Goal: Task Accomplishment & Management: Complete application form

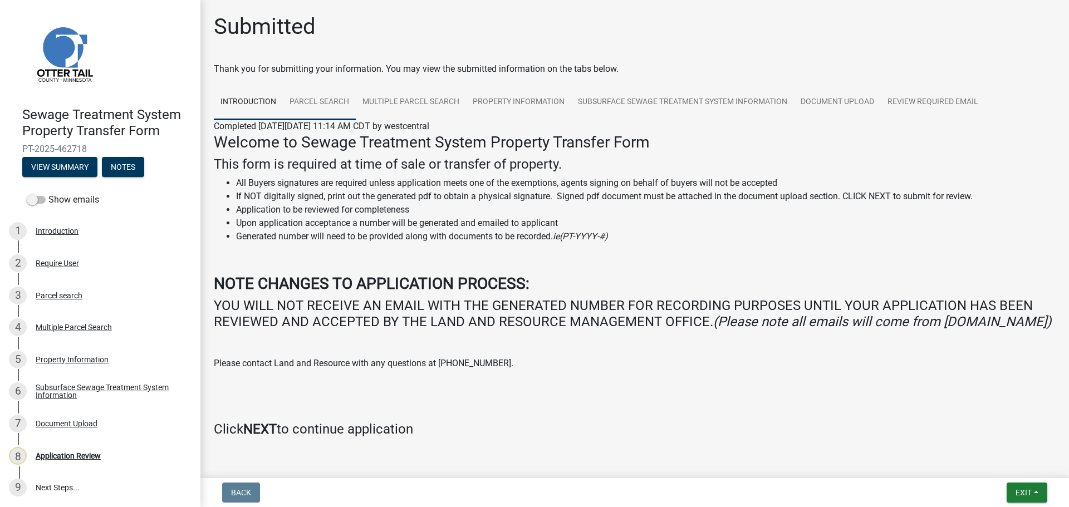
click at [309, 105] on link "Parcel search" at bounding box center [319, 103] width 73 height 36
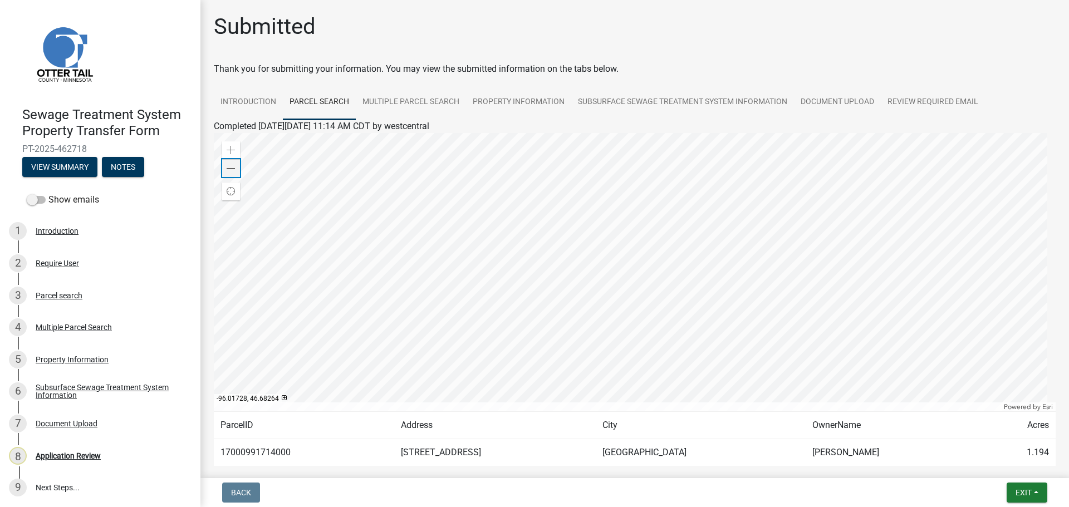
click at [233, 170] on span at bounding box center [231, 168] width 9 height 9
click at [418, 95] on link "Multiple Parcel Search" at bounding box center [411, 103] width 110 height 36
click at [529, 102] on link "Property Information" at bounding box center [518, 103] width 105 height 36
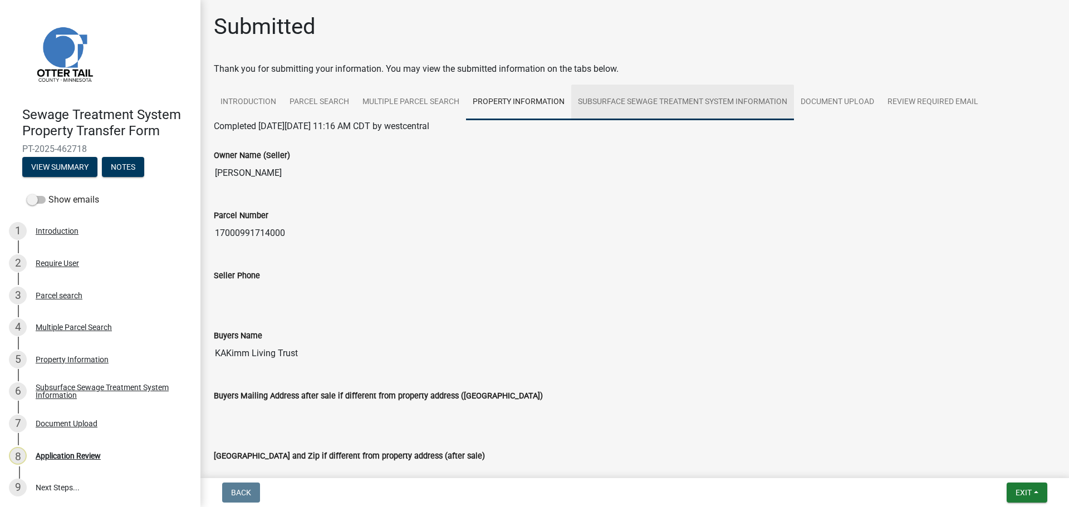
click at [668, 96] on link "Subsurface Sewage Treatment System Information" at bounding box center [682, 103] width 223 height 36
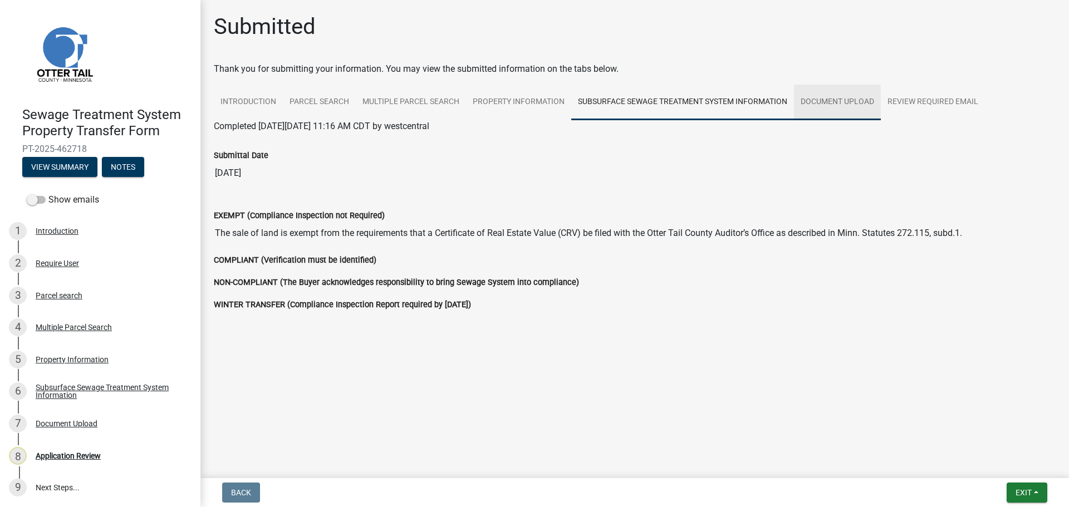
click at [849, 102] on link "Document Upload" at bounding box center [837, 103] width 87 height 36
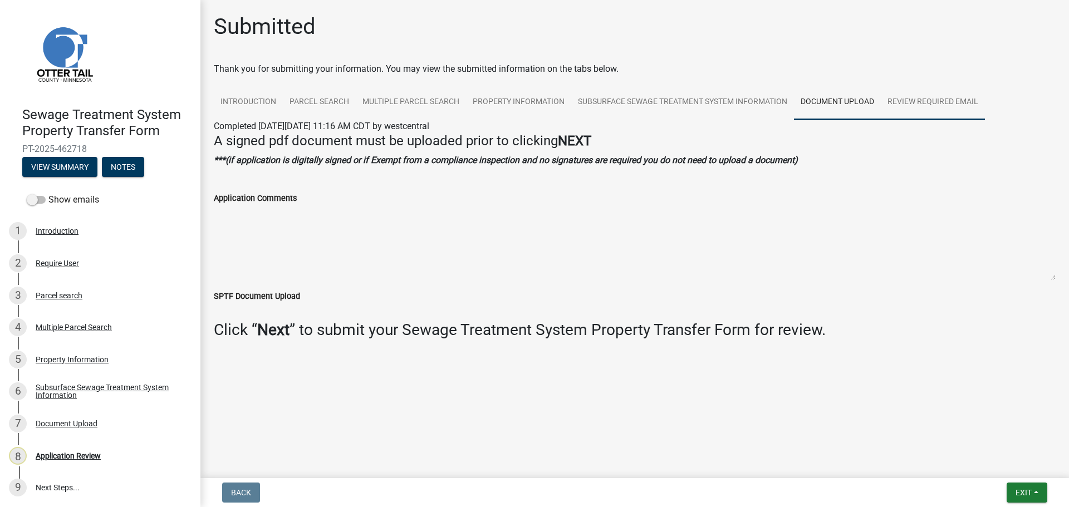
click at [914, 101] on link "Review Required Email" at bounding box center [932, 103] width 104 height 36
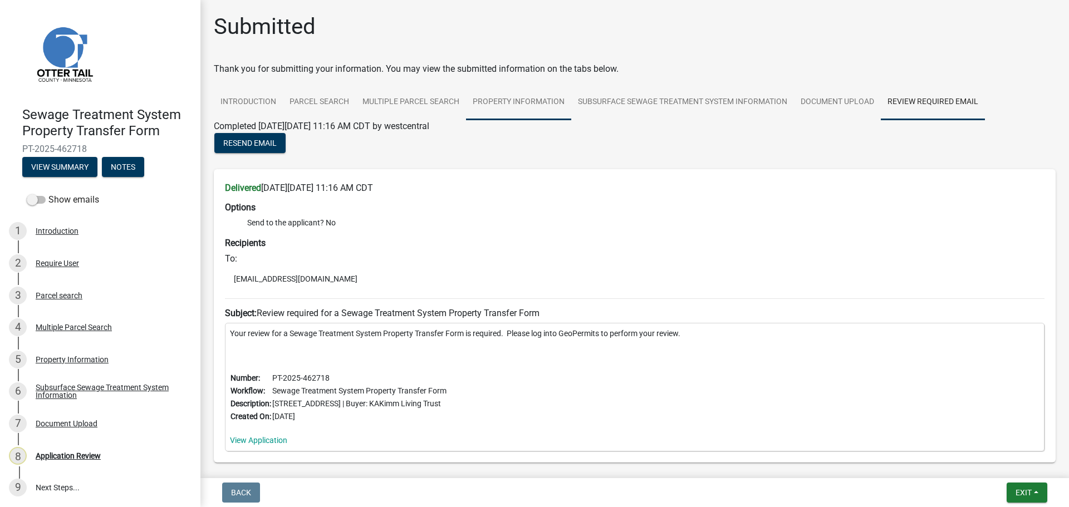
click at [511, 104] on link "Property Information" at bounding box center [518, 103] width 105 height 36
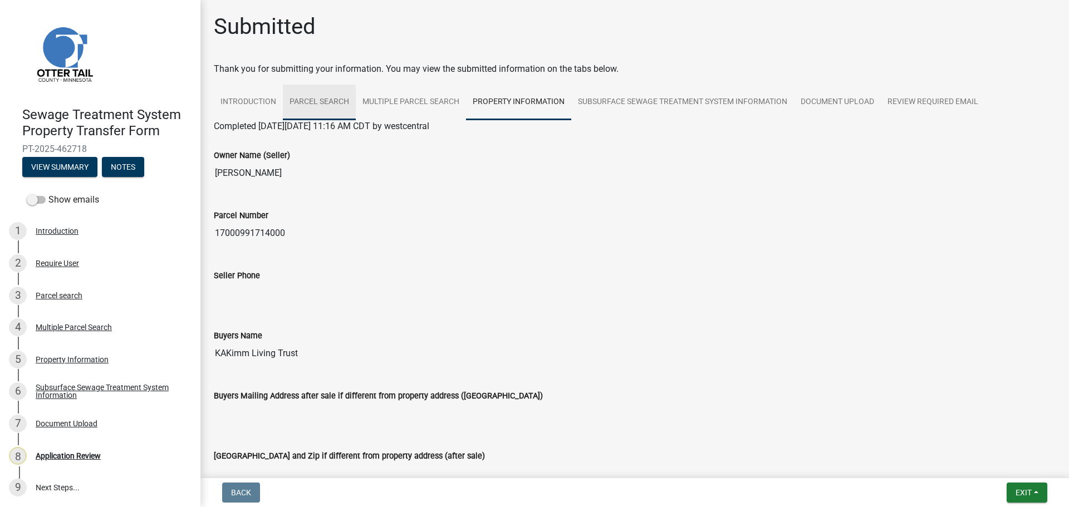
click at [319, 99] on link "Parcel search" at bounding box center [319, 103] width 73 height 36
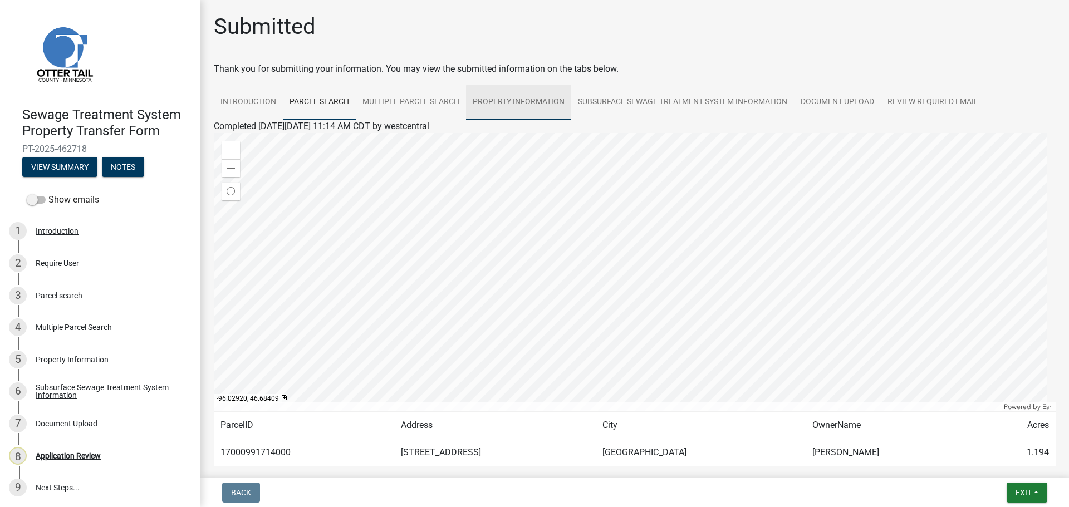
click at [554, 107] on link "Property Information" at bounding box center [518, 103] width 105 height 36
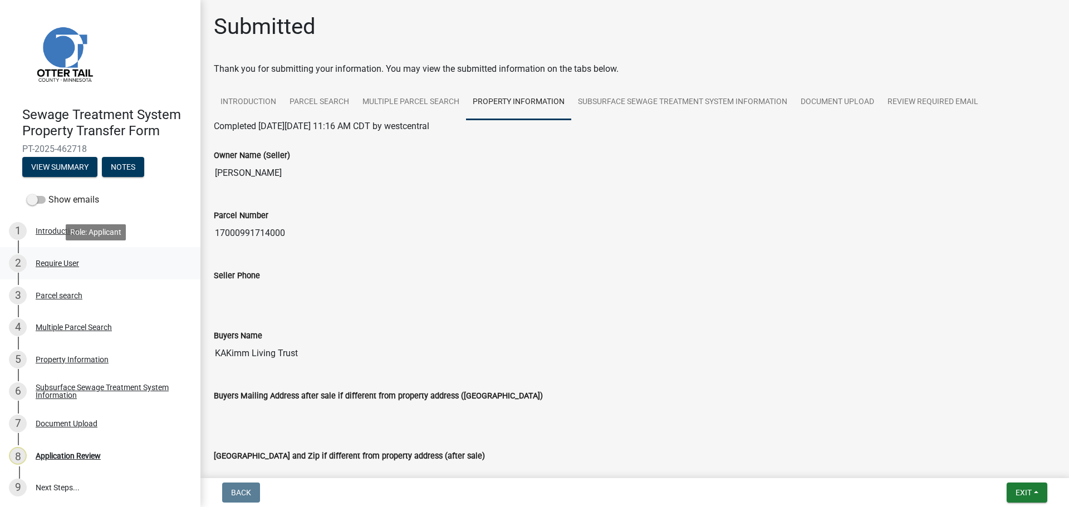
click at [58, 261] on div "Require User" at bounding box center [57, 263] width 43 height 8
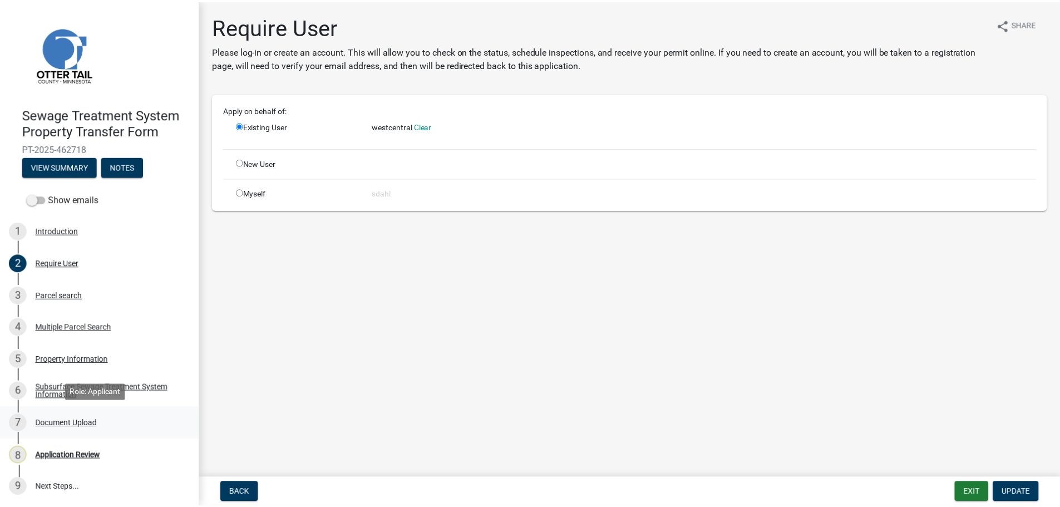
scroll to position [1, 0]
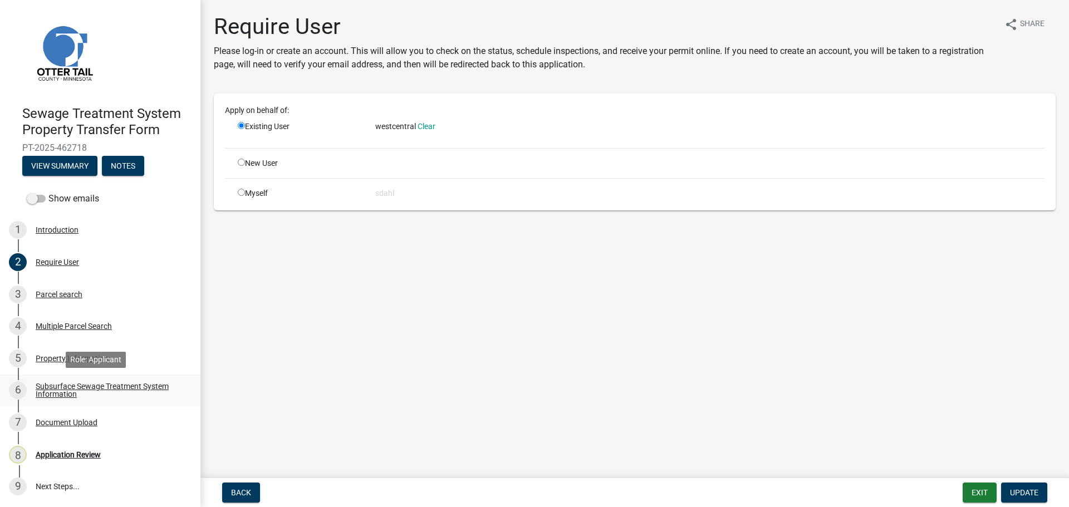
click at [51, 393] on div "Subsurface Sewage Treatment System Information" at bounding box center [109, 390] width 147 height 16
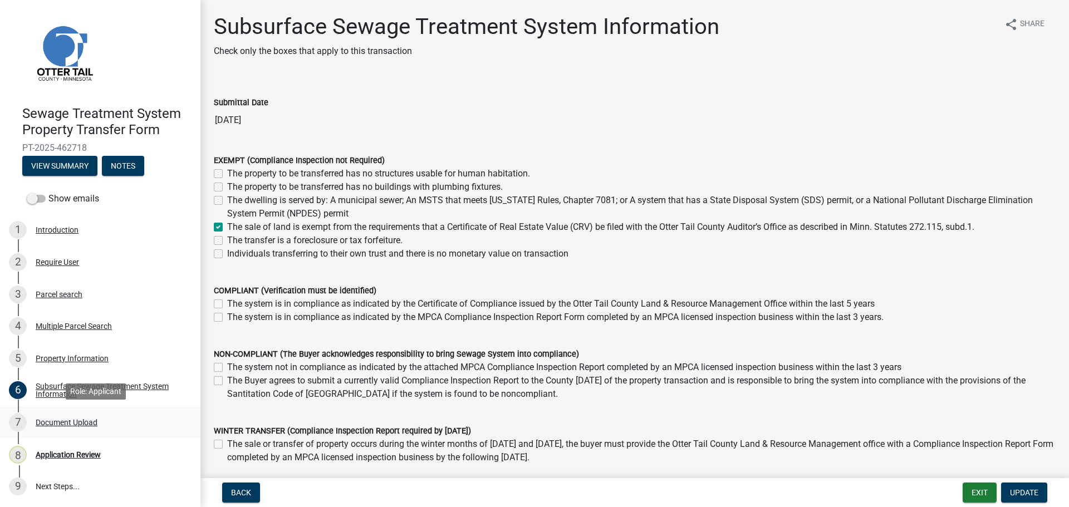
click at [48, 420] on div "Document Upload" at bounding box center [67, 423] width 62 height 8
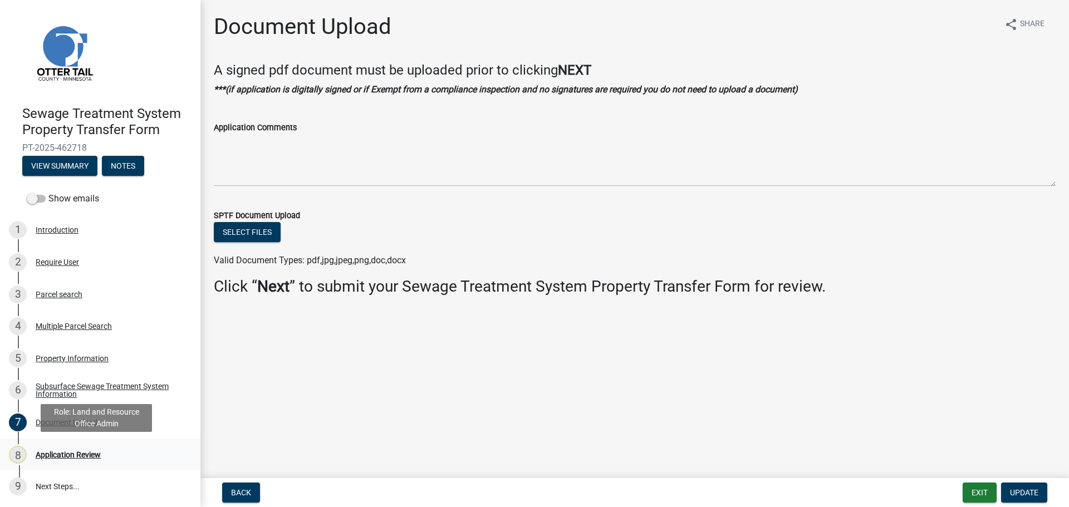
click at [52, 456] on div "Application Review" at bounding box center [68, 455] width 65 height 8
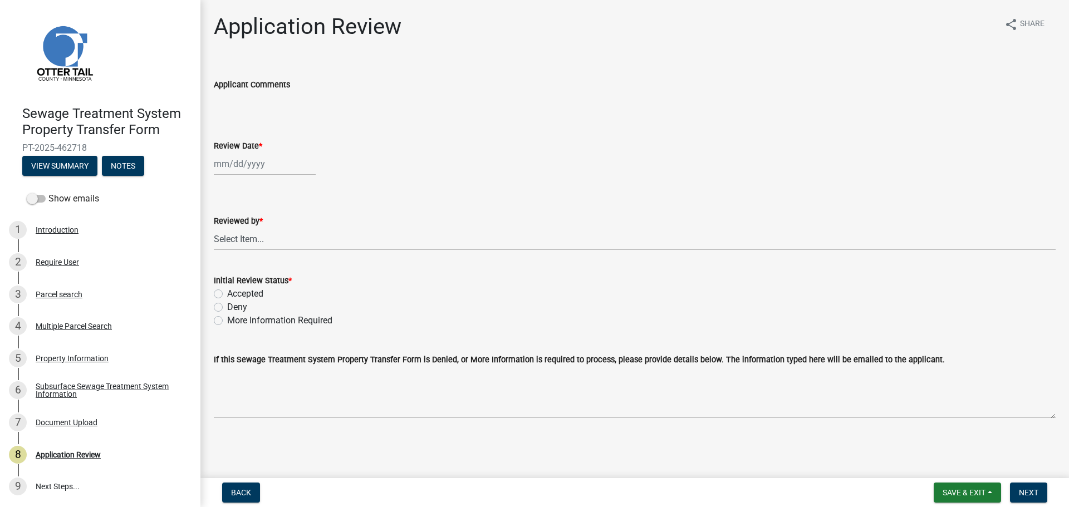
click at [238, 161] on div at bounding box center [265, 163] width 102 height 23
select select "8"
select select "2025"
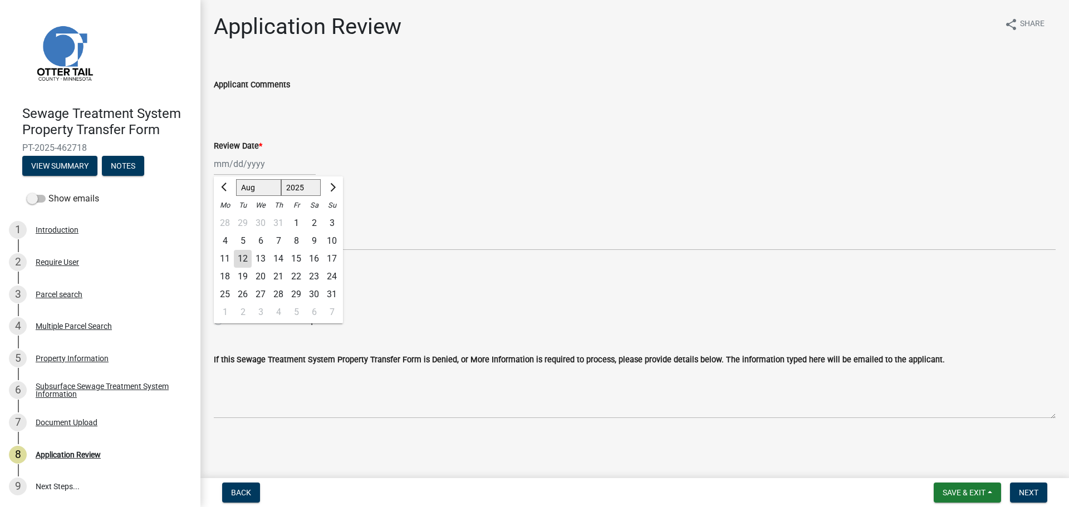
click at [245, 257] on div "12" at bounding box center [243, 259] width 18 height 18
type input "08/12/2025"
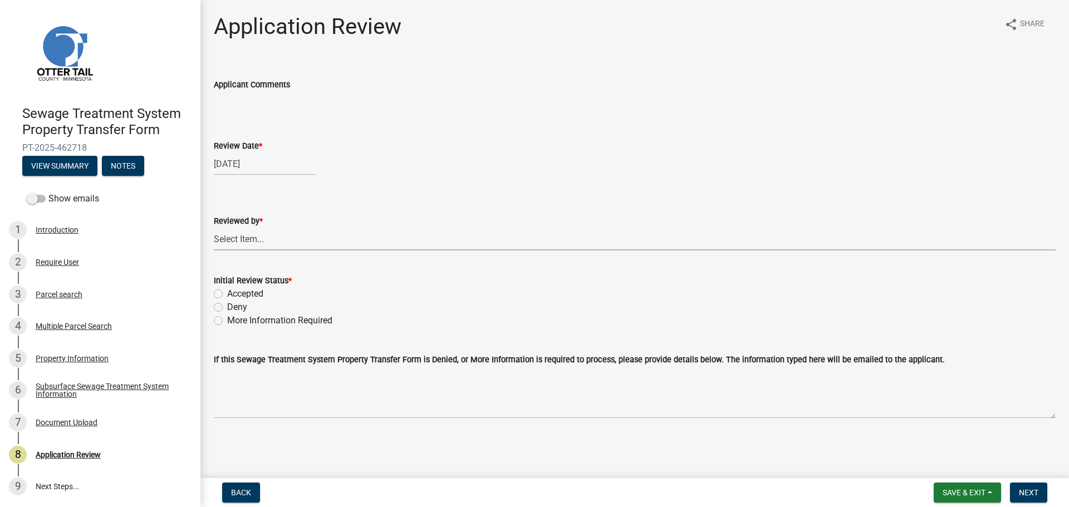
click at [248, 236] on select "Select Item... Alexis Newark Amy Busko Andrea Perales Brittany Tollefson Christ…" at bounding box center [635, 239] width 842 height 23
click at [214, 228] on select "Select Item... Alexis Newark Amy Busko Andrea Perales Brittany Tollefson Christ…" at bounding box center [635, 239] width 842 height 23
select select "67745ee8-7159-4960-80f9-a638286b467c"
click at [267, 297] on div "Accepted" at bounding box center [635, 293] width 842 height 13
click at [255, 294] on label "Accepted" at bounding box center [245, 293] width 36 height 13
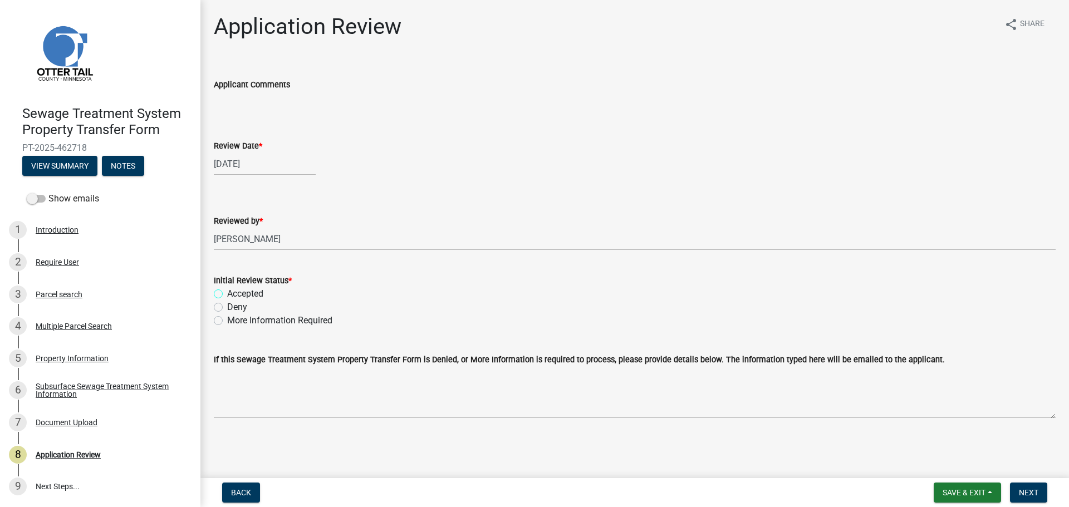
click at [234, 294] on input "Accepted" at bounding box center [230, 290] width 7 height 7
radio input "true"
click at [1031, 491] on span "Next" at bounding box center [1028, 492] width 19 height 9
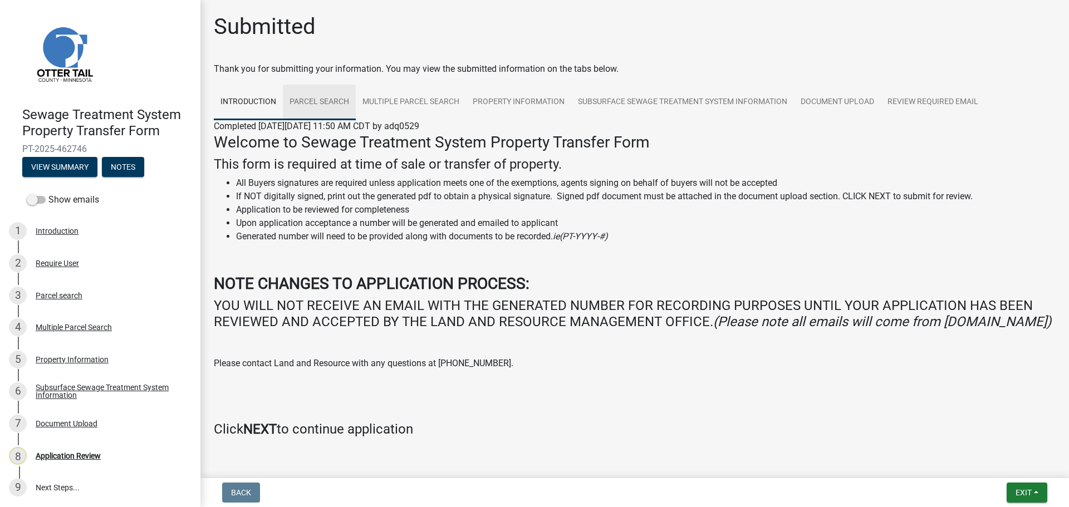
click at [319, 102] on link "Parcel search" at bounding box center [319, 103] width 73 height 36
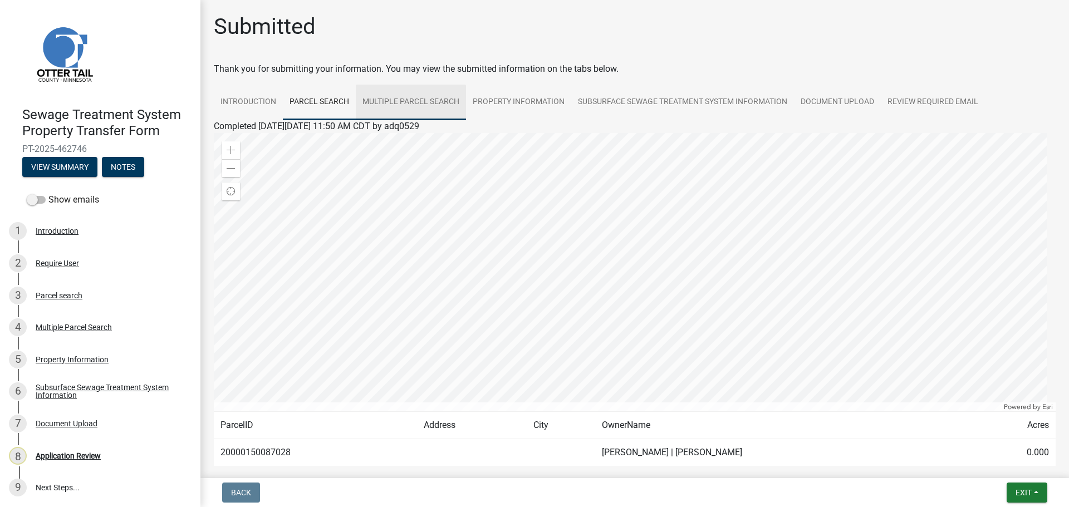
click at [442, 104] on link "Multiple Parcel Search" at bounding box center [411, 103] width 110 height 36
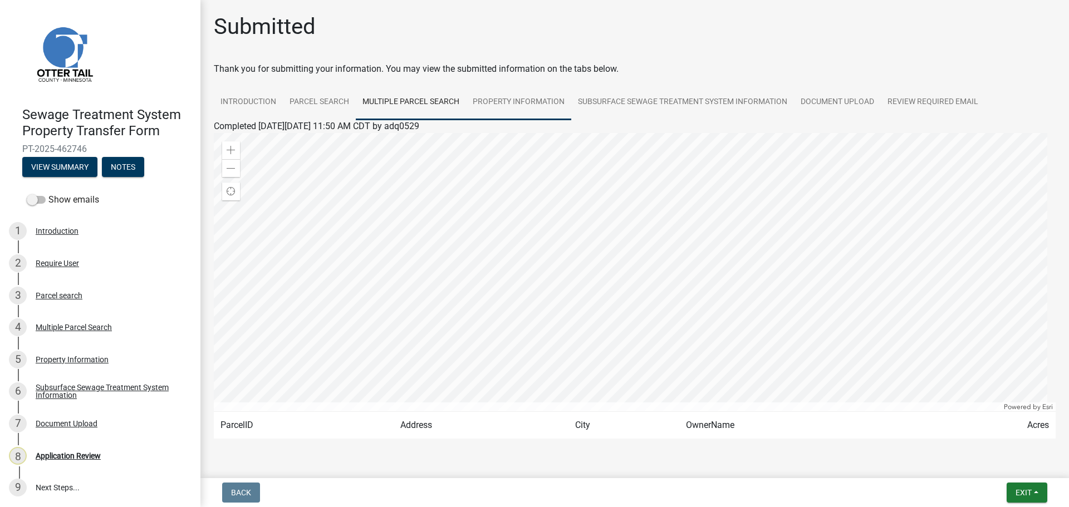
click at [504, 105] on link "Property Information" at bounding box center [518, 103] width 105 height 36
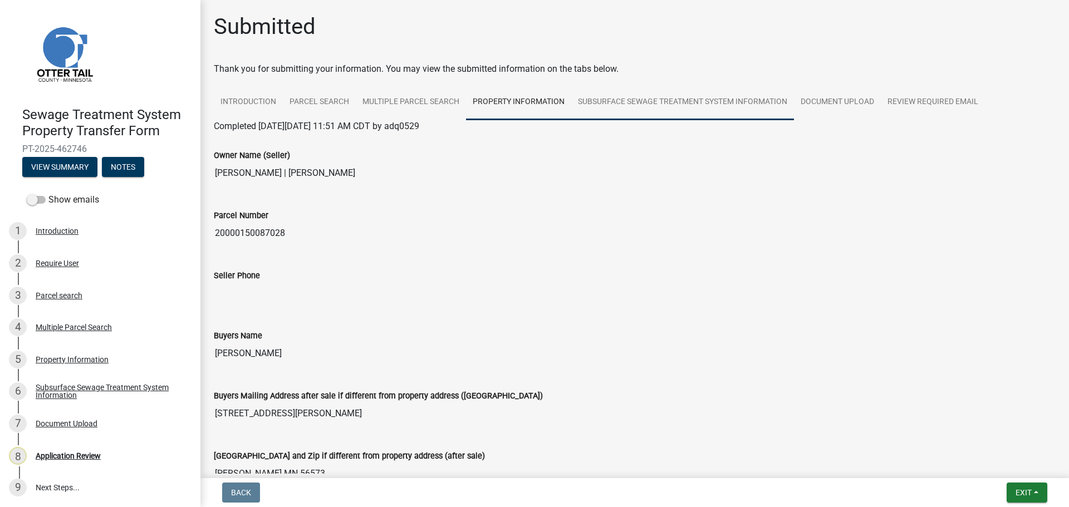
click at [685, 101] on link "Subsurface Sewage Treatment System Information" at bounding box center [682, 103] width 223 height 36
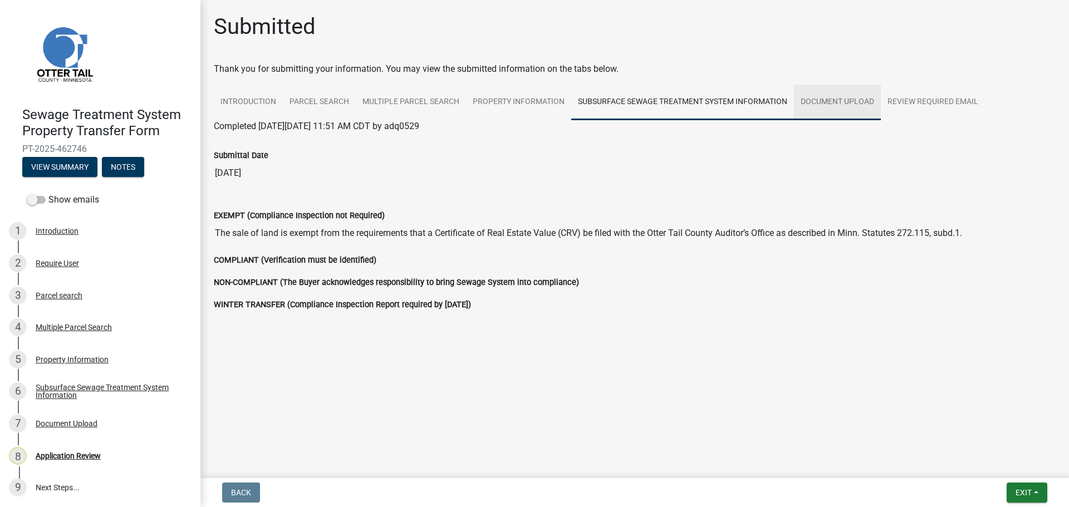
click at [847, 110] on link "Document Upload" at bounding box center [837, 103] width 87 height 36
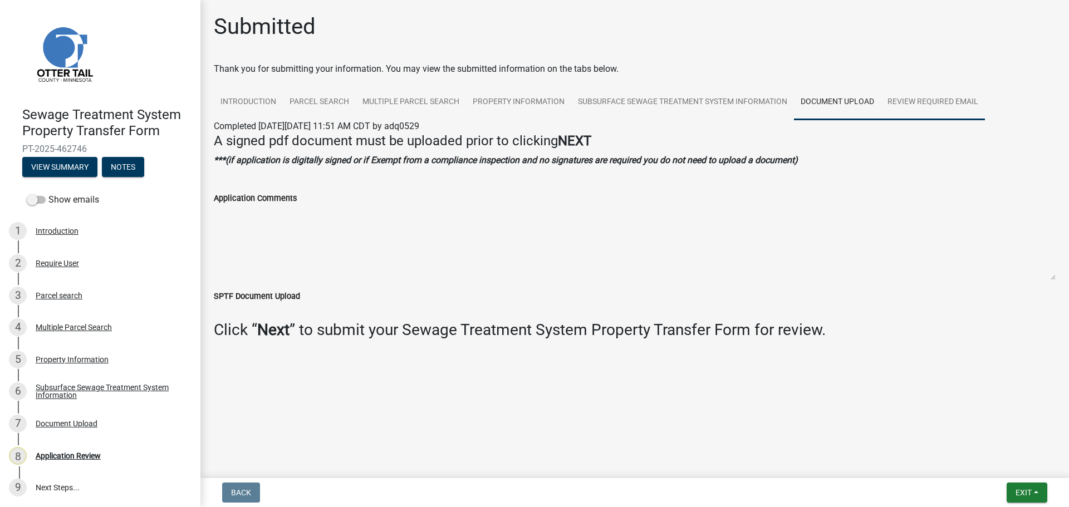
click at [922, 103] on link "Review Required Email" at bounding box center [932, 103] width 104 height 36
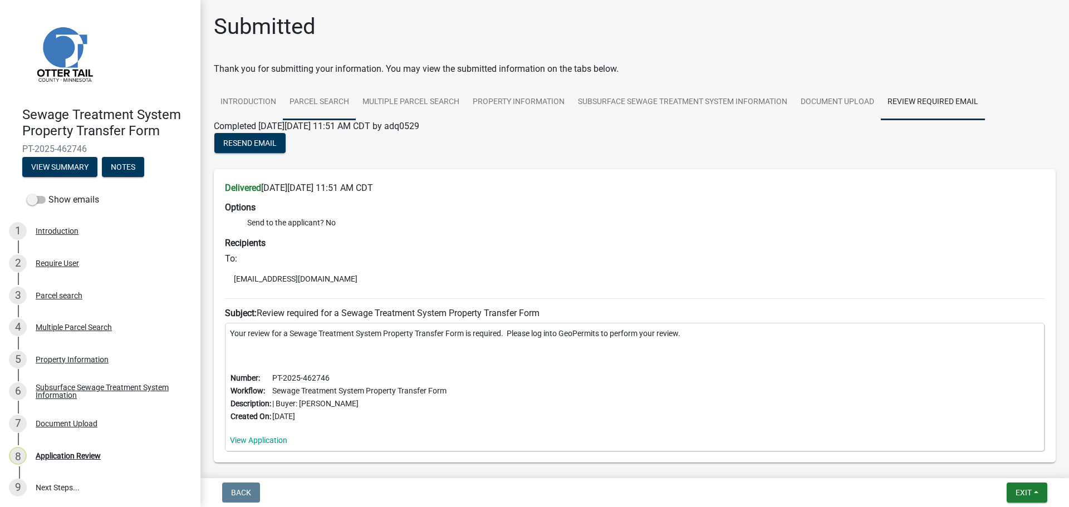
click at [317, 101] on link "Parcel search" at bounding box center [319, 103] width 73 height 36
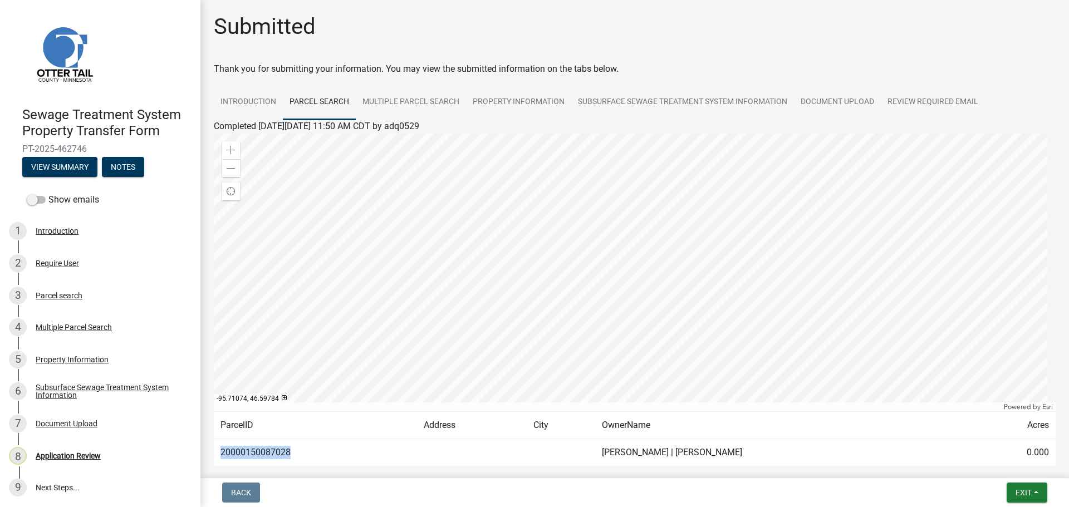
drag, startPoint x: 292, startPoint y: 451, endPoint x: 223, endPoint y: 458, distance: 69.9
click at [223, 458] on td "20000150087028" at bounding box center [315, 452] width 203 height 27
copy td "20000150087028"
click at [715, 99] on link "Subsurface Sewage Treatment System Information" at bounding box center [682, 103] width 223 height 36
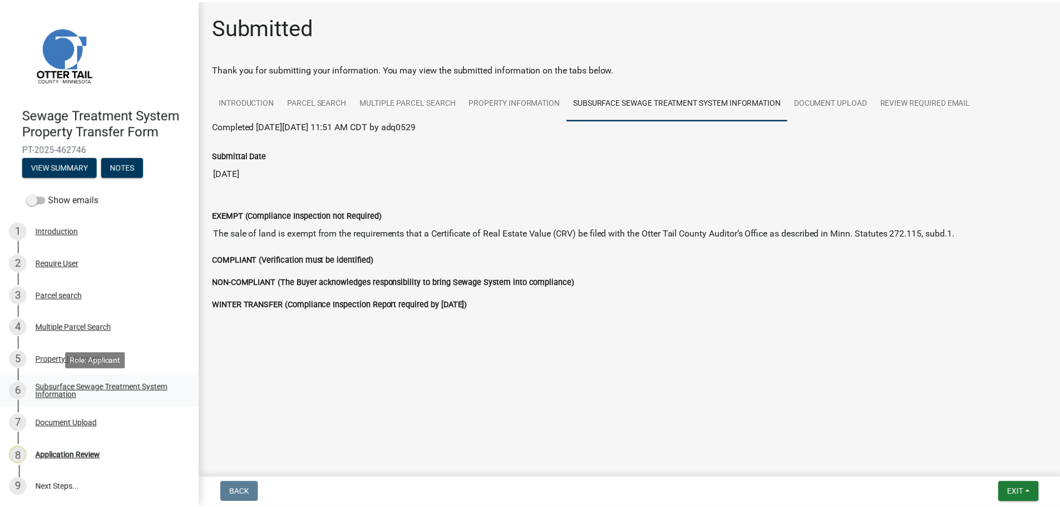
scroll to position [1, 0]
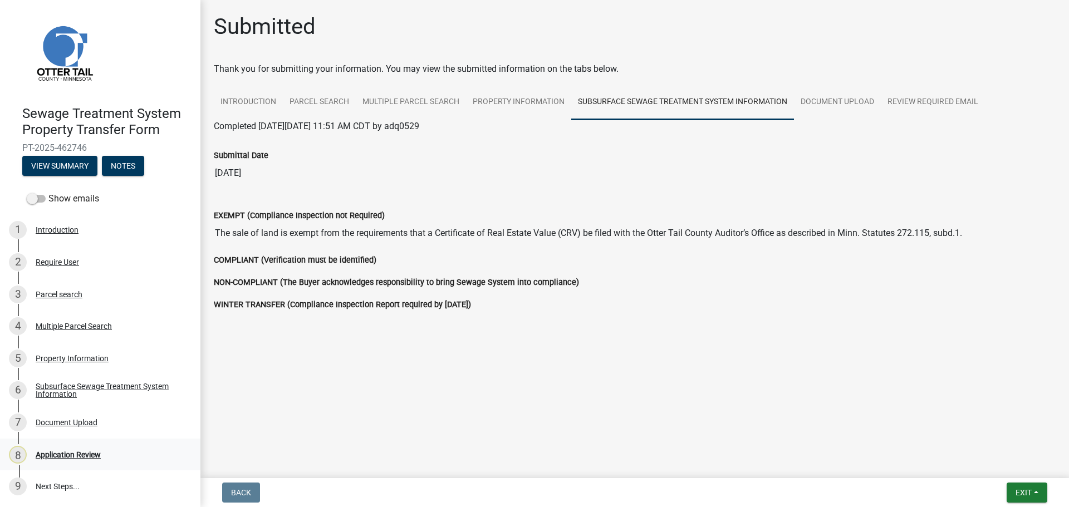
click at [75, 452] on div "Application Review" at bounding box center [68, 455] width 65 height 8
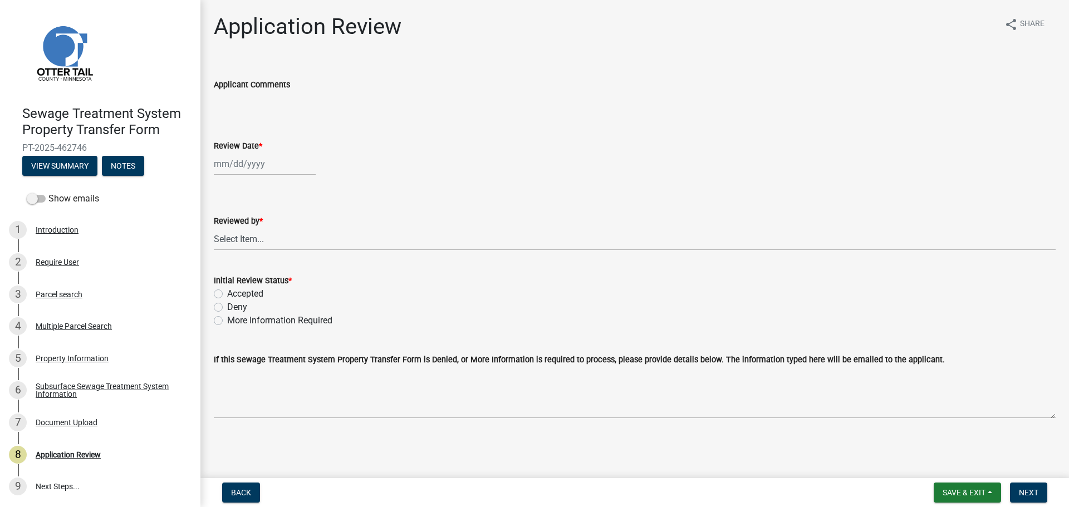
click at [241, 155] on div at bounding box center [265, 163] width 102 height 23
select select "8"
select select "2025"
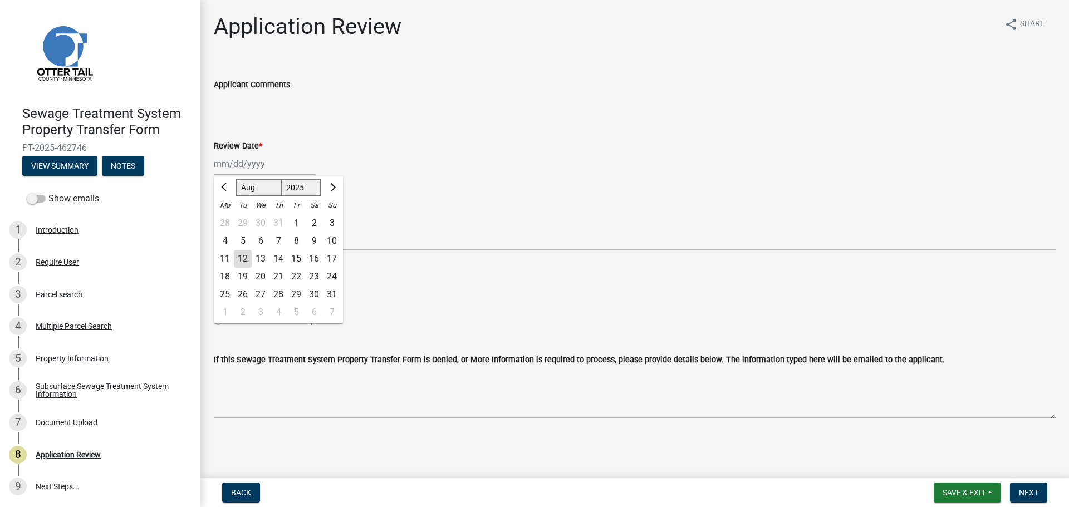
click at [242, 260] on div "12" at bounding box center [243, 259] width 18 height 18
type input "08/12/2025"
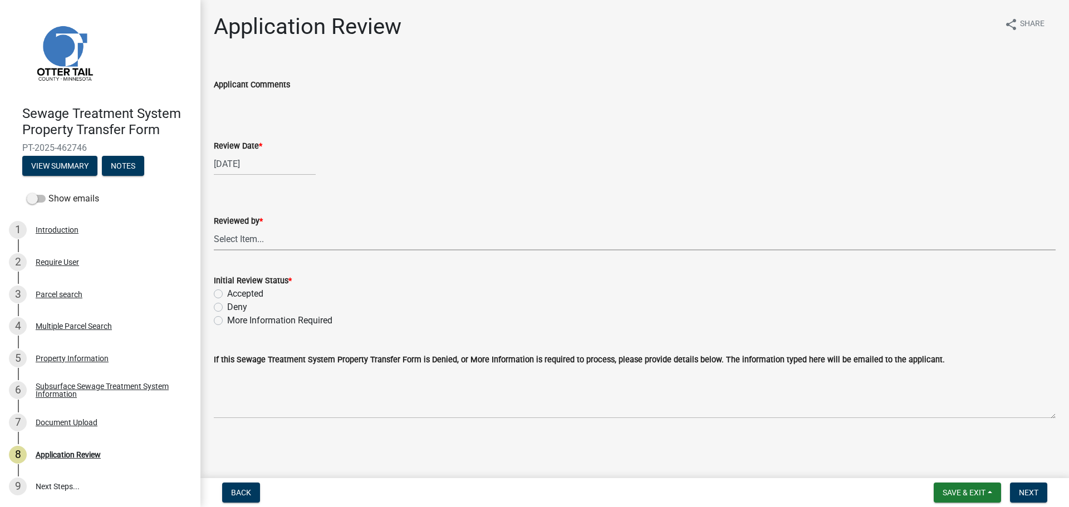
click at [240, 237] on select "Select Item... Alexis Newark Amy Busko Andrea Perales Brittany Tollefson Christ…" at bounding box center [635, 239] width 842 height 23
click at [214, 228] on select "Select Item... [PERSON_NAME] [PERSON_NAME] [PERSON_NAME] [PERSON_NAME] [PERSON_…" at bounding box center [635, 239] width 842 height 23
select select "67745ee8-7159-4960-80f9-a638286b467c"
click at [244, 293] on label "Accepted" at bounding box center [245, 293] width 36 height 13
click at [234, 293] on input "Accepted" at bounding box center [230, 290] width 7 height 7
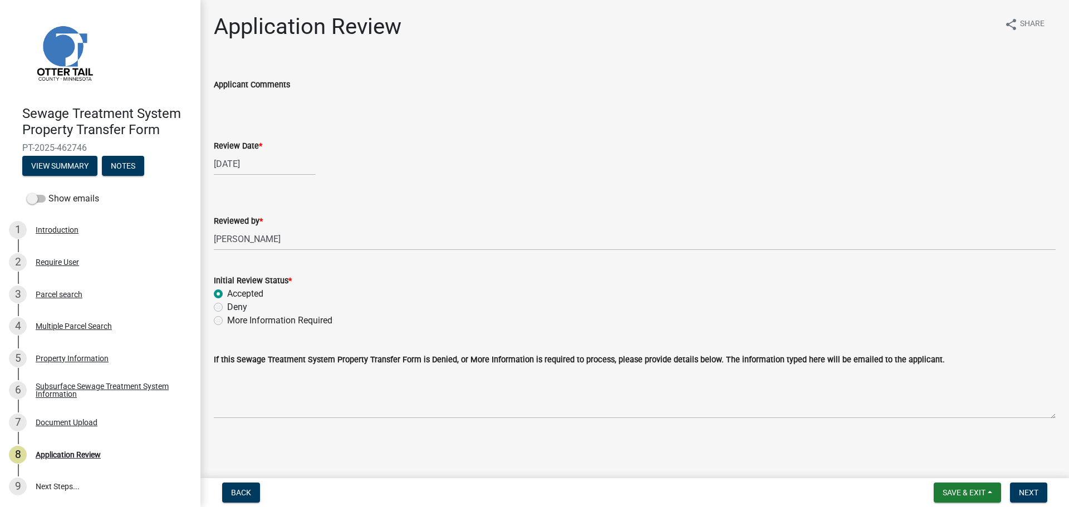
radio input "true"
click at [1022, 489] on span "Next" at bounding box center [1028, 492] width 19 height 9
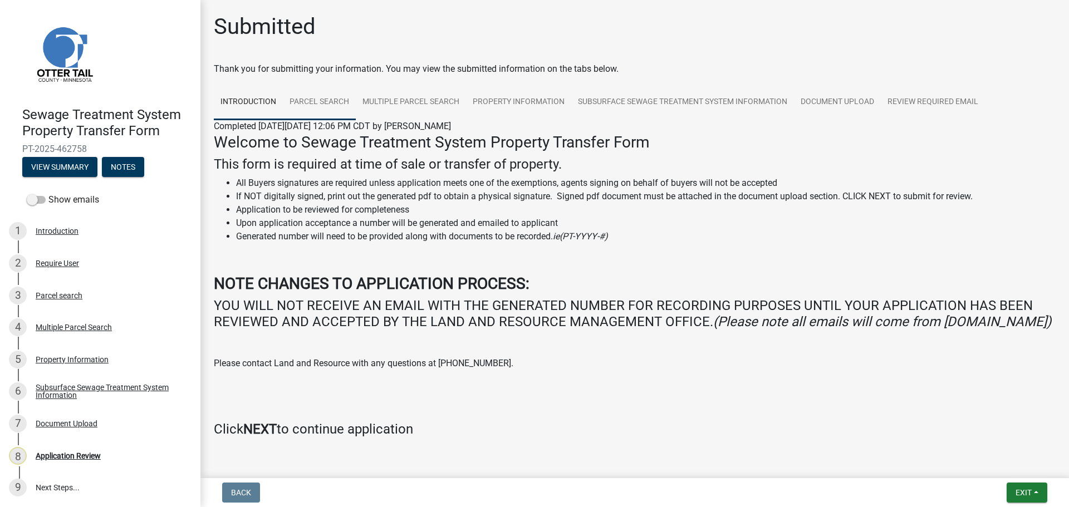
click at [334, 101] on link "Parcel search" at bounding box center [319, 103] width 73 height 36
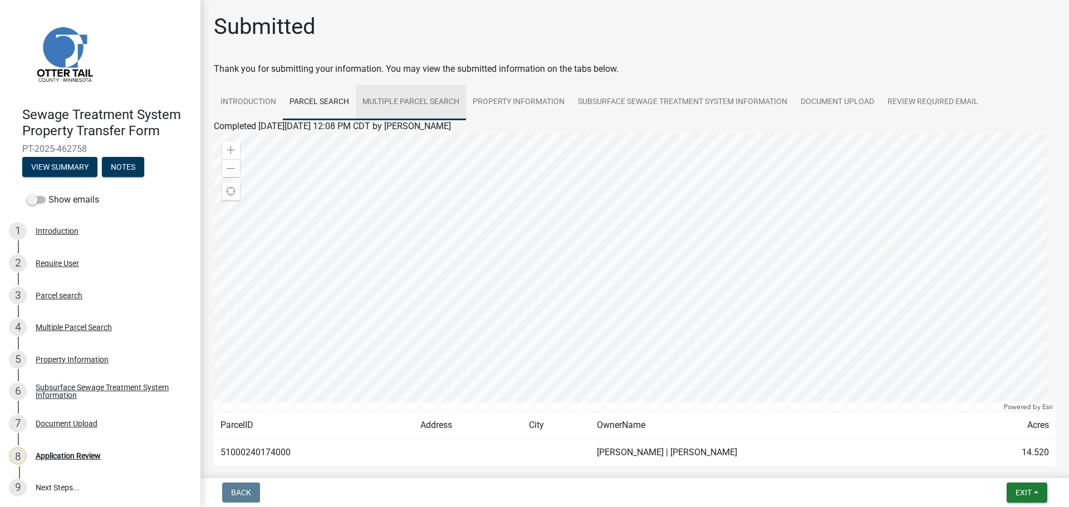
click at [406, 99] on link "Multiple Parcel Search" at bounding box center [411, 103] width 110 height 36
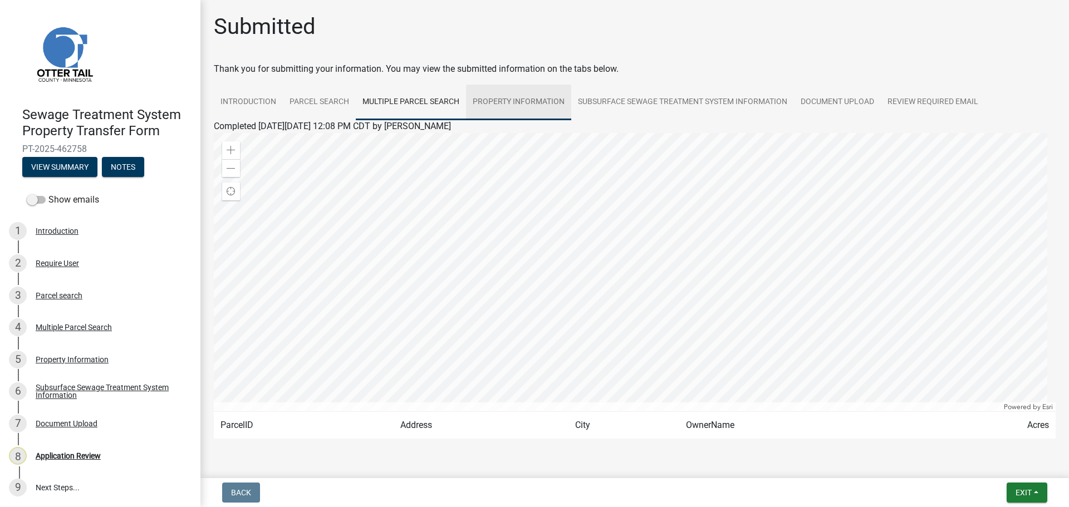
click at [503, 98] on link "Property Information" at bounding box center [518, 103] width 105 height 36
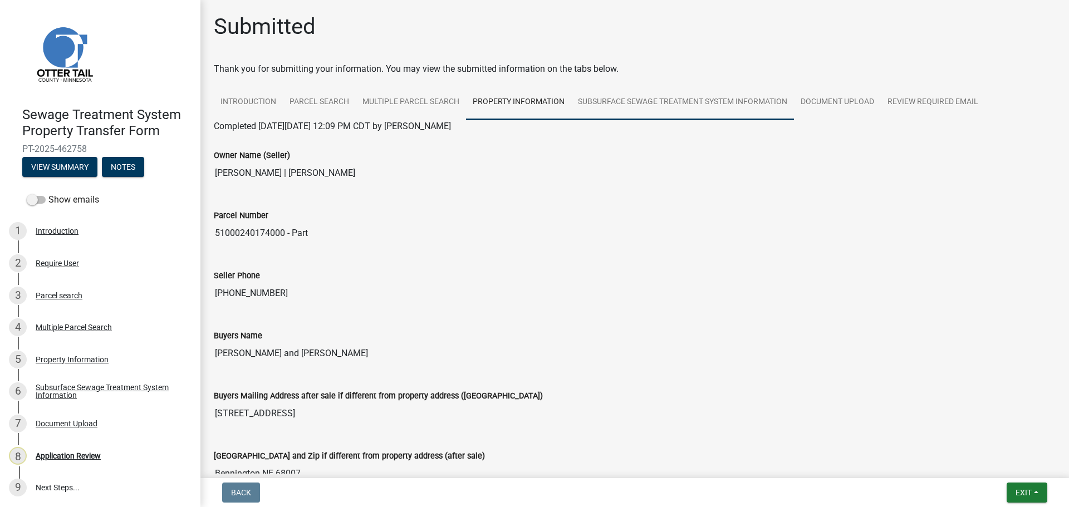
click at [650, 99] on link "Subsurface Sewage Treatment System Information" at bounding box center [682, 103] width 223 height 36
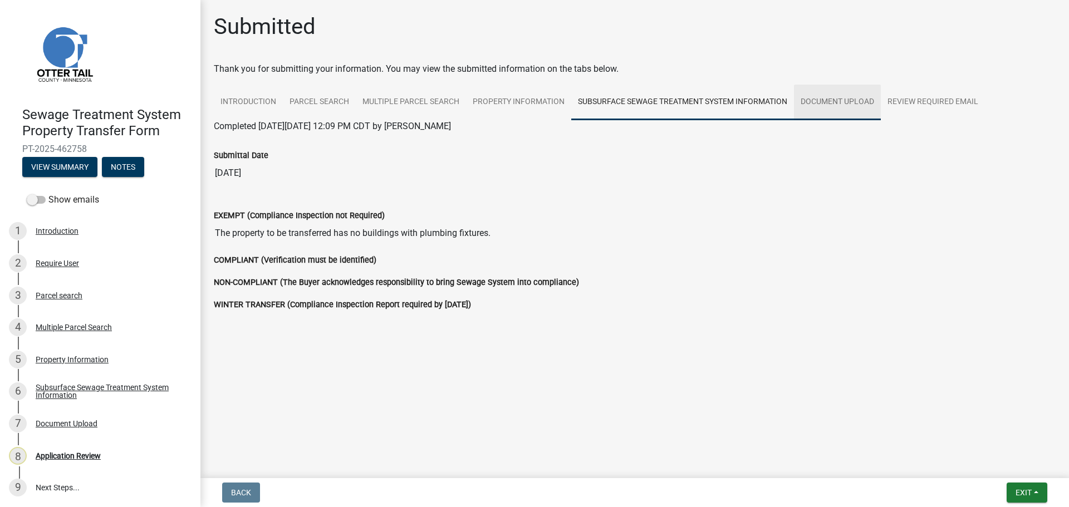
click at [828, 105] on link "Document Upload" at bounding box center [837, 103] width 87 height 36
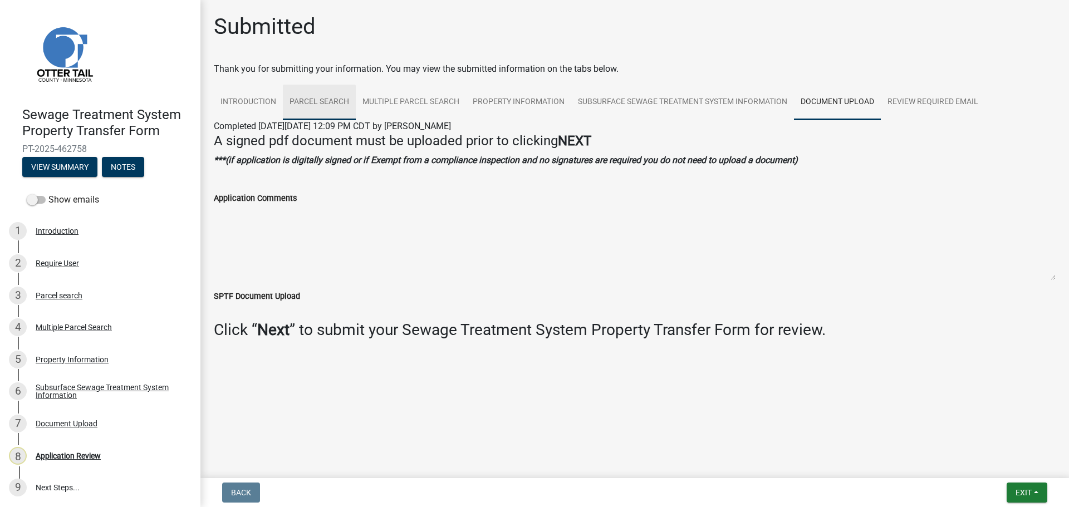
click at [314, 100] on link "Parcel search" at bounding box center [319, 103] width 73 height 36
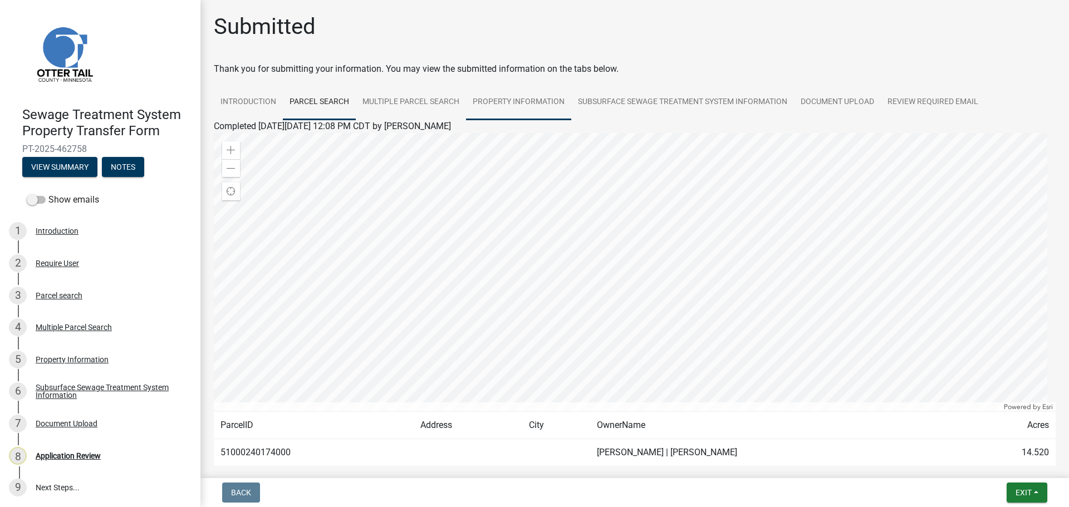
click at [489, 102] on link "Property Information" at bounding box center [518, 103] width 105 height 36
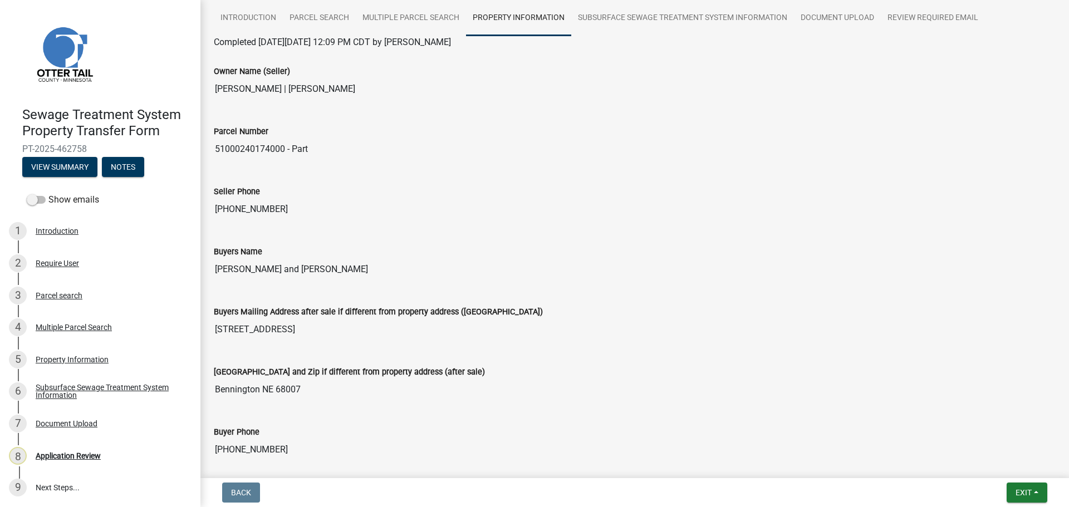
scroll to position [57, 0]
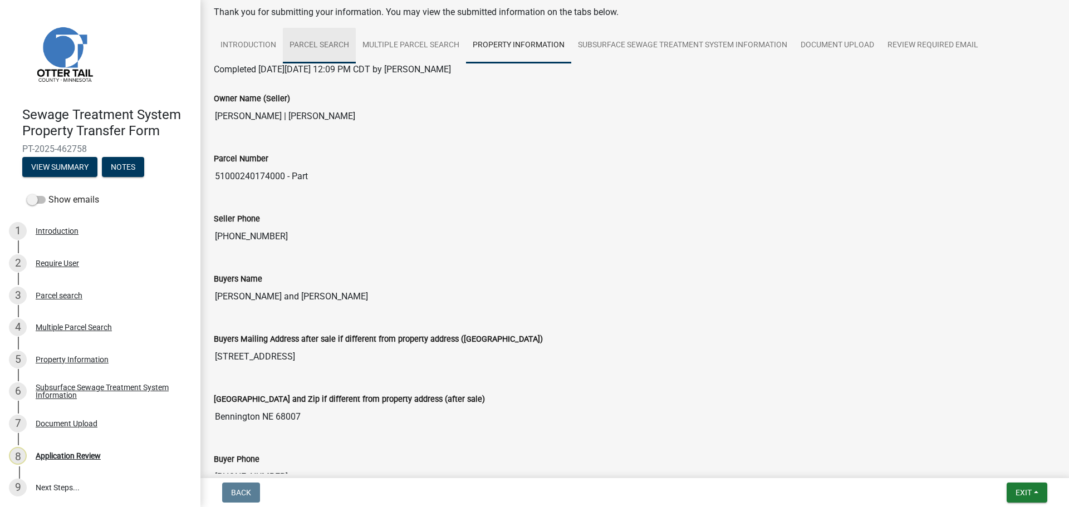
click at [321, 45] on link "Parcel search" at bounding box center [319, 46] width 73 height 36
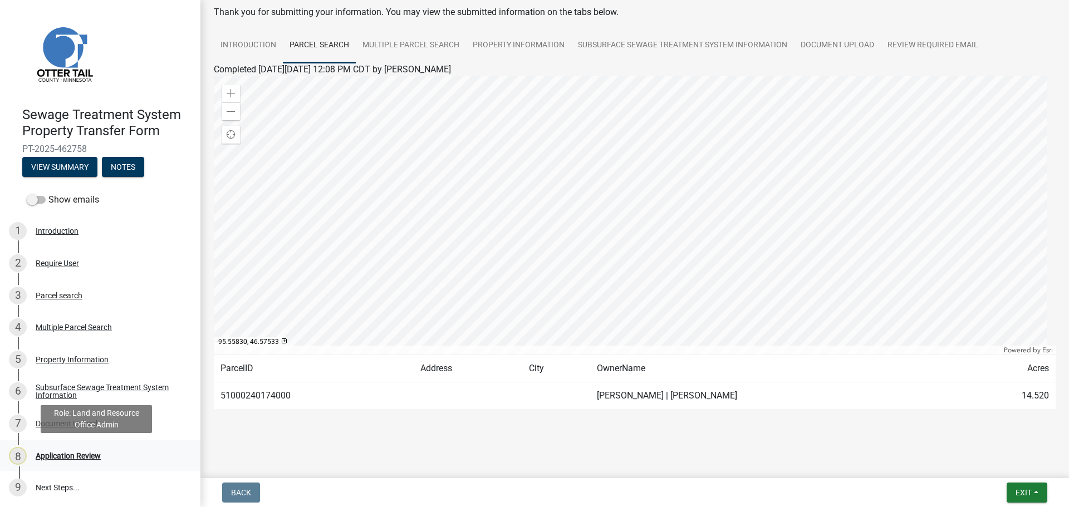
click at [87, 460] on div "8 Application Review" at bounding box center [96, 456] width 174 height 18
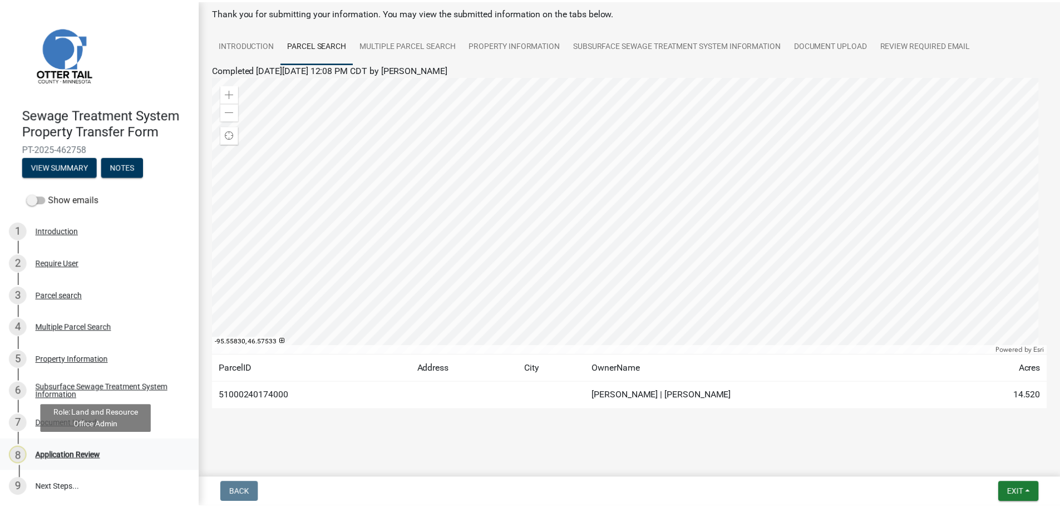
scroll to position [0, 0]
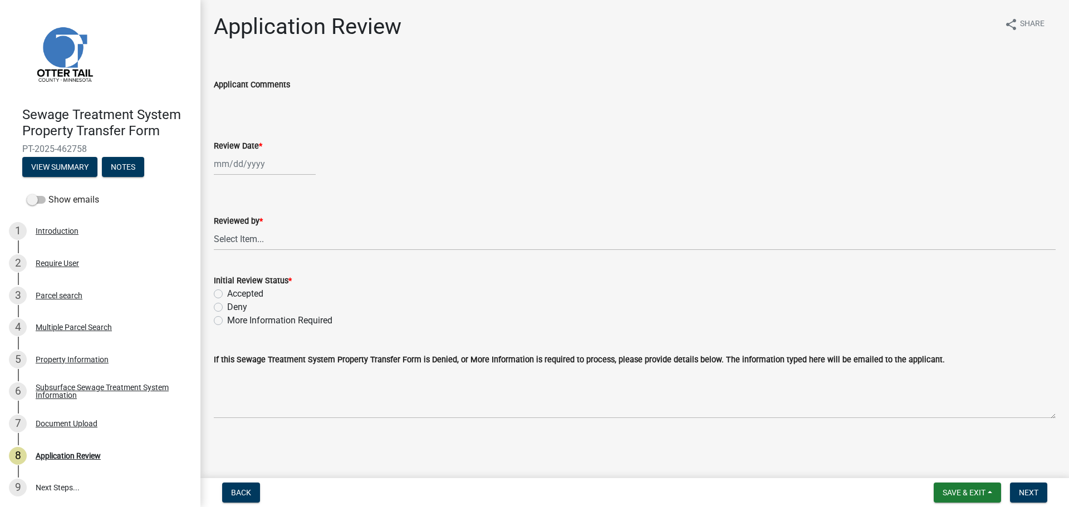
click at [238, 160] on div at bounding box center [265, 163] width 102 height 23
select select "8"
select select "2025"
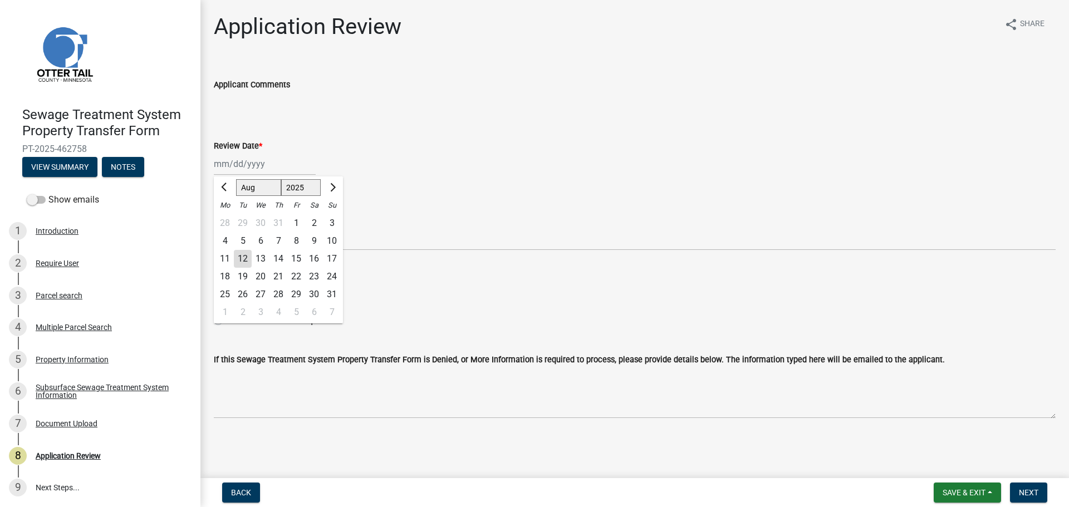
click at [248, 257] on div "12" at bounding box center [243, 259] width 18 height 18
type input "08/12/2025"
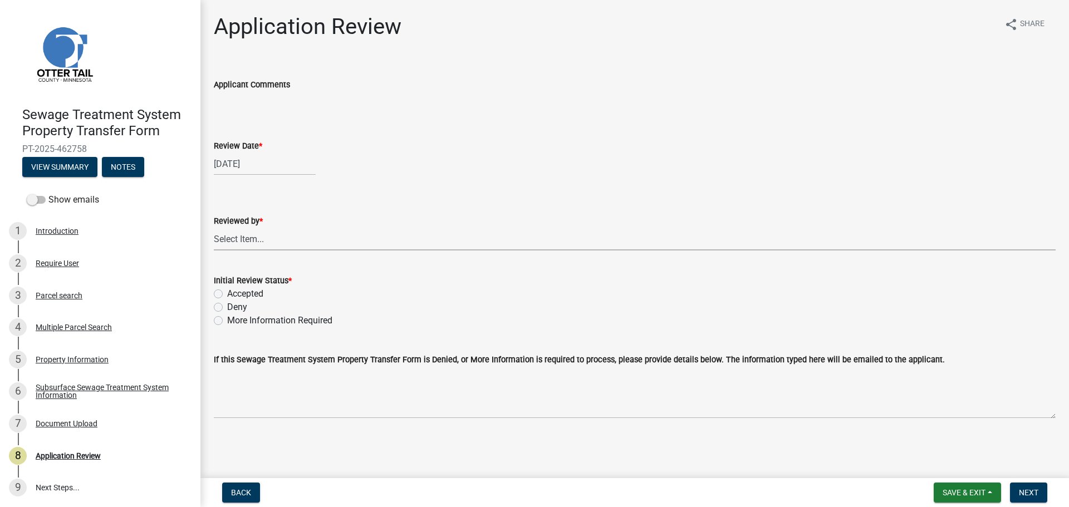
click at [248, 233] on select "Select Item... Alexis Newark Amy Busko Andrea Perales Brittany Tollefson Christ…" at bounding box center [635, 239] width 842 height 23
click at [214, 228] on select "Select Item... Alexis Newark Amy Busko Andrea Perales Brittany Tollefson Christ…" at bounding box center [635, 239] width 842 height 23
select select "67745ee8-7159-4960-80f9-a638286b467c"
click at [259, 291] on label "Accepted" at bounding box center [245, 293] width 36 height 13
click at [234, 291] on input "Accepted" at bounding box center [230, 290] width 7 height 7
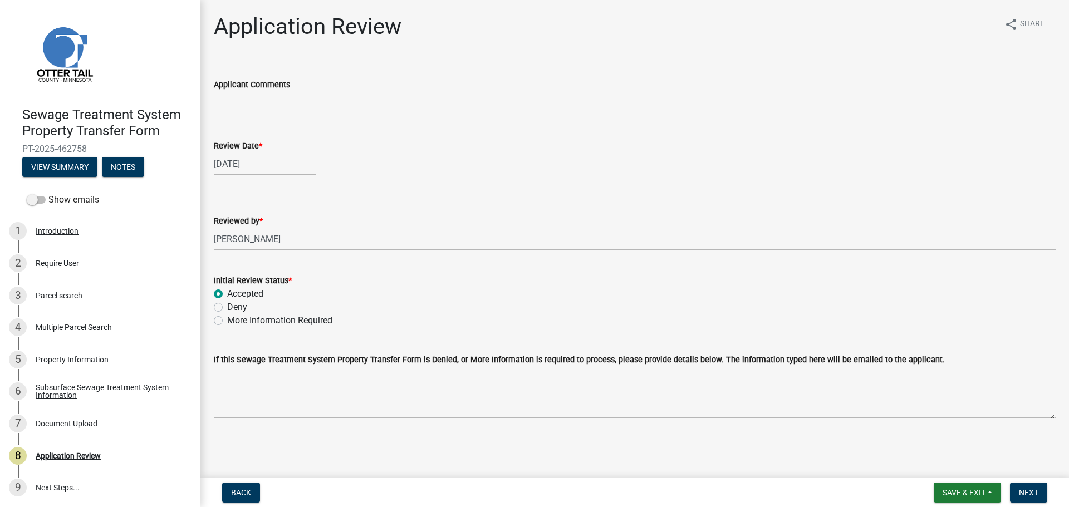
radio input "true"
click at [1026, 489] on span "Next" at bounding box center [1028, 492] width 19 height 9
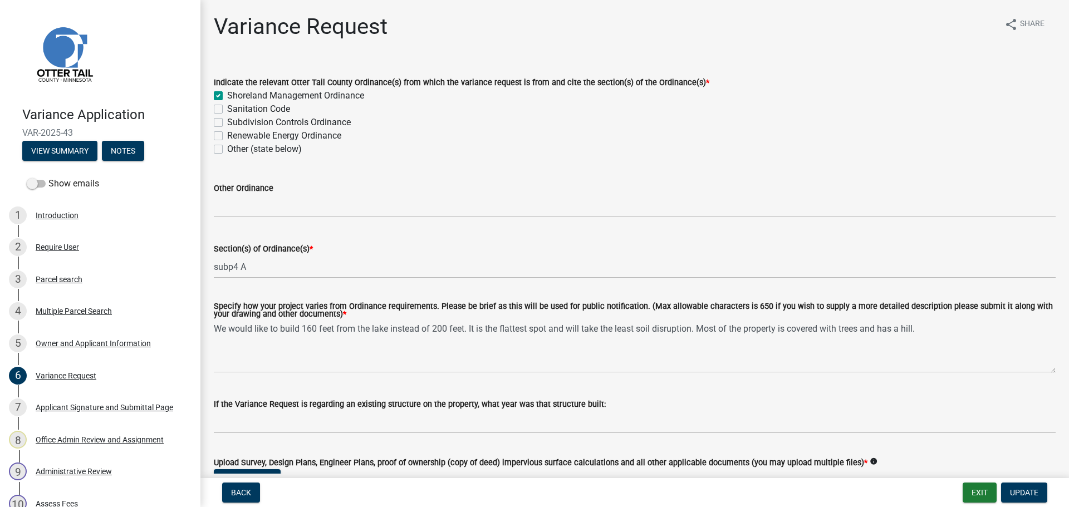
scroll to position [445, 0]
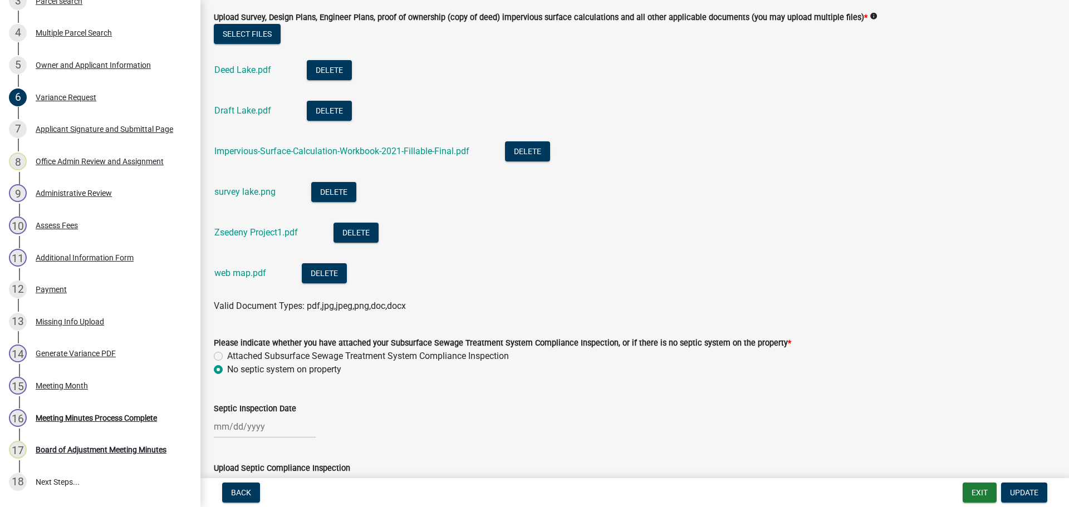
click at [720, 174] on li "survey lake.png Delete" at bounding box center [635, 193] width 842 height 41
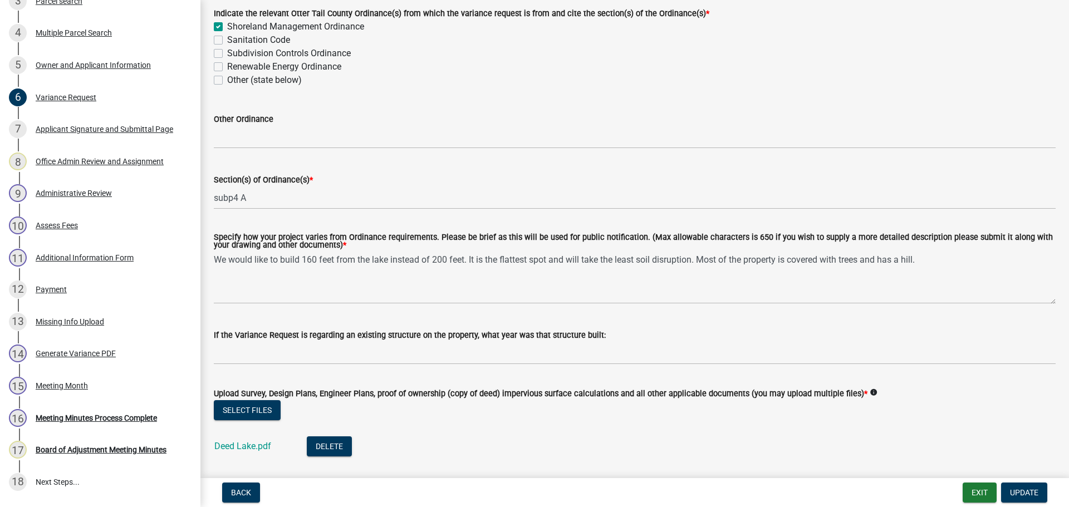
scroll to position [56, 0]
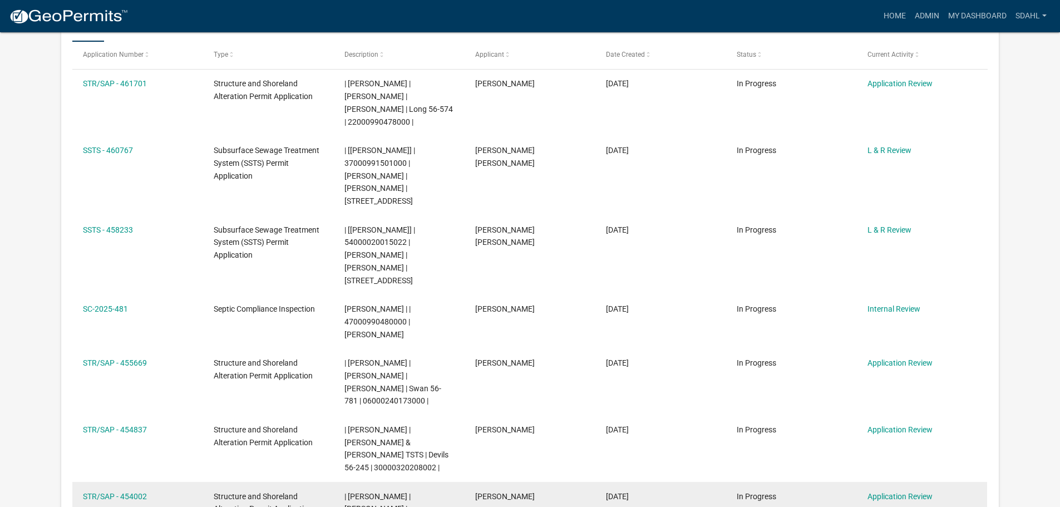
scroll to position [223, 0]
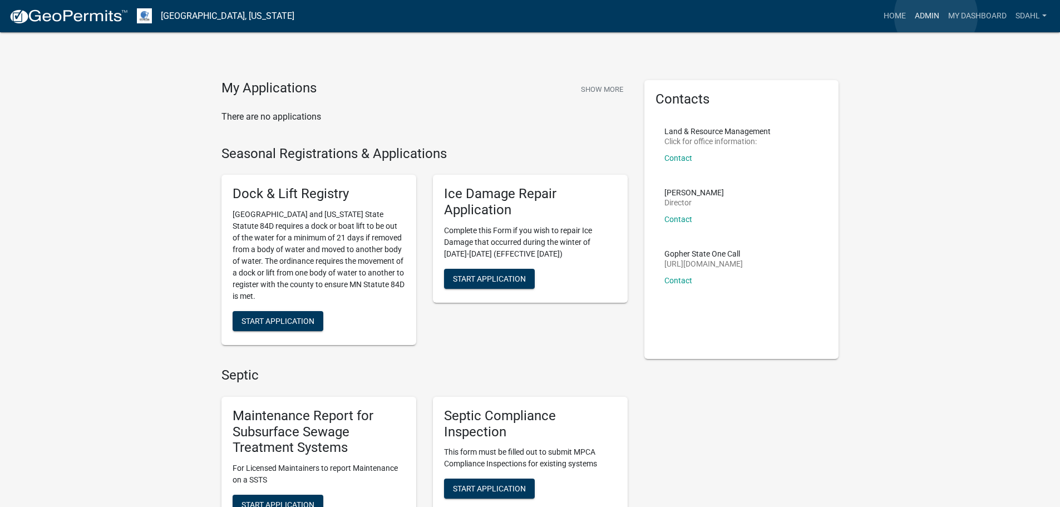
click at [936, 16] on link "Admin" at bounding box center [927, 16] width 33 height 21
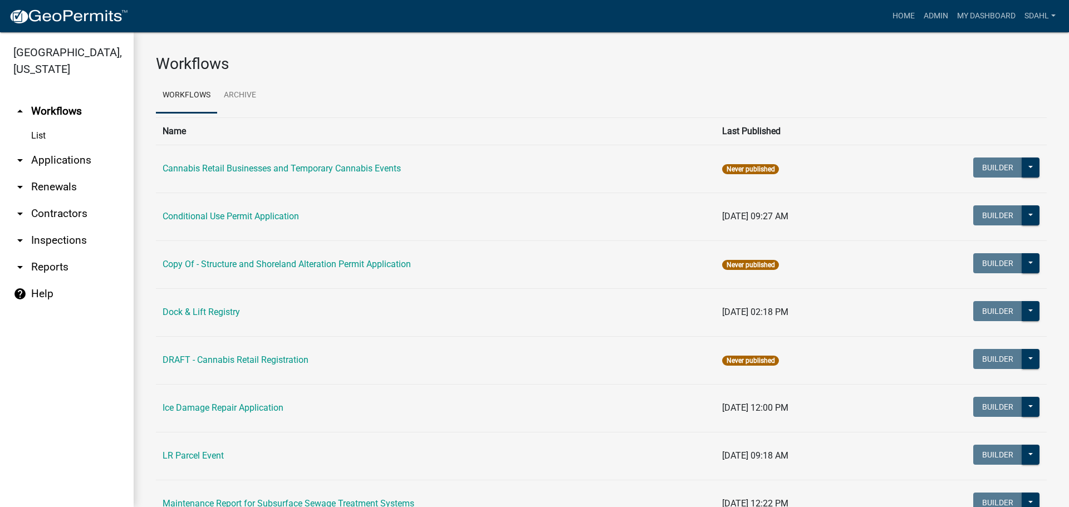
click at [62, 157] on link "arrow_drop_down Applications" at bounding box center [67, 160] width 134 height 27
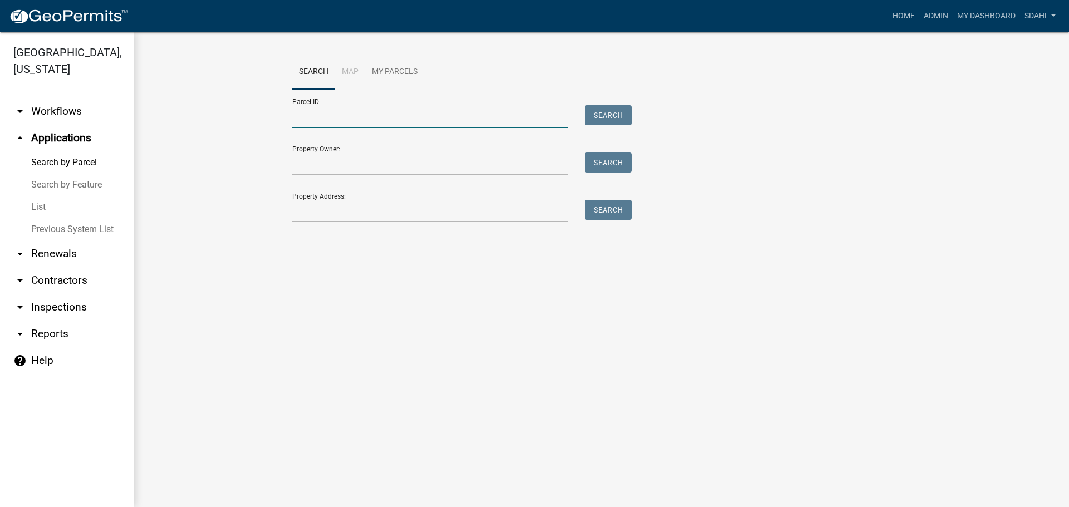
click at [393, 123] on input "Parcel ID:" at bounding box center [429, 116] width 275 height 23
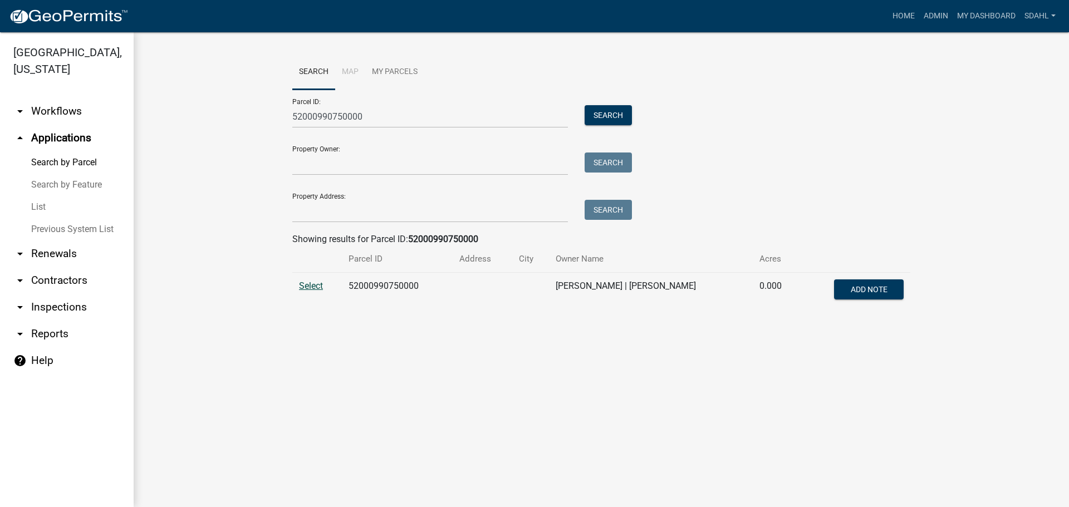
click at [304, 284] on span "Select" at bounding box center [311, 286] width 24 height 11
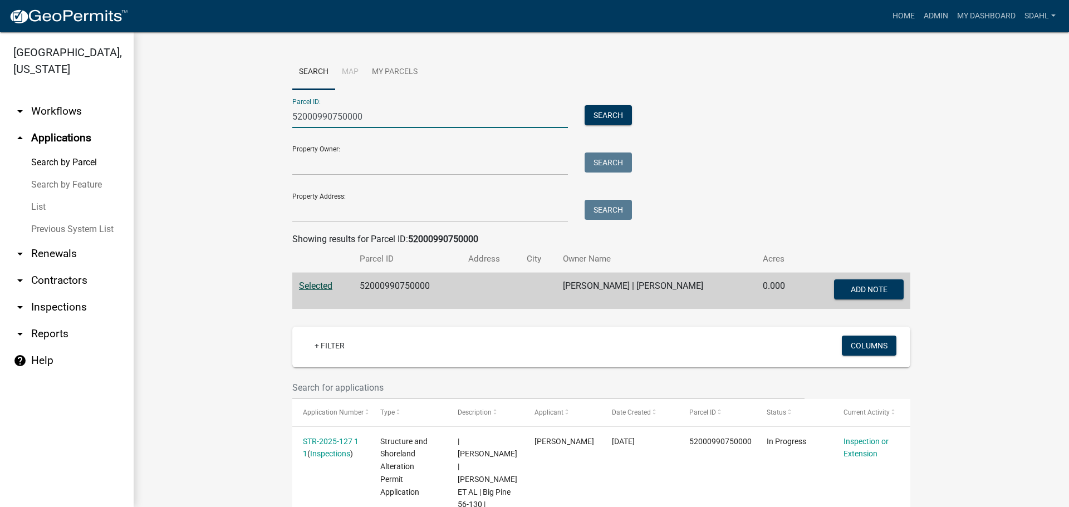
drag, startPoint x: 376, startPoint y: 110, endPoint x: 265, endPoint y: 117, distance: 111.0
click at [265, 117] on wm-workflow-application-search-view "Search Map My Parcels Parcel ID: 52000990750000 Search Property Owner: Search P…" at bounding box center [601, 457] width 890 height 805
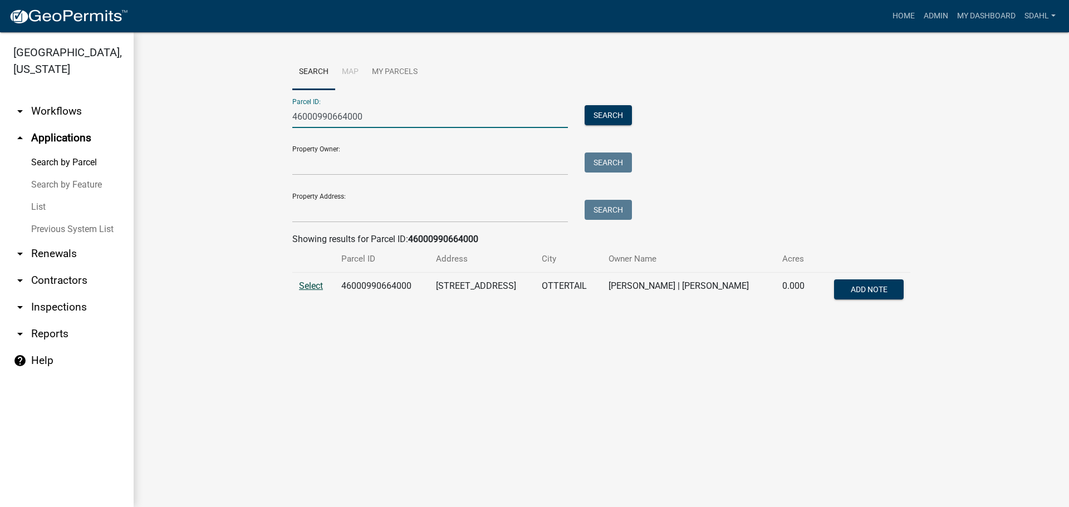
click at [310, 289] on span "Select" at bounding box center [311, 286] width 24 height 11
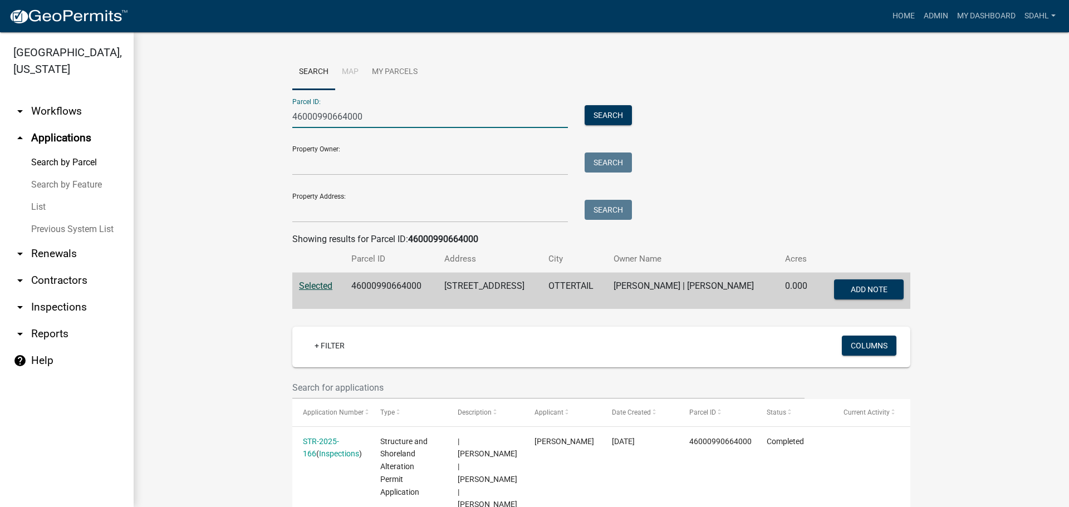
drag, startPoint x: 371, startPoint y: 114, endPoint x: 194, endPoint y: 124, distance: 177.3
click at [194, 124] on wm-workflow-application-search-view "Search Map My Parcels Parcel ID: 46000990664000 Search Property Owner: Search P…" at bounding box center [601, 430] width 890 height 751
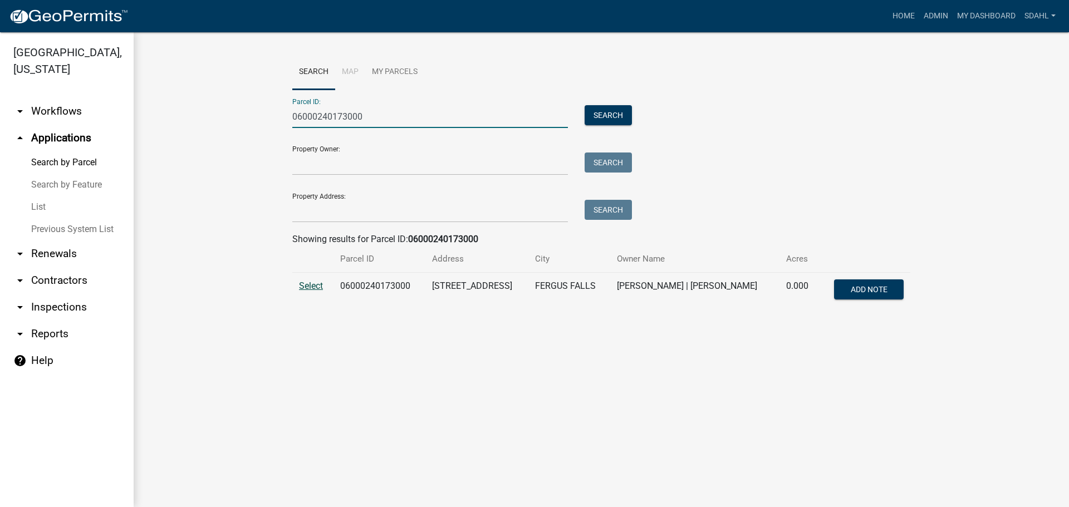
type input "06000240173000"
click at [309, 281] on span "Select" at bounding box center [311, 286] width 24 height 11
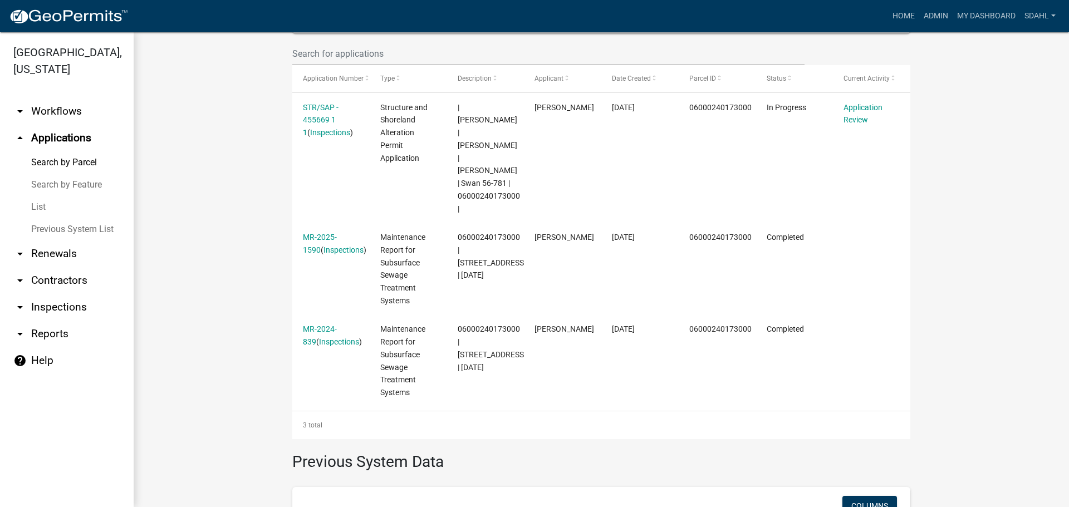
scroll to position [278, 0]
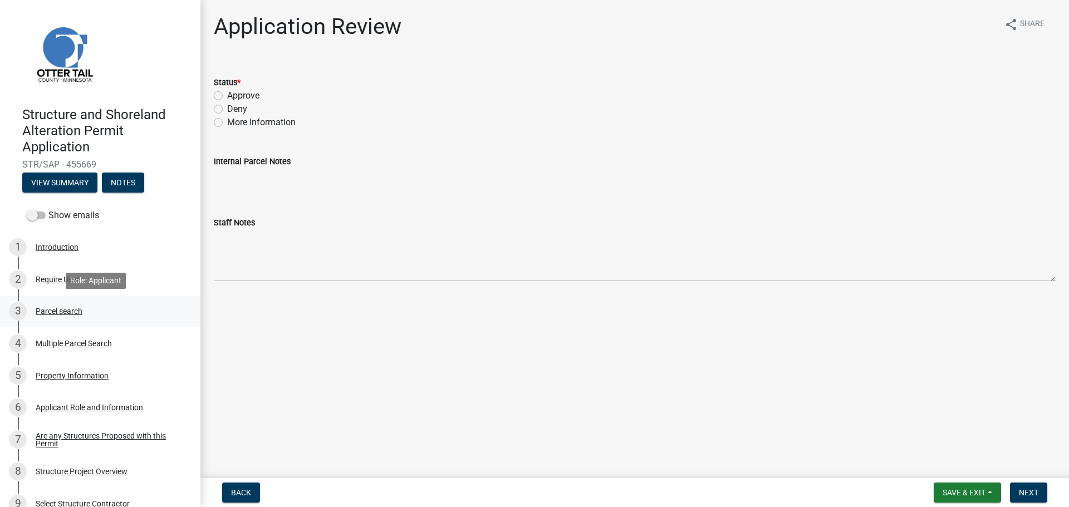
click at [68, 309] on div "Parcel search" at bounding box center [59, 311] width 47 height 8
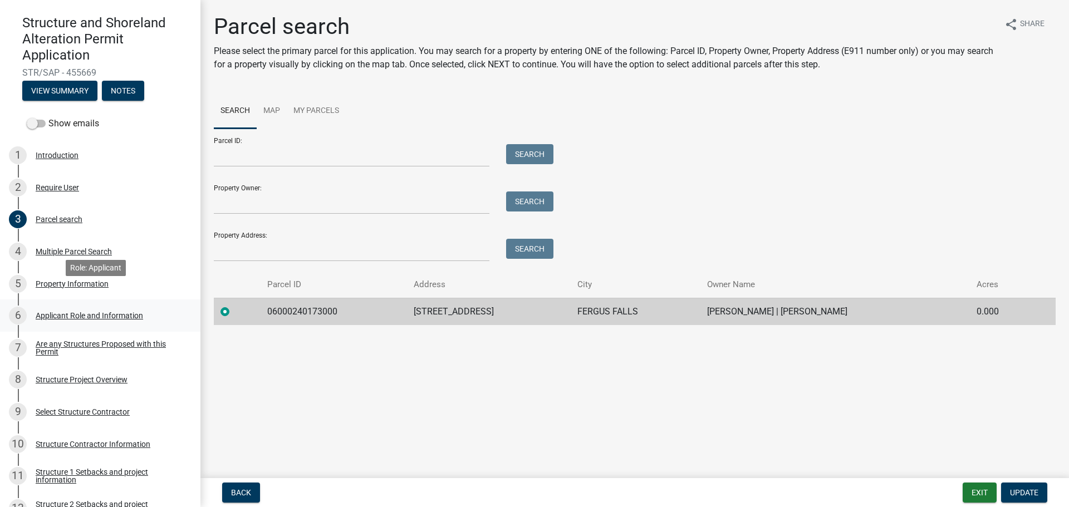
scroll to position [111, 0]
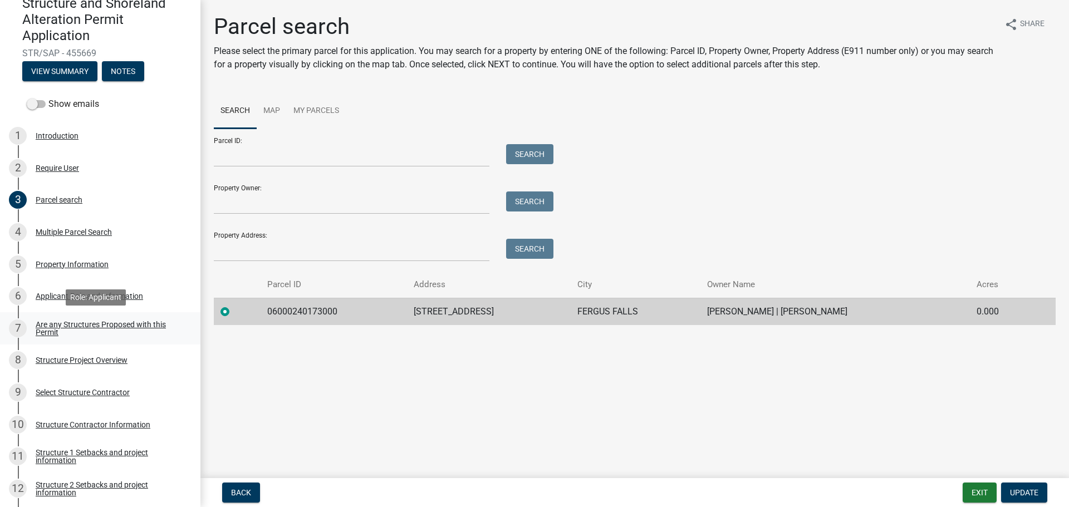
click at [70, 324] on div "Are any Structures Proposed with this Permit" at bounding box center [109, 329] width 147 height 16
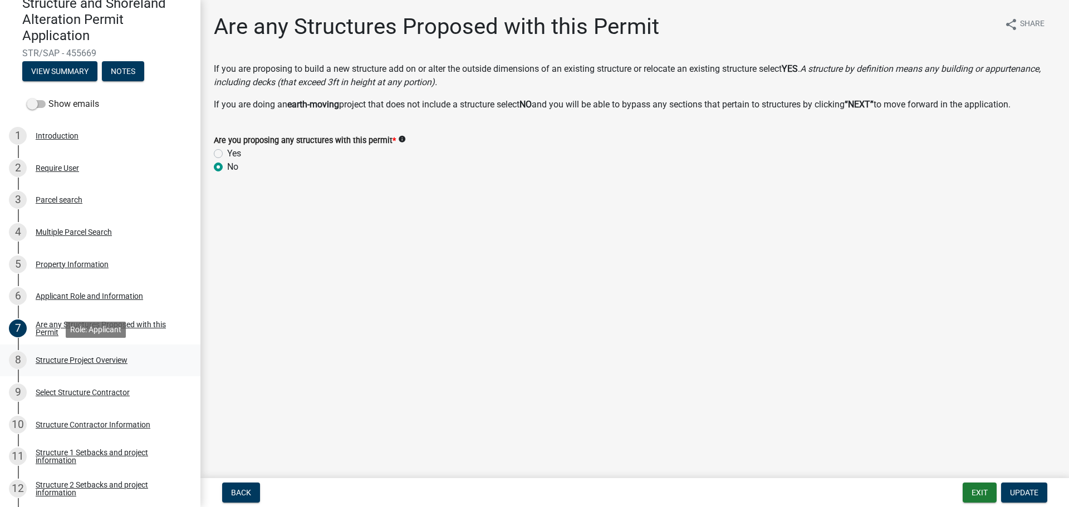
click at [80, 365] on div "8 Structure Project Overview" at bounding box center [96, 360] width 174 height 18
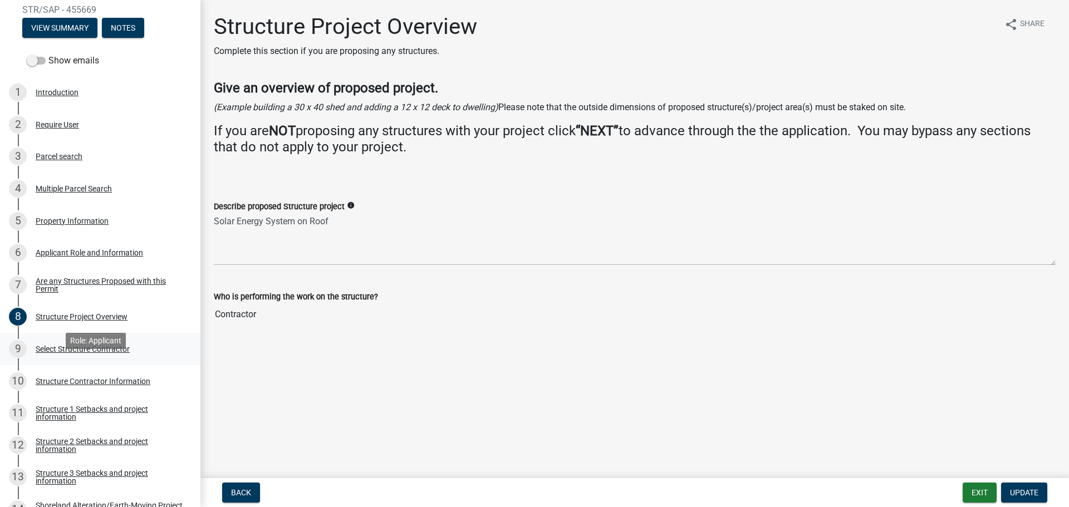
scroll to position [167, 0]
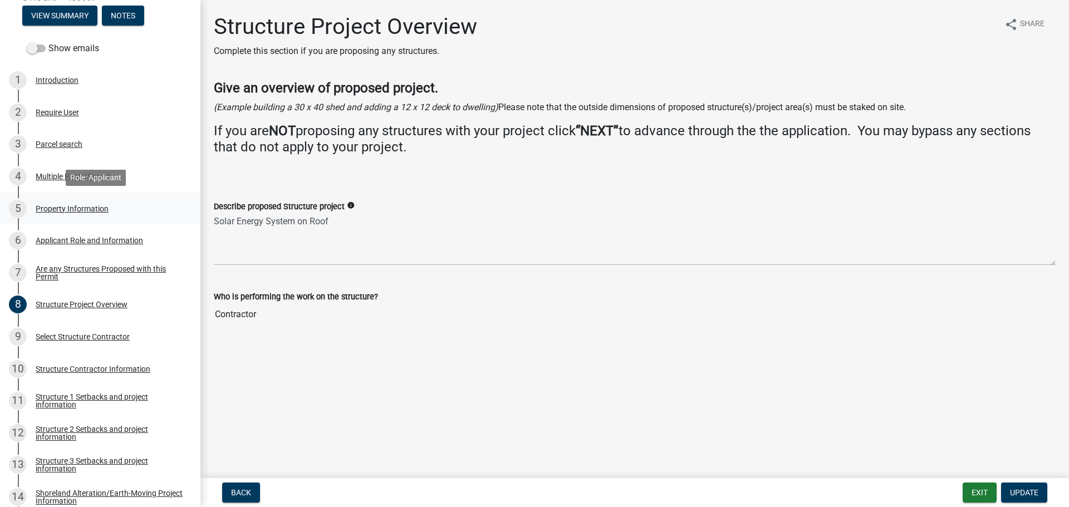
click at [58, 206] on div "Property Information" at bounding box center [72, 209] width 73 height 8
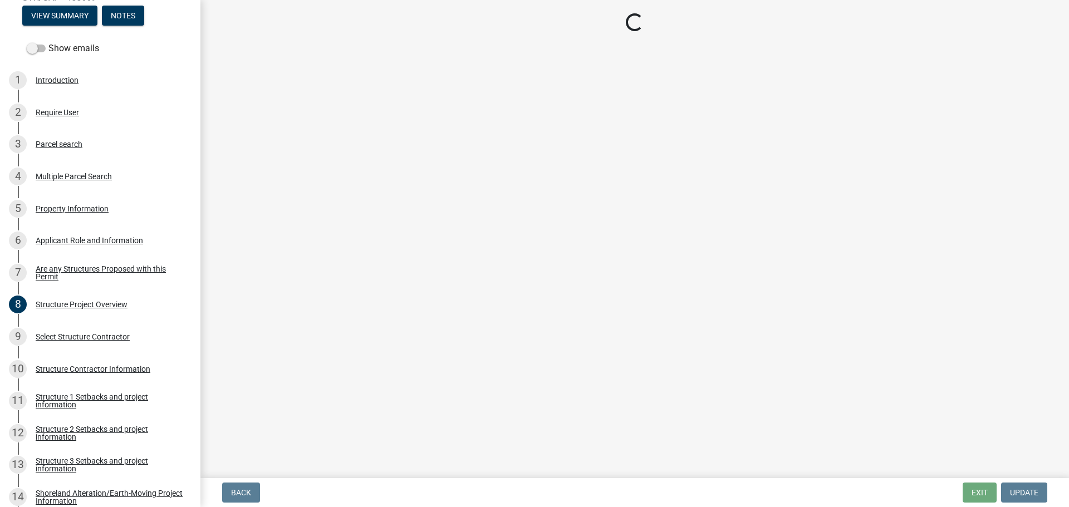
select select "dd336d21-5801-41d4-a7ef-48f028456d6d"
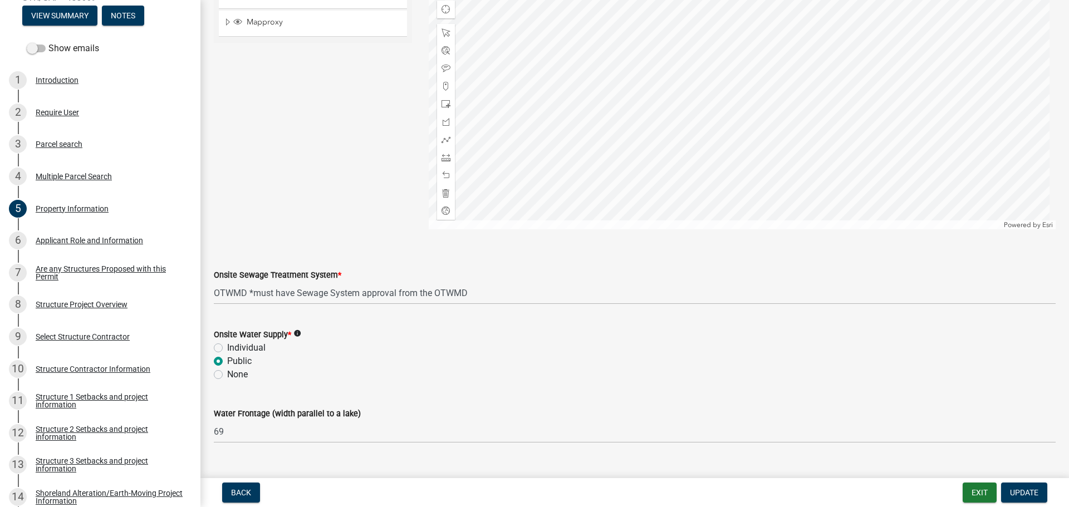
scroll to position [656, 0]
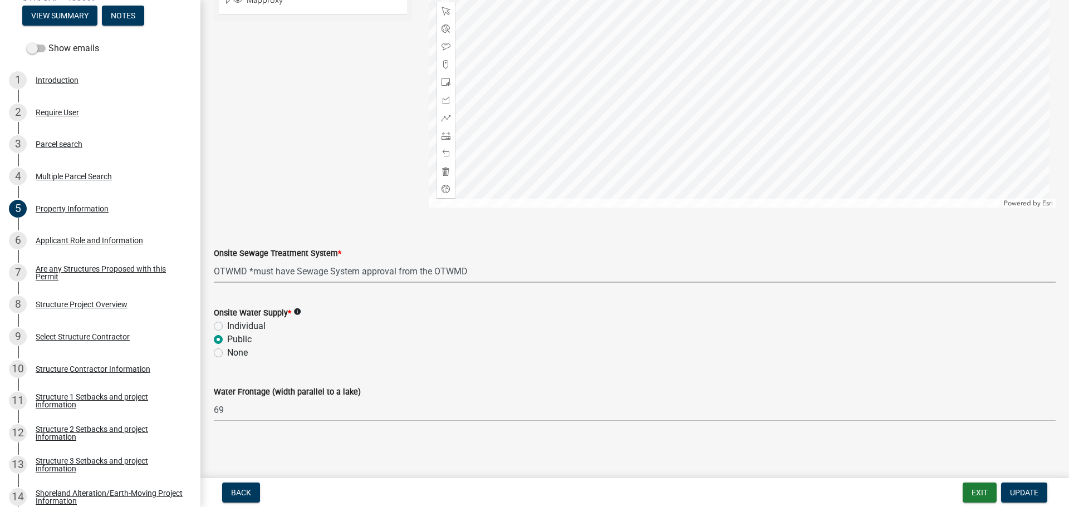
click at [309, 268] on select "Select Item... L&R Certificate of Compliance within 5yrs Compliance Inspection …" at bounding box center [635, 271] width 842 height 23
click at [214, 260] on select "Select Item... L&R Certificate of Compliance within 5yrs Compliance Inspection …" at bounding box center [635, 271] width 842 height 23
select select "536c2d30-81d9-41b4-a753-c6560d717c74"
click at [247, 330] on label "Individual" at bounding box center [246, 325] width 38 height 13
click at [234, 327] on input "Individual" at bounding box center [230, 322] width 7 height 7
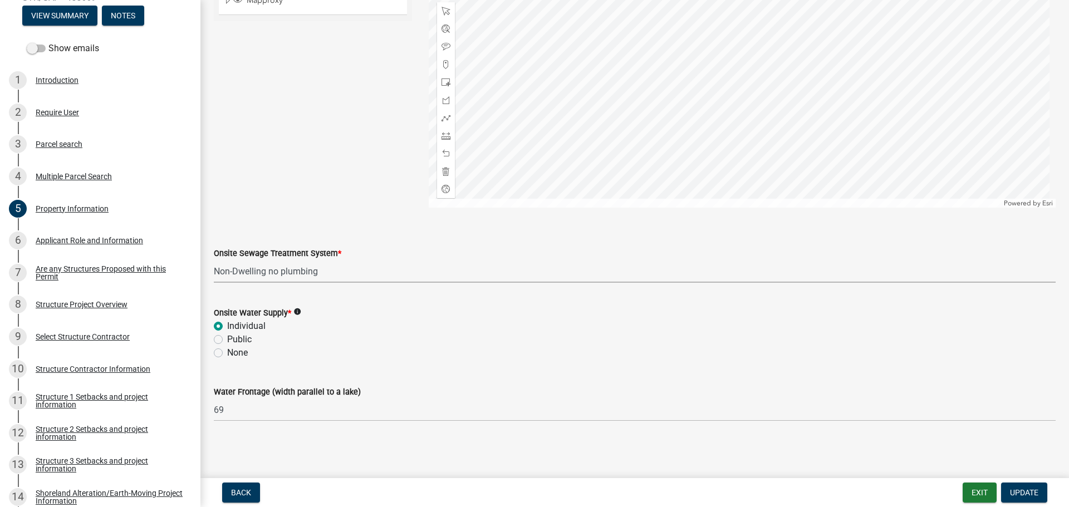
radio input "true"
click at [1025, 494] on span "Update" at bounding box center [1024, 492] width 28 height 9
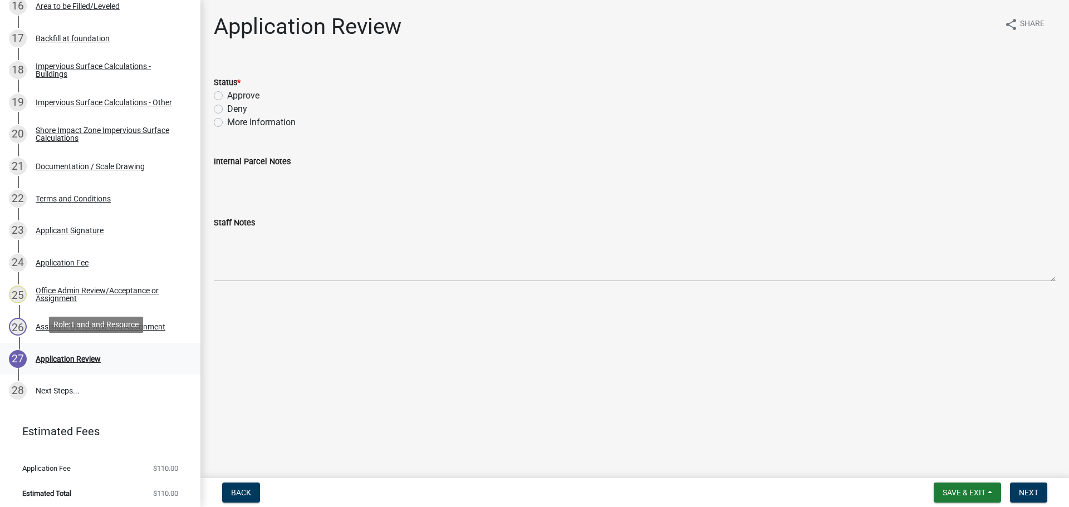
scroll to position [725, 0]
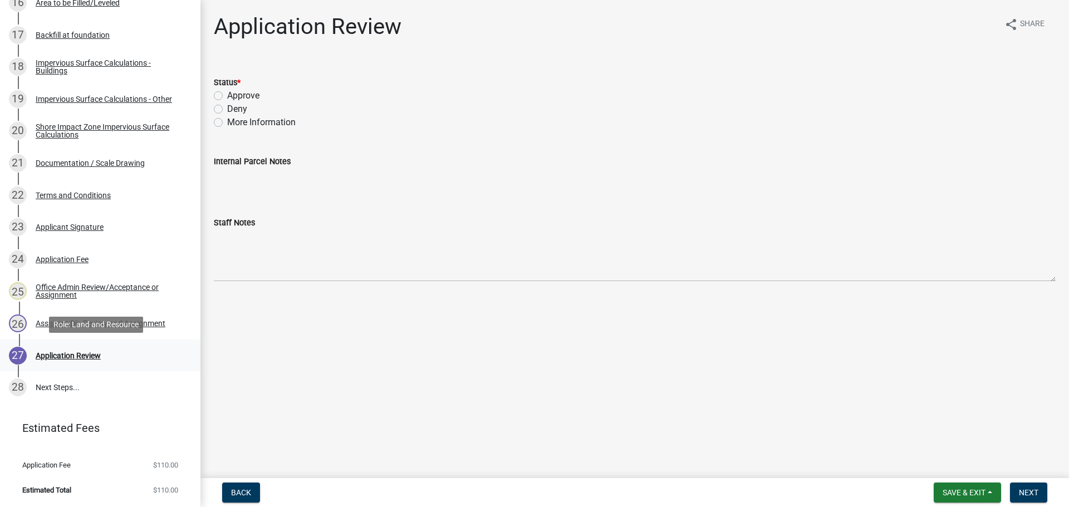
click at [78, 354] on div "Application Review" at bounding box center [68, 356] width 65 height 8
click at [249, 96] on label "Approve" at bounding box center [243, 95] width 32 height 13
click at [234, 96] on input "Approve" at bounding box center [230, 92] width 7 height 7
radio input "true"
click at [1023, 489] on span "Next" at bounding box center [1028, 492] width 19 height 9
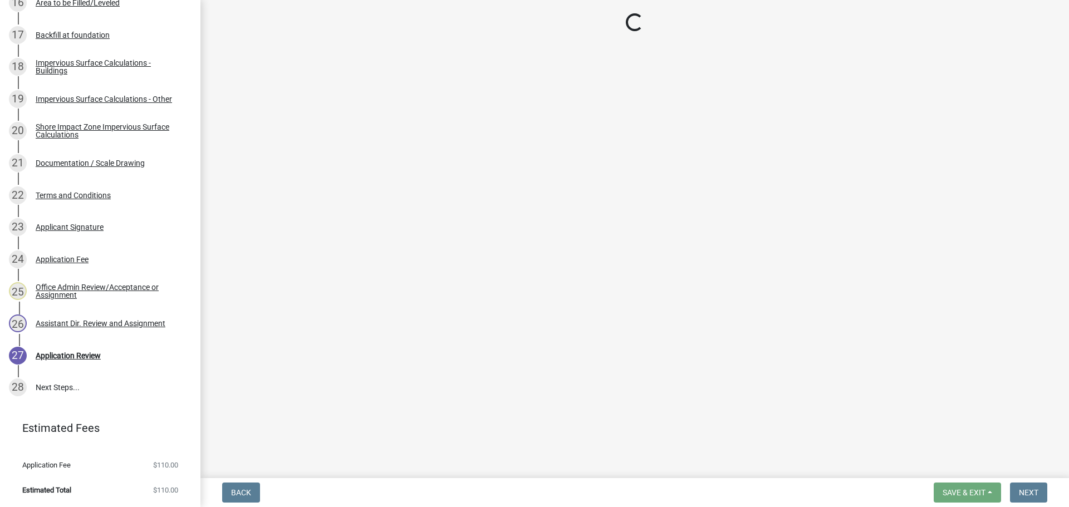
scroll to position [949, 0]
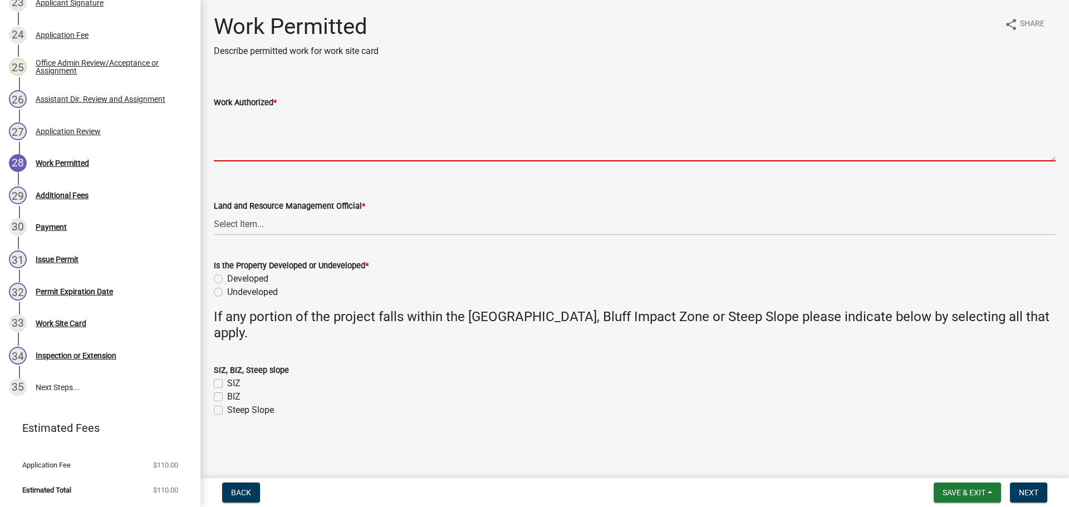
click at [287, 120] on textarea "Work Authorized *" at bounding box center [635, 135] width 842 height 52
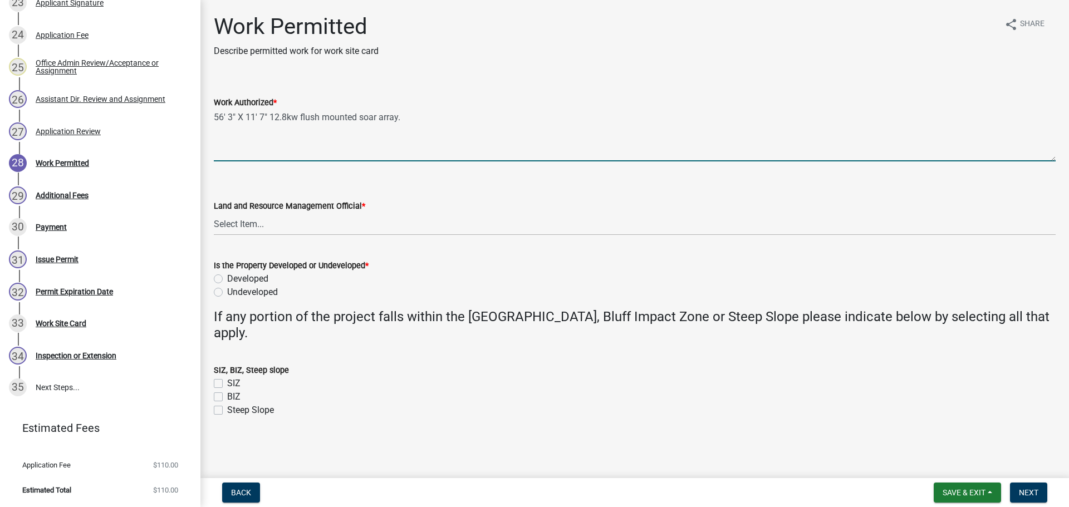
click at [367, 117] on textarea "56' 3" X 11' 7" 12.8kw flush mounted soar array." at bounding box center [635, 135] width 842 height 52
click at [420, 121] on textarea "56' 3" X 11' 7" 12.8kw flush mounted solar array." at bounding box center [635, 135] width 842 height 52
drag, startPoint x: 357, startPoint y: 122, endPoint x: 206, endPoint y: 120, distance: 150.8
click at [206, 120] on div "Work Authorized * 56' 3" X 11' 7" 12.8kw flush mounted solar array." at bounding box center [634, 120] width 858 height 81
click at [284, 116] on textarea "56' 3" X 11' 7" 12.8kw flush mounted solar array." at bounding box center [635, 135] width 842 height 52
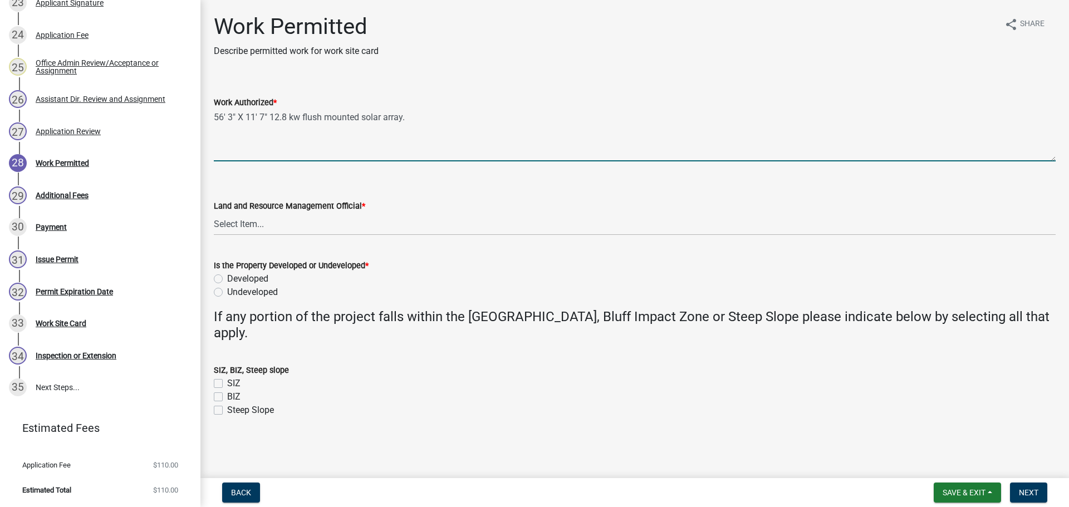
type textarea "56' 3" X 11' 7" 12.8 kw flush mounted solar array."
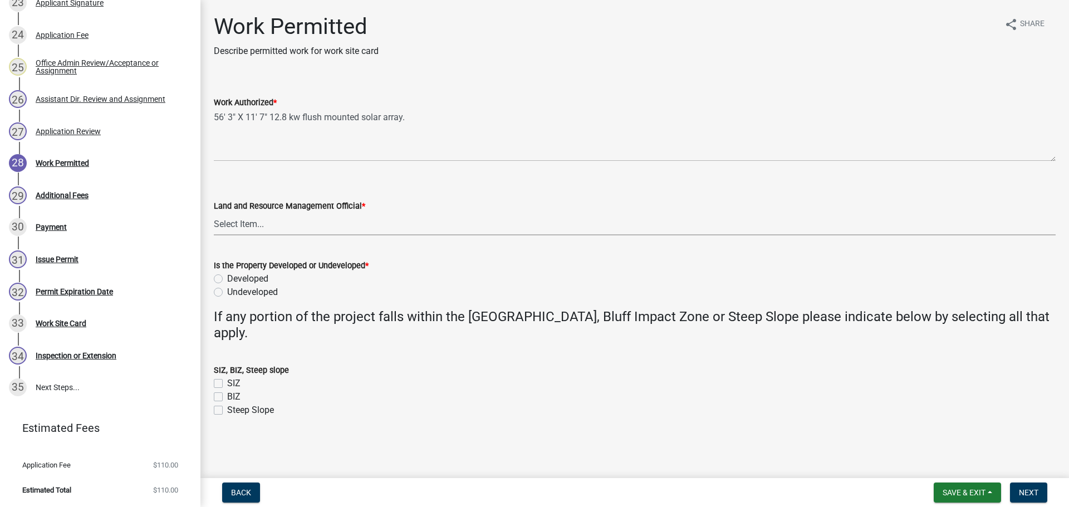
click at [286, 230] on select "Select Item... Alexis Newark Amy Busko Andrea Perales Brittany Tollefson Christ…" at bounding box center [635, 224] width 842 height 23
click at [214, 213] on select "Select Item... Alexis Newark Amy Busko Andrea Perales Brittany Tollefson Christ…" at bounding box center [635, 224] width 842 height 23
select select "67745ee8-7159-4960-80f9-a638286b467c"
click at [242, 277] on label "Developed" at bounding box center [247, 278] width 41 height 13
click at [234, 277] on input "Developed" at bounding box center [230, 275] width 7 height 7
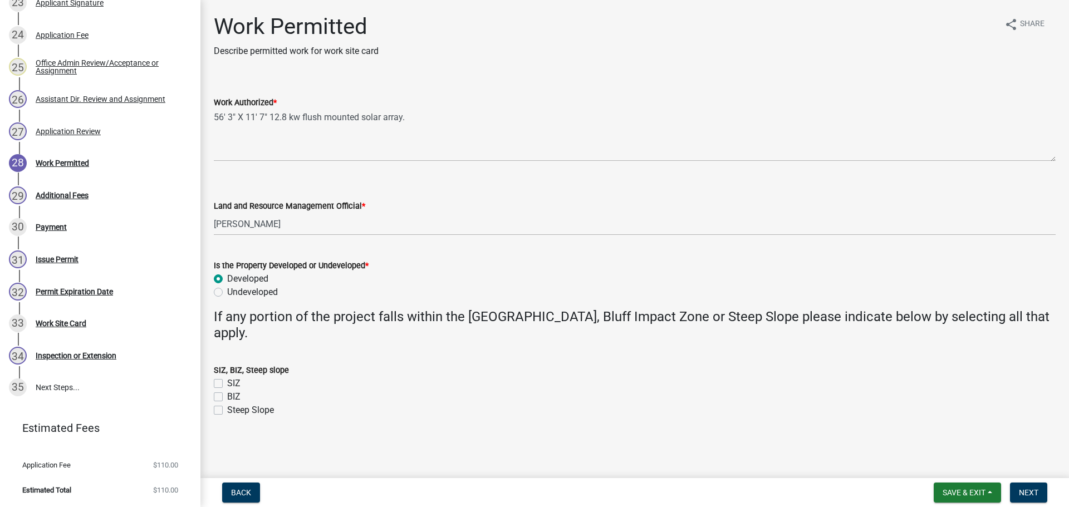
radio input "true"
click at [1030, 489] on span "Next" at bounding box center [1028, 492] width 19 height 9
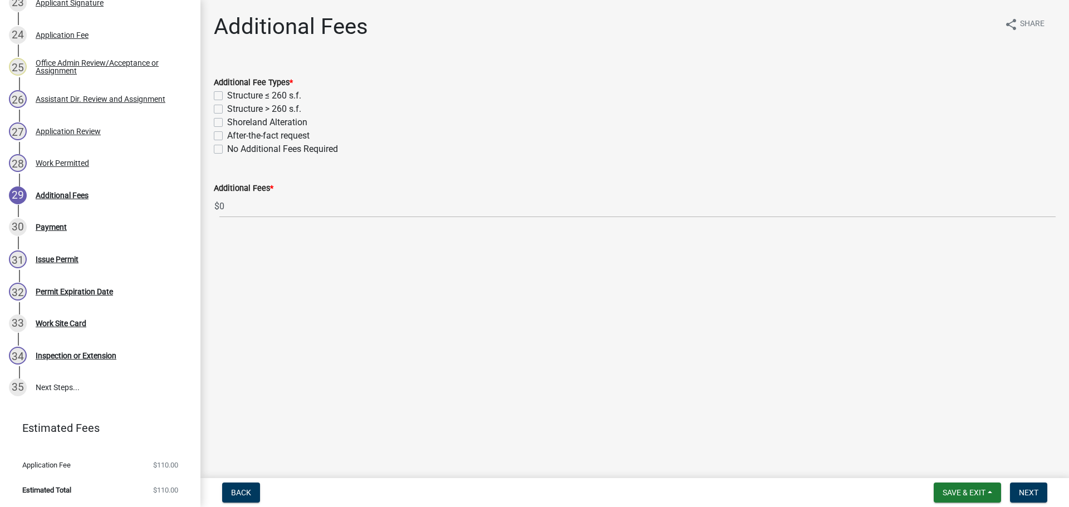
click at [227, 110] on label "Structure > 260 s.f." at bounding box center [264, 108] width 74 height 13
click at [227, 110] on input "Structure > 260 s.f." at bounding box center [230, 105] width 7 height 7
checkbox input "true"
checkbox input "false"
checkbox input "true"
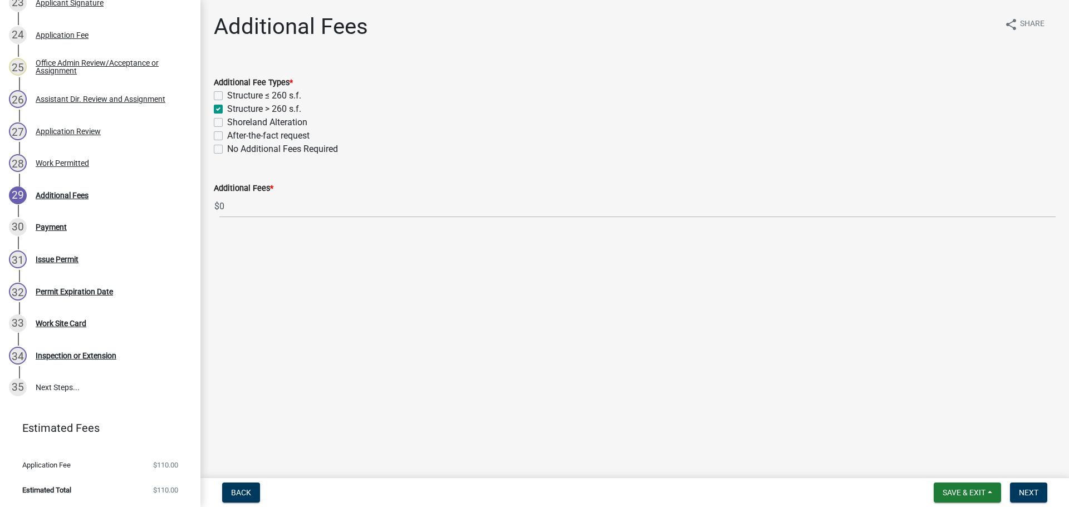
checkbox input "false"
click at [1027, 492] on span "Next" at bounding box center [1028, 492] width 19 height 9
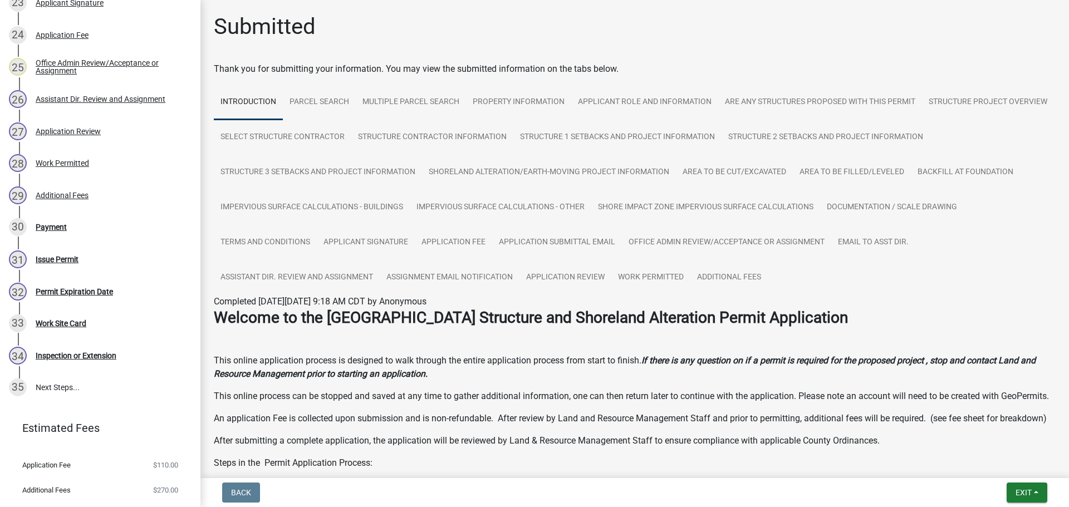
scroll to position [950, 0]
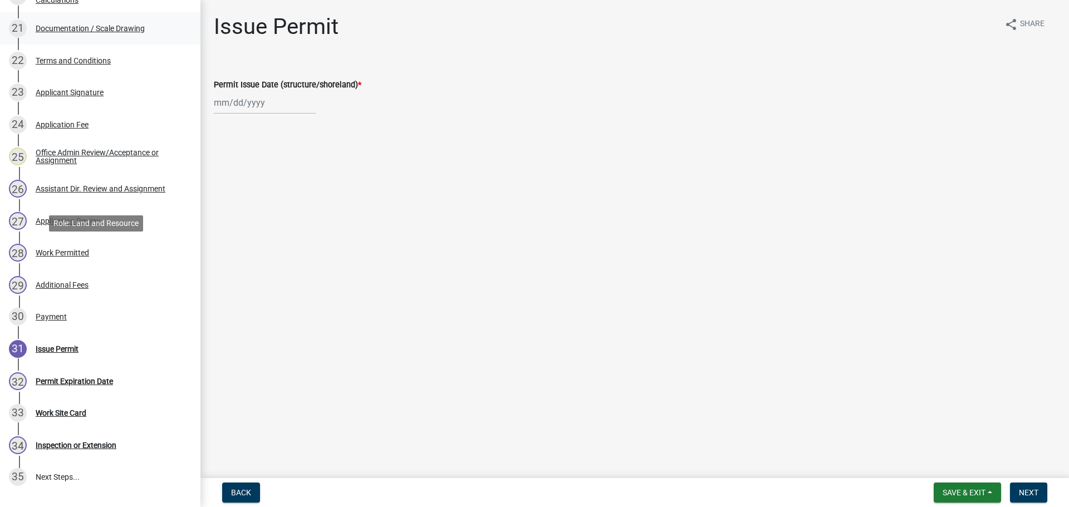
scroll to position [890, 0]
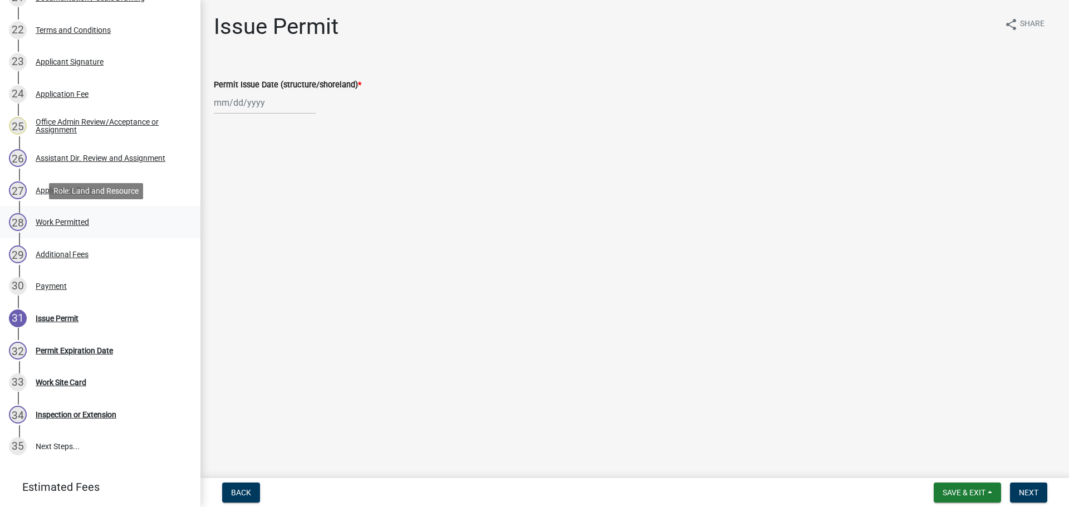
click at [72, 220] on div "Work Permitted" at bounding box center [62, 222] width 53 height 8
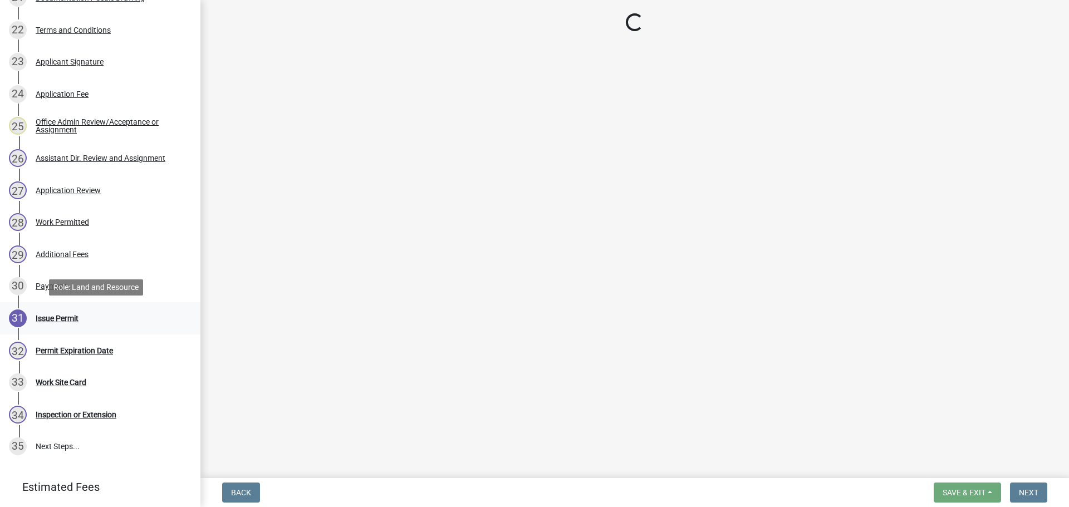
select select "67745ee8-7159-4960-80f9-a638286b467c"
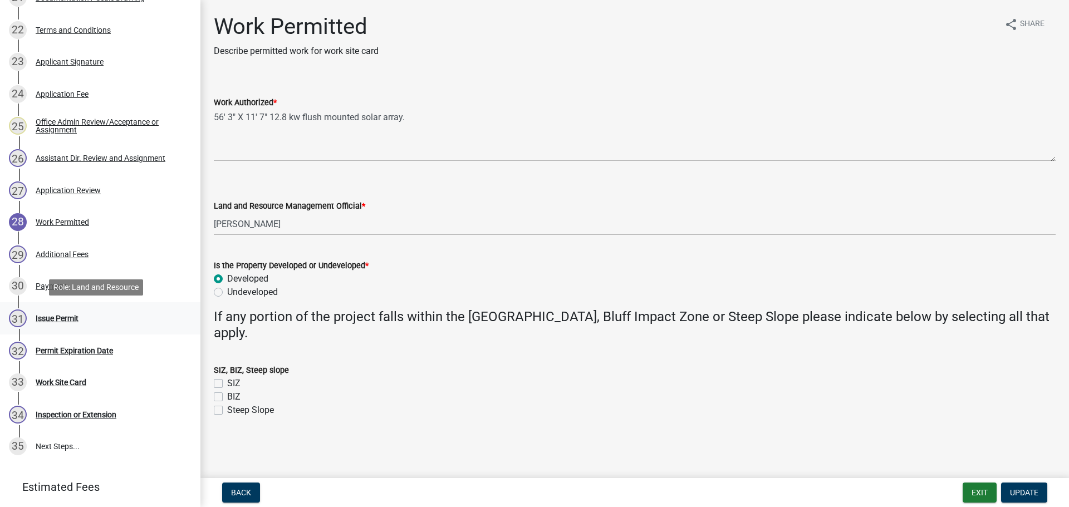
click at [59, 316] on div "Issue Permit" at bounding box center [57, 318] width 43 height 8
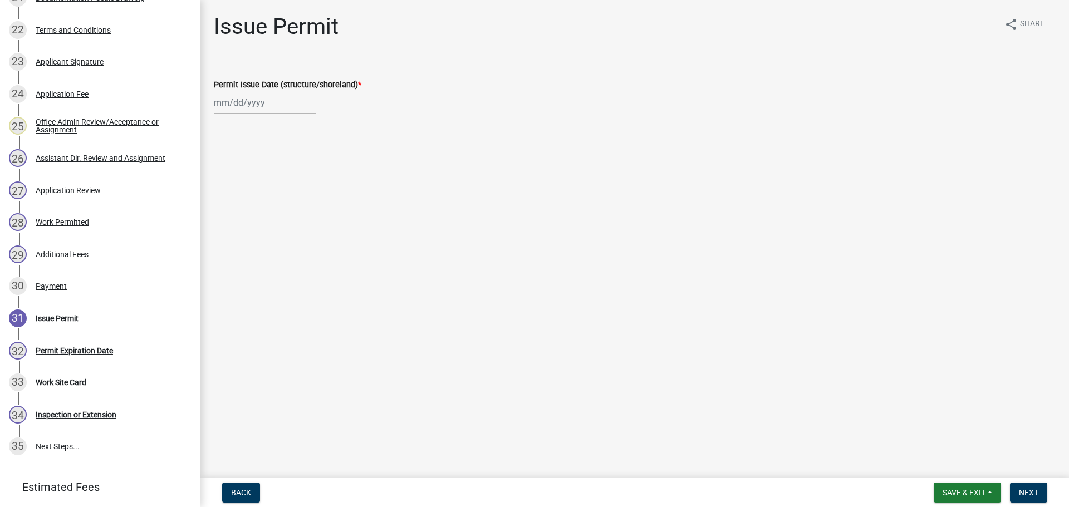
select select "8"
select select "2025"
click at [244, 107] on div "[PERSON_NAME] Feb Mar Apr [PERSON_NAME][DATE] Oct Nov [DATE] 1526 1527 1528 152…" at bounding box center [265, 102] width 102 height 23
click at [241, 196] on div "12" at bounding box center [243, 198] width 18 height 18
type input "[DATE]"
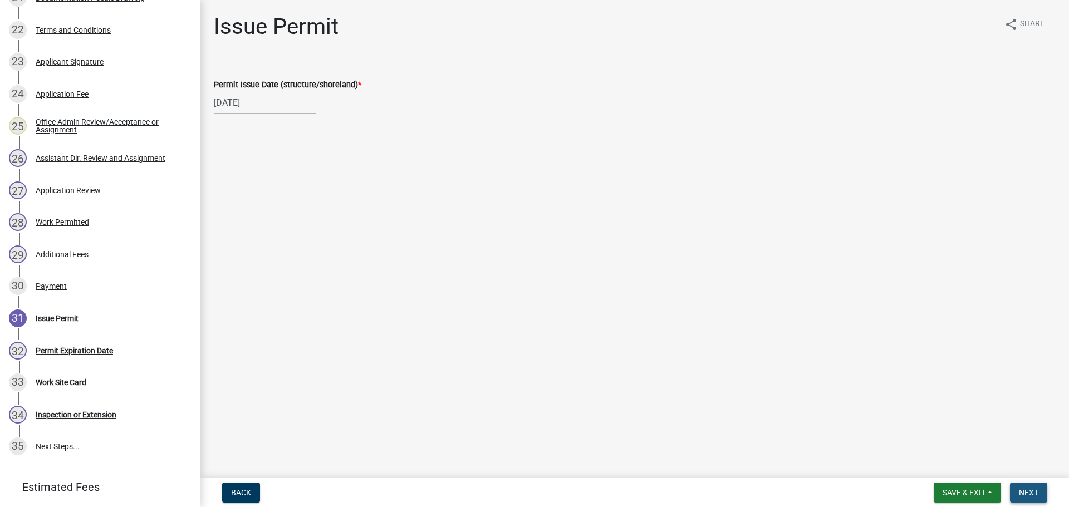
click at [1029, 484] on button "Next" at bounding box center [1028, 493] width 37 height 20
click at [1036, 484] on button "Next" at bounding box center [1028, 493] width 37 height 20
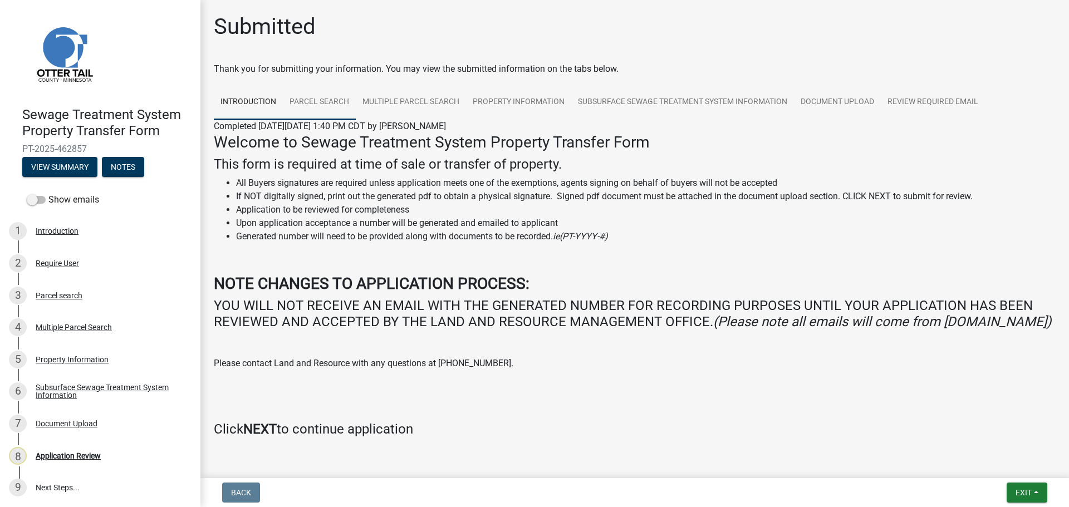
click at [317, 105] on link "Parcel search" at bounding box center [319, 103] width 73 height 36
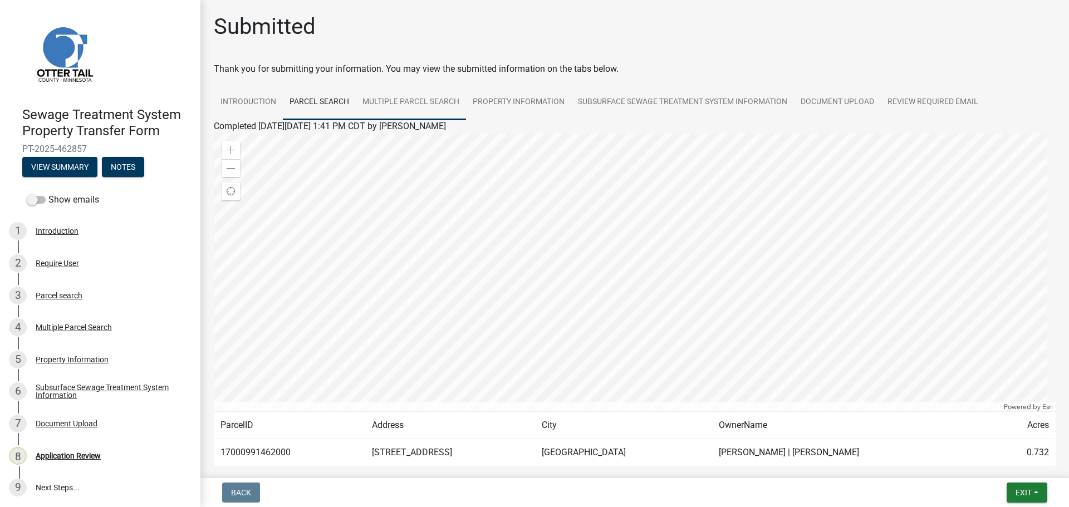
click at [417, 96] on link "Multiple Parcel Search" at bounding box center [411, 103] width 110 height 36
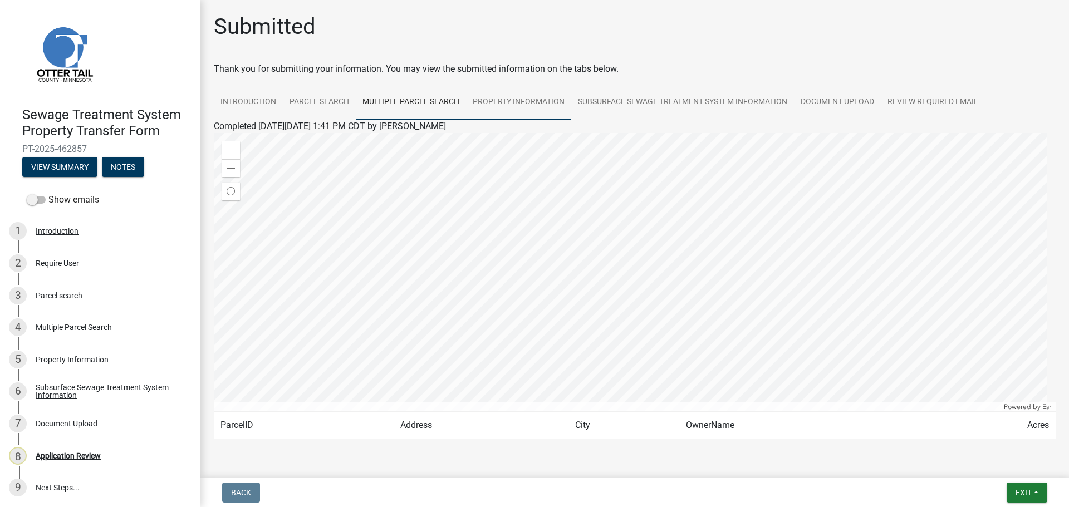
click at [510, 101] on link "Property Information" at bounding box center [518, 103] width 105 height 36
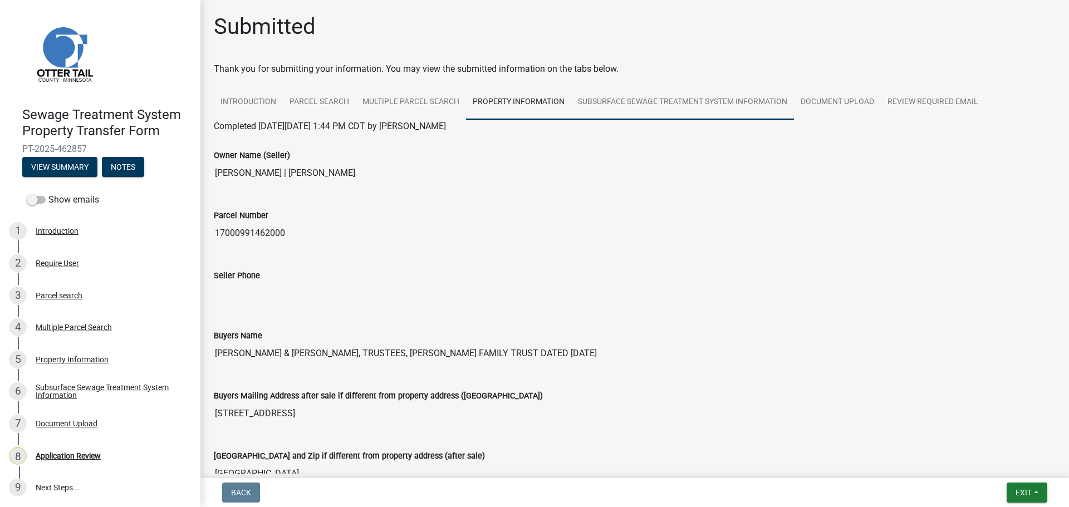
click at [627, 97] on link "Subsurface Sewage Treatment System Information" at bounding box center [682, 103] width 223 height 36
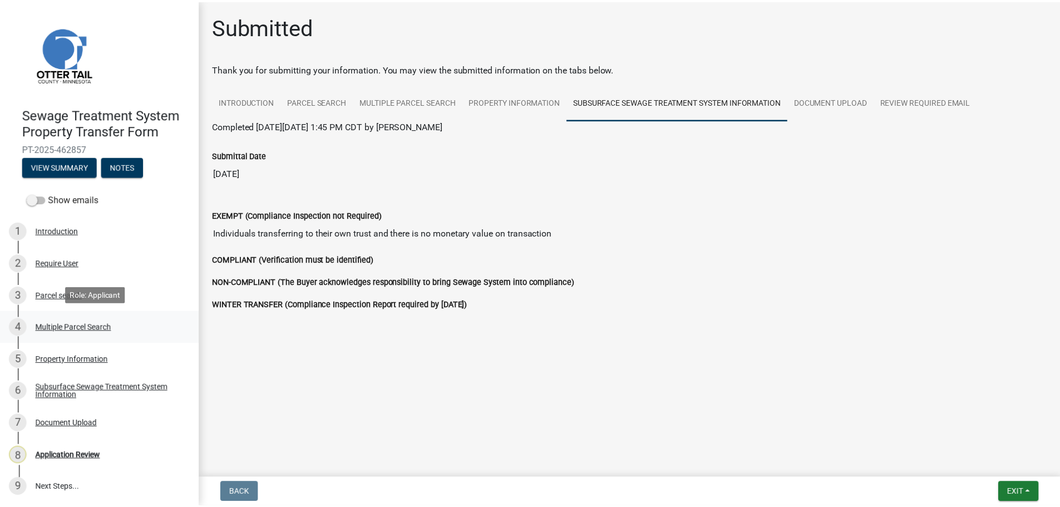
scroll to position [1, 0]
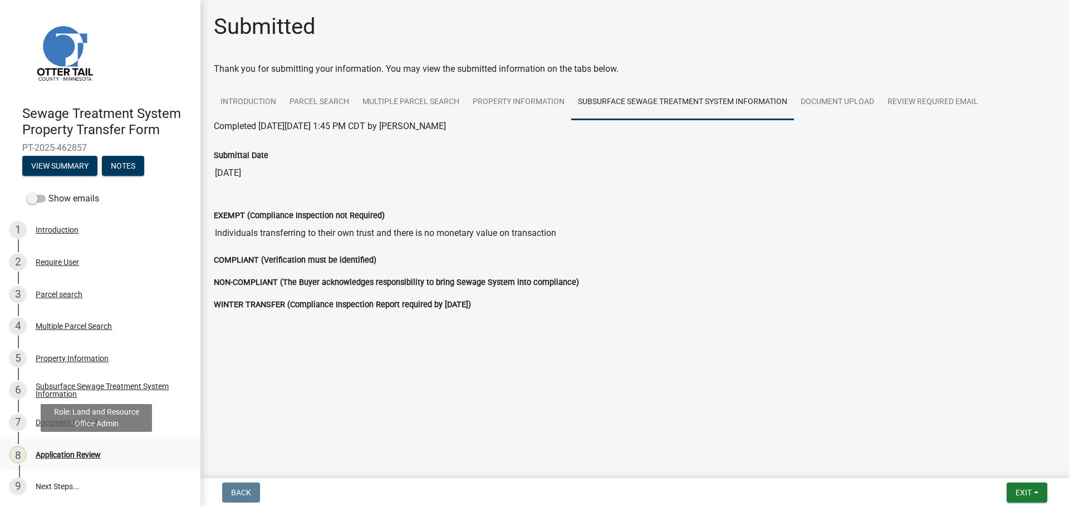
click at [81, 455] on div "Application Review" at bounding box center [68, 455] width 65 height 8
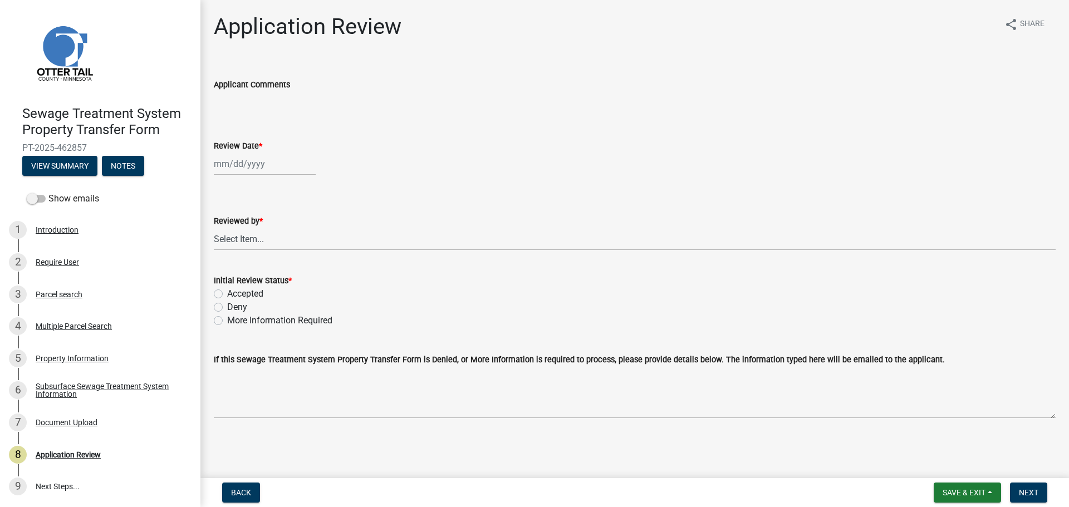
select select "8"
select select "2025"
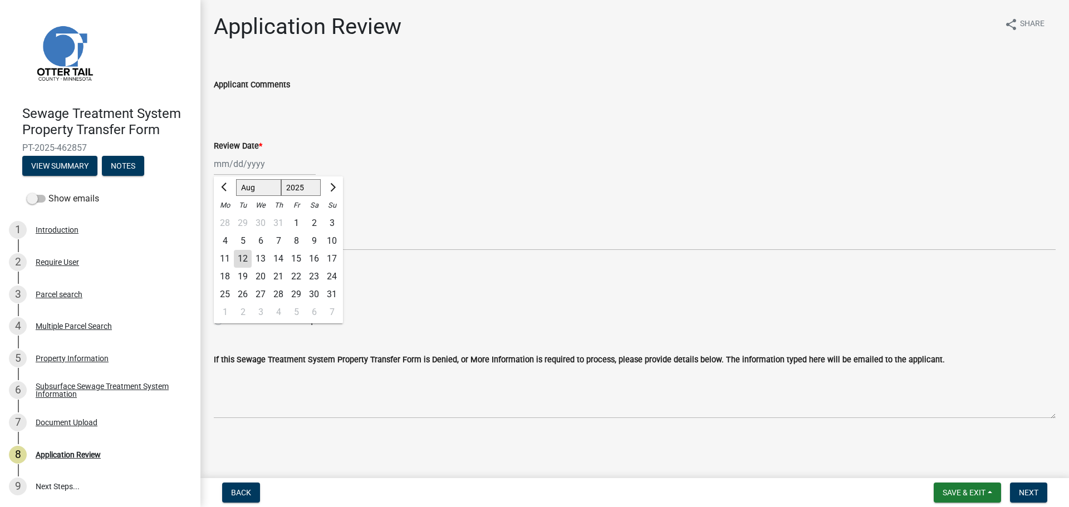
click at [263, 166] on div "Jan Feb Mar Apr May Jun Jul Aug Sep Oct Nov Dec 1525 1526 1527 1528 1529 1530 1…" at bounding box center [265, 163] width 102 height 23
click at [240, 258] on div "12" at bounding box center [243, 259] width 18 height 18
type input "08/12/2025"
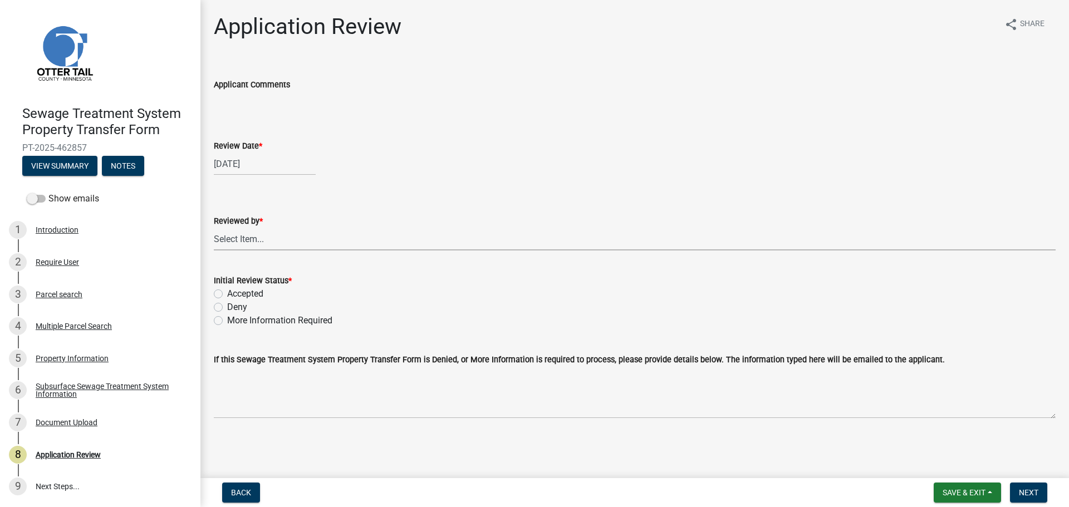
click at [245, 233] on select "Select Item... [PERSON_NAME] [PERSON_NAME] [PERSON_NAME] [PERSON_NAME] [PERSON_…" at bounding box center [635, 239] width 842 height 23
click at [214, 228] on select "Select Item... [PERSON_NAME] [PERSON_NAME] [PERSON_NAME] [PERSON_NAME] [PERSON_…" at bounding box center [635, 239] width 842 height 23
select select "67745ee8-7159-4960-80f9-a638286b467c"
click at [249, 292] on label "Accepted" at bounding box center [245, 293] width 36 height 13
click at [234, 292] on input "Accepted" at bounding box center [230, 290] width 7 height 7
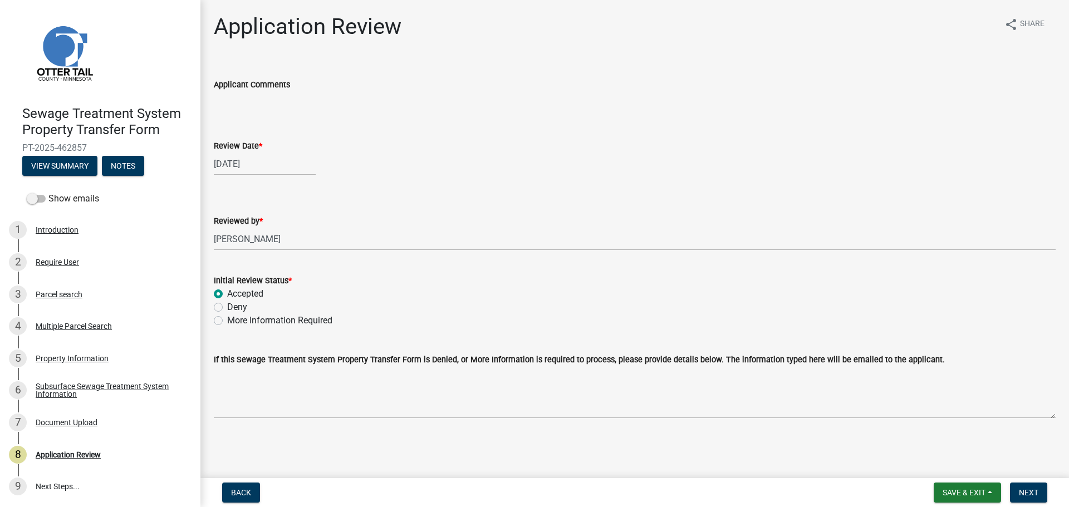
radio input "true"
click at [1032, 491] on span "Next" at bounding box center [1028, 492] width 19 height 9
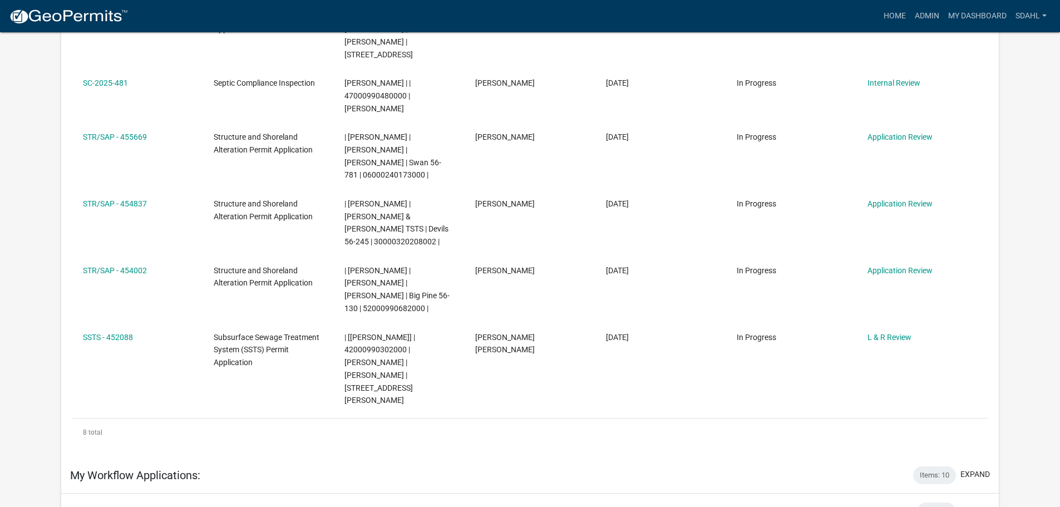
scroll to position [724, 0]
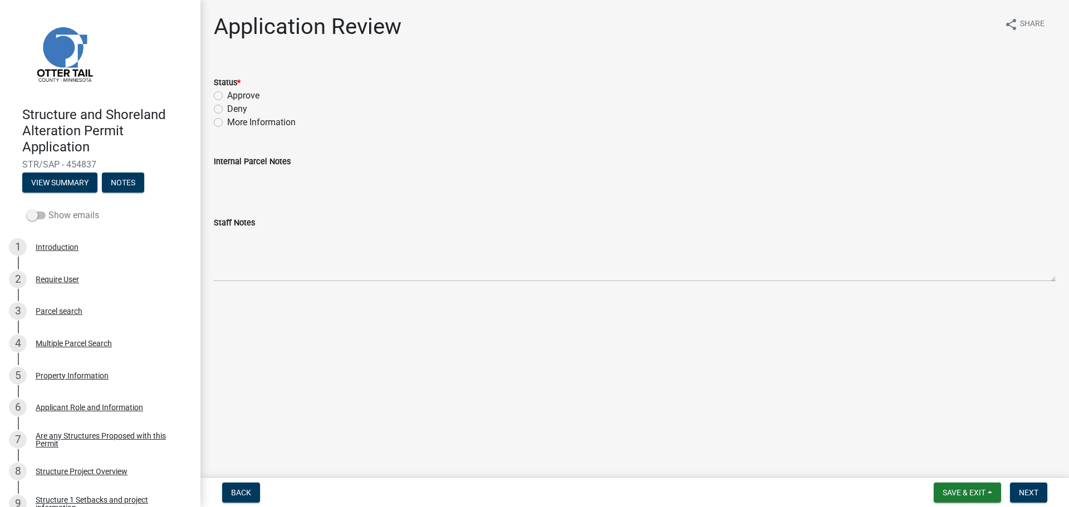
click at [53, 215] on label "Show emails" at bounding box center [63, 215] width 72 height 13
click at [48, 209] on input "Show emails" at bounding box center [48, 209] width 0 height 0
click at [64, 307] on div "Parcel search" at bounding box center [59, 311] width 47 height 8
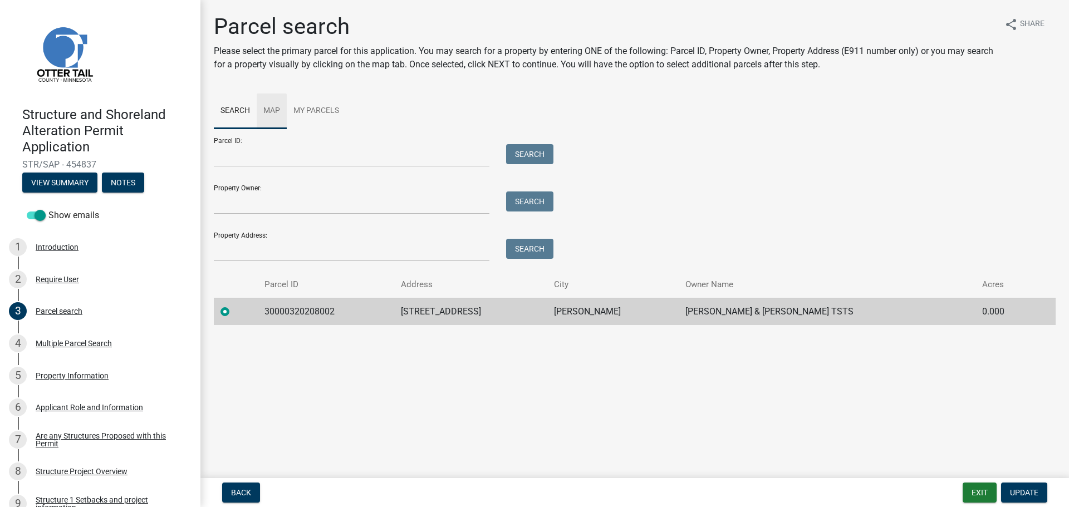
click at [263, 105] on link "Map" at bounding box center [272, 112] width 30 height 36
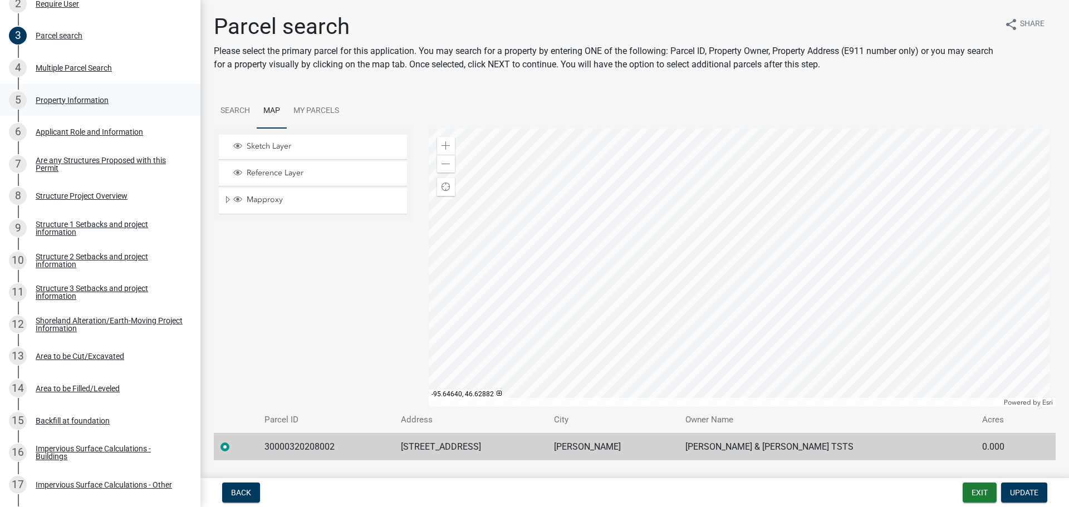
scroll to position [278, 0]
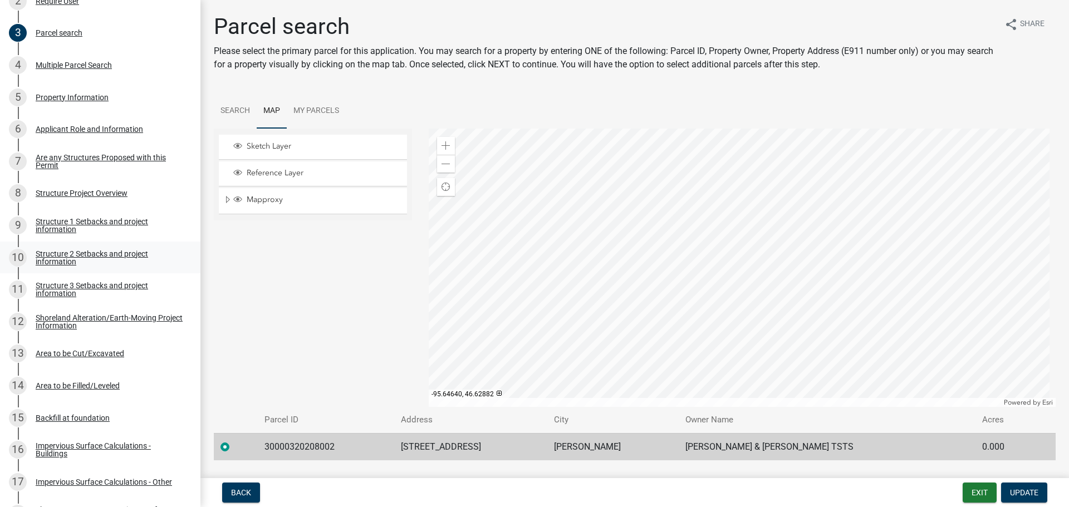
click at [129, 253] on div "Structure 2 Setbacks and project information" at bounding box center [109, 258] width 147 height 16
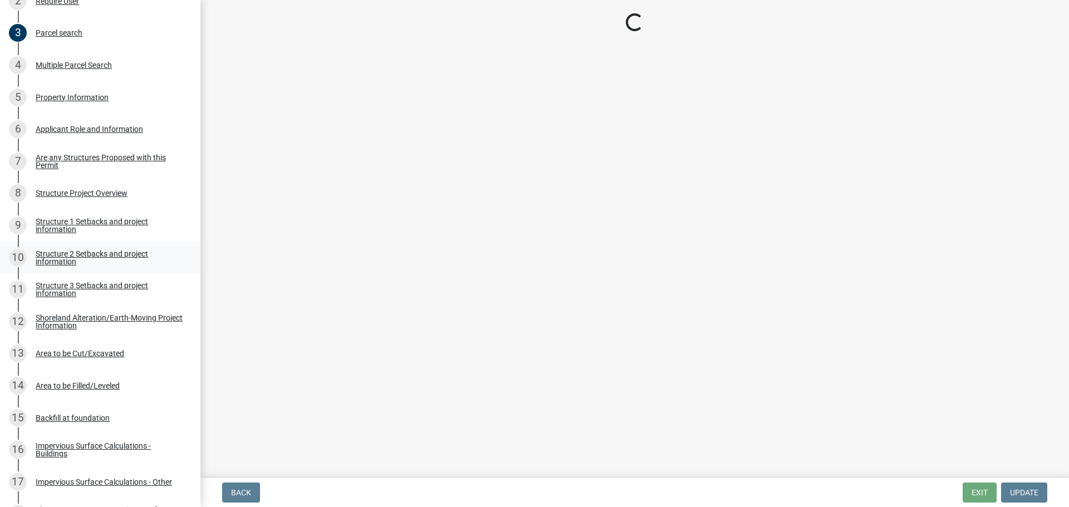
select select "c185e313-3403-4239-bd61-bb563c58a77a"
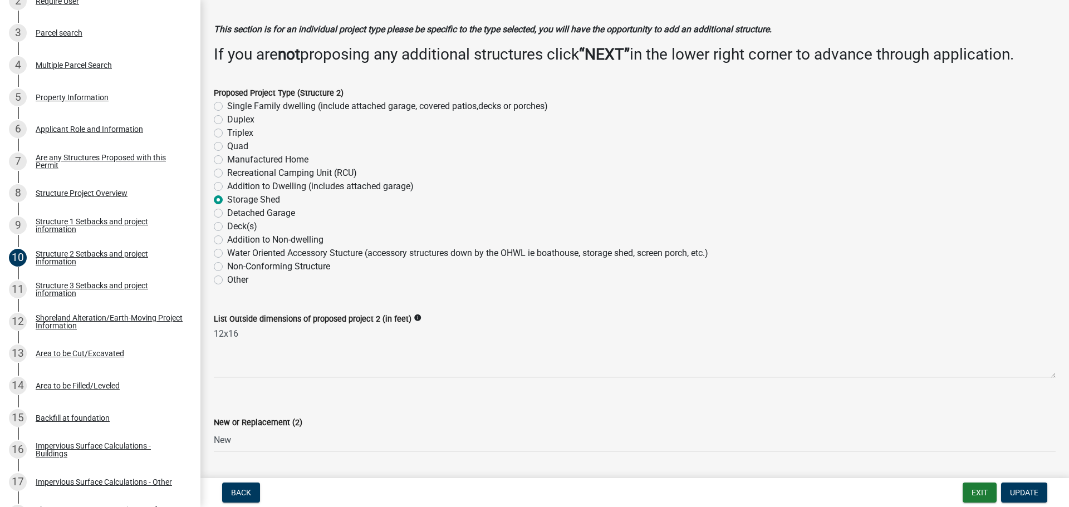
scroll to position [167, 0]
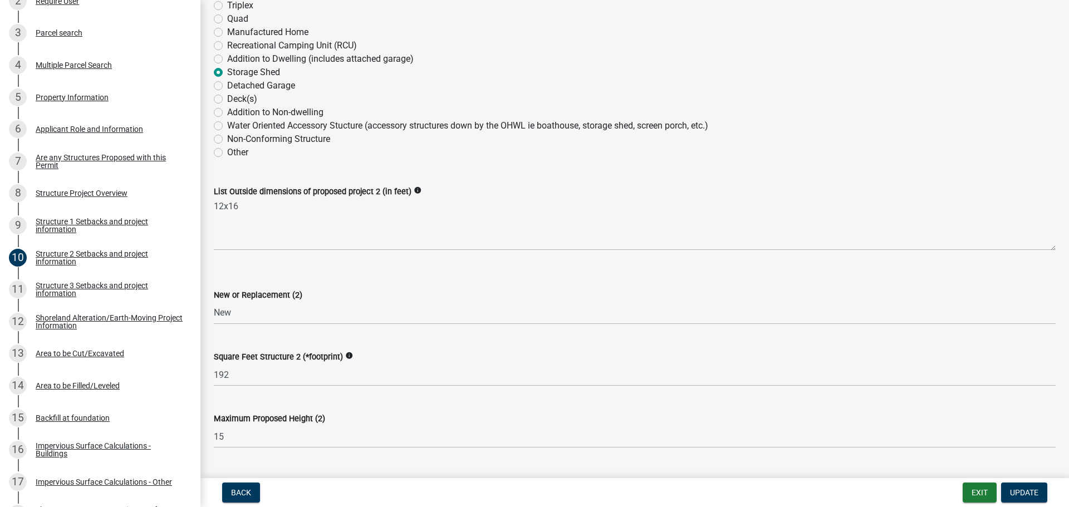
click at [227, 72] on label "Storage Shed" at bounding box center [253, 72] width 53 height 13
click at [227, 72] on input "Storage Shed" at bounding box center [230, 69] width 7 height 7
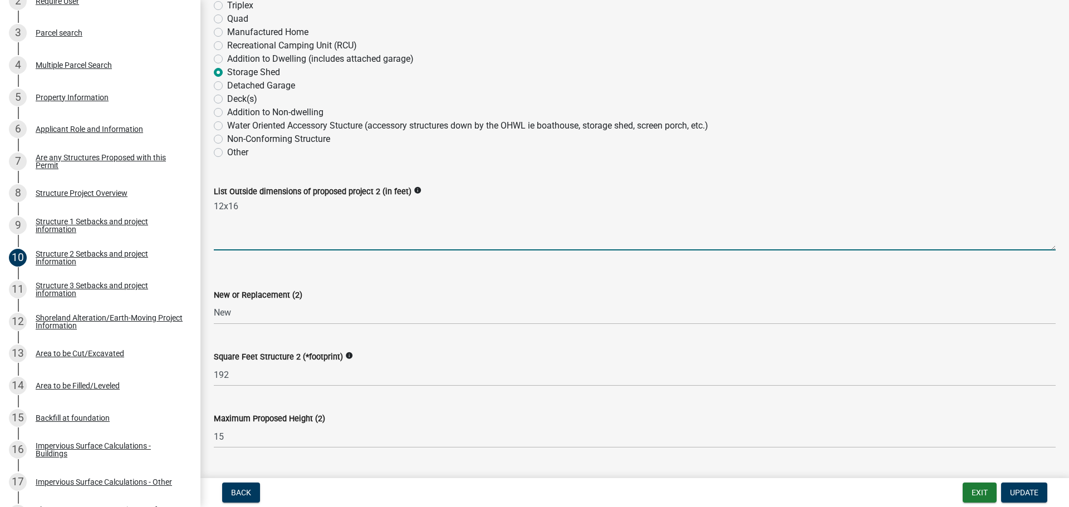
click at [266, 218] on textarea "12x16" at bounding box center [635, 224] width 842 height 52
type textarea "1"
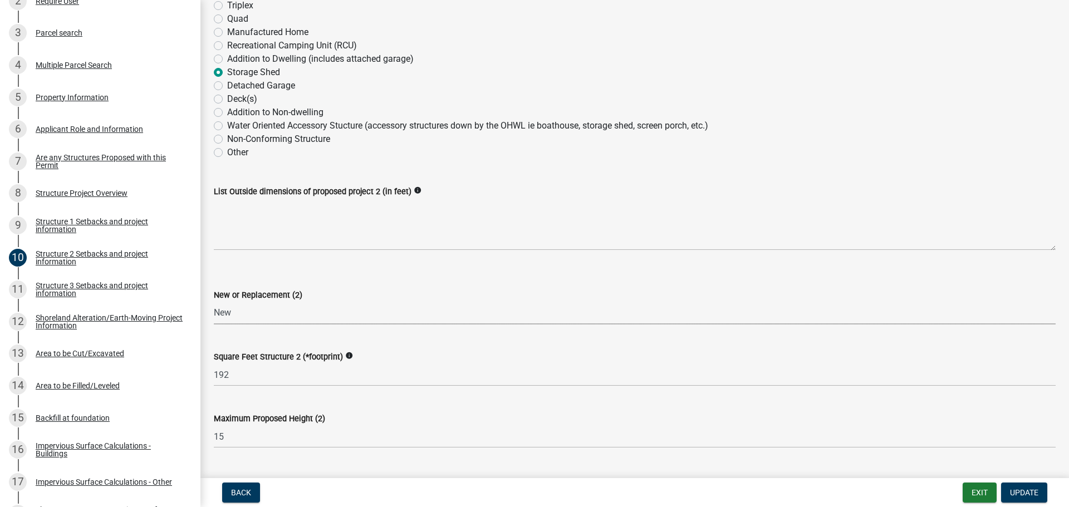
click at [281, 313] on select "Select Item... New Replacement" at bounding box center [635, 313] width 842 height 23
click at [275, 309] on select "Select Item... New Replacement" at bounding box center [635, 313] width 842 height 23
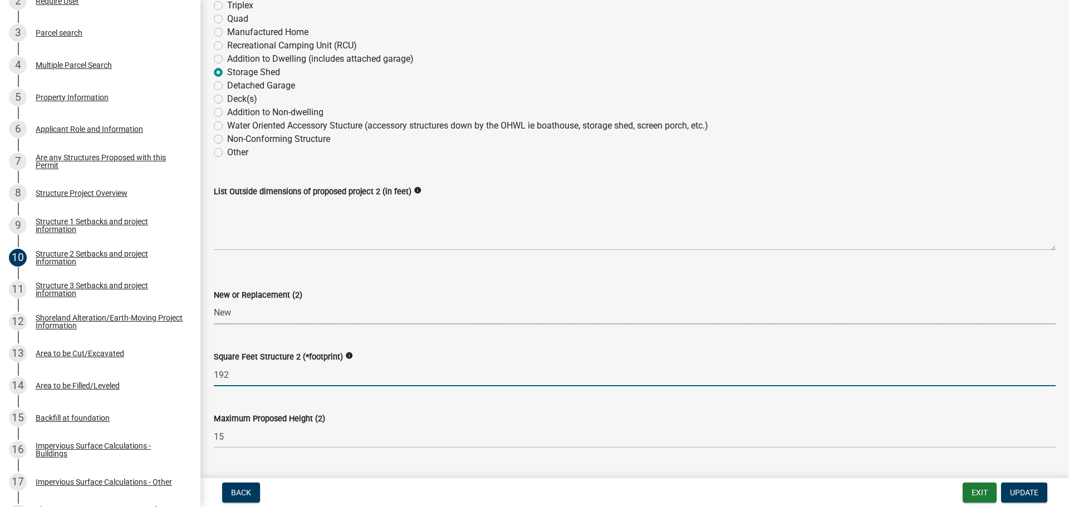
click at [232, 375] on input "192" at bounding box center [635, 374] width 842 height 23
type input "1"
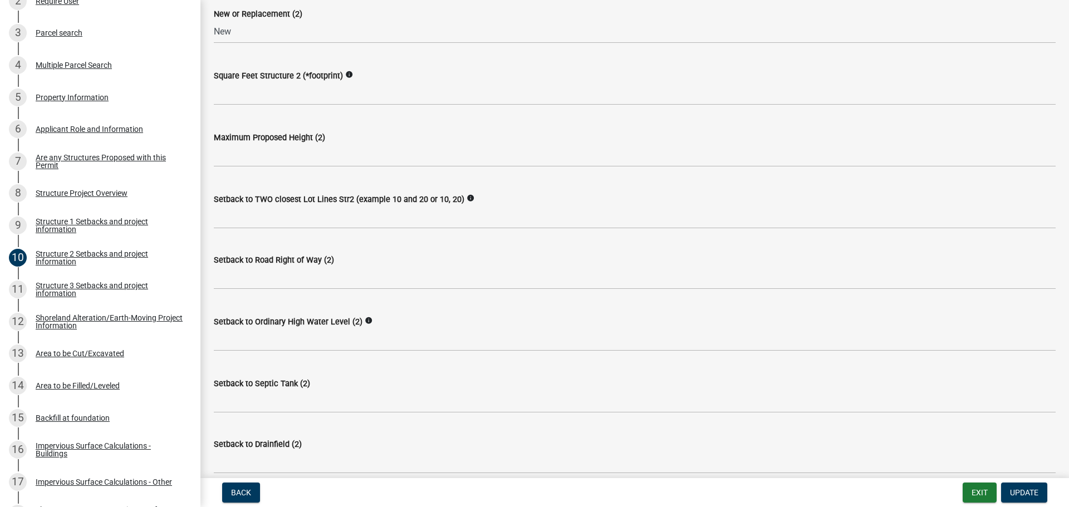
scroll to position [734, 0]
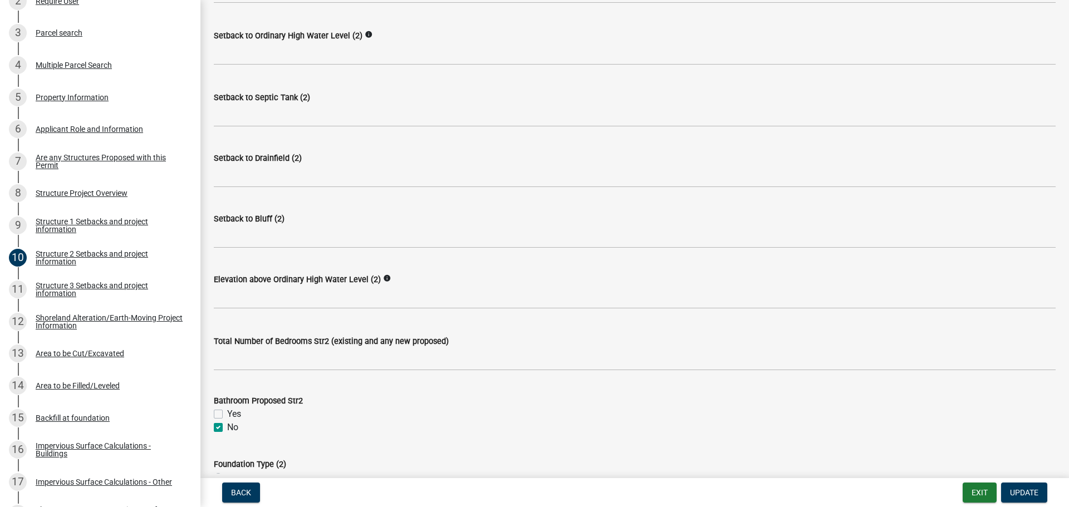
click at [223, 431] on div "No" at bounding box center [635, 427] width 842 height 13
click at [227, 431] on label "No" at bounding box center [232, 427] width 11 height 13
click at [227, 428] on input "No" at bounding box center [230, 424] width 7 height 7
checkbox input "false"
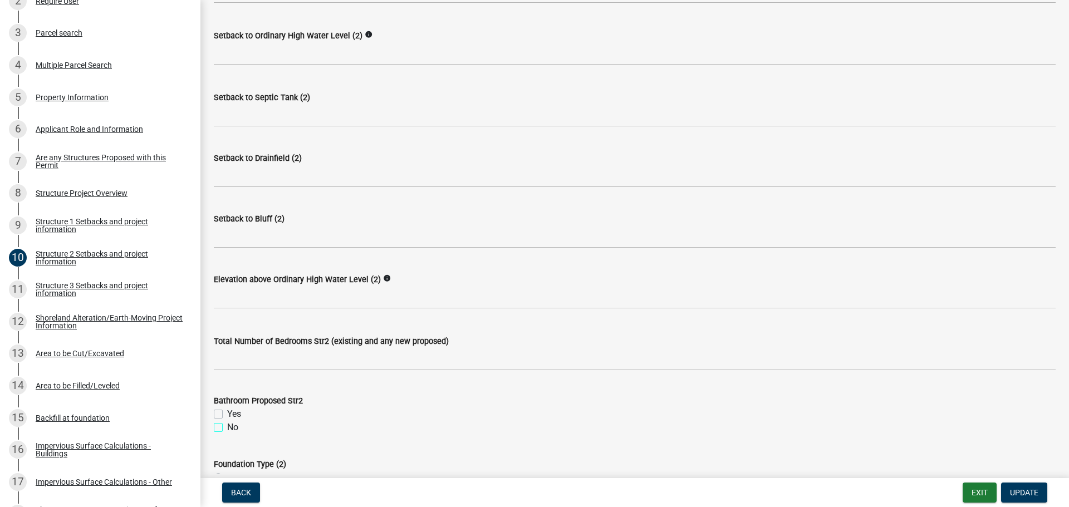
checkbox input "false"
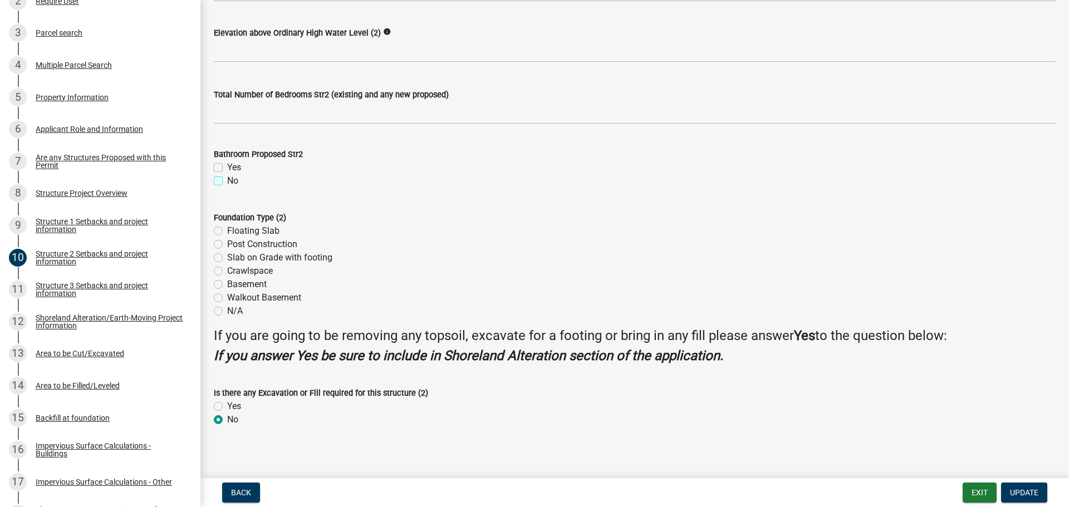
scroll to position [987, 0]
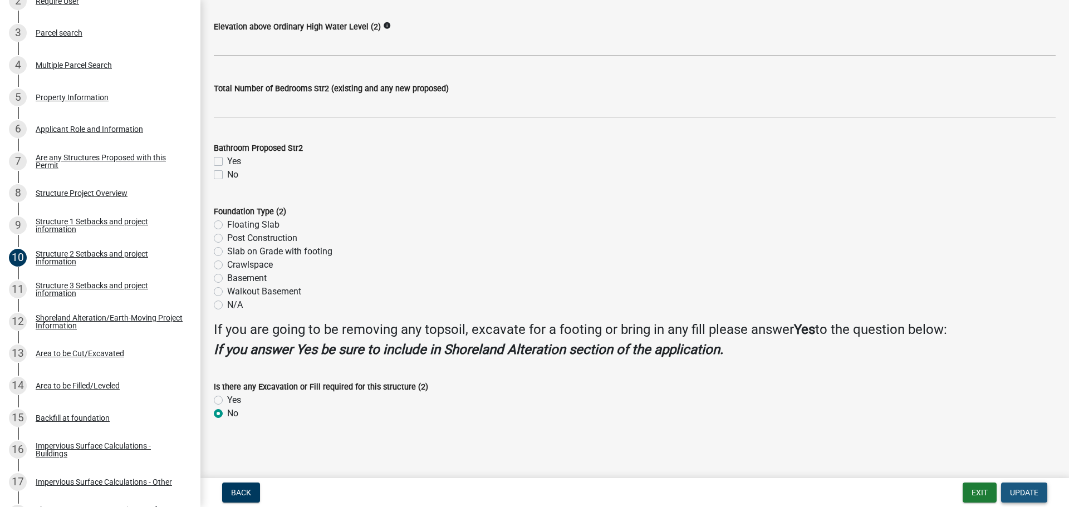
click at [1017, 493] on span "Update" at bounding box center [1024, 492] width 28 height 9
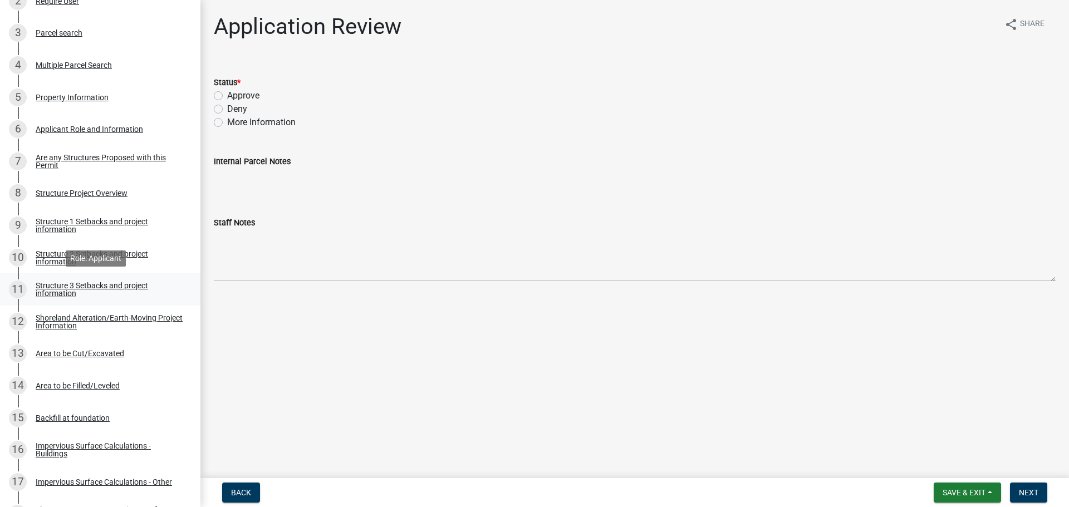
click at [77, 287] on div "Structure 3 Setbacks and project information" at bounding box center [109, 290] width 147 height 16
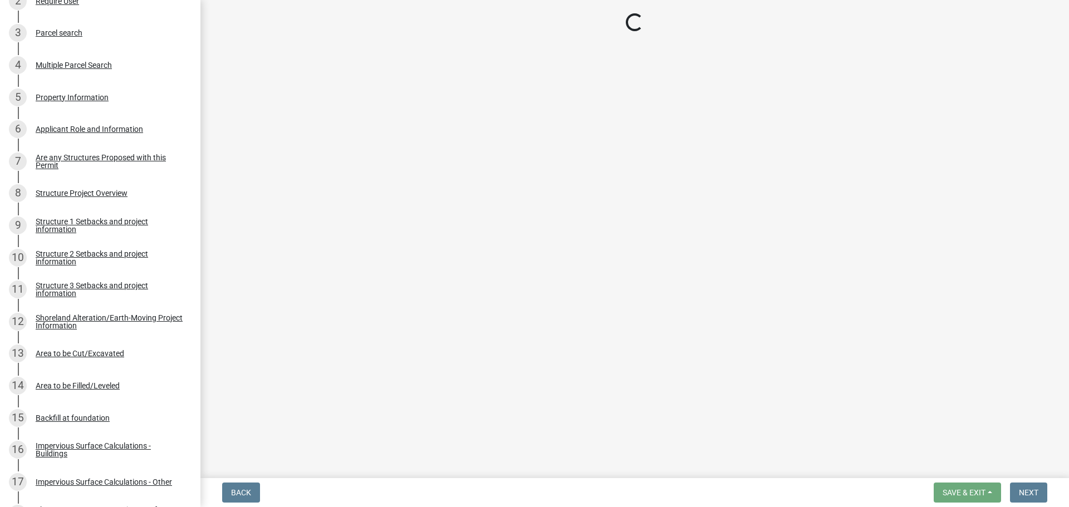
select select "c185e313-3403-4239-bd61-bb563c58a77a"
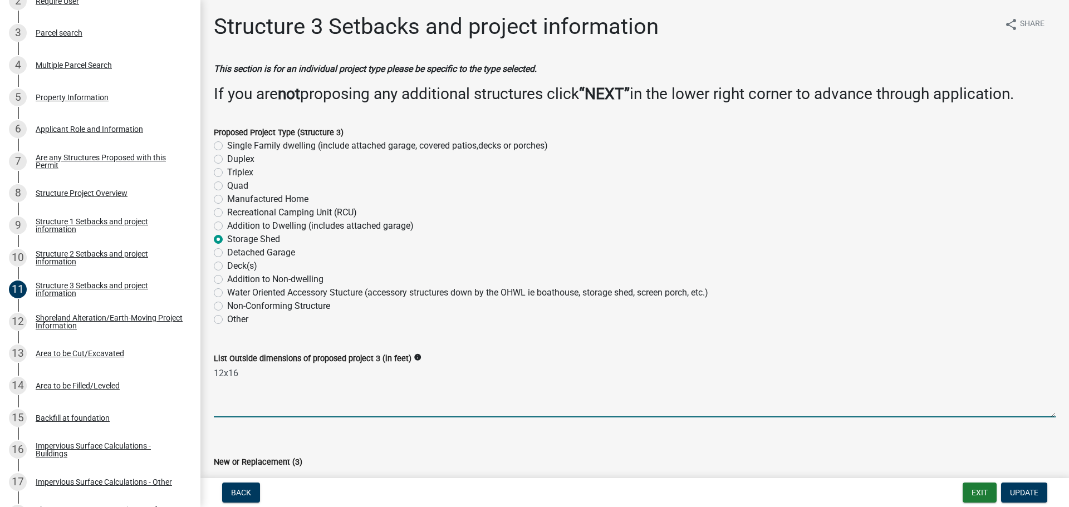
click at [245, 372] on textarea "12x16" at bounding box center [635, 391] width 842 height 52
type textarea "1"
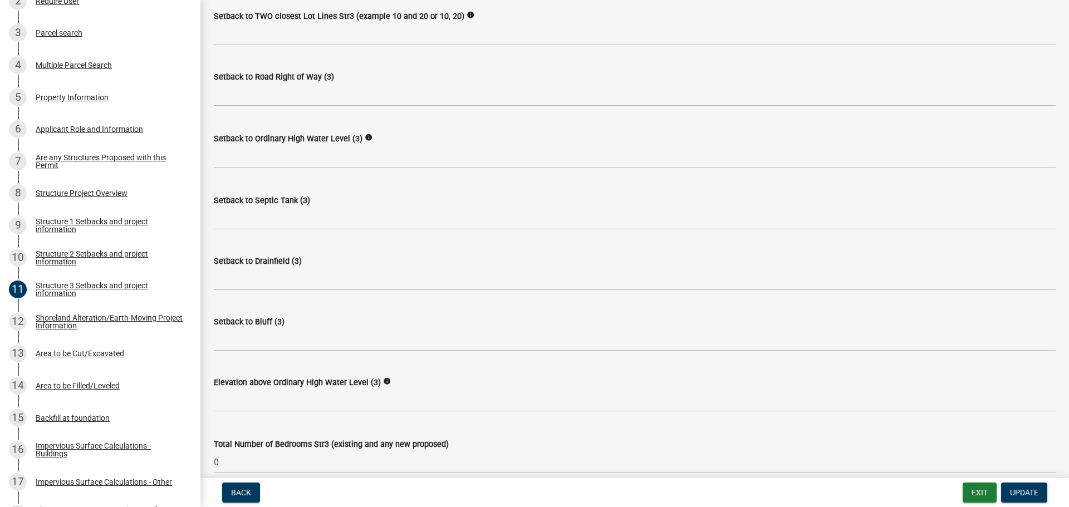
scroll to position [908, 0]
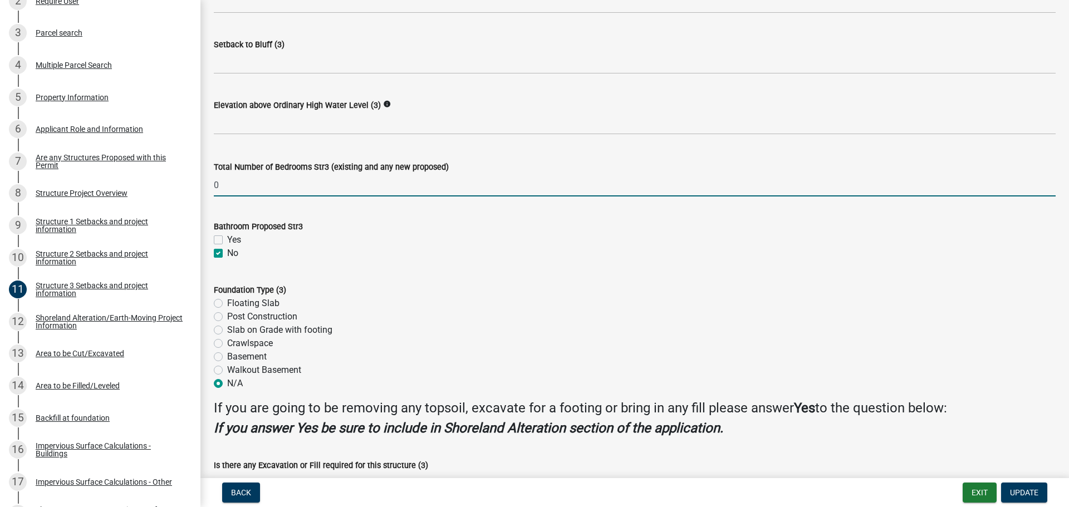
click at [249, 183] on input "0" at bounding box center [635, 185] width 842 height 23
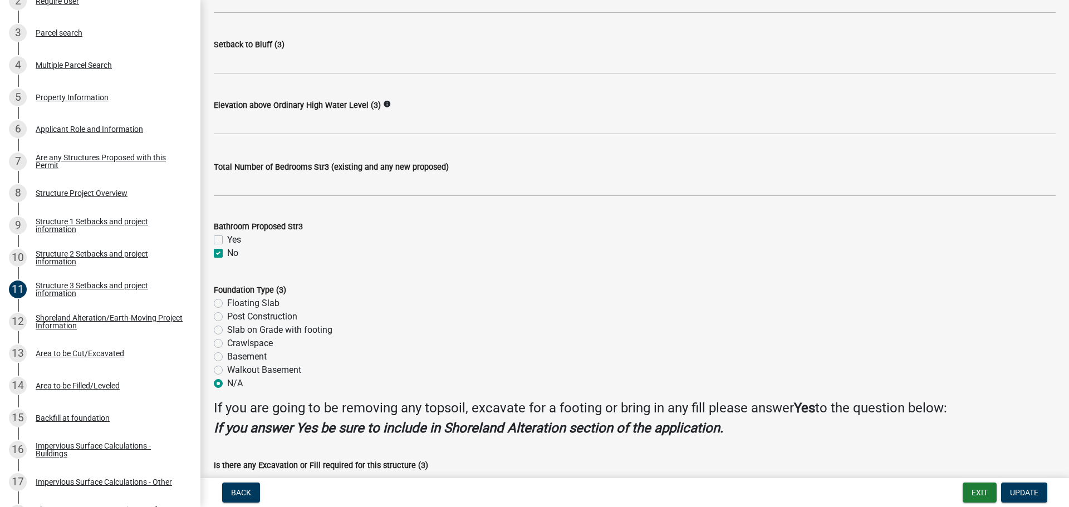
click at [227, 257] on label "No" at bounding box center [232, 253] width 11 height 13
click at [227, 254] on input "No" at bounding box center [230, 250] width 7 height 7
checkbox input "false"
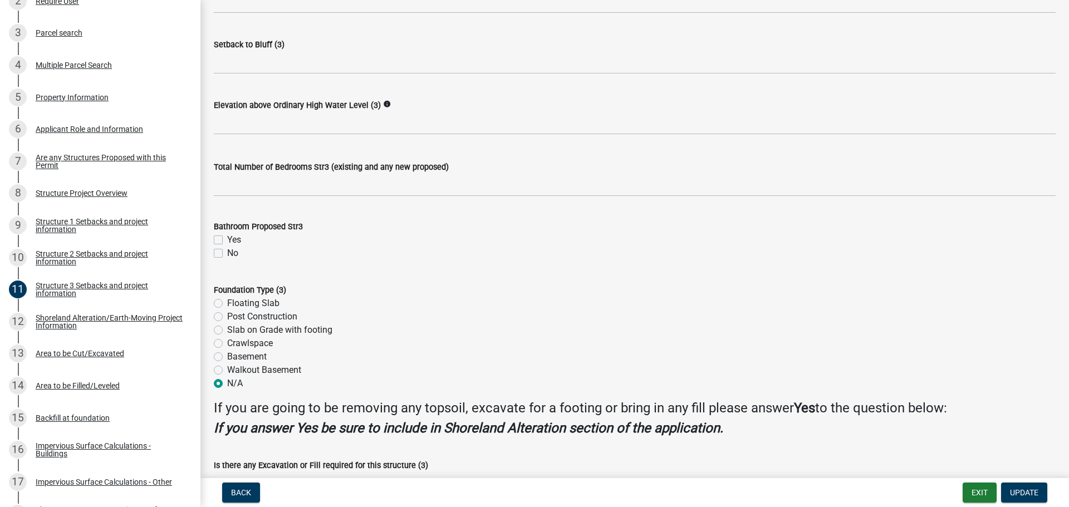
click at [223, 384] on div "N/A" at bounding box center [635, 383] width 842 height 13
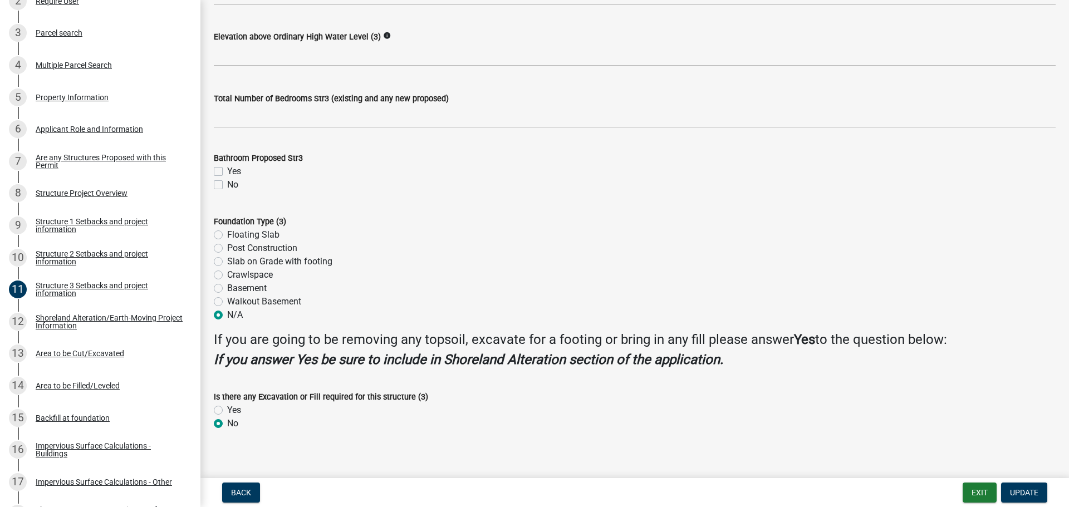
scroll to position [987, 0]
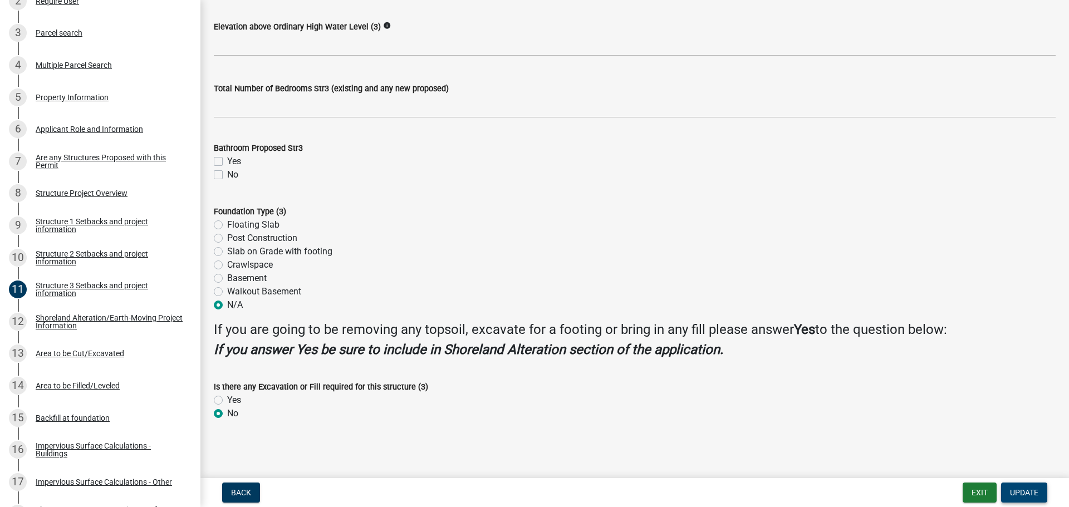
click at [1016, 488] on span "Update" at bounding box center [1024, 492] width 28 height 9
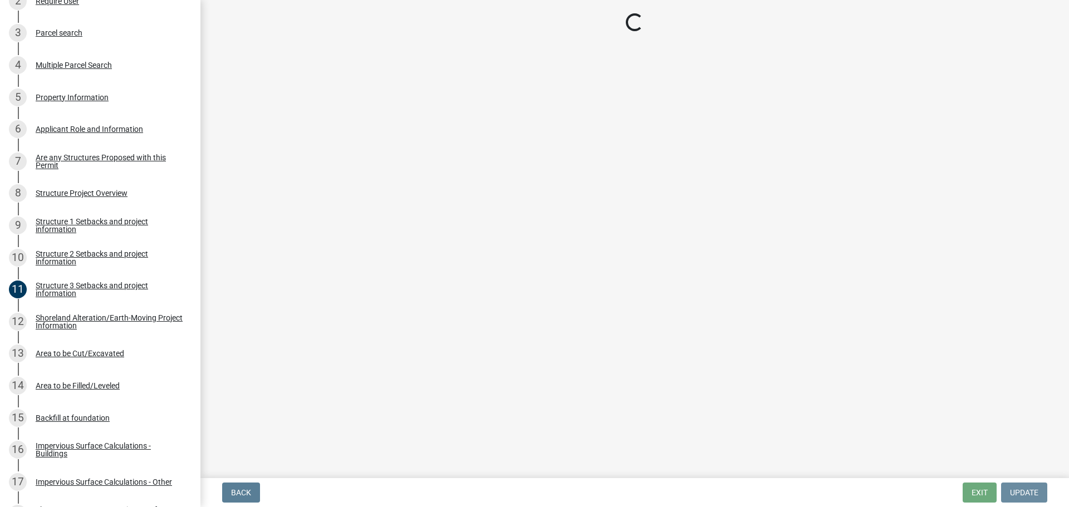
scroll to position [0, 0]
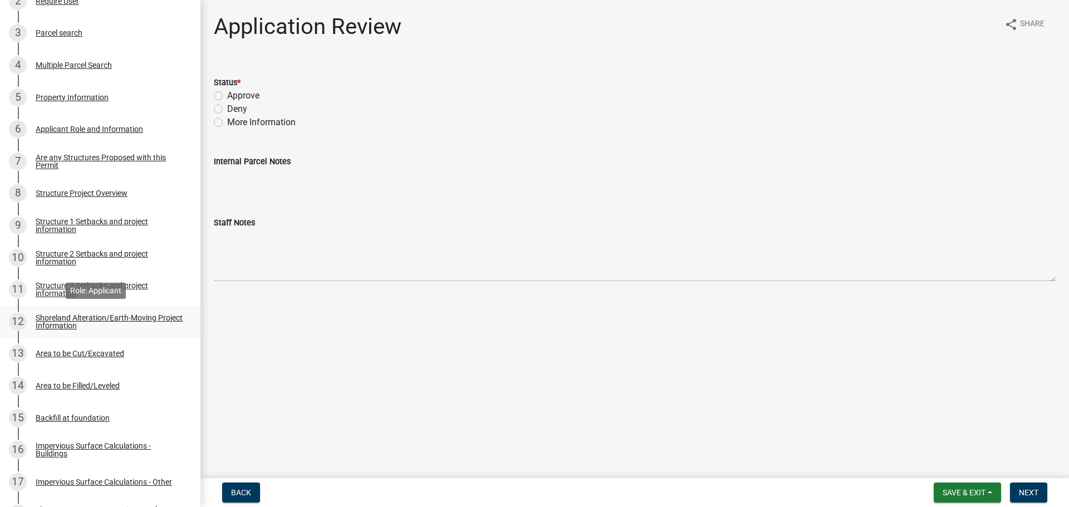
click at [75, 319] on div "Shoreland Alteration/Earth-Moving Project Information" at bounding box center [109, 322] width 147 height 16
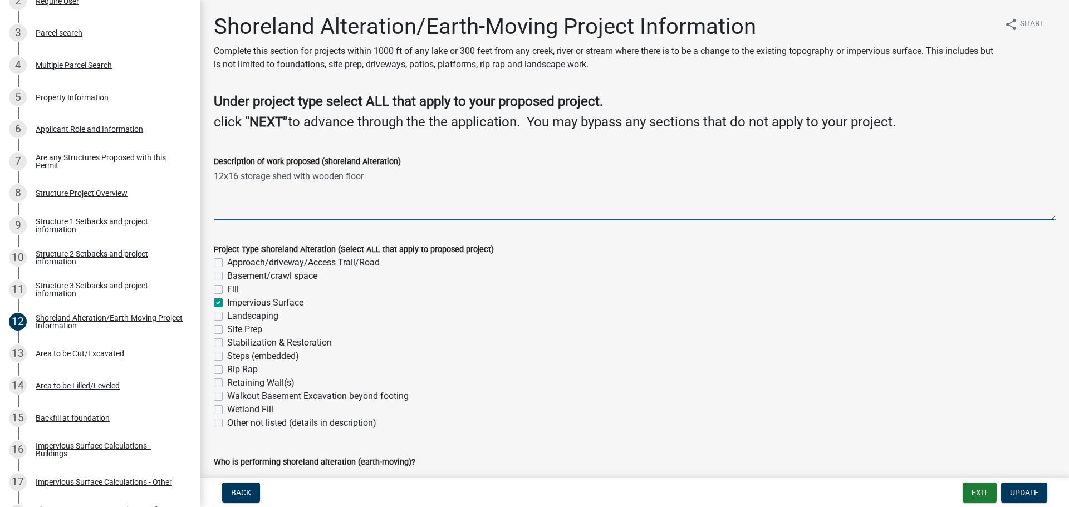
click at [400, 177] on textarea "12x16 storage shed with wooden floor" at bounding box center [635, 194] width 842 height 52
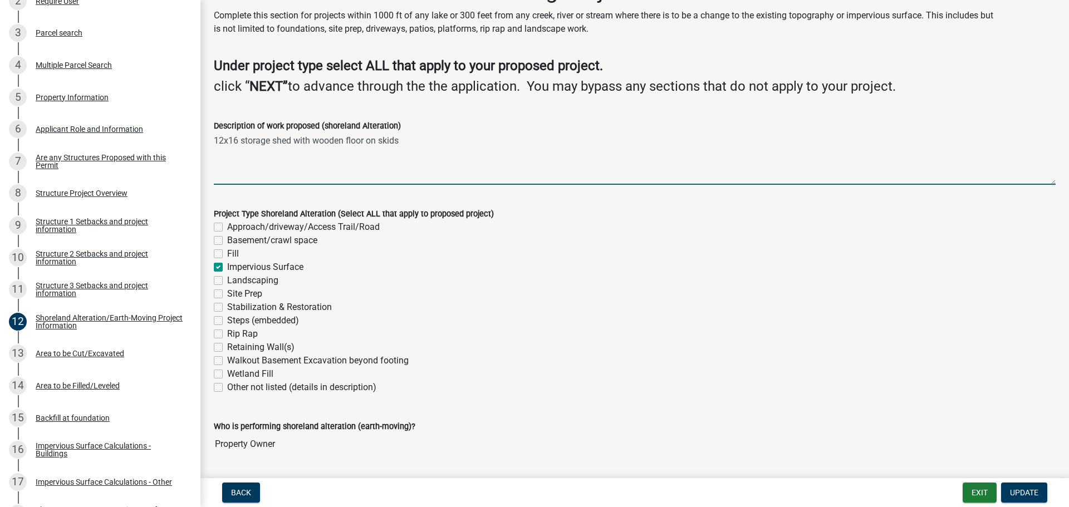
scroll to position [70, 0]
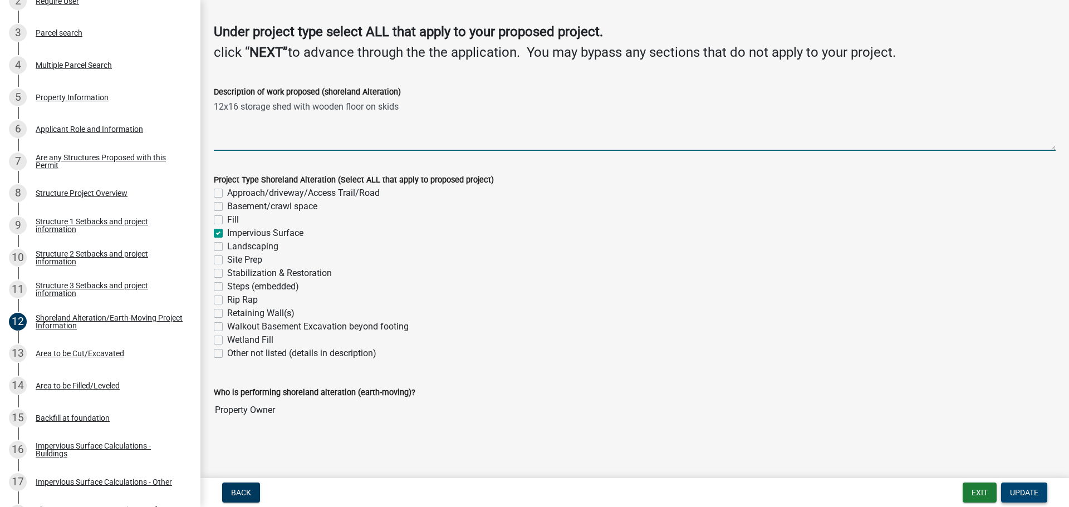
type textarea "12x16 storage shed with wooden floor on skids"
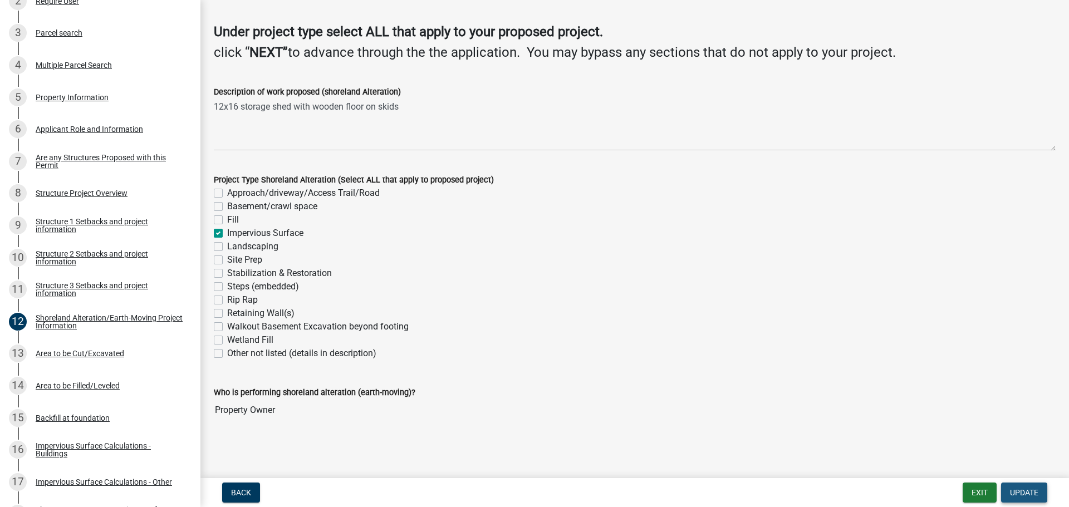
click at [1030, 491] on span "Update" at bounding box center [1024, 492] width 28 height 9
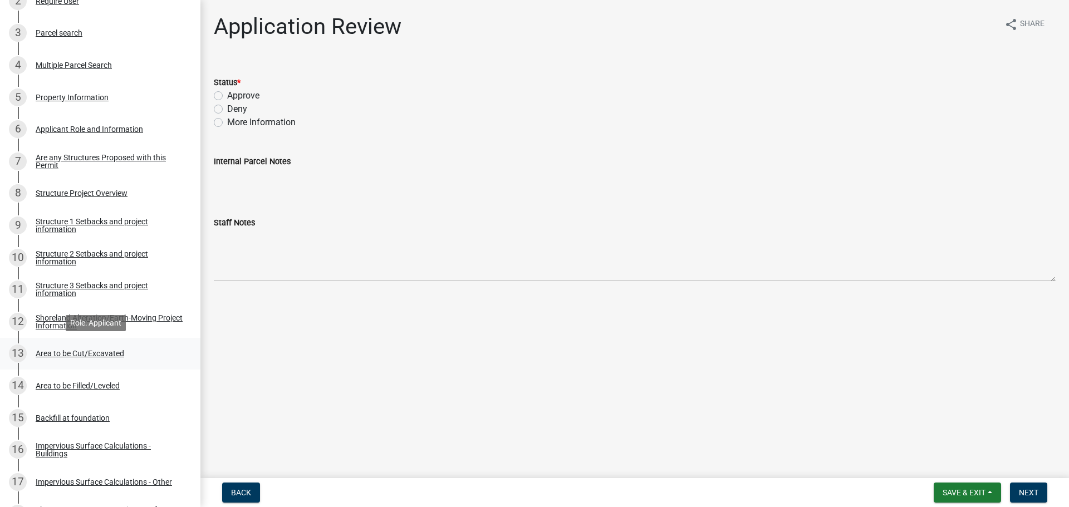
click at [105, 347] on div "13 Area to be Cut/Excavated" at bounding box center [96, 354] width 174 height 18
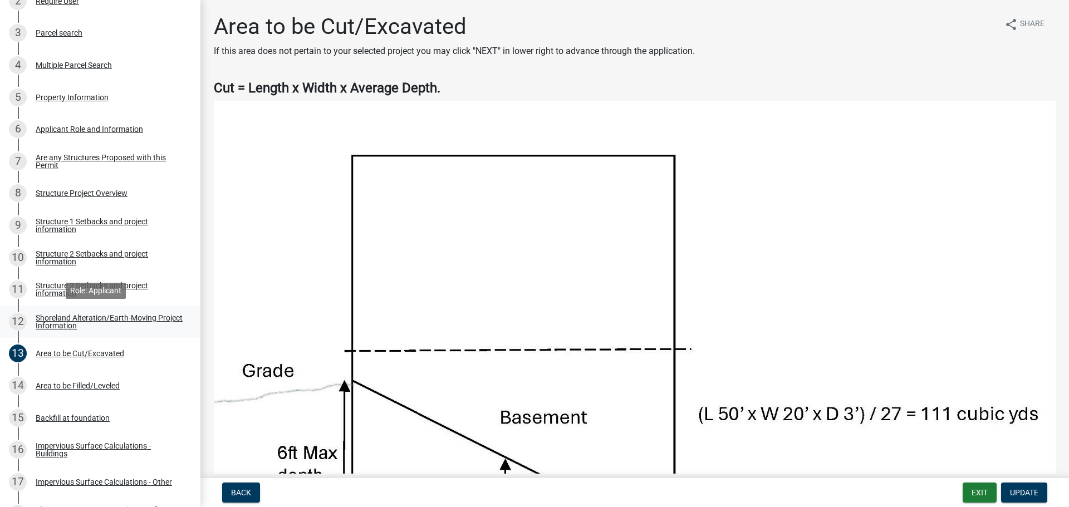
click at [95, 318] on div "Shoreland Alteration/Earth-Moving Project Information" at bounding box center [109, 322] width 147 height 16
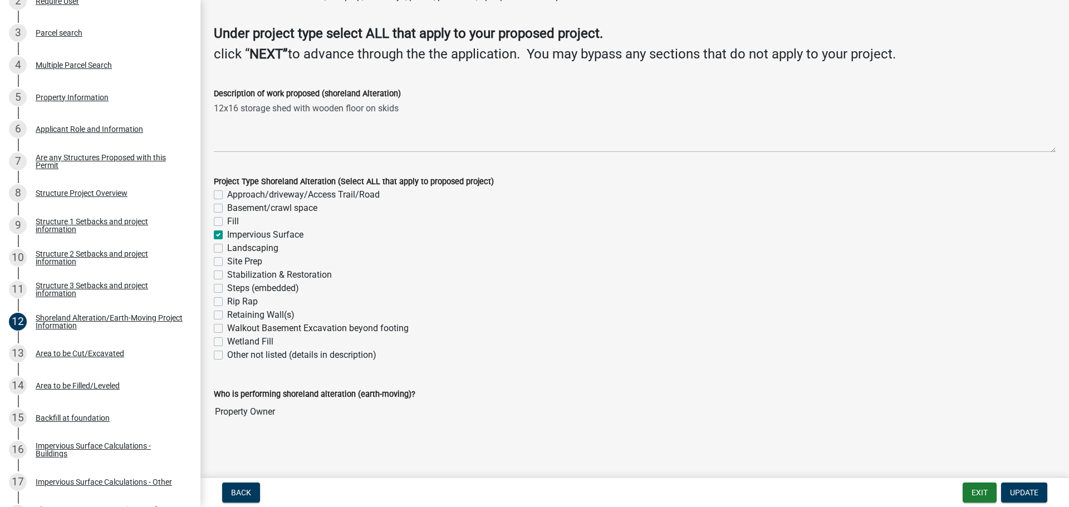
scroll to position [70, 0]
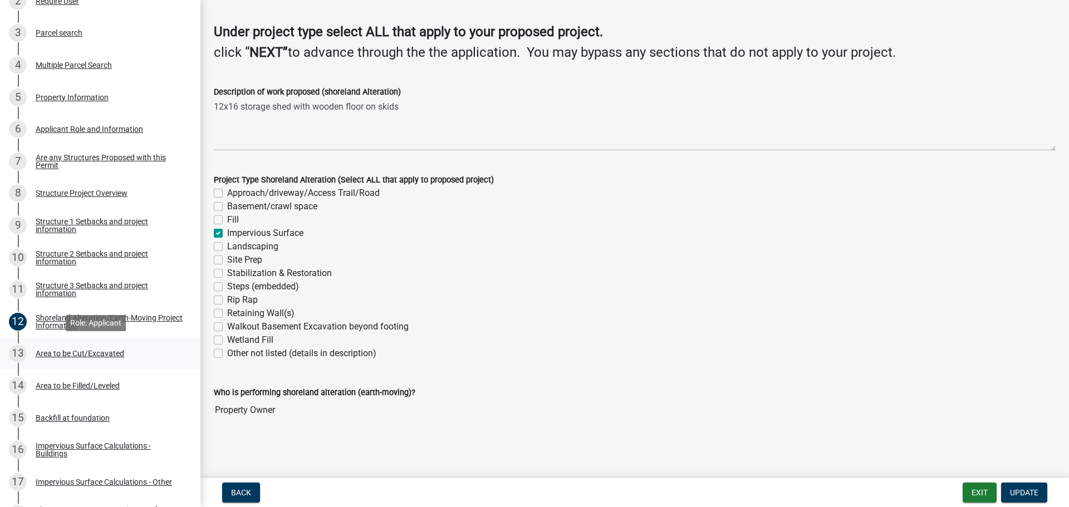
click at [77, 358] on div "13 Area to be Cut/Excavated" at bounding box center [96, 354] width 174 height 18
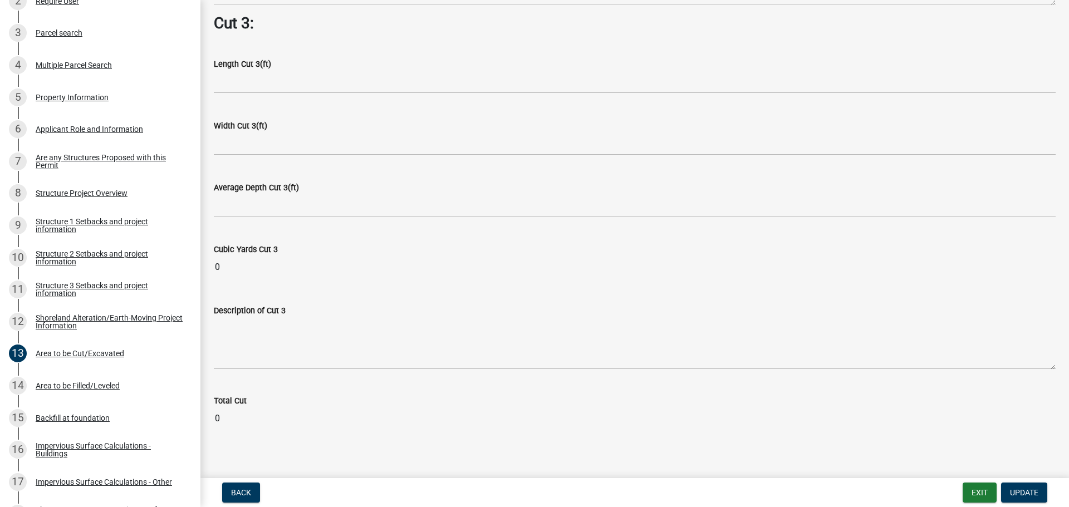
scroll to position [1434, 0]
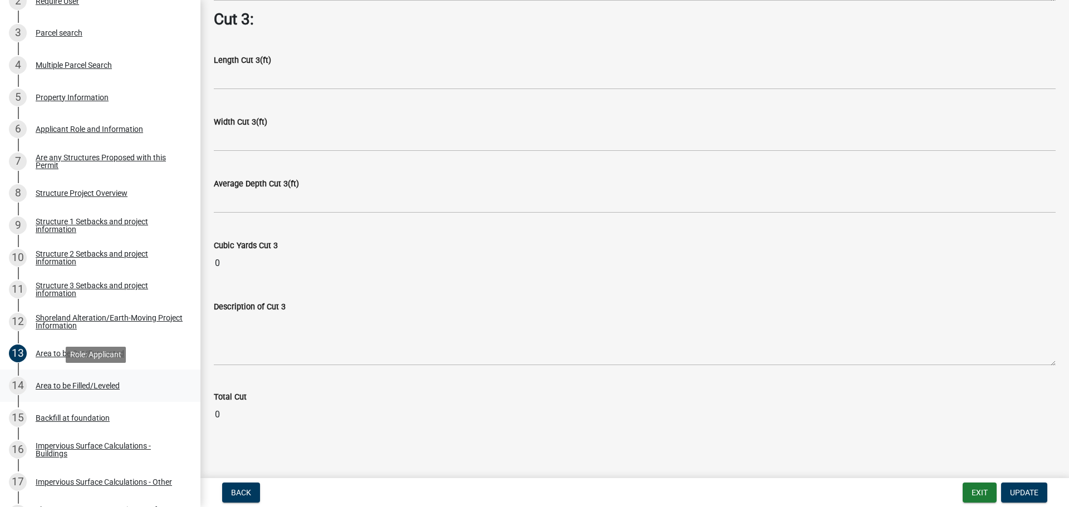
click at [81, 387] on div "Area to be Filled/Leveled" at bounding box center [78, 386] width 84 height 8
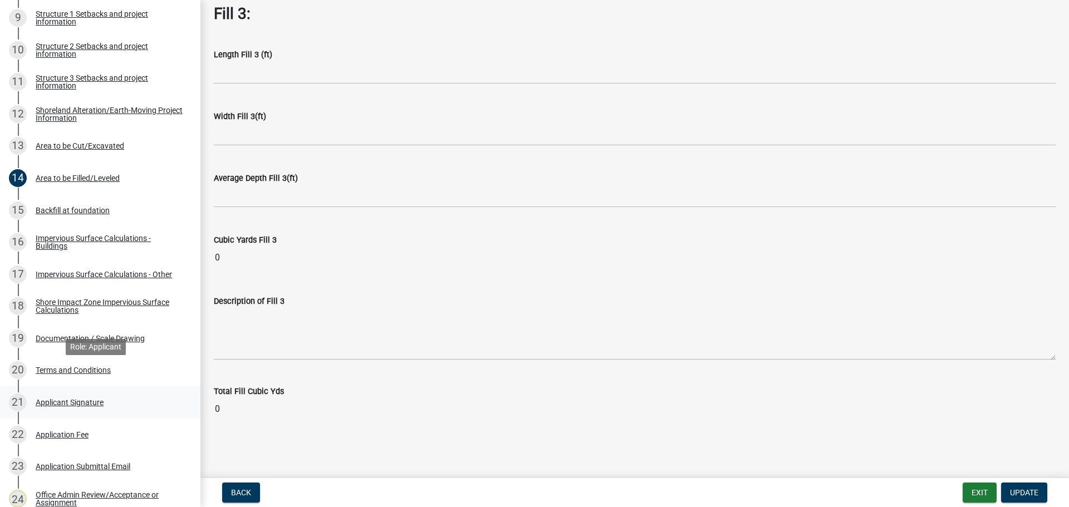
scroll to position [557, 0]
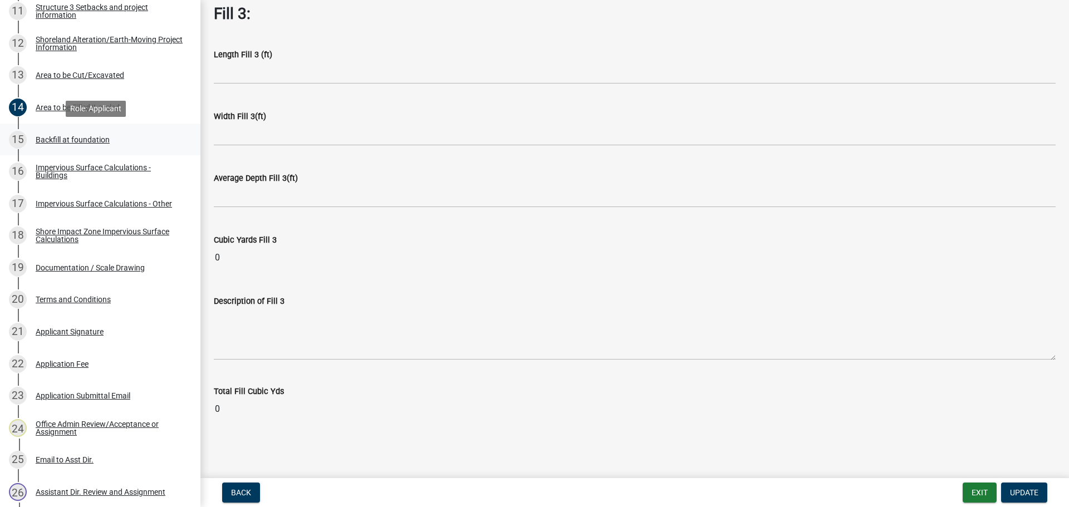
click at [69, 138] on div "Backfill at foundation" at bounding box center [73, 140] width 74 height 8
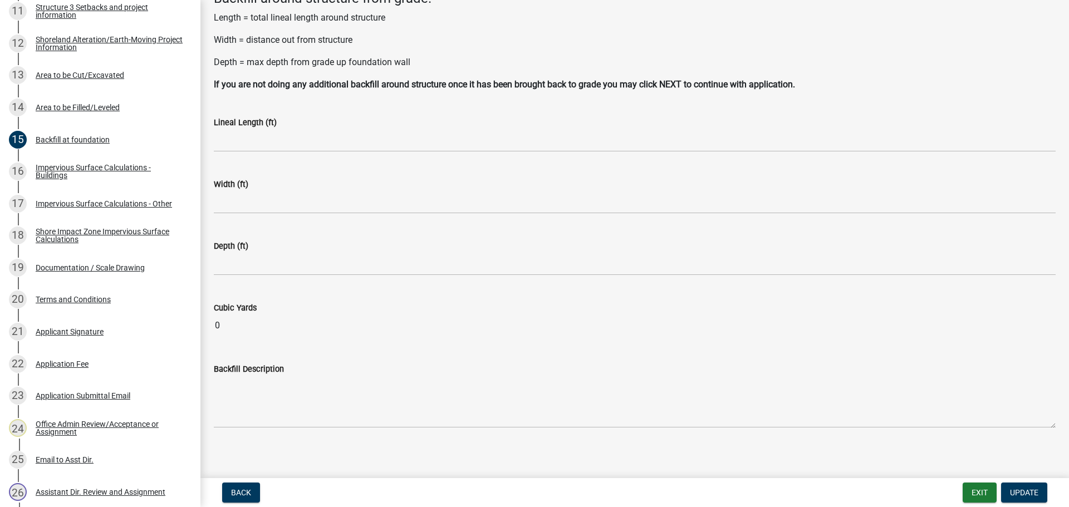
scroll to position [78, 0]
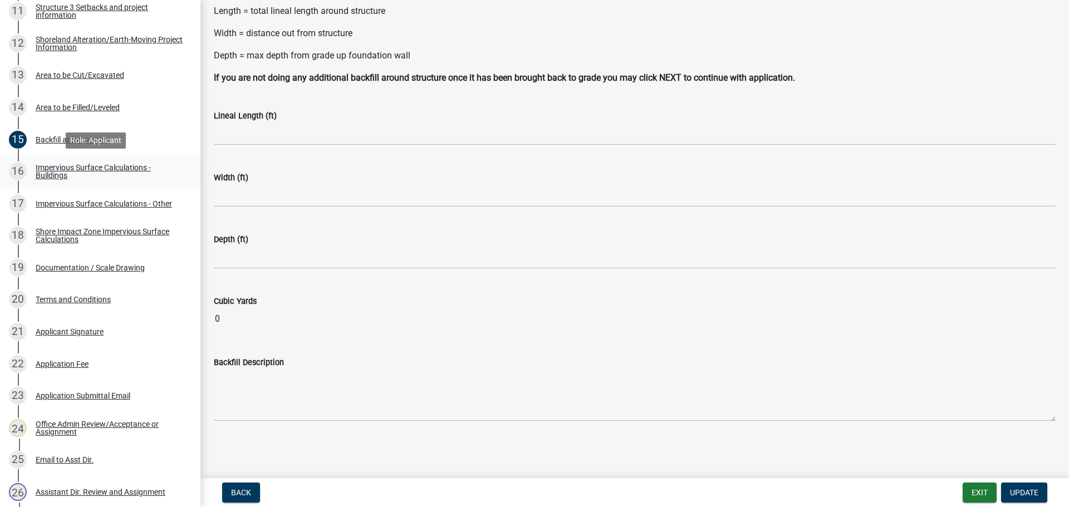
click at [51, 173] on div "Impervious Surface Calculations - Buildings" at bounding box center [109, 172] width 147 height 16
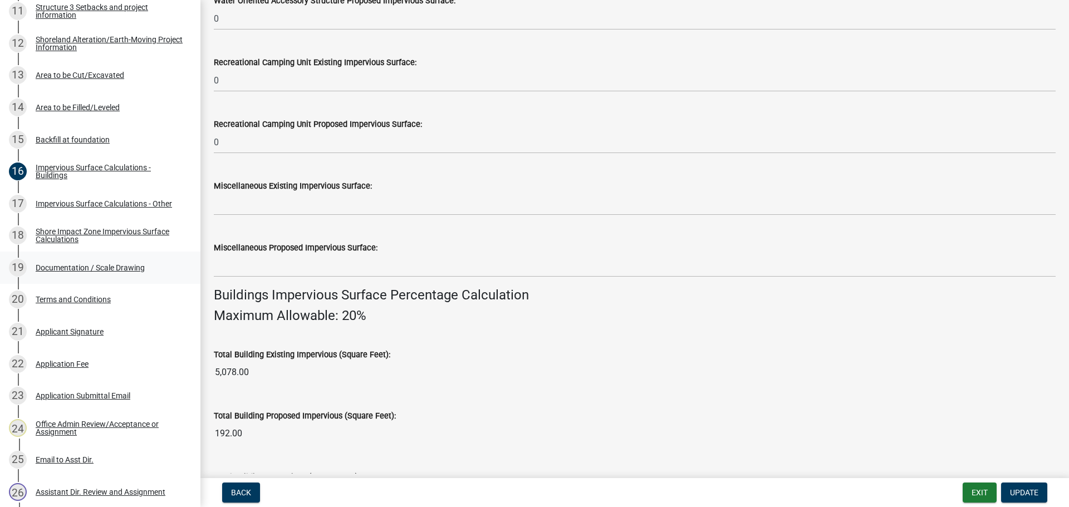
scroll to position [476, 0]
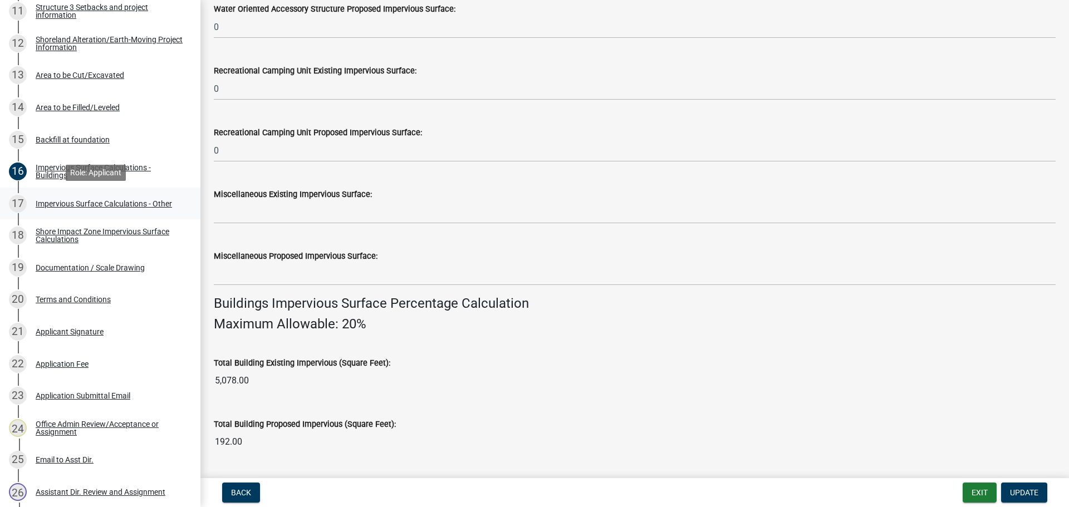
click at [96, 198] on div "17 Impervious Surface Calculations - Other" at bounding box center [96, 204] width 174 height 18
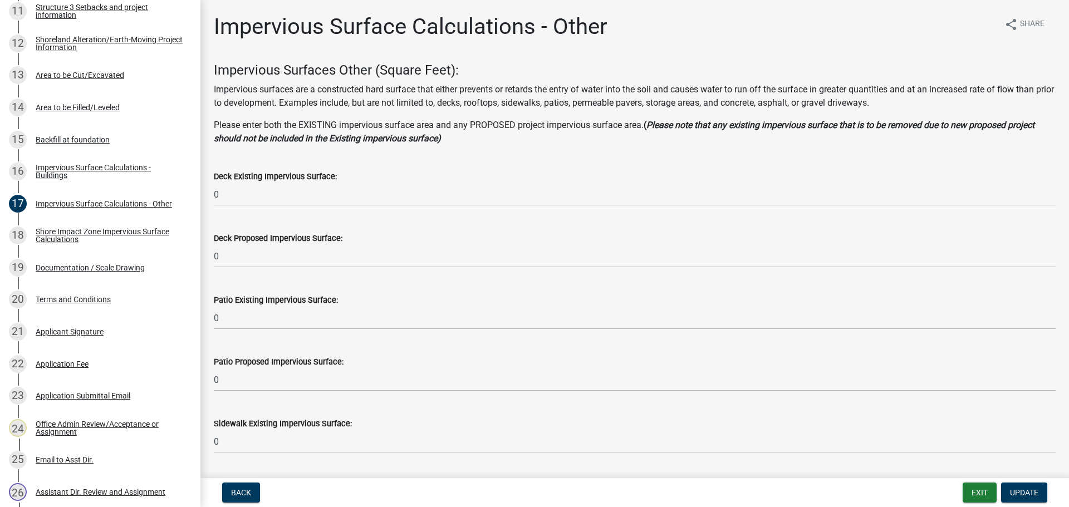
scroll to position [56, 0]
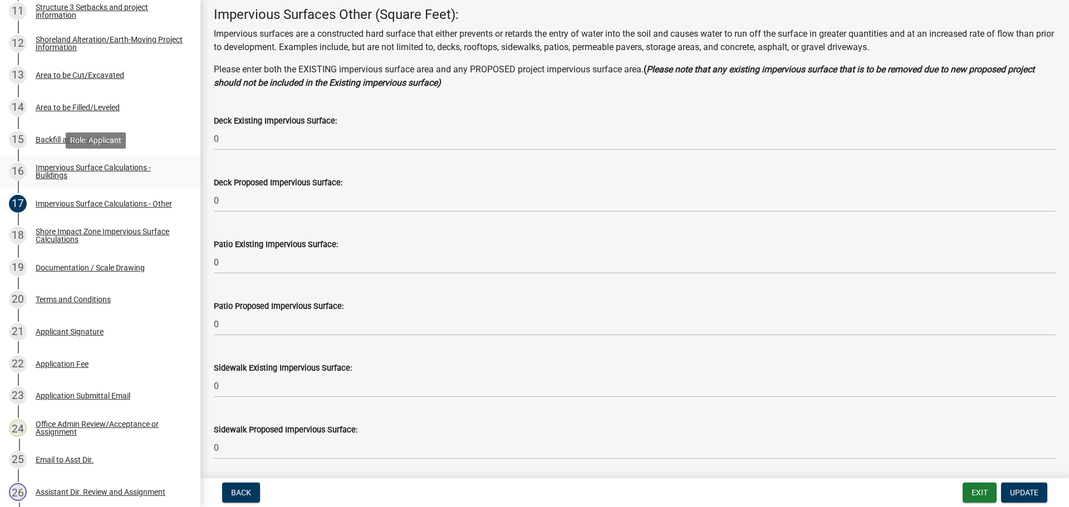
click at [57, 171] on div "Impervious Surface Calculations - Buildings" at bounding box center [109, 172] width 147 height 16
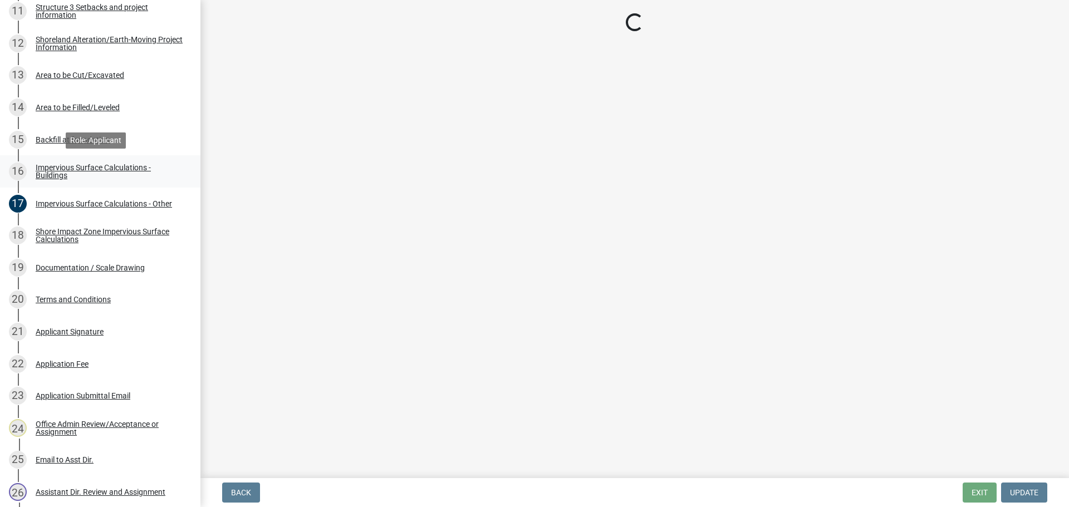
scroll to position [0, 0]
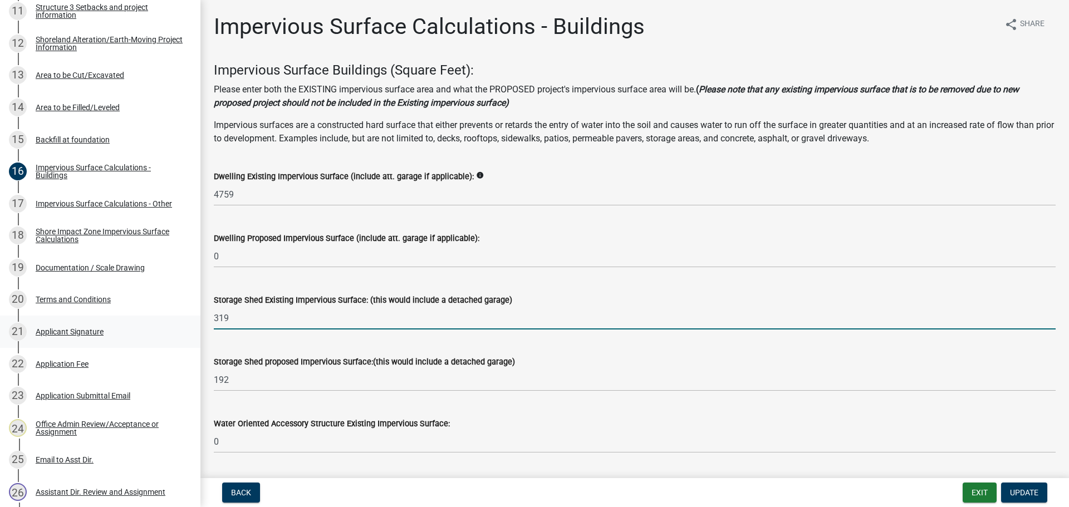
drag, startPoint x: 247, startPoint y: 311, endPoint x: 179, endPoint y: 328, distance: 69.9
click at [179, 328] on div "Structure and Shoreland Alteration Permit Application STR/SAP - 454837 View Sum…" at bounding box center [534, 253] width 1069 height 507
type input "784"
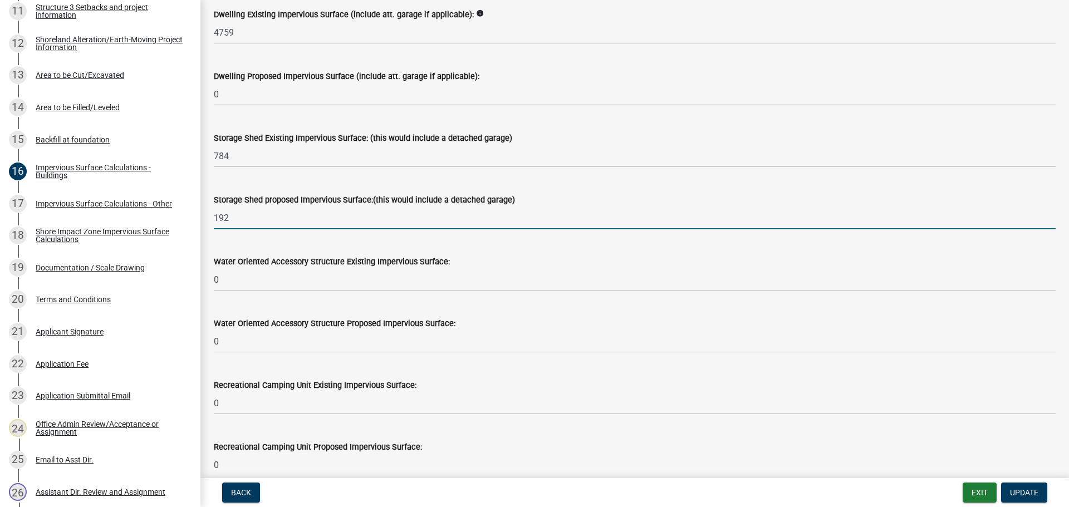
scroll to position [167, 0]
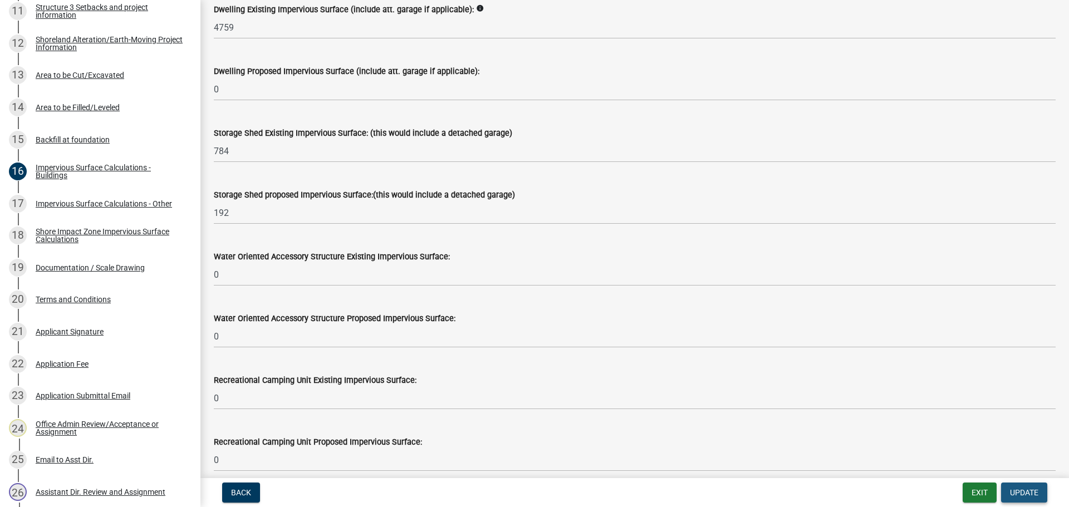
click at [1024, 492] on span "Update" at bounding box center [1024, 492] width 28 height 9
click at [291, 191] on label "Storage Shed proposed Impervious Surface:(this would include a detached garage)" at bounding box center [364, 195] width 301 height 8
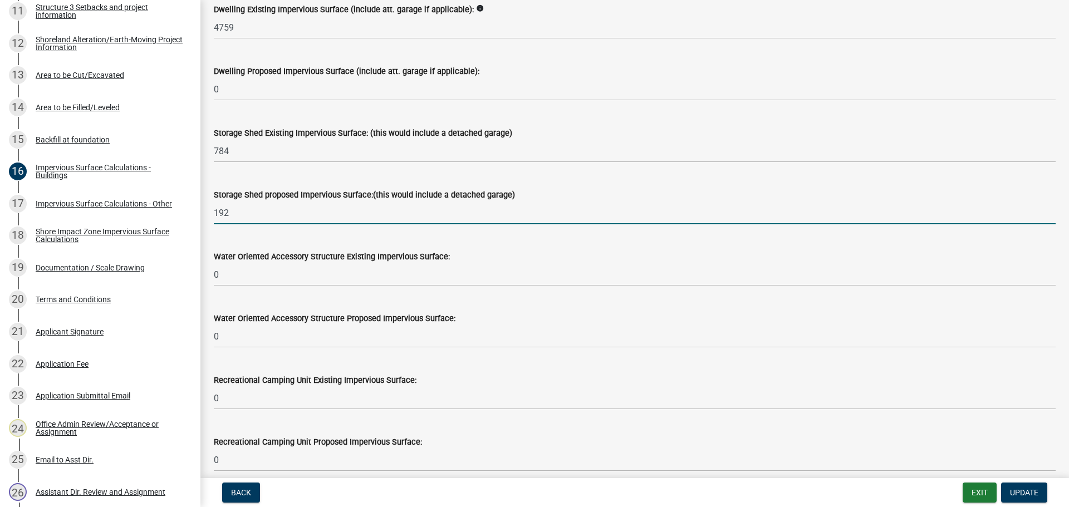
click at [307, 208] on input "192" at bounding box center [635, 212] width 842 height 23
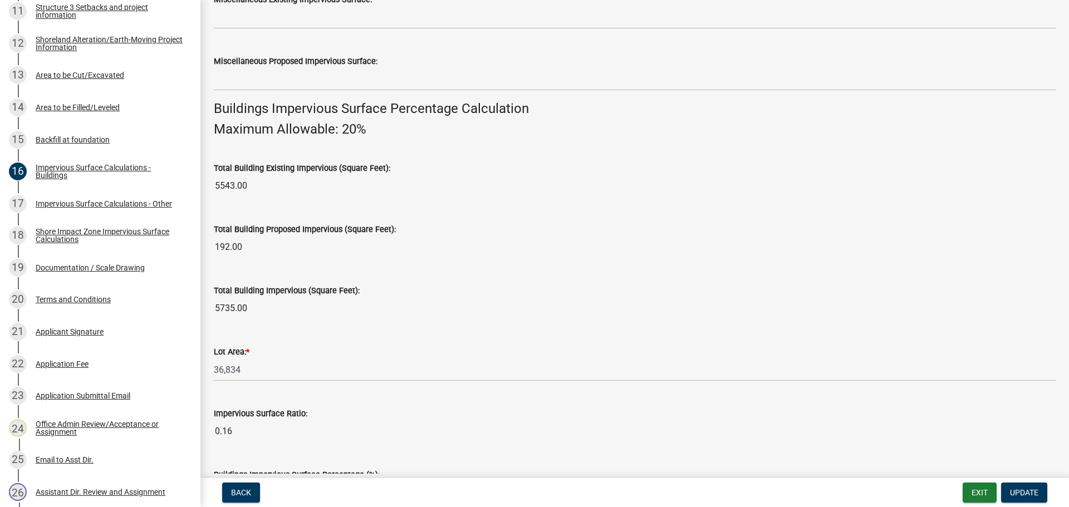
scroll to position [755, 0]
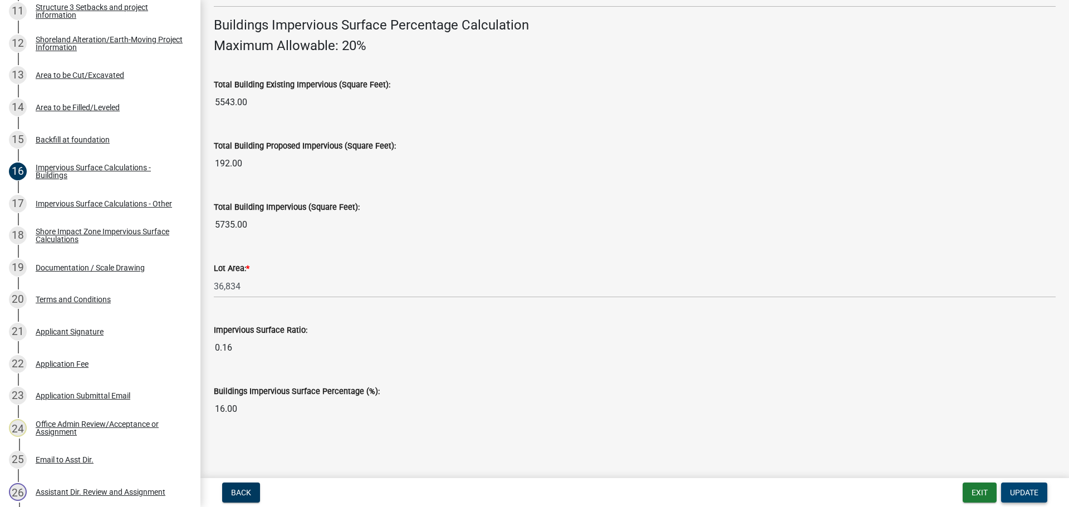
click at [1017, 491] on span "Update" at bounding box center [1024, 492] width 28 height 9
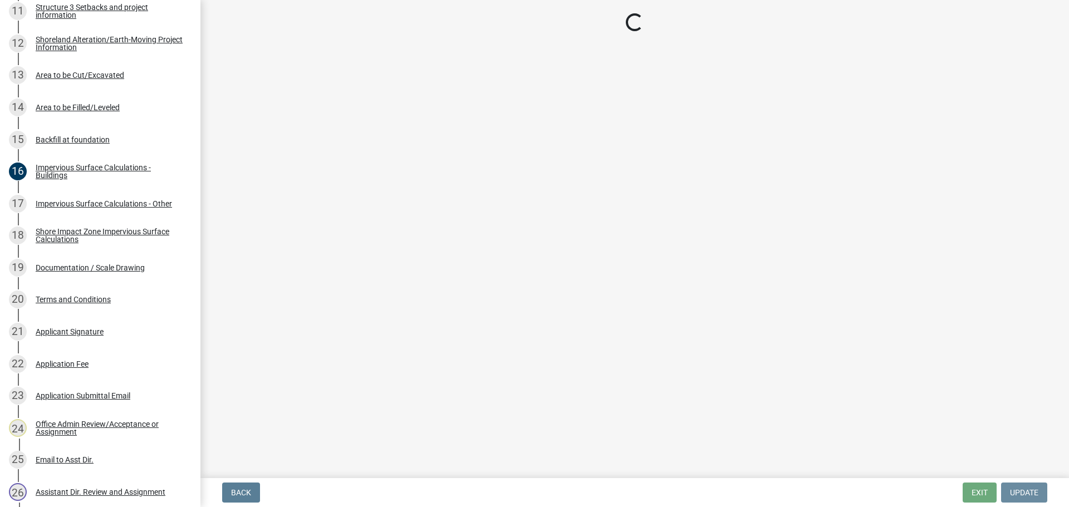
scroll to position [0, 0]
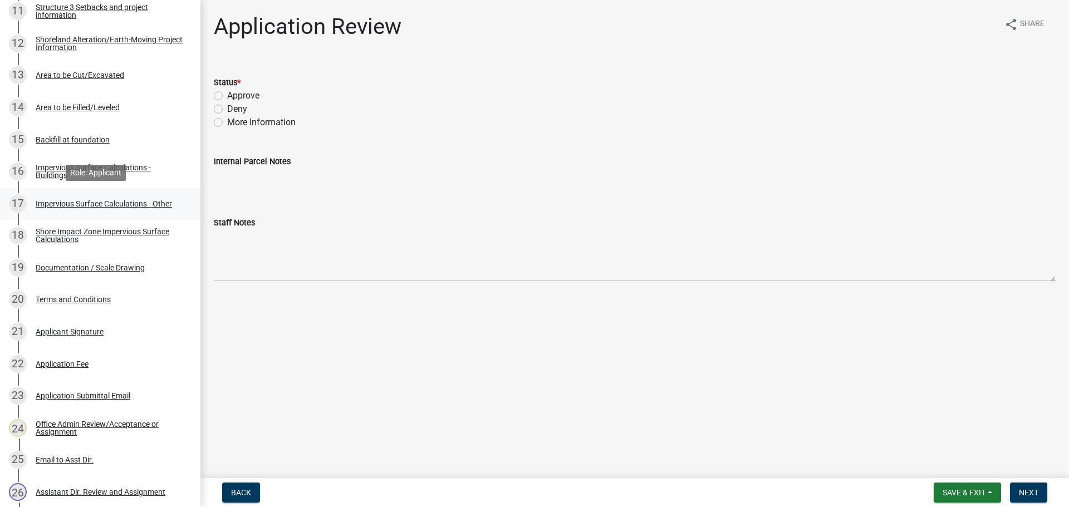
click at [145, 203] on div "Impervious Surface Calculations - Other" at bounding box center [104, 204] width 136 height 8
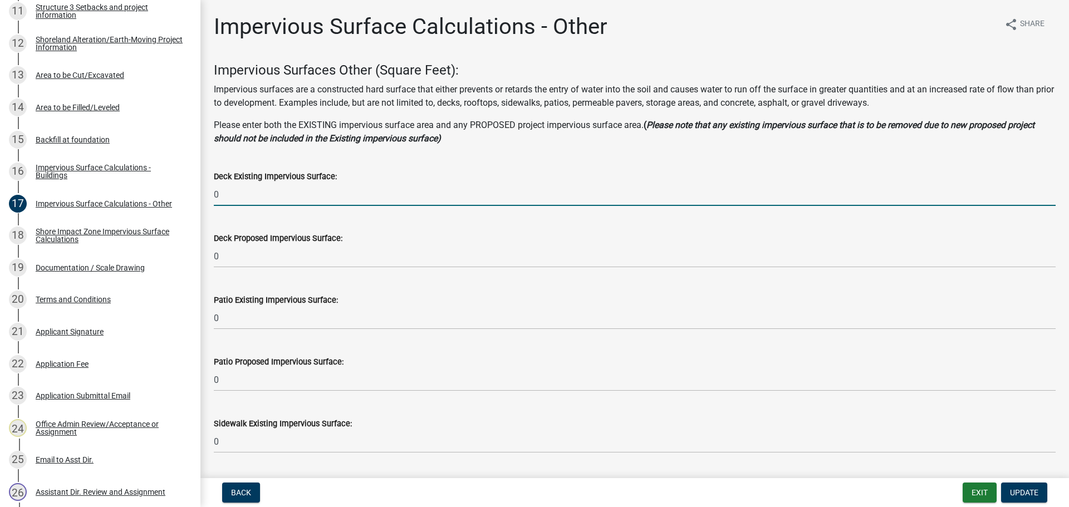
click at [304, 194] on input "0" at bounding box center [635, 194] width 842 height 23
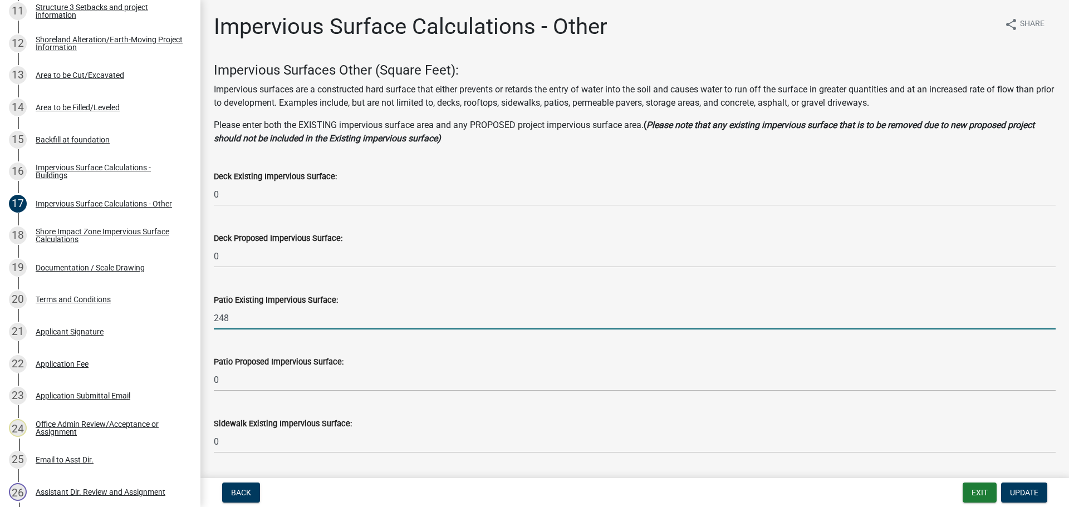
type input "248"
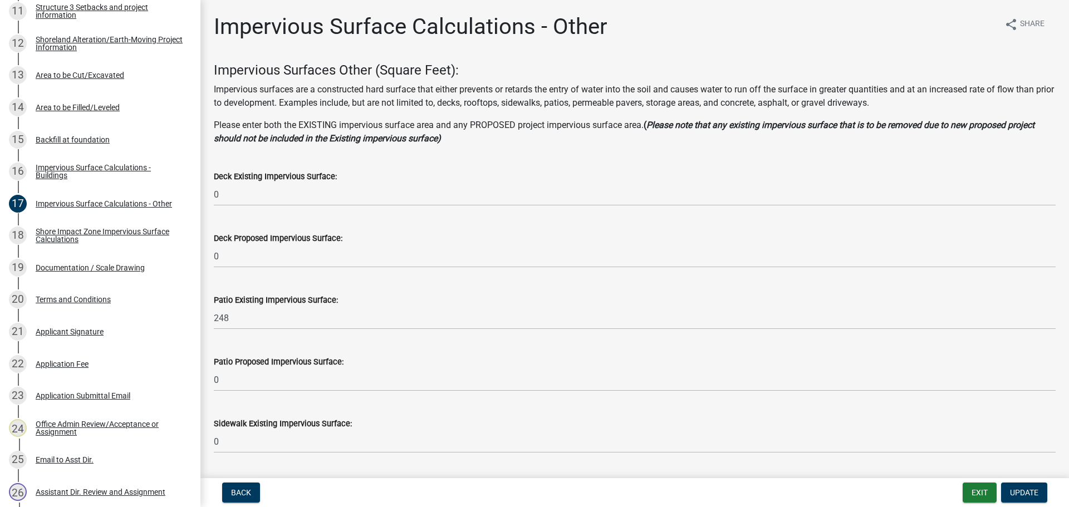
scroll to position [267, 0]
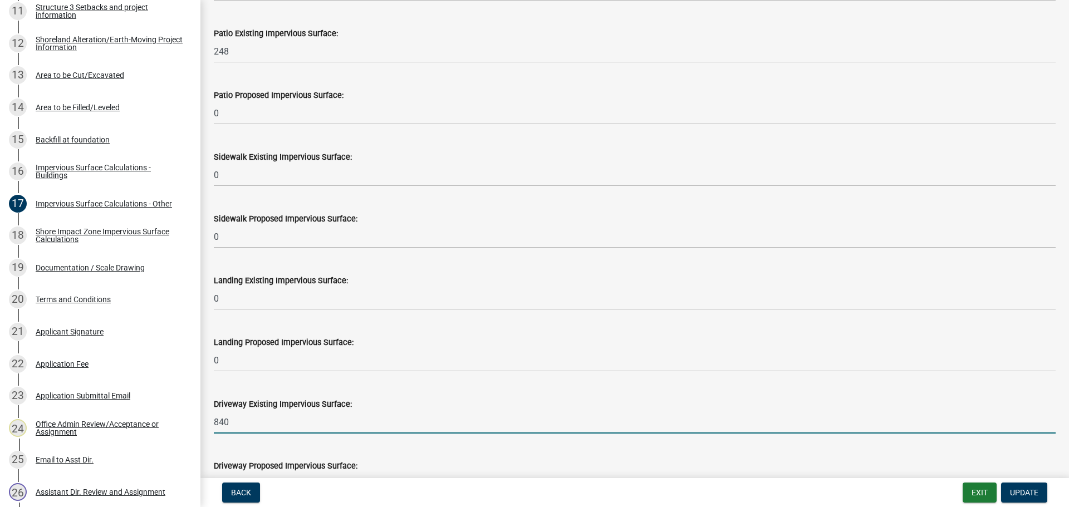
type input "840"
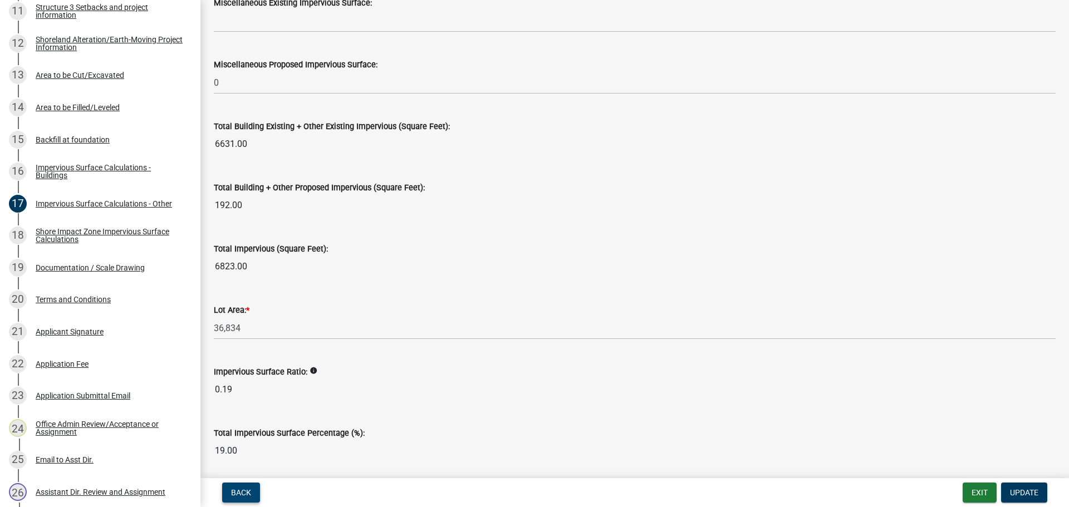
scroll to position [1204, 0]
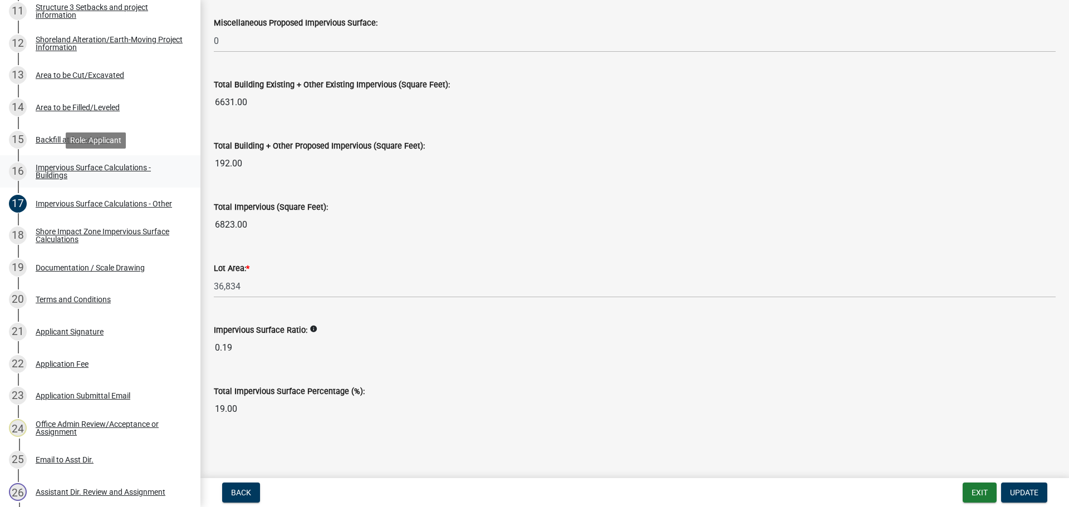
click at [46, 171] on div "Impervious Surface Calculations - Buildings" at bounding box center [109, 172] width 147 height 16
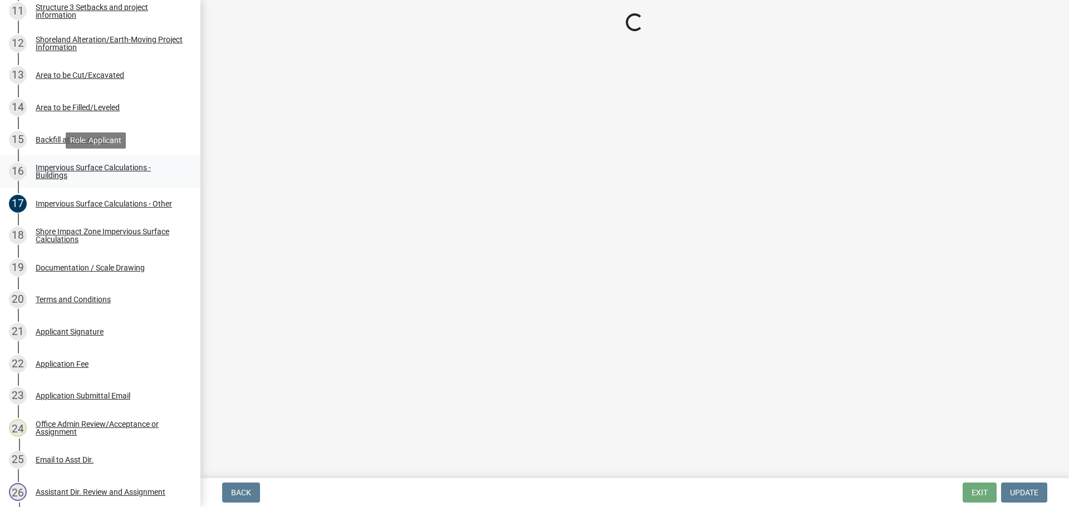
scroll to position [0, 0]
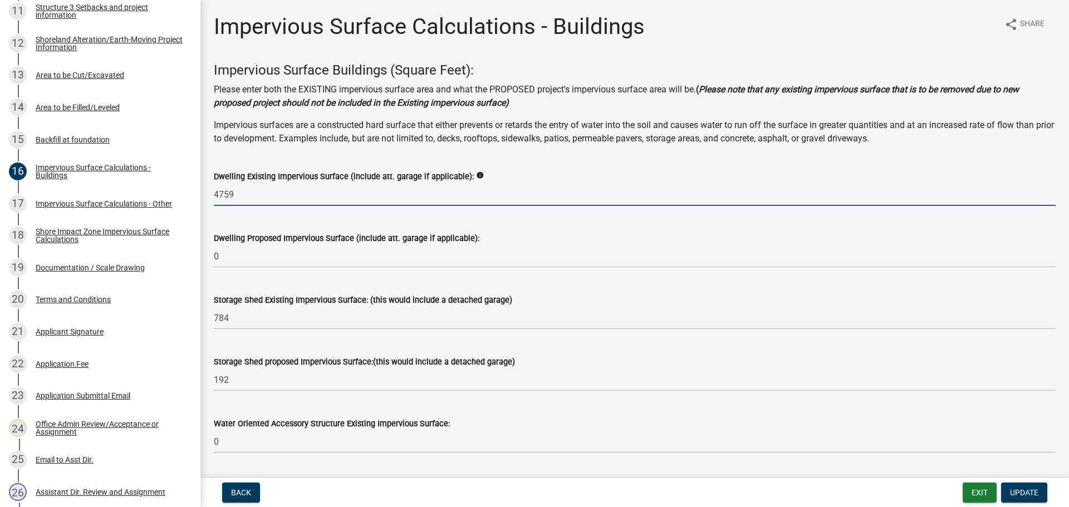
drag, startPoint x: 237, startPoint y: 196, endPoint x: 215, endPoint y: 204, distance: 22.9
click at [215, 204] on input "4759" at bounding box center [635, 194] width 842 height 23
type input "3030"
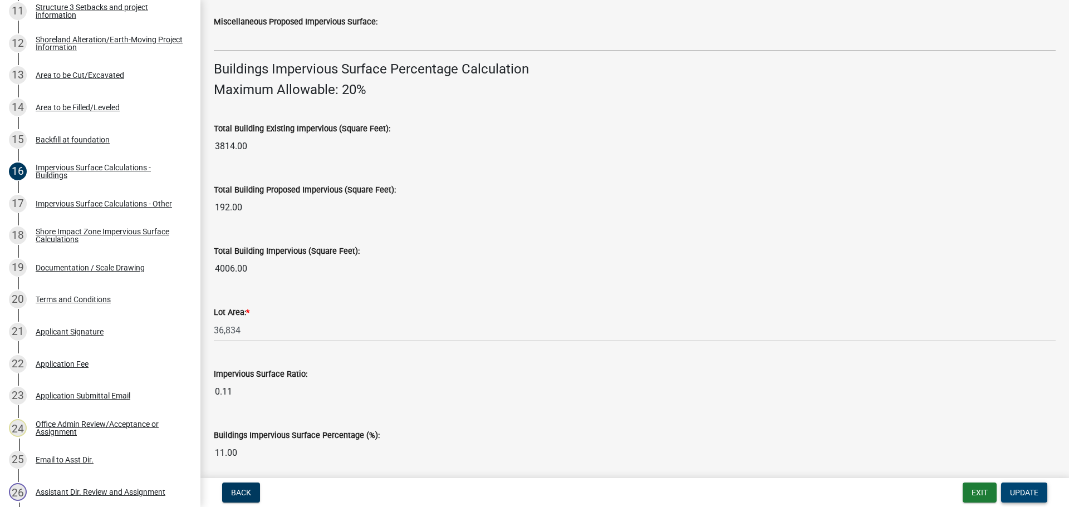
scroll to position [755, 0]
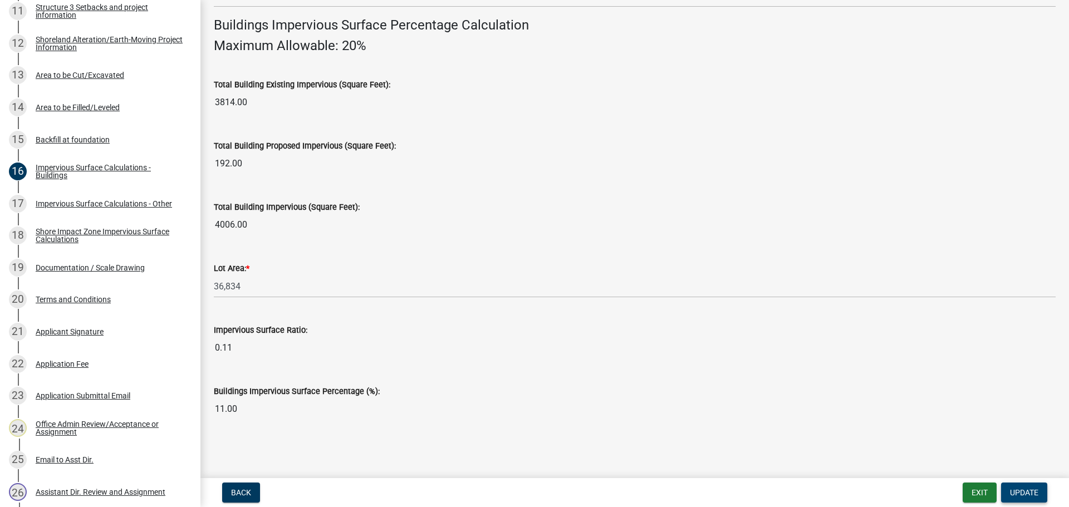
click at [1025, 488] on span "Update" at bounding box center [1024, 492] width 28 height 9
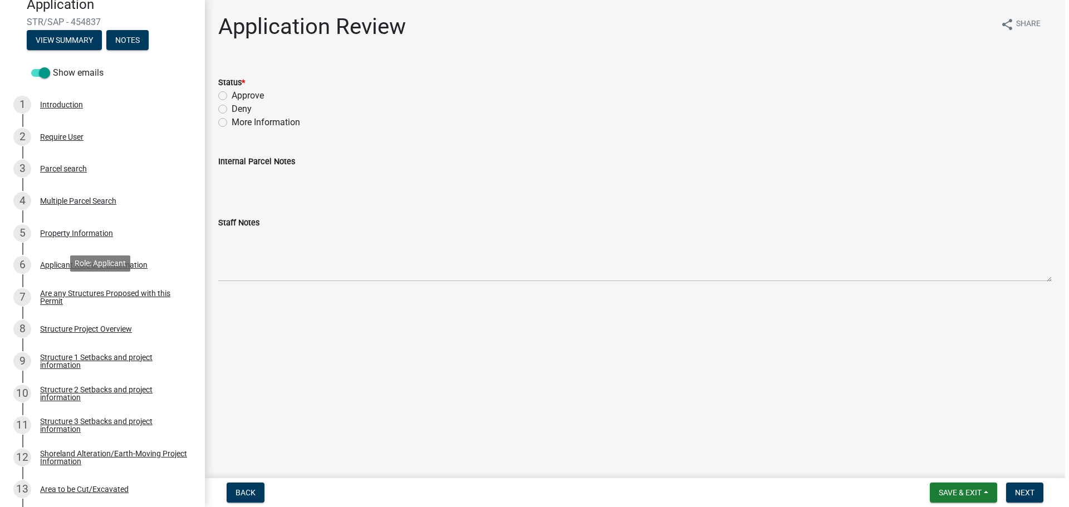
scroll to position [111, 0]
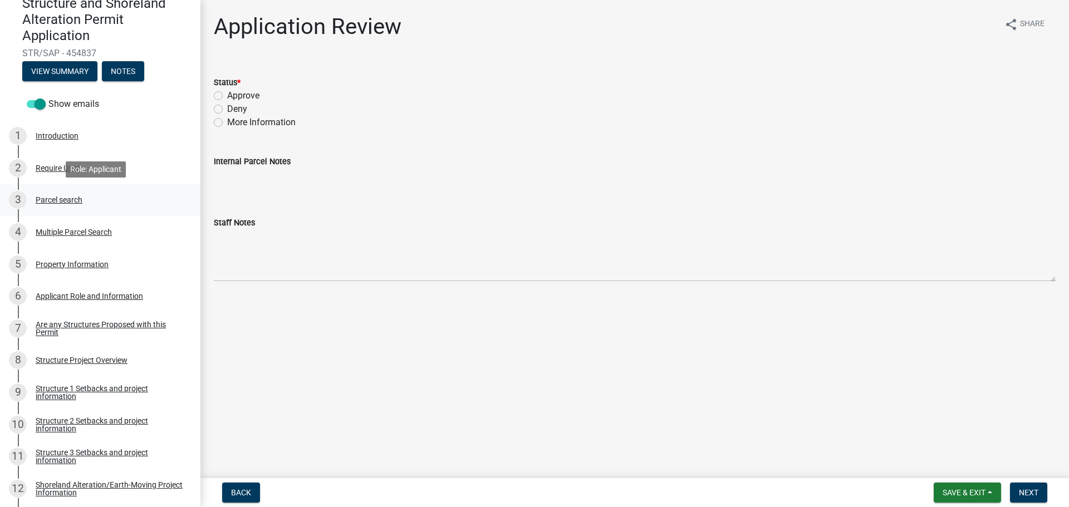
click at [73, 199] on div "Parcel search" at bounding box center [59, 200] width 47 height 8
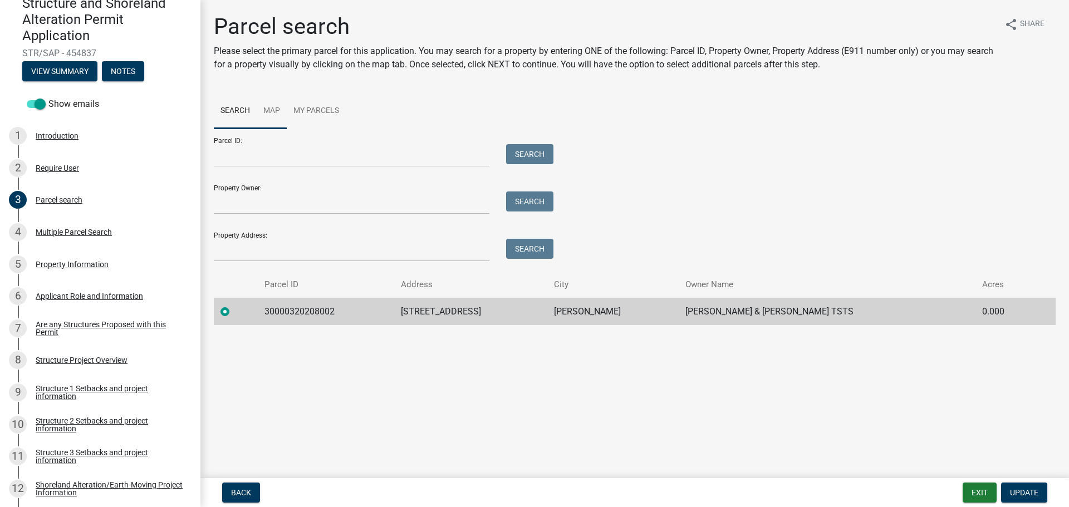
click at [278, 107] on link "Map" at bounding box center [272, 112] width 30 height 36
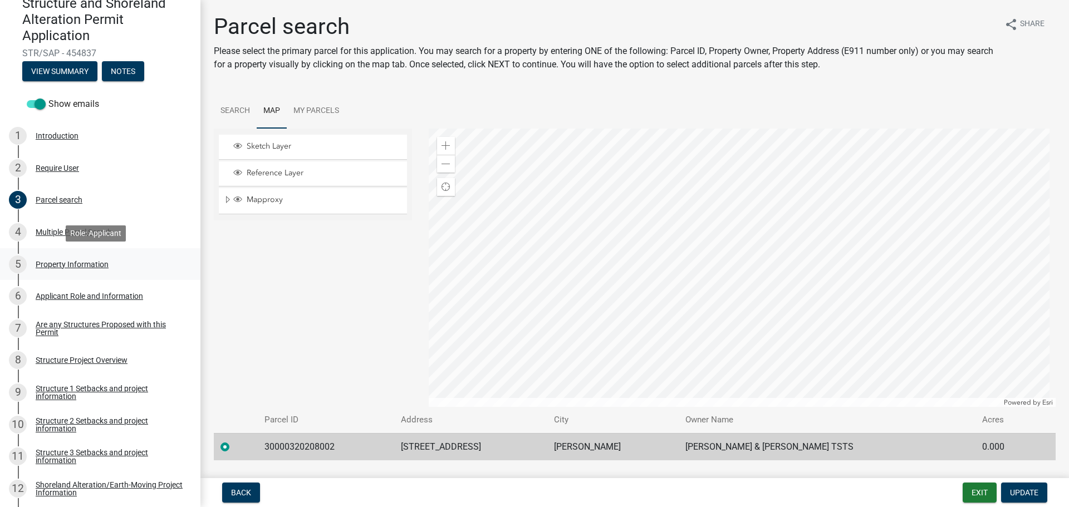
click at [57, 268] on div "Property Information" at bounding box center [72, 264] width 73 height 8
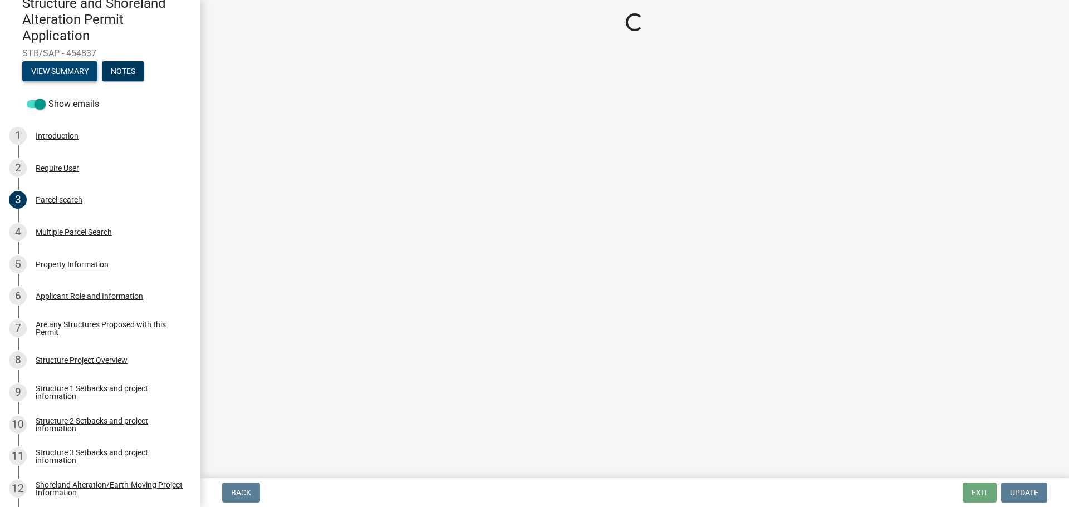
click at [73, 68] on button "View Summary" at bounding box center [59, 71] width 75 height 20
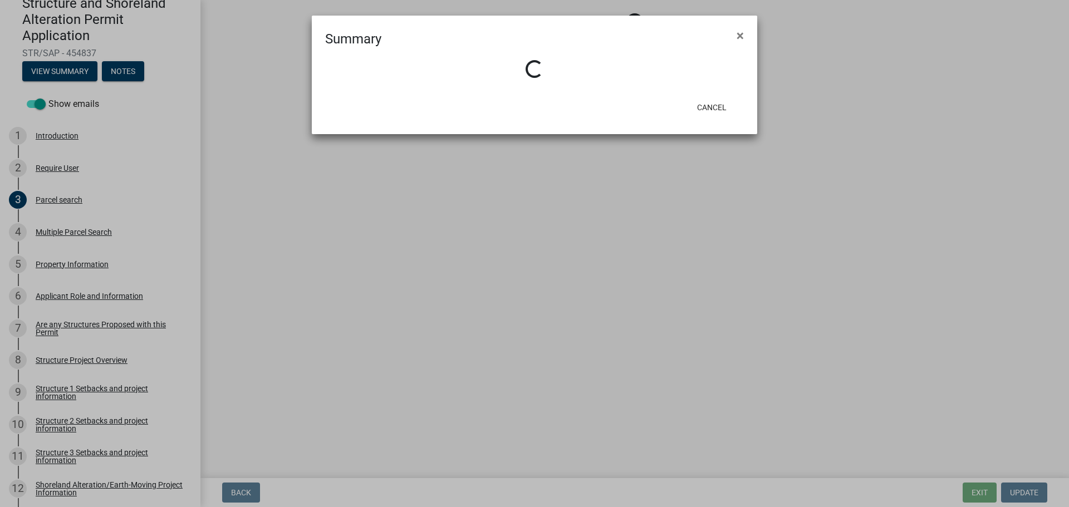
select select "1b3c9c87-7ed8-4260-82f4-93ec7467fd5d"
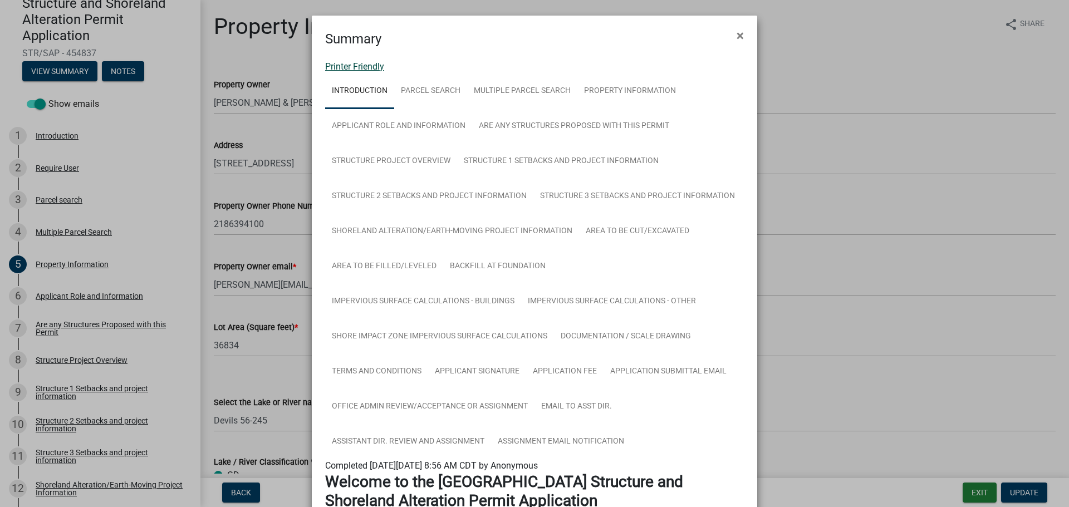
click at [372, 62] on link "Printer Friendly" at bounding box center [354, 66] width 59 height 11
click at [737, 34] on span "×" at bounding box center [739, 36] width 7 height 16
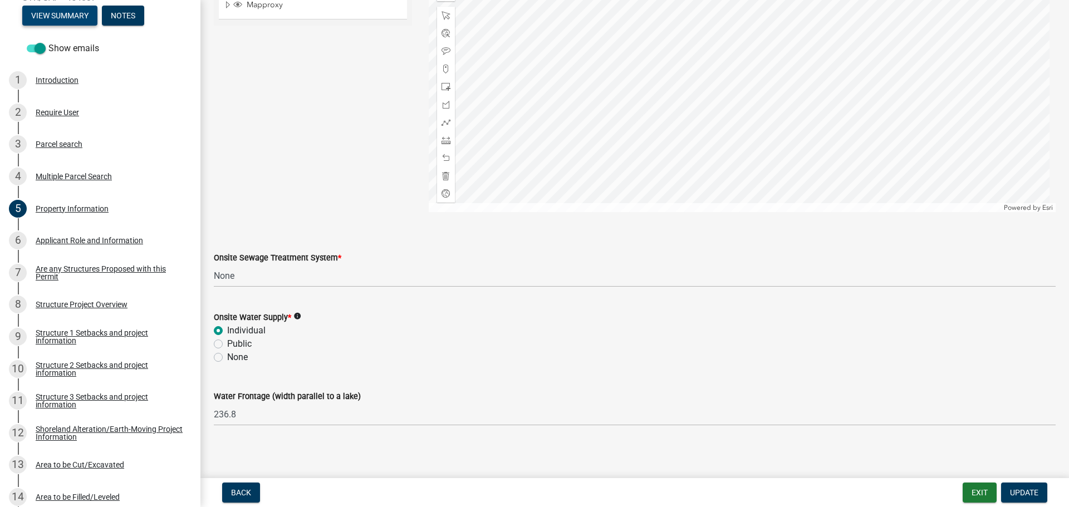
scroll to position [656, 0]
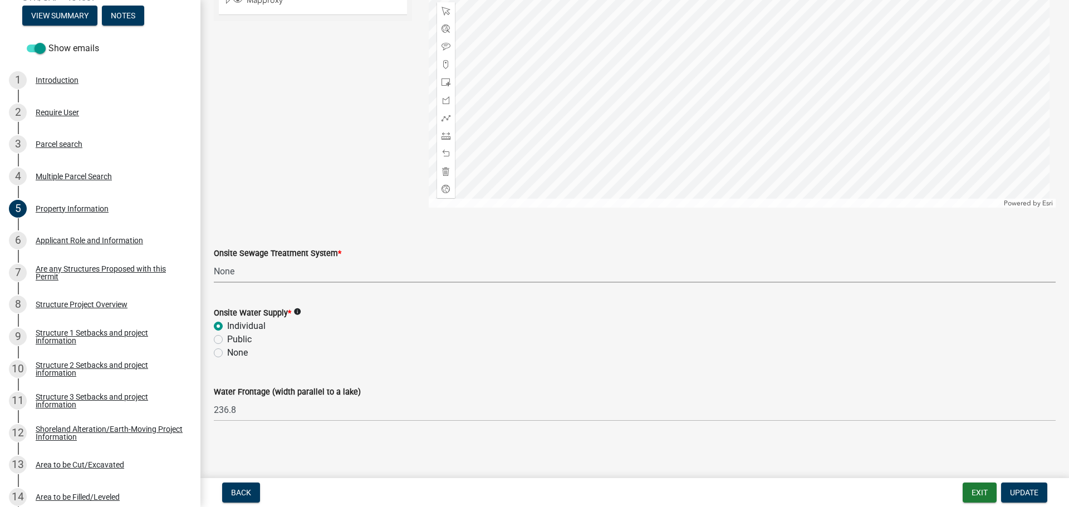
click at [242, 267] on select "Select Item... L&R Certificate of Compliance within 5yrs Compliance Inspection …" at bounding box center [635, 271] width 842 height 23
click at [214, 260] on select "Select Item... L&R Certificate of Compliance within 5yrs Compliance Inspection …" at bounding box center [635, 271] width 842 height 23
select select "536c2d30-81d9-41b4-a753-c6560d717c74"
click at [1016, 493] on span "Update" at bounding box center [1024, 492] width 28 height 9
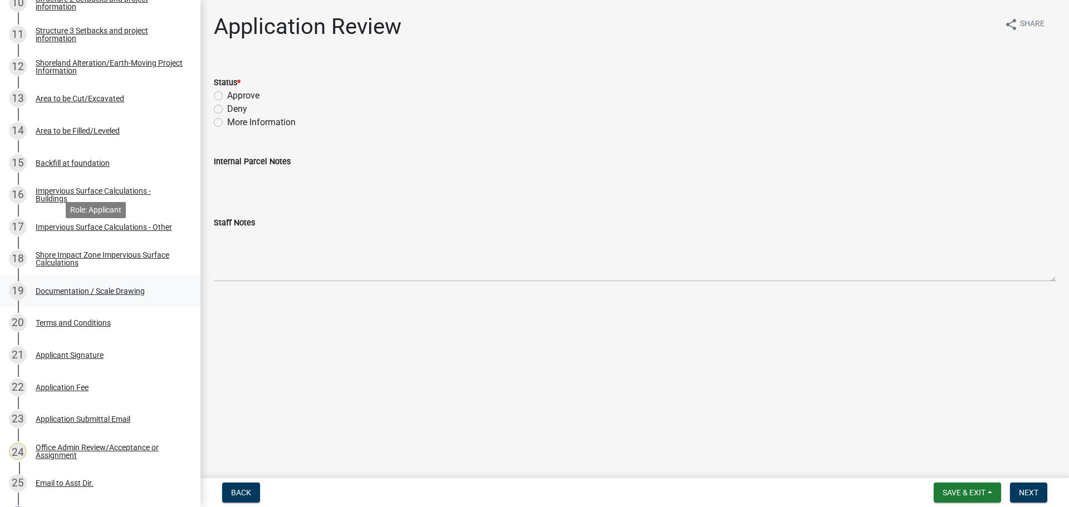
scroll to position [612, 0]
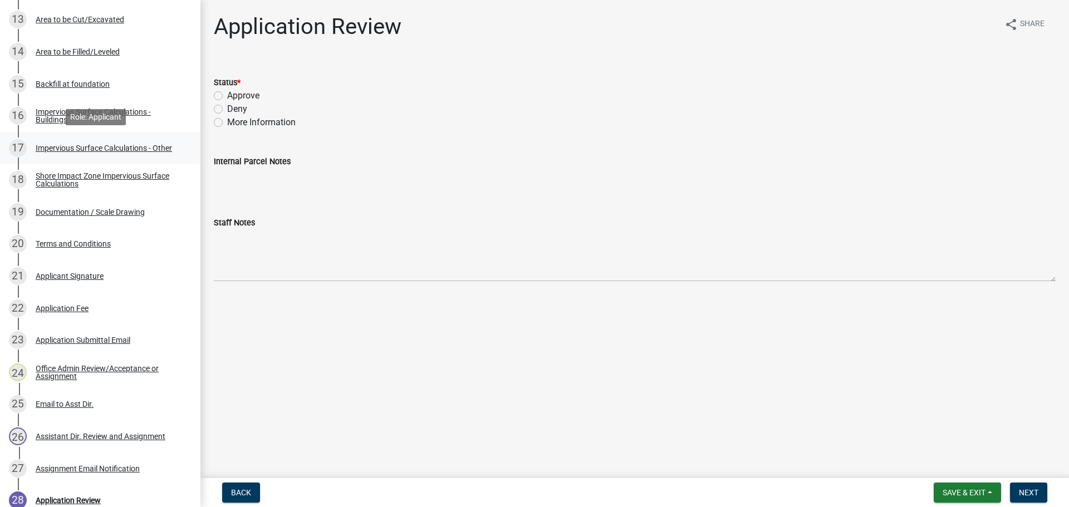
click at [132, 150] on div "Impervious Surface Calculations - Other" at bounding box center [104, 148] width 136 height 8
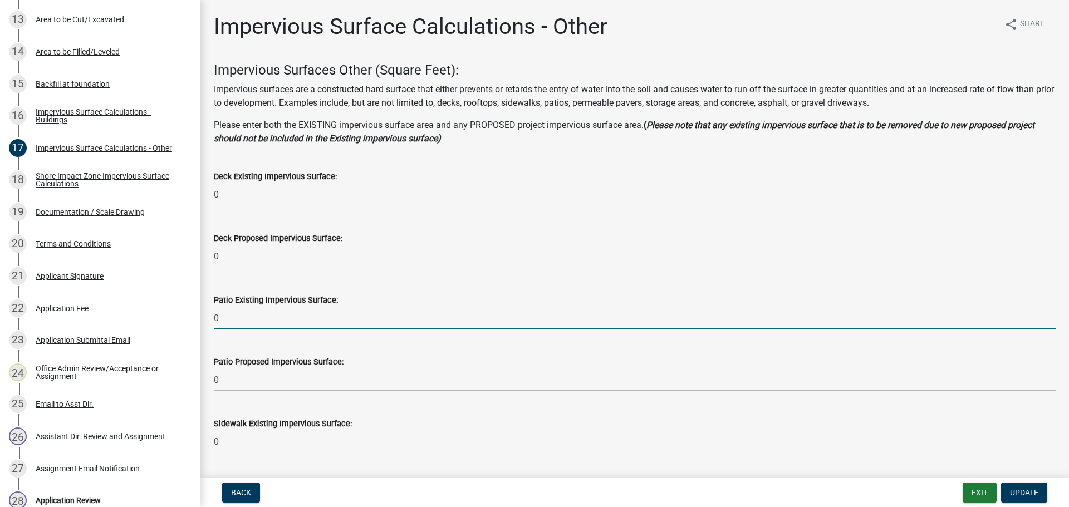
click at [239, 318] on input "0" at bounding box center [635, 318] width 842 height 23
type input "248"
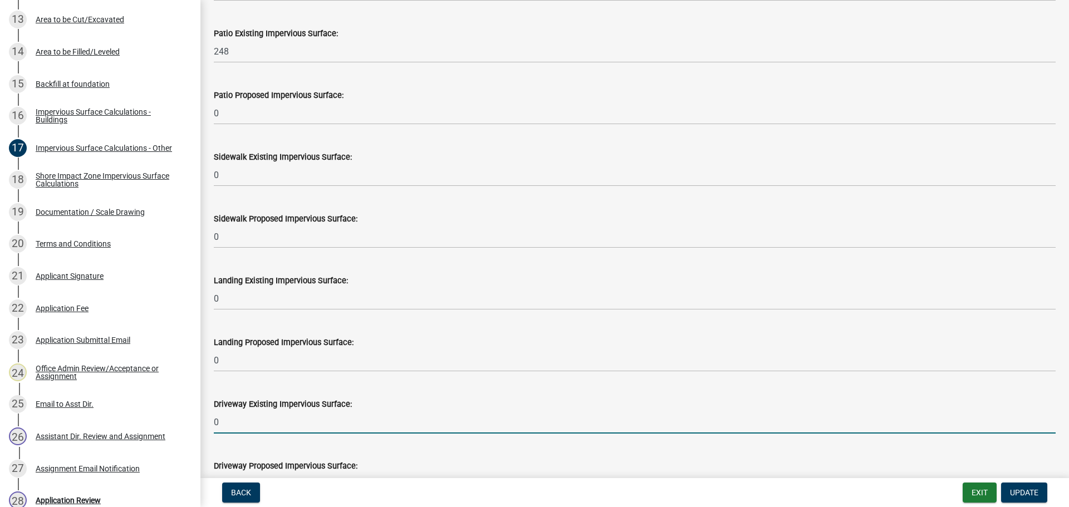
scroll to position [288, 0]
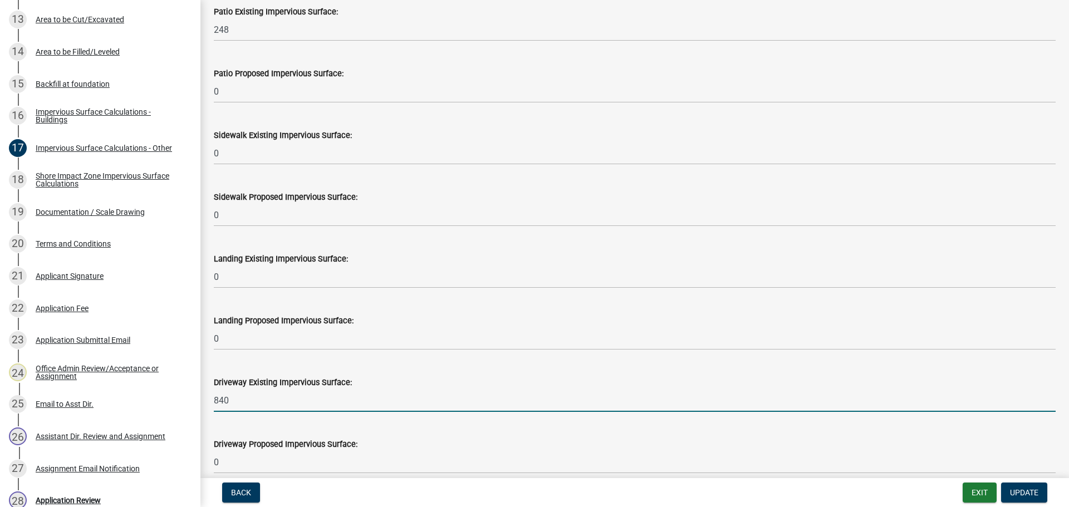
type input "840"
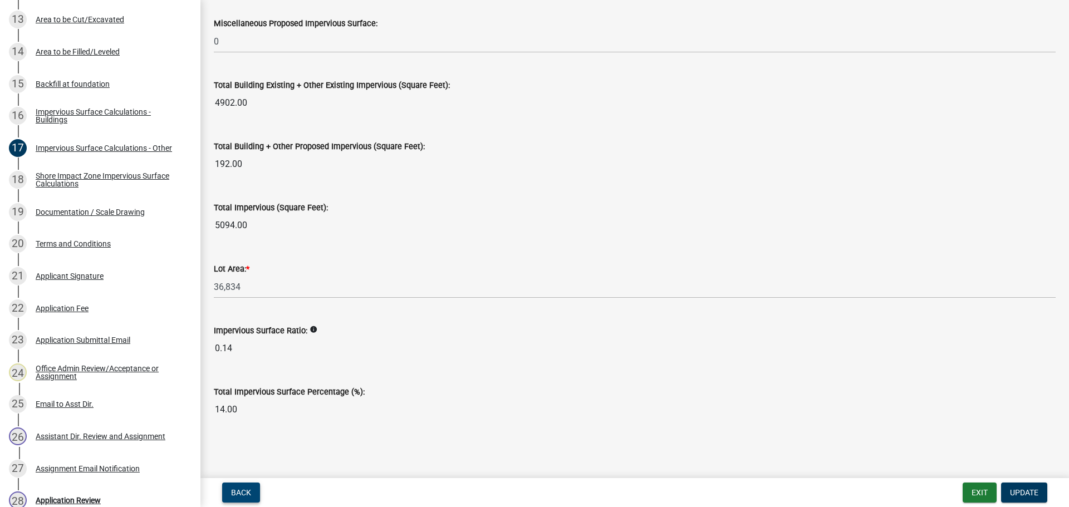
scroll to position [1204, 0]
click at [1012, 484] on button "Update" at bounding box center [1024, 493] width 46 height 20
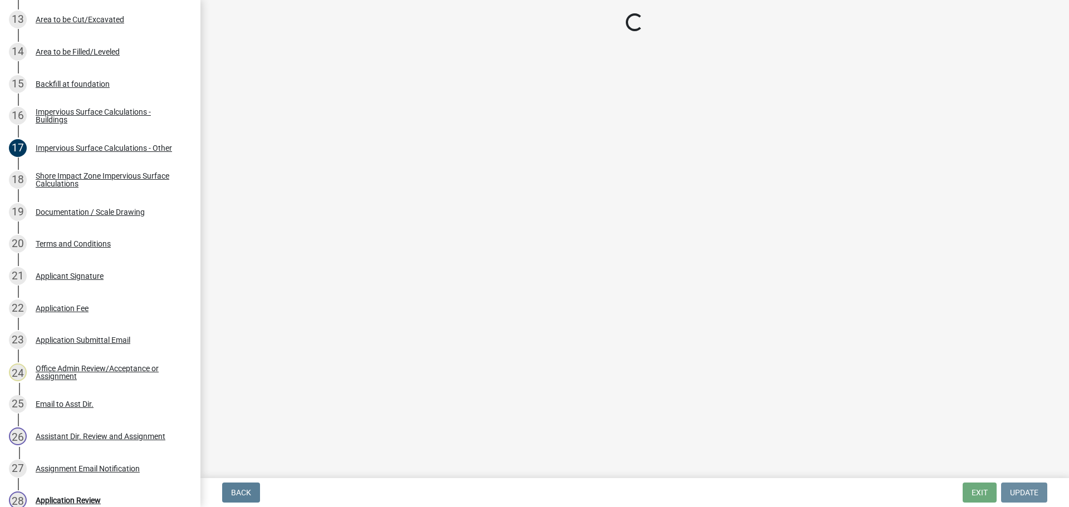
scroll to position [0, 0]
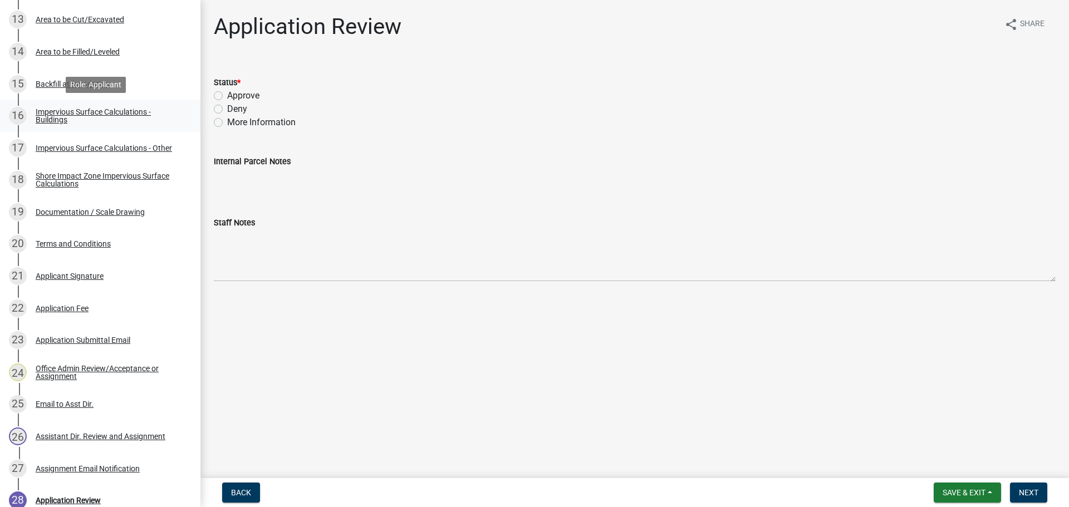
click at [113, 113] on div "Impervious Surface Calculations - Buildings" at bounding box center [109, 116] width 147 height 16
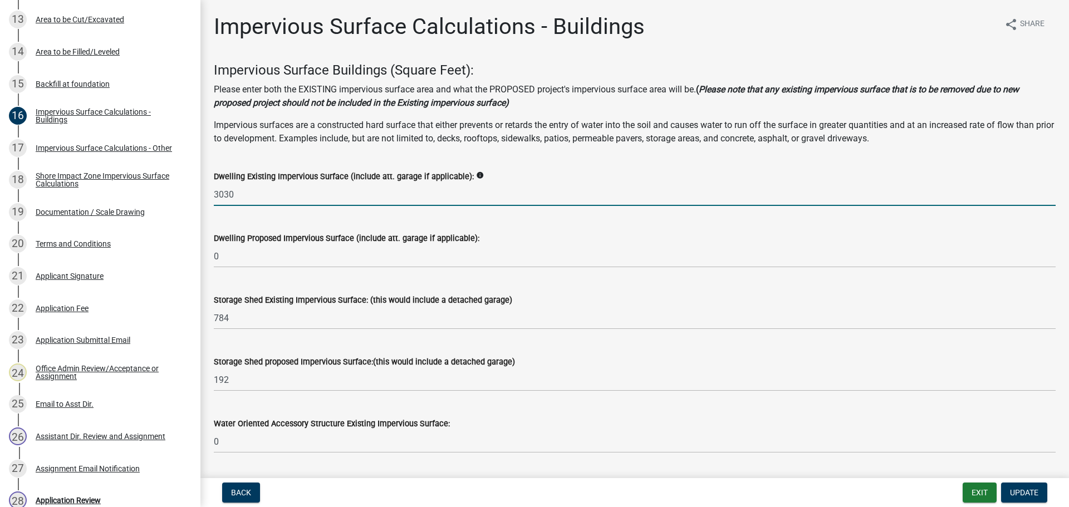
click at [242, 199] on input "3030" at bounding box center [635, 194] width 842 height 23
type input "3"
type input "4759"
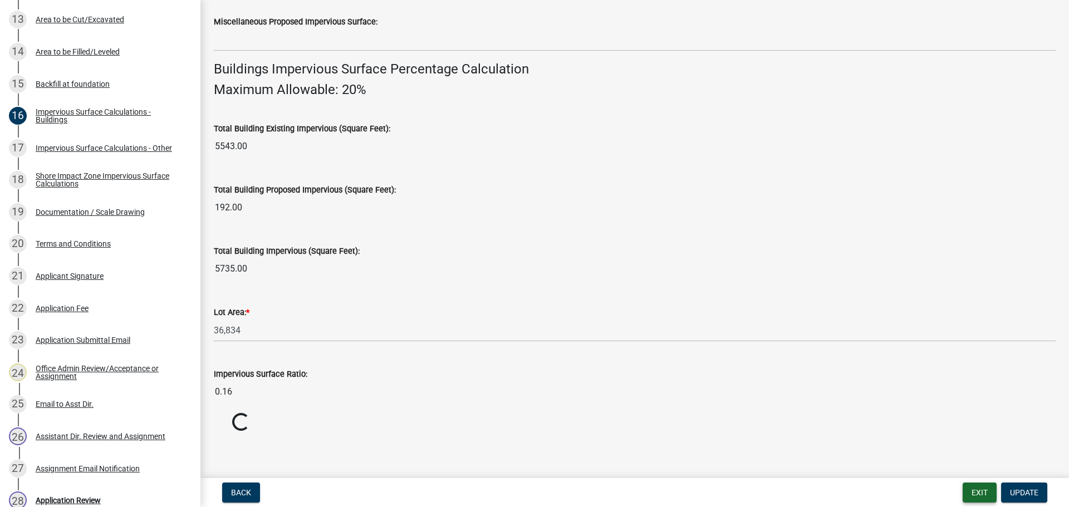
scroll to position [713, 0]
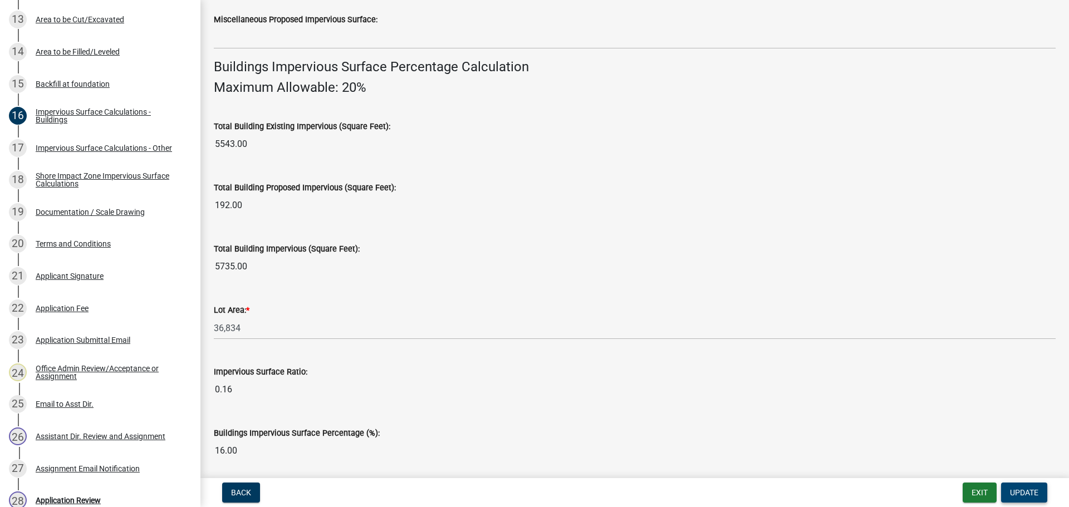
click at [1012, 494] on span "Update" at bounding box center [1024, 492] width 28 height 9
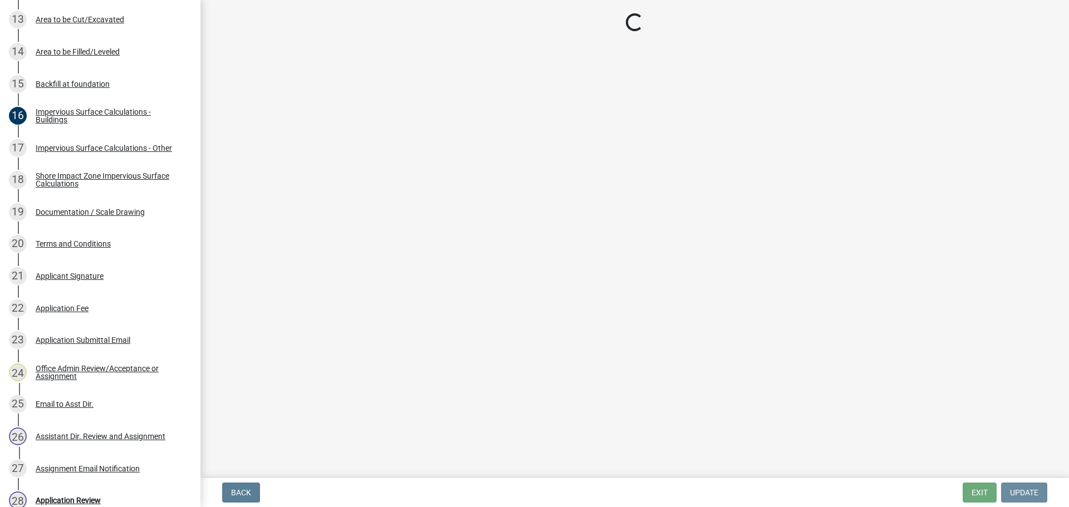
scroll to position [0, 0]
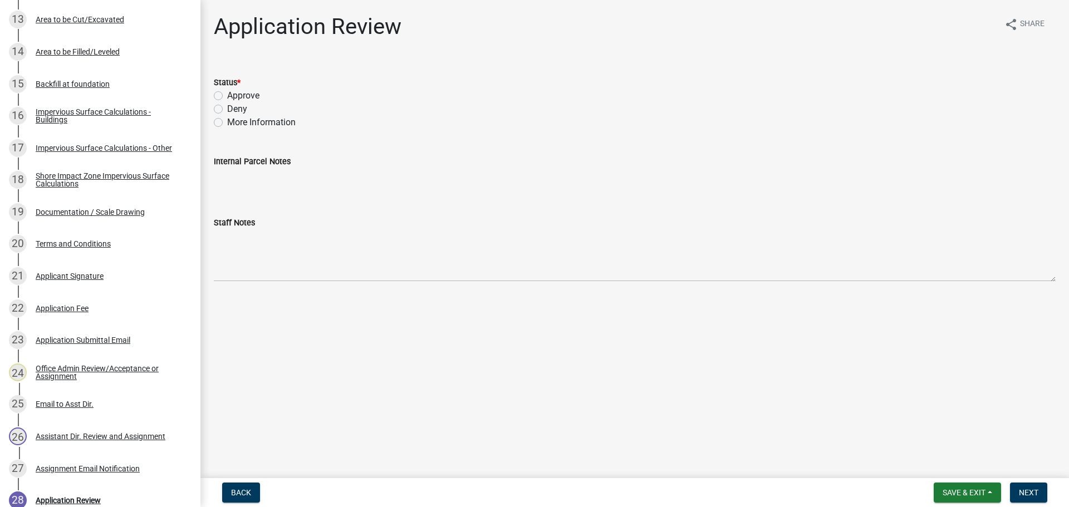
click at [245, 96] on label "Approve" at bounding box center [243, 95] width 32 height 13
click at [234, 96] on input "Approve" at bounding box center [230, 92] width 7 height 7
radio input "true"
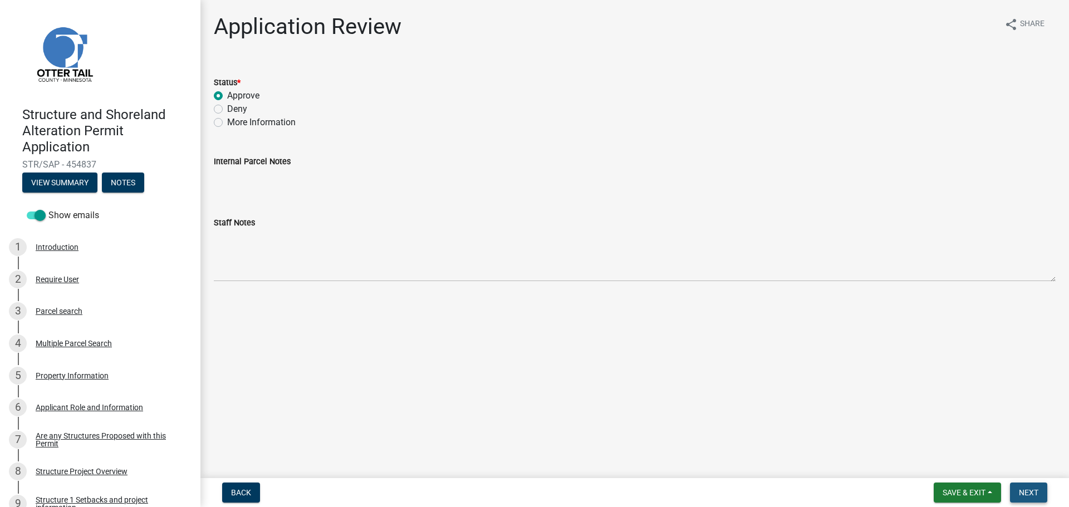
click at [1026, 486] on button "Next" at bounding box center [1028, 493] width 37 height 20
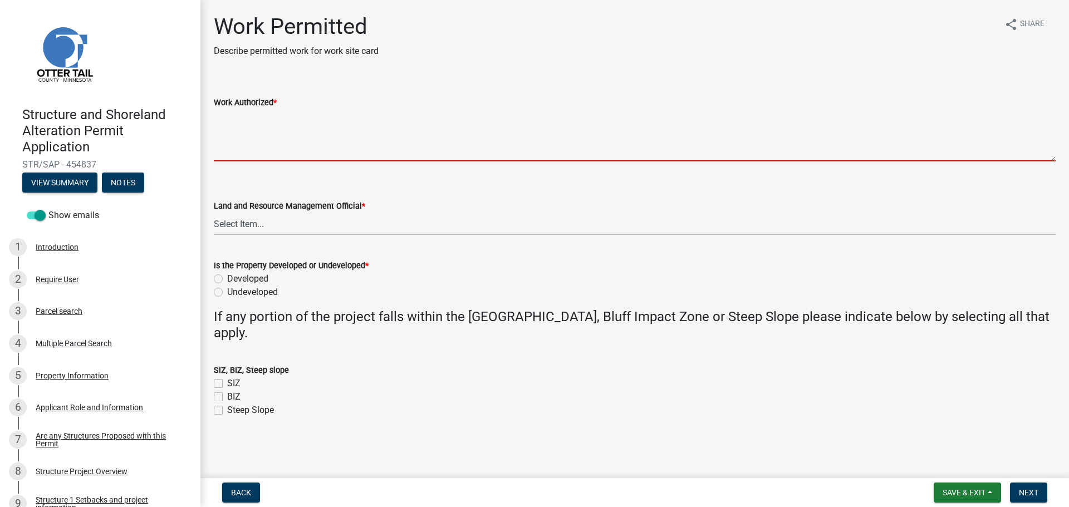
click at [270, 127] on textarea "Work Authorized *" at bounding box center [635, 135] width 842 height 52
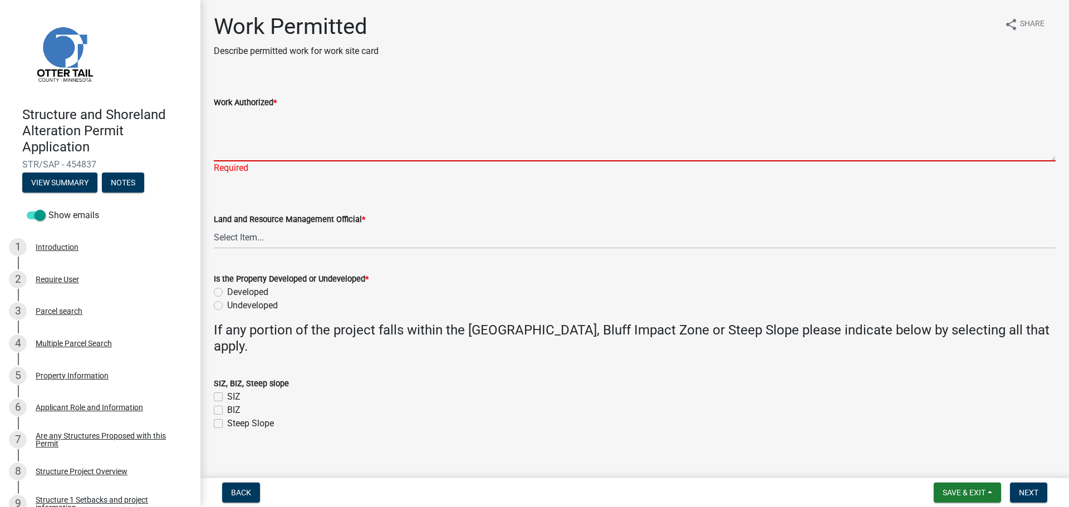
paste textarea "Construct a 12X44 addition to storage shed. All setbacks and impervious surface…"
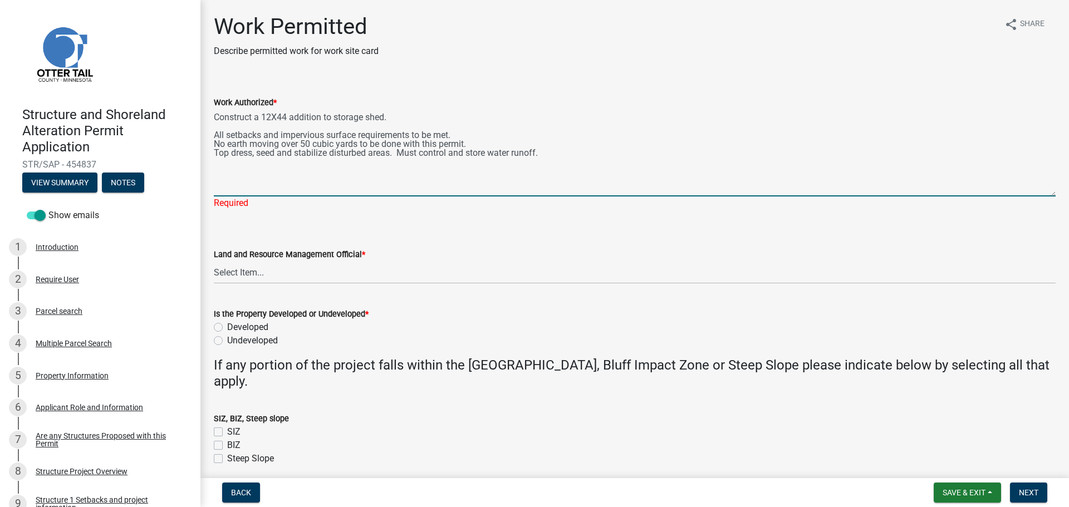
drag, startPoint x: 1041, startPoint y: 157, endPoint x: 1032, endPoint y: 193, distance: 36.7
click at [1032, 193] on textarea "Construct a 12X44 addition to storage shed. All setbacks and impervious surface…" at bounding box center [635, 152] width 842 height 87
click at [253, 115] on textarea "Construct a 12X44 addition to storage shed. All setbacks and impervious surface…" at bounding box center [635, 153] width 842 height 88
type textarea "Construct/place a 12X16 storage shed. All setbacks and impervious surface requi…"
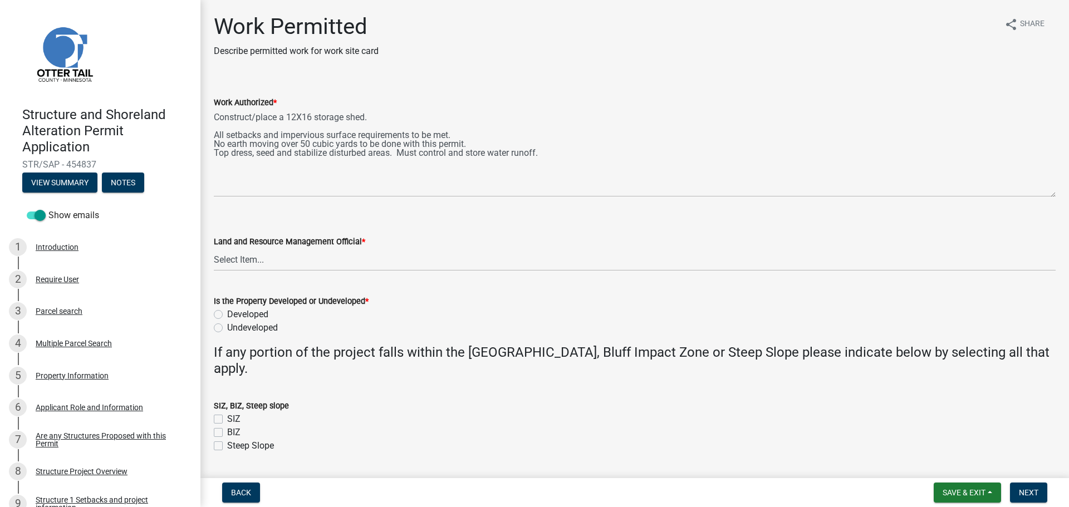
click at [633, 230] on div "Land and Resource Management Official * Select Item... Alexis Newark Amy Busko …" at bounding box center [635, 238] width 842 height 65
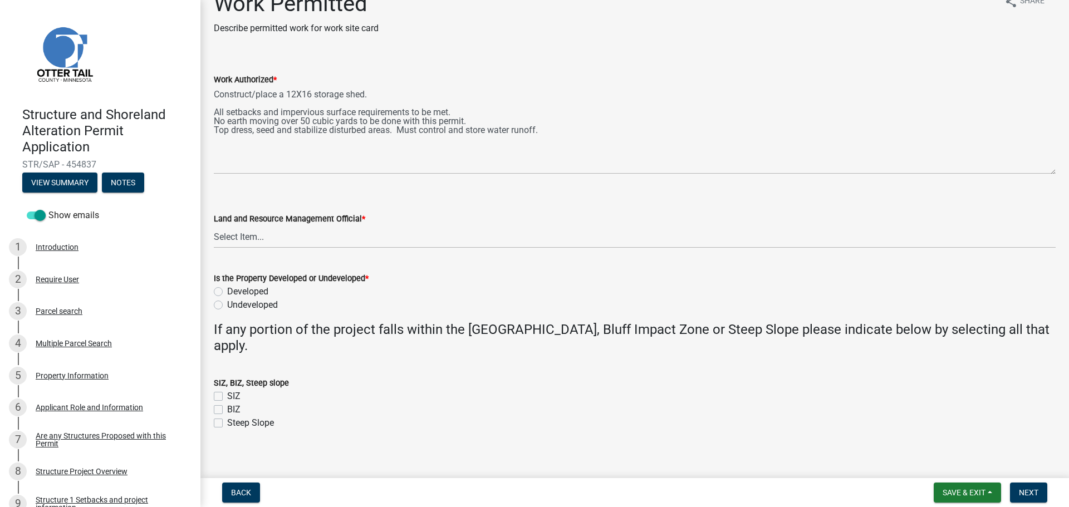
scroll to position [32, 0]
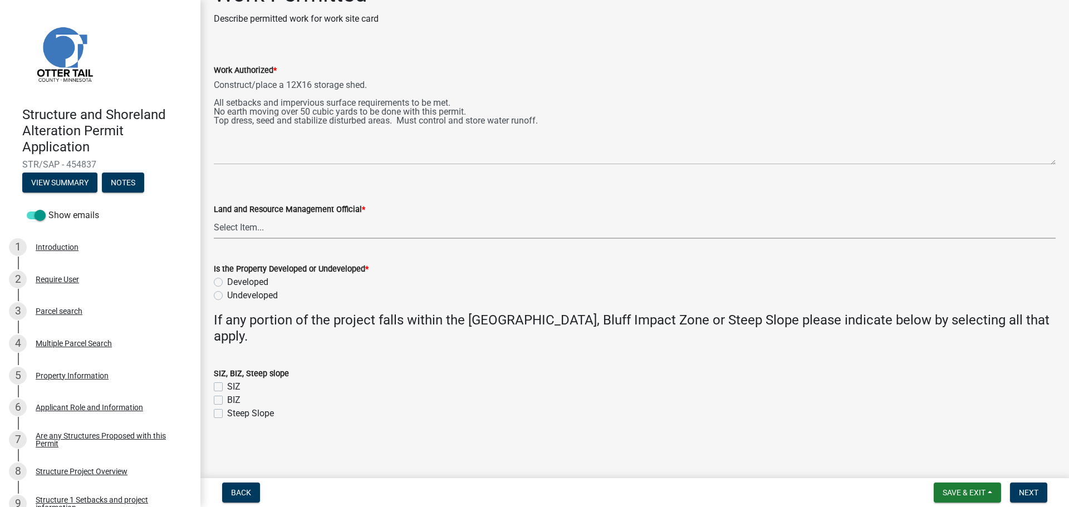
click at [302, 228] on select "Select Item... Alexis Newark Amy Busko Andrea Perales Brittany Tollefson Christ…" at bounding box center [635, 227] width 842 height 23
click at [214, 216] on select "Select Item... Alexis Newark Amy Busko Andrea Perales Brittany Tollefson Christ…" at bounding box center [635, 227] width 842 height 23
select select "67745ee8-7159-4960-80f9-a638286b467c"
click at [249, 281] on label "Developed" at bounding box center [247, 281] width 41 height 13
click at [234, 281] on input "Developed" at bounding box center [230, 278] width 7 height 7
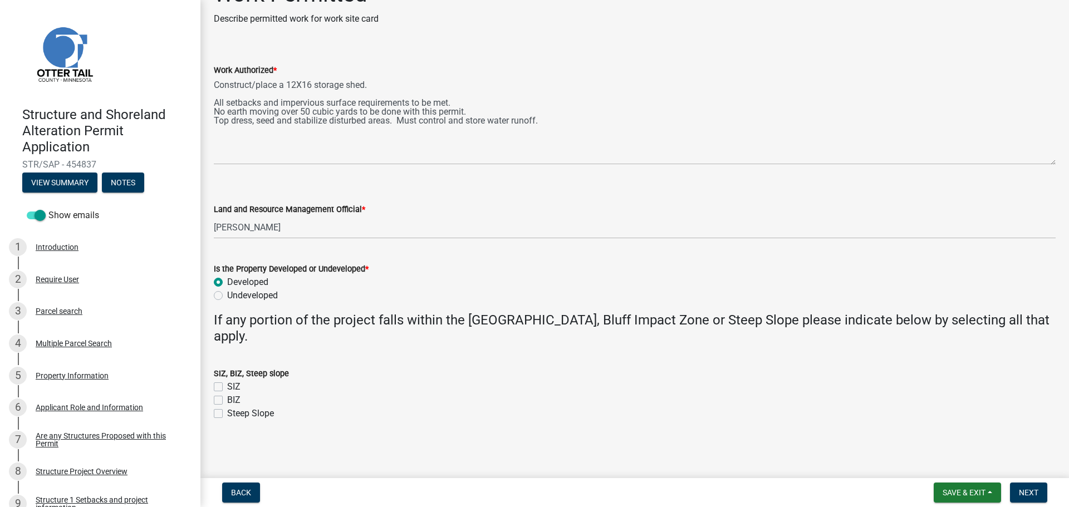
radio input "true"
click at [1022, 490] on span "Next" at bounding box center [1028, 492] width 19 height 9
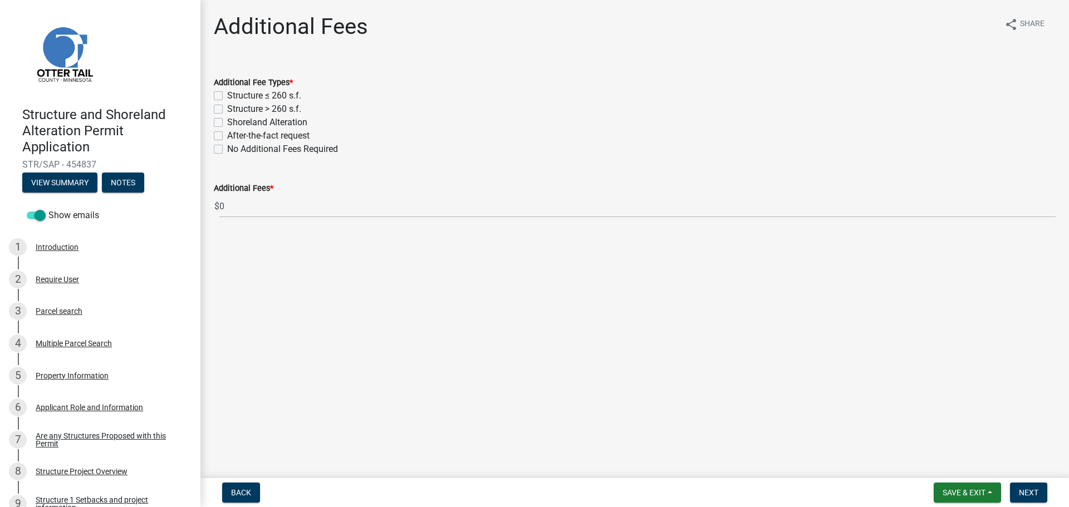
click at [227, 95] on label "Structure ≤ 260 s.f." at bounding box center [264, 95] width 74 height 13
click at [227, 95] on input "Structure ≤ 260 s.f." at bounding box center [230, 92] width 7 height 7
checkbox input "true"
checkbox input "false"
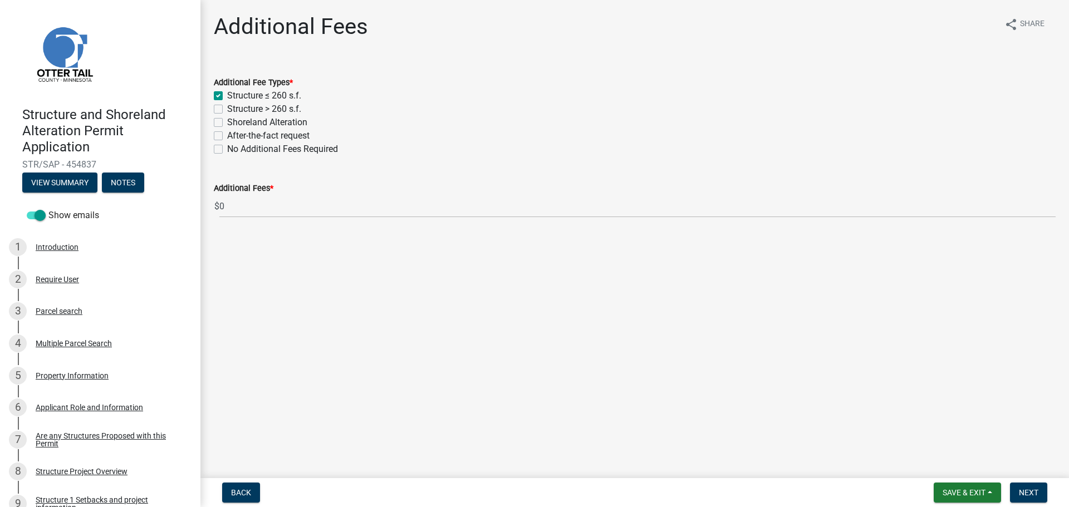
checkbox input "false"
click at [1029, 490] on span "Next" at bounding box center [1028, 492] width 19 height 9
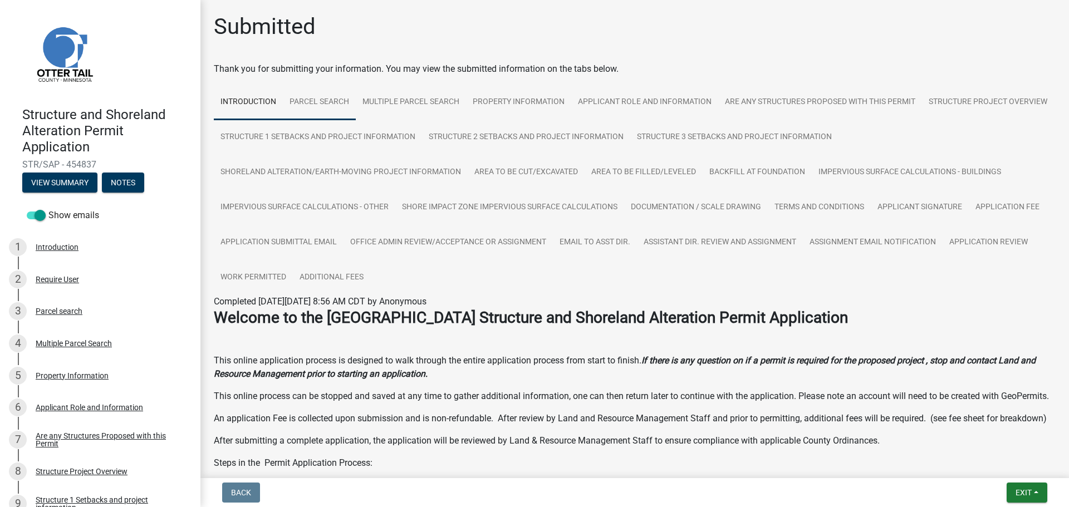
click at [334, 109] on link "Parcel search" at bounding box center [319, 103] width 73 height 36
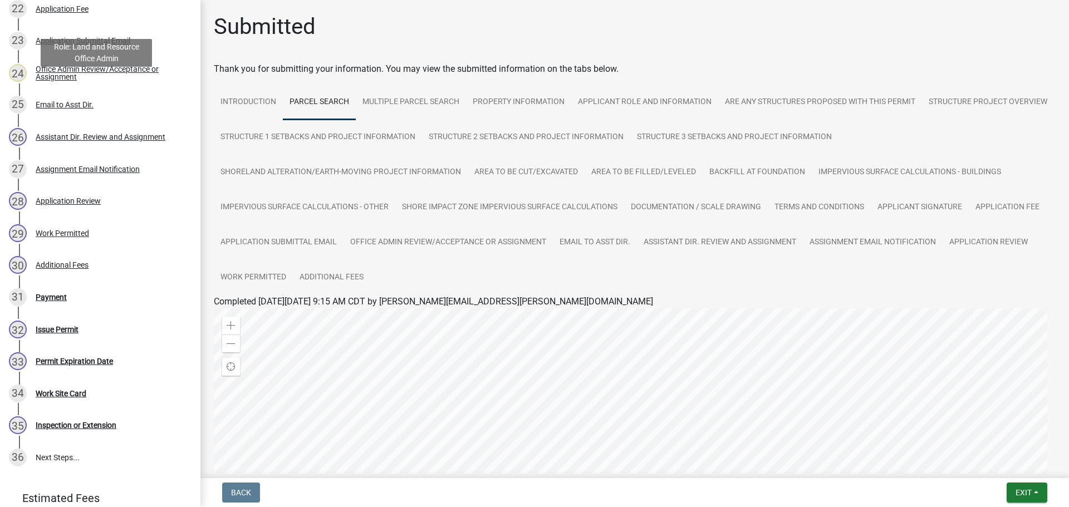
scroll to position [1007, 0]
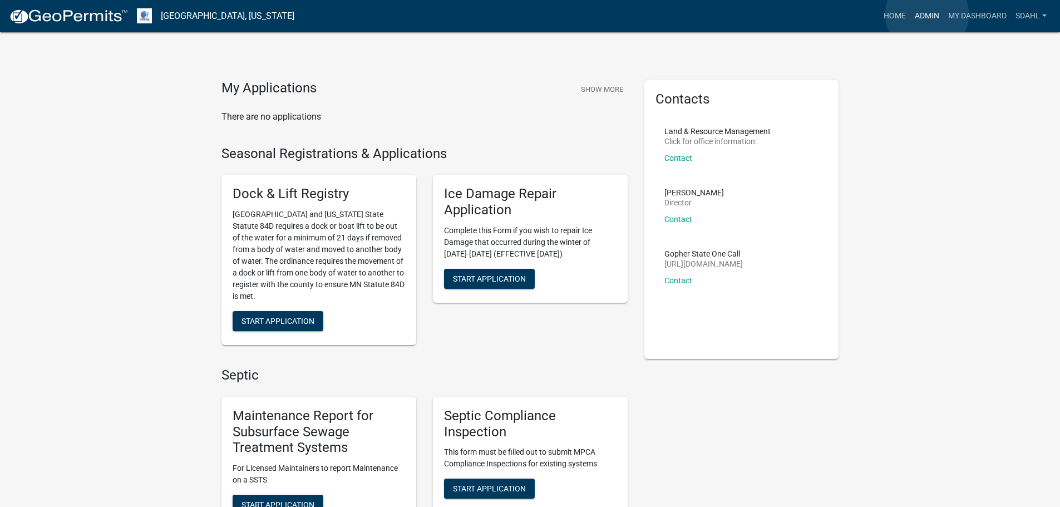
click at [927, 14] on link "Admin" at bounding box center [927, 16] width 33 height 21
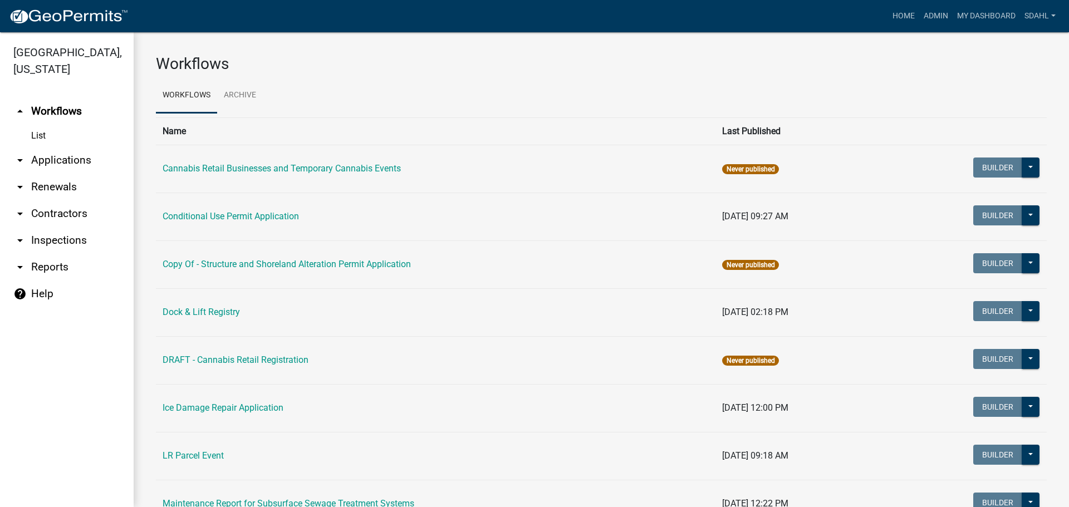
click at [66, 155] on link "arrow_drop_down Applications" at bounding box center [67, 160] width 134 height 27
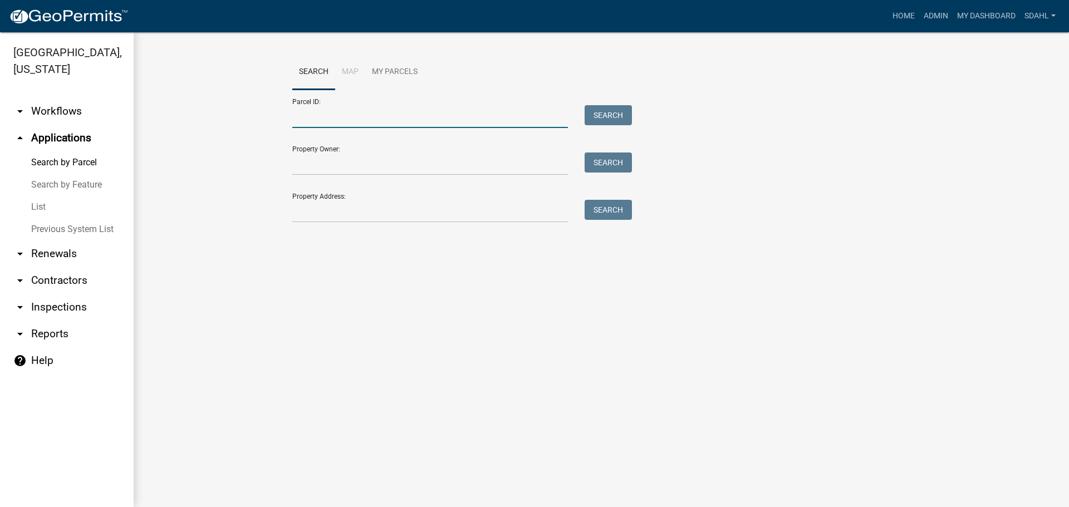
click at [328, 106] on input "Parcel ID:" at bounding box center [429, 116] width 275 height 23
paste input "30000320208002"
type input "30000320208002"
click at [597, 111] on button "Search" at bounding box center [607, 115] width 47 height 20
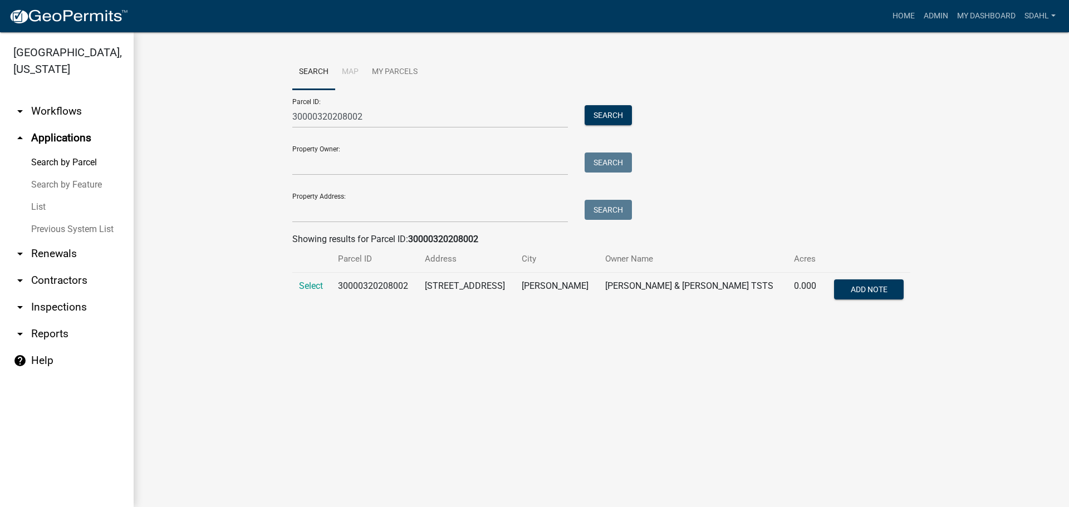
drag, startPoint x: 317, startPoint y: 285, endPoint x: 288, endPoint y: 288, distance: 28.6
click at [317, 285] on span "Select" at bounding box center [311, 286] width 24 height 11
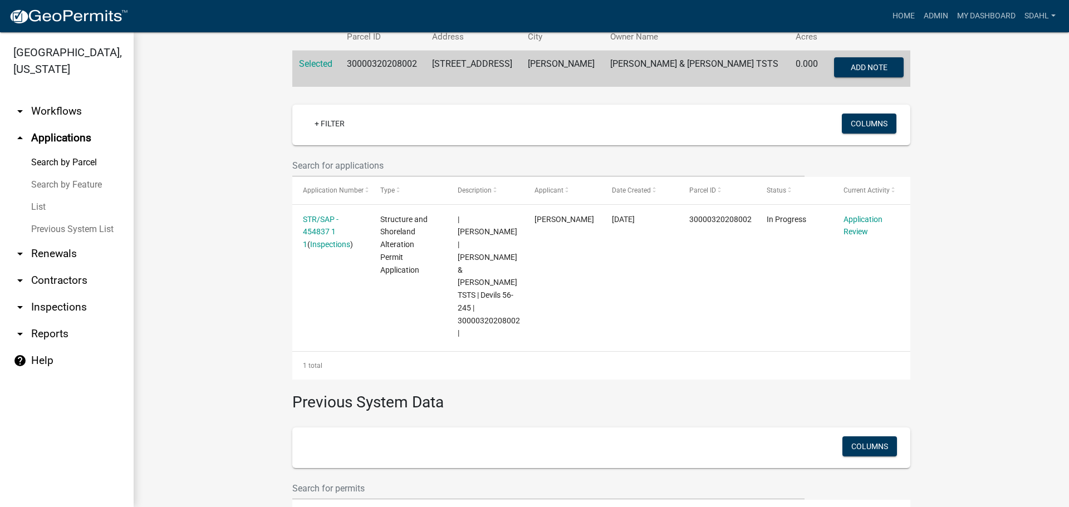
scroll to position [223, 0]
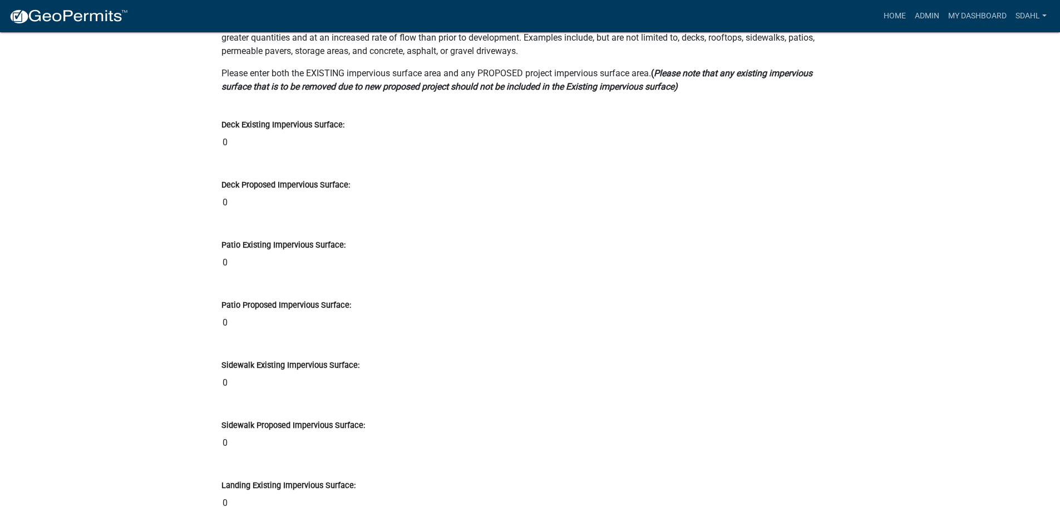
scroll to position [11855, 0]
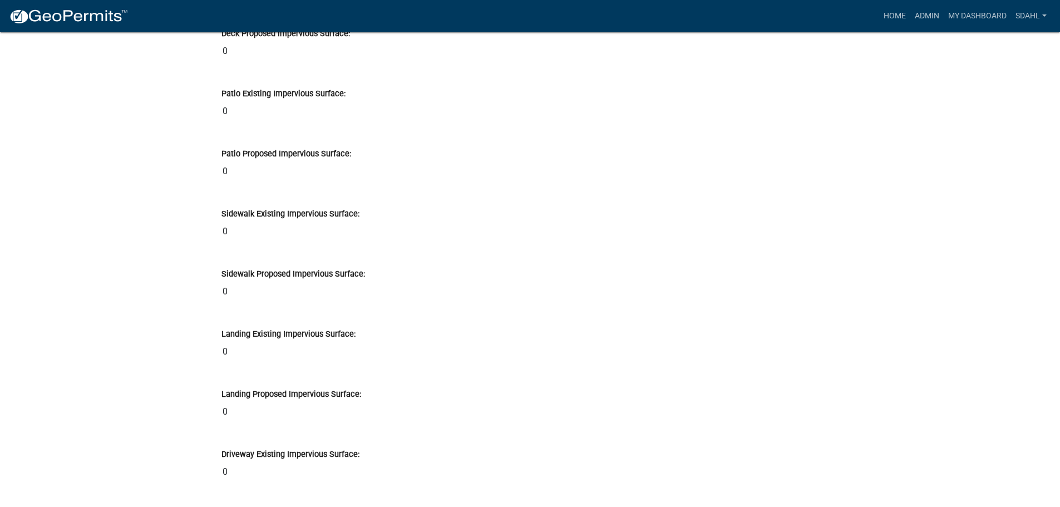
scroll to position [11966, 0]
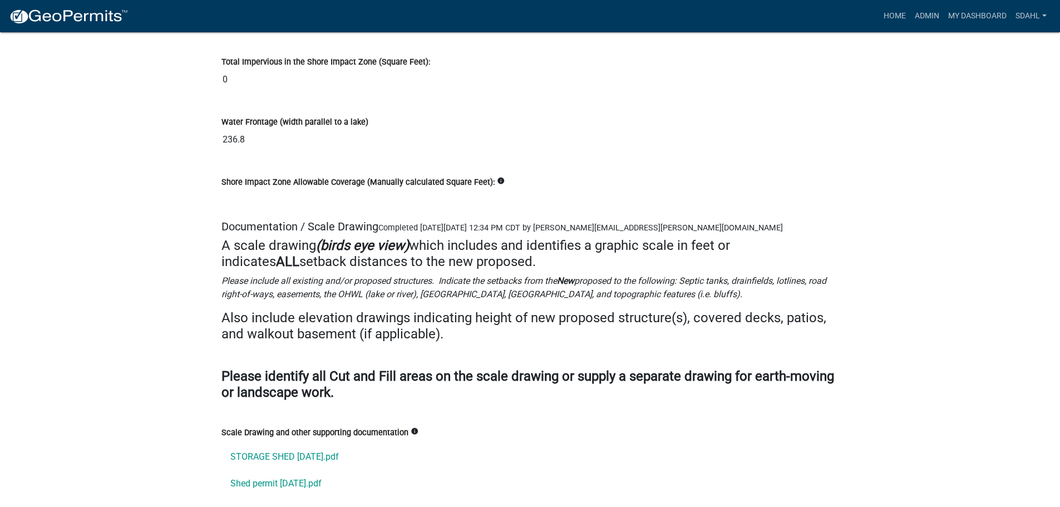
scroll to position [14916, 0]
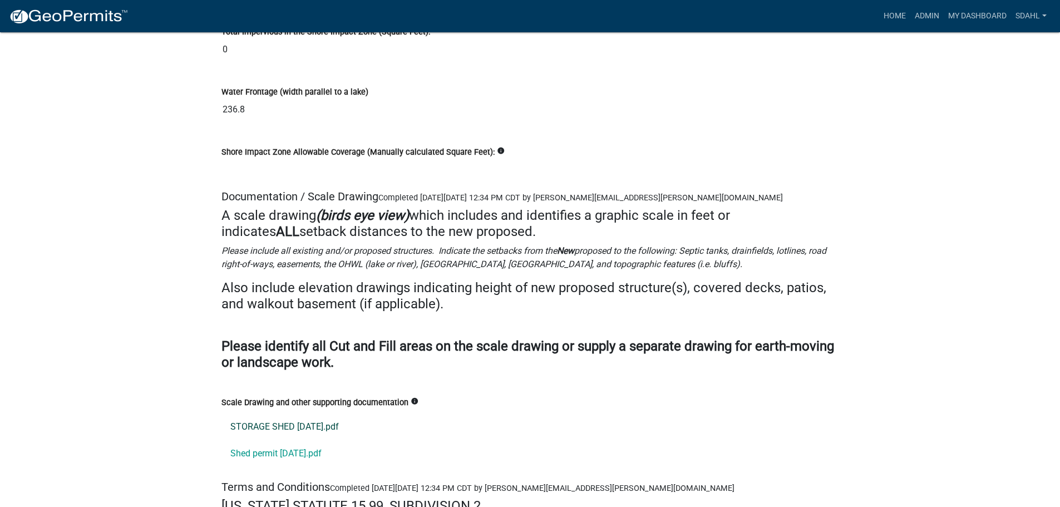
click at [284, 414] on link "STORAGE SHED [DATE].pdf" at bounding box center [531, 427] width 618 height 27
click at [292, 440] on link "Shed permit 2025-07-28.pdf" at bounding box center [531, 453] width 618 height 27
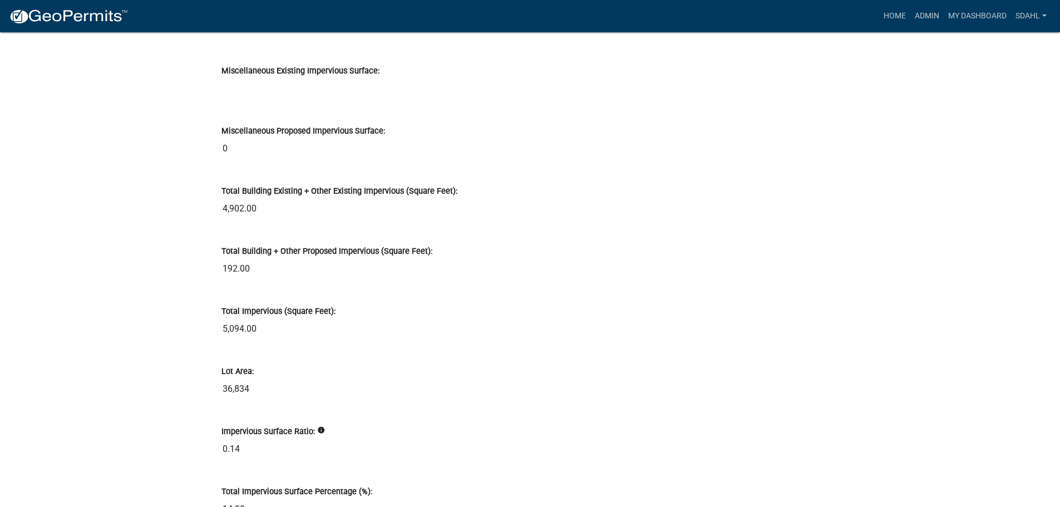
scroll to position [12856, 0]
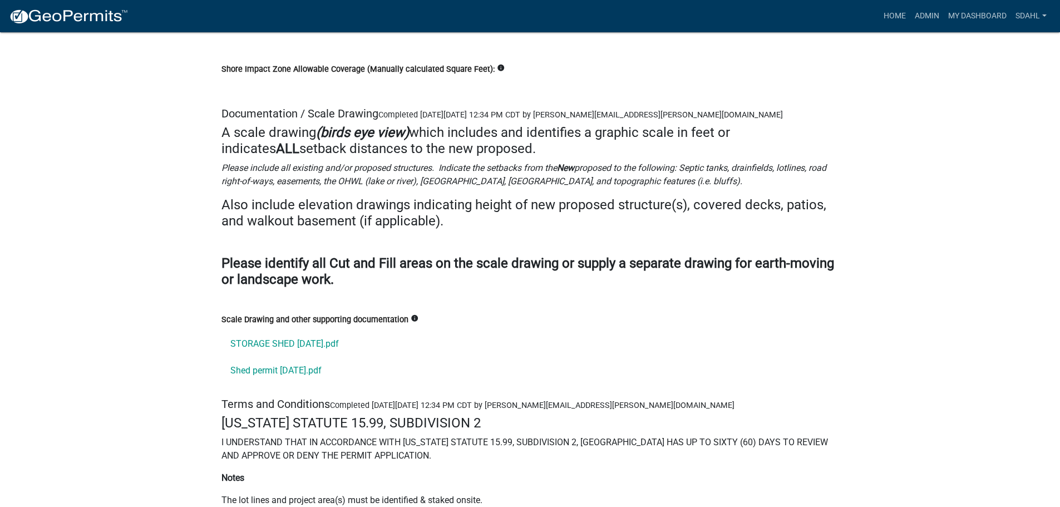
scroll to position [15229, 0]
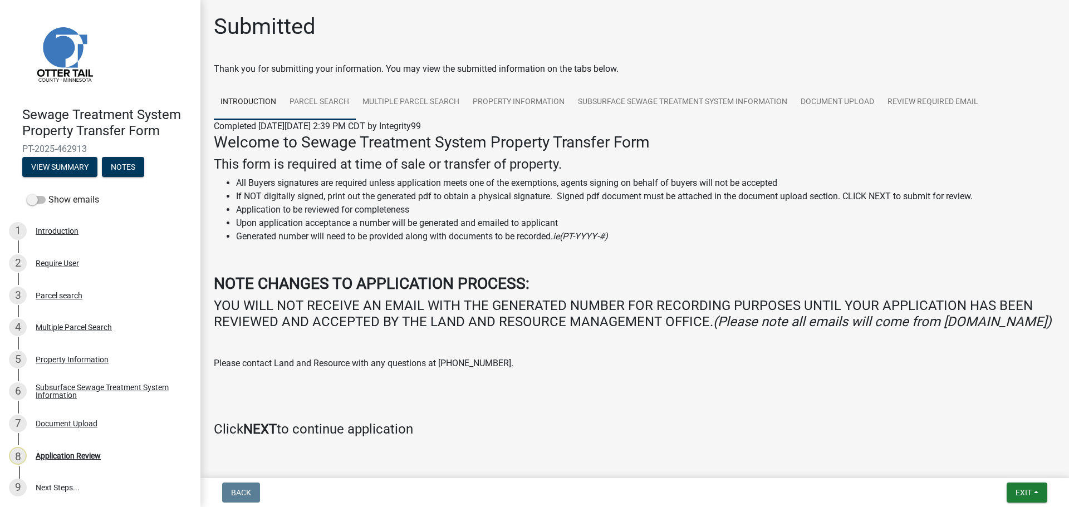
click at [330, 103] on link "Parcel search" at bounding box center [319, 103] width 73 height 36
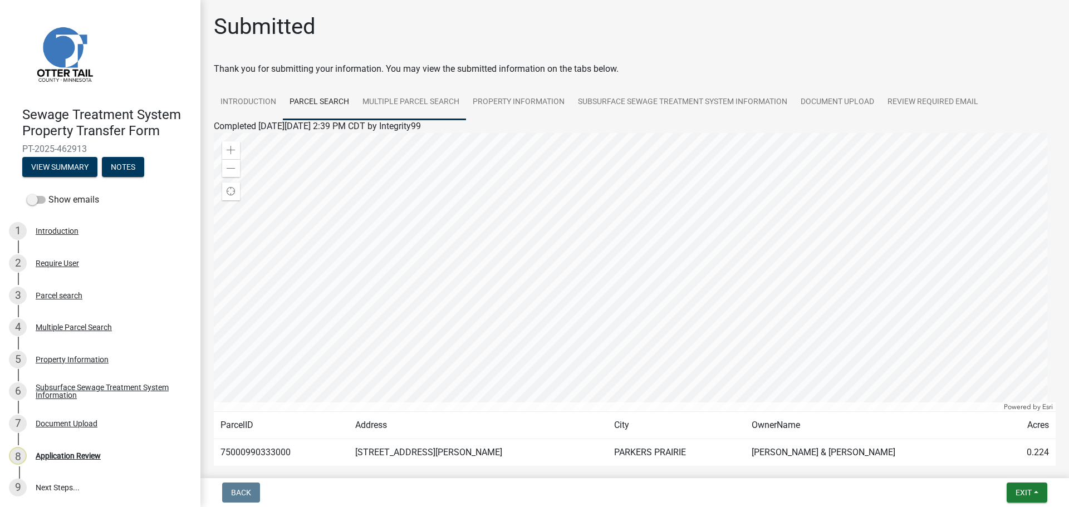
click at [411, 105] on link "Multiple Parcel Search" at bounding box center [411, 103] width 110 height 36
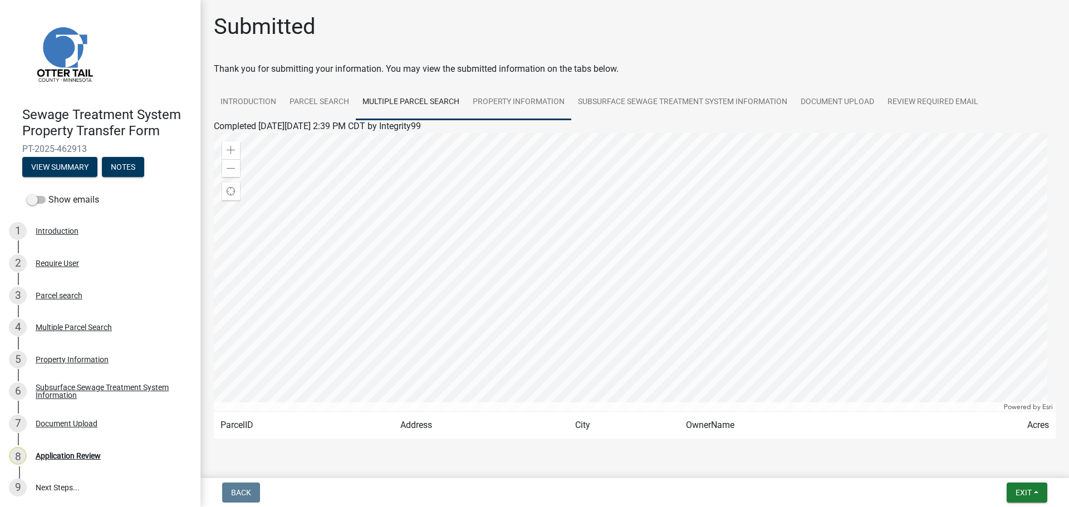
click at [526, 104] on link "Property Information" at bounding box center [518, 103] width 105 height 36
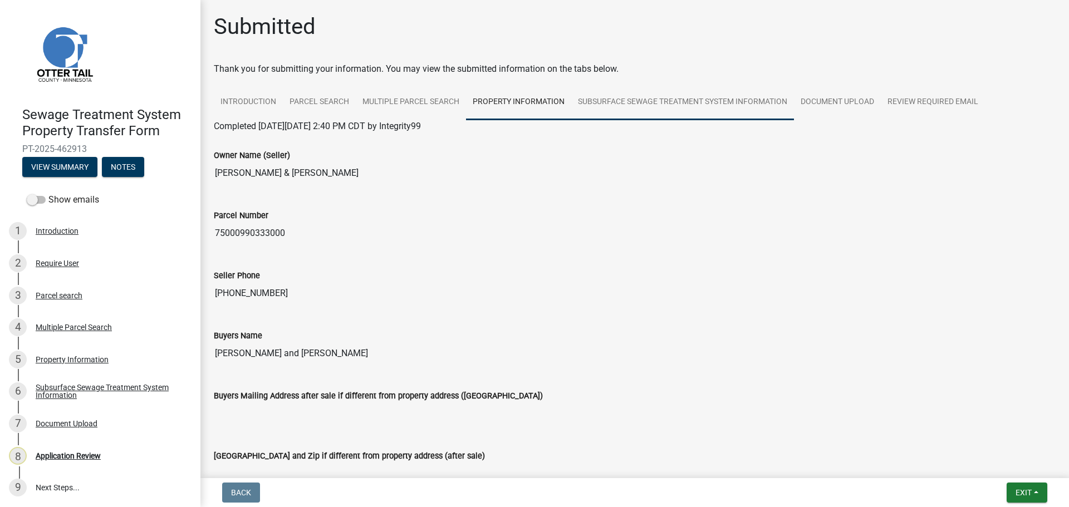
click at [698, 109] on link "Subsurface Sewage Treatment System Information" at bounding box center [682, 103] width 223 height 36
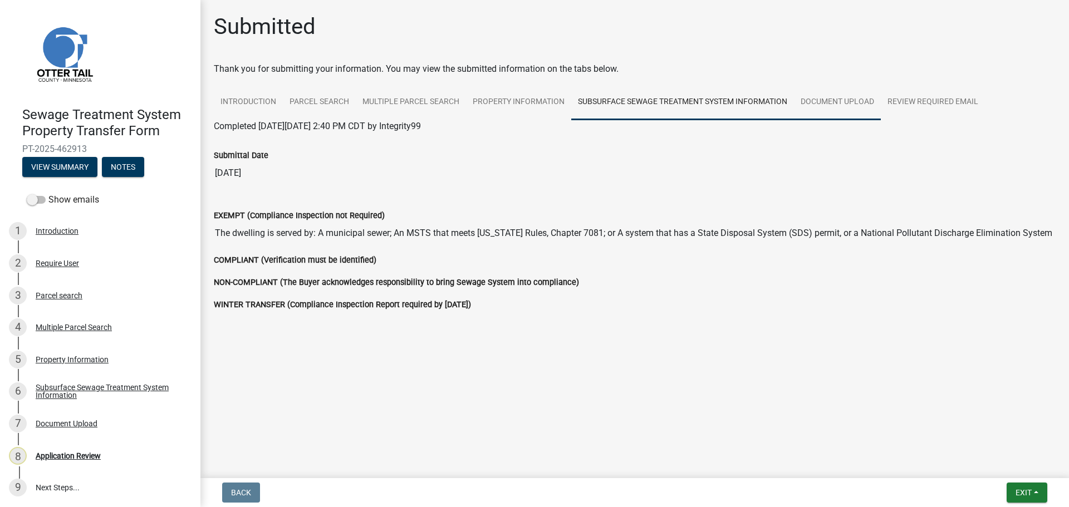
click at [828, 108] on link "Document Upload" at bounding box center [837, 103] width 87 height 36
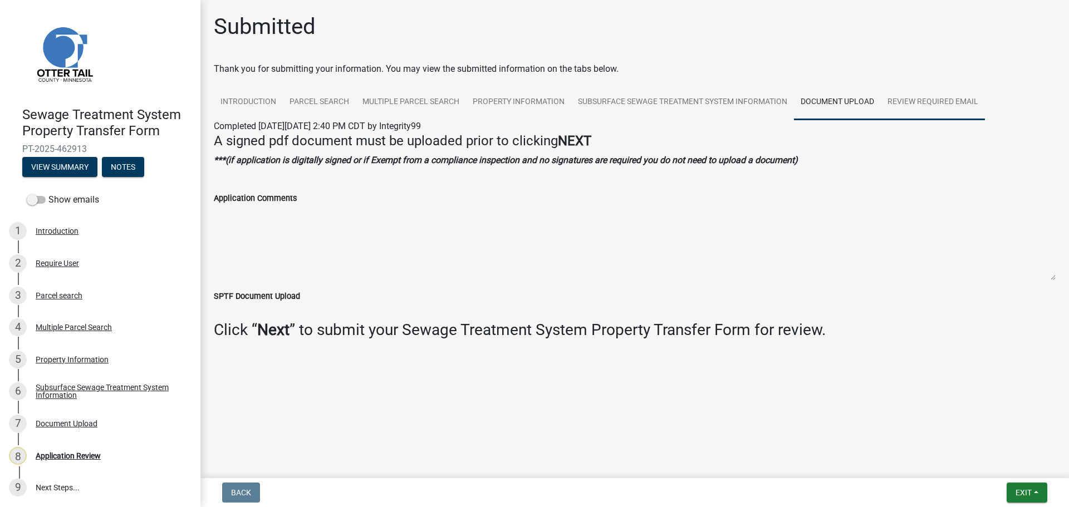
click at [922, 98] on link "Review Required Email" at bounding box center [932, 103] width 104 height 36
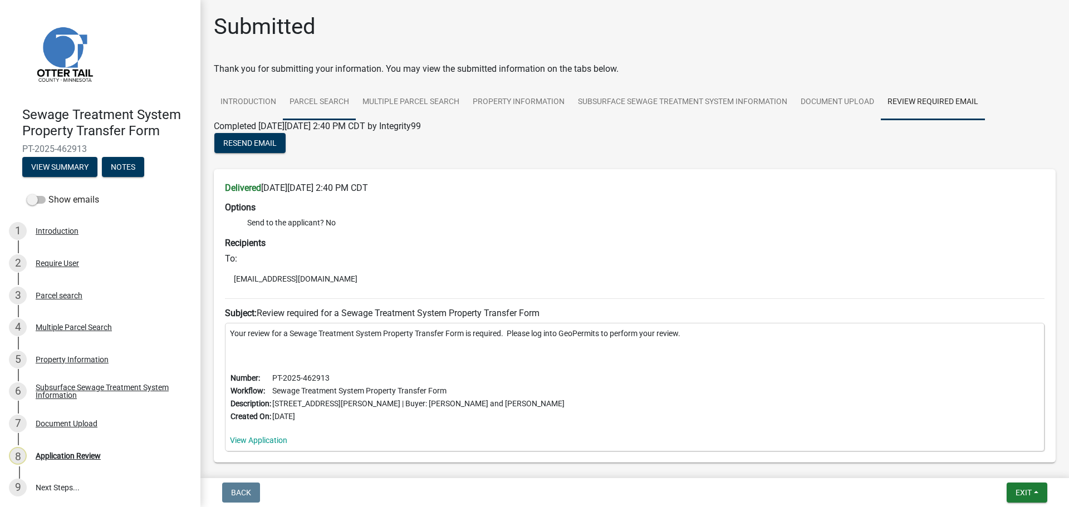
click at [327, 97] on link "Parcel search" at bounding box center [319, 103] width 73 height 36
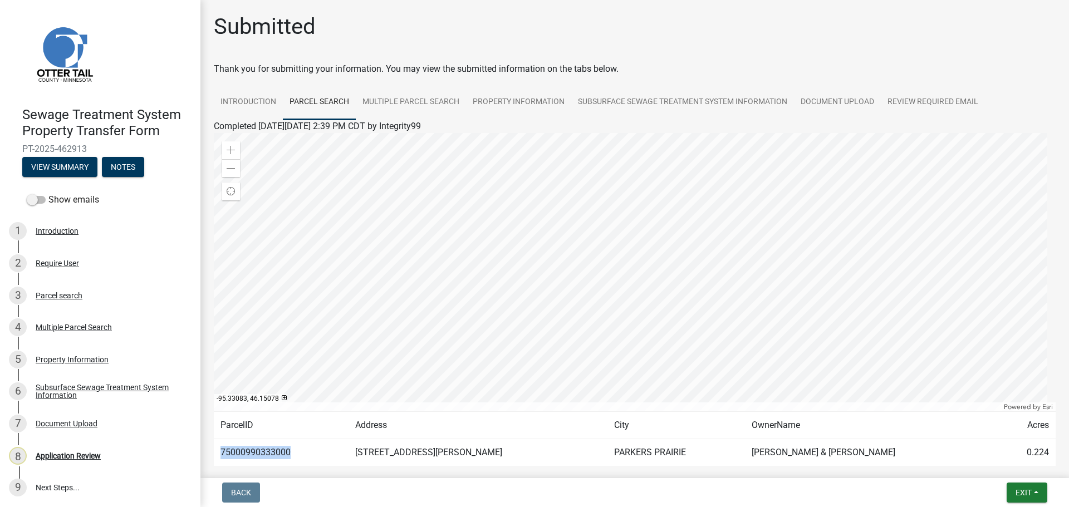
drag, startPoint x: 295, startPoint y: 453, endPoint x: 219, endPoint y: 460, distance: 76.0
click at [219, 460] on td "75000990333000" at bounding box center [281, 452] width 135 height 27
copy td "75000990333000"
click at [413, 100] on link "Multiple Parcel Search" at bounding box center [411, 103] width 110 height 36
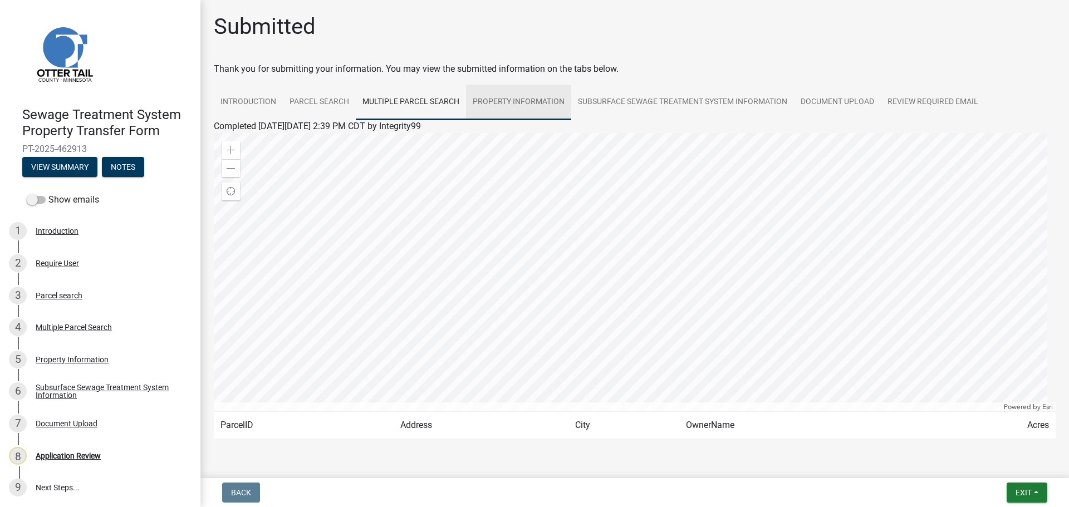
click at [511, 106] on link "Property Information" at bounding box center [518, 103] width 105 height 36
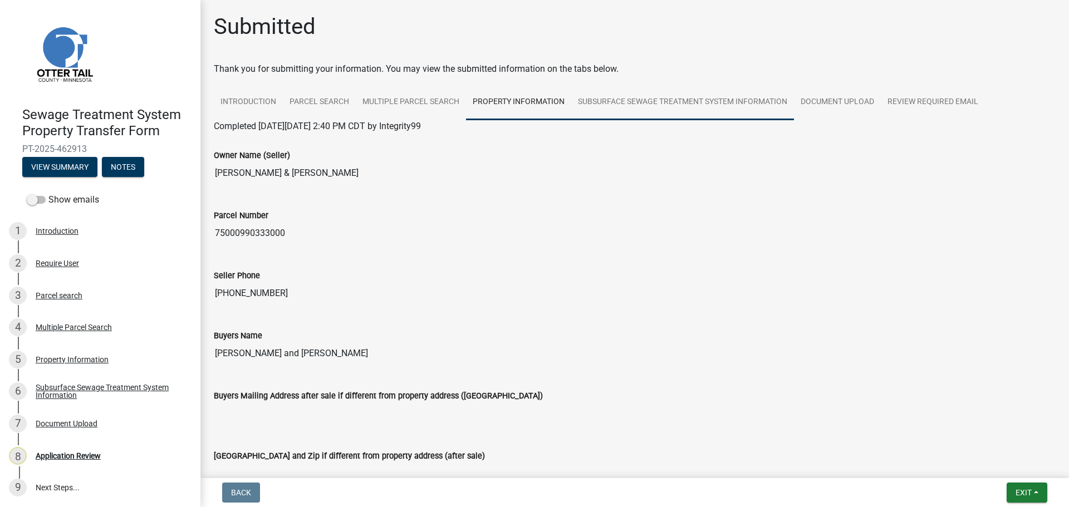
click at [660, 106] on link "Subsurface Sewage Treatment System Information" at bounding box center [682, 103] width 223 height 36
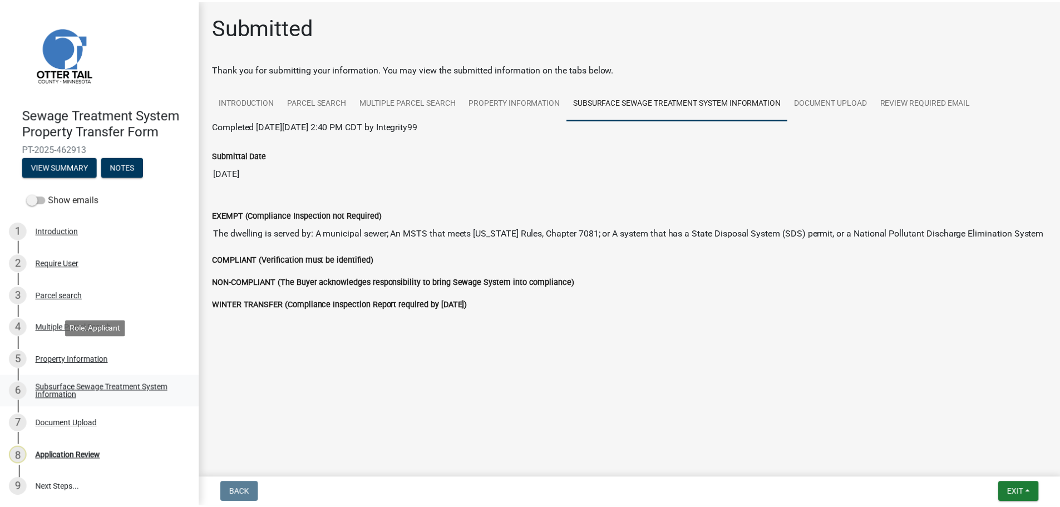
scroll to position [1, 0]
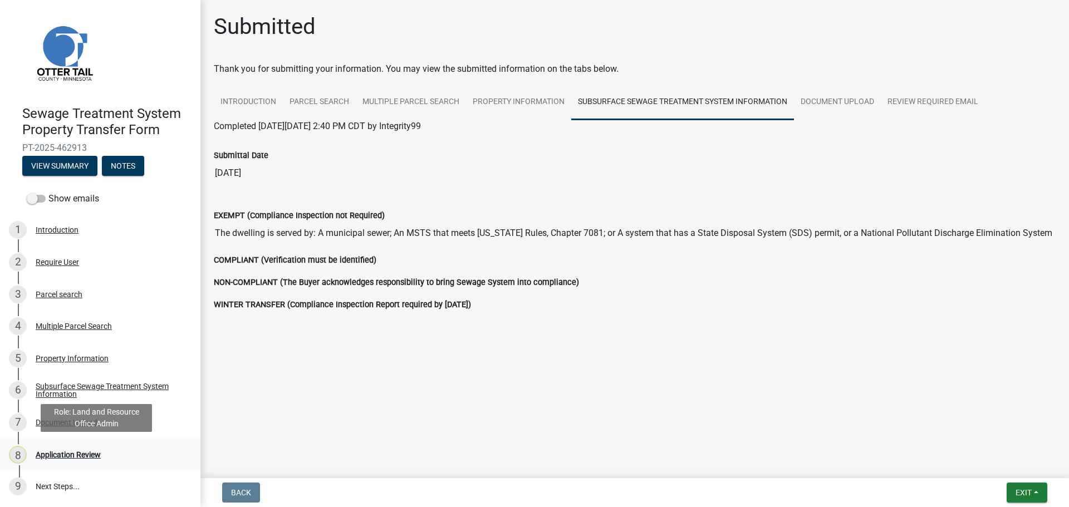
click at [89, 449] on div "8 Application Review" at bounding box center [96, 455] width 174 height 18
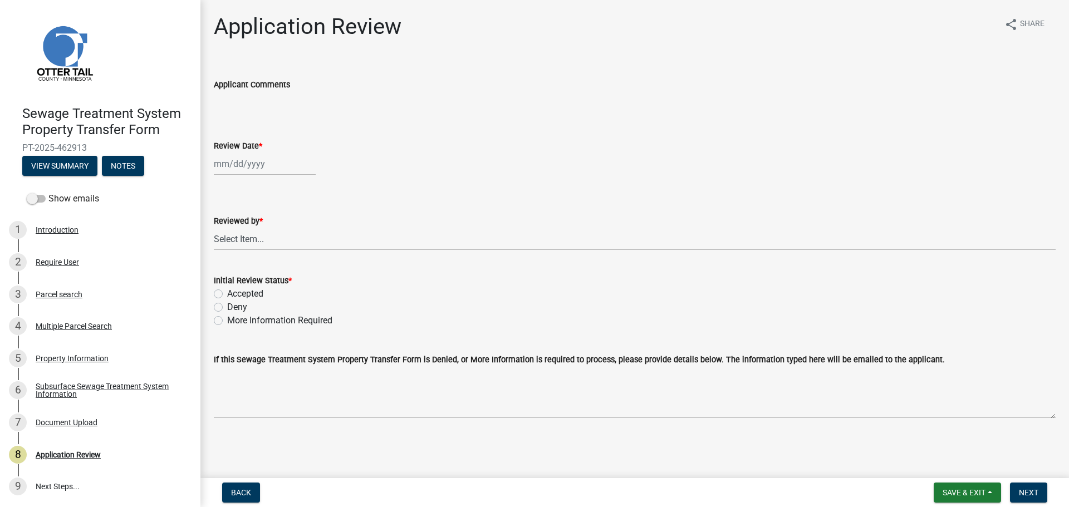
click at [249, 169] on div at bounding box center [265, 163] width 102 height 23
select select "8"
select select "2025"
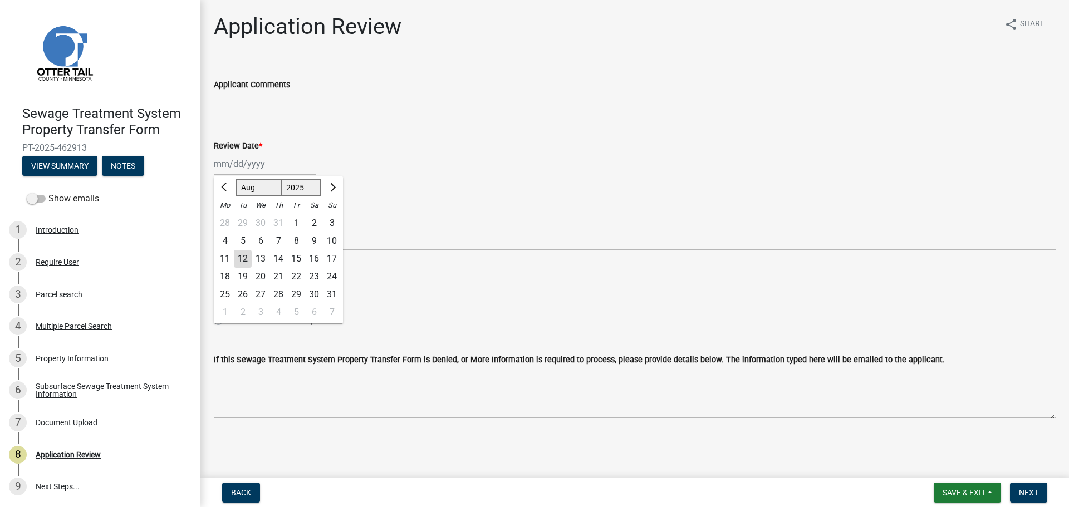
click at [243, 263] on div "12" at bounding box center [243, 259] width 18 height 18
type input "08/12/2025"
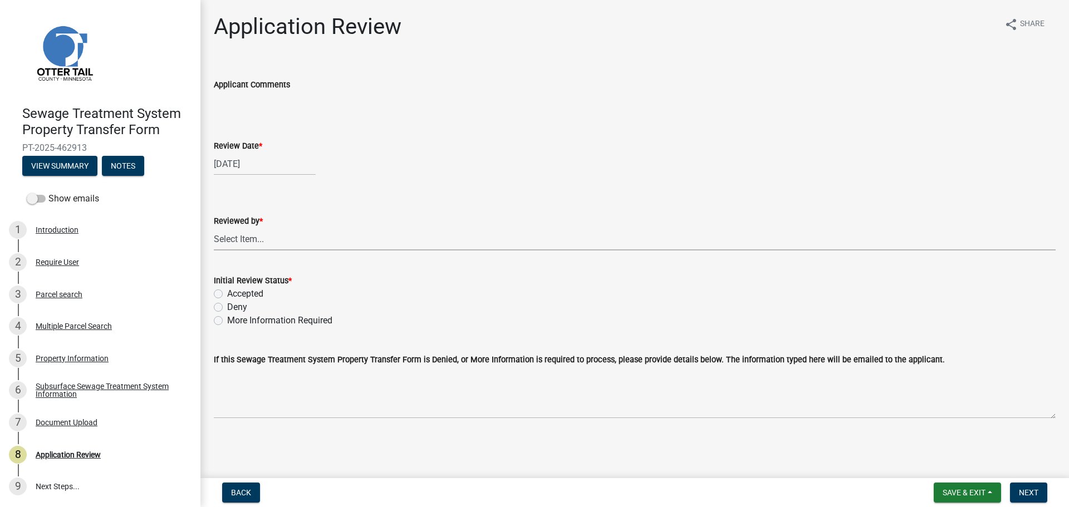
click at [240, 237] on select "Select Item... Alexis Newark Amy Busko Andrea Perales Brittany Tollefson Christ…" at bounding box center [635, 239] width 842 height 23
click at [214, 228] on select "Select Item... Alexis Newark Amy Busko Andrea Perales Brittany Tollefson Christ…" at bounding box center [635, 239] width 842 height 23
select select "67745ee8-7159-4960-80f9-a638286b467c"
click at [235, 295] on label "Accepted" at bounding box center [245, 293] width 36 height 13
click at [234, 294] on input "Accepted" at bounding box center [230, 290] width 7 height 7
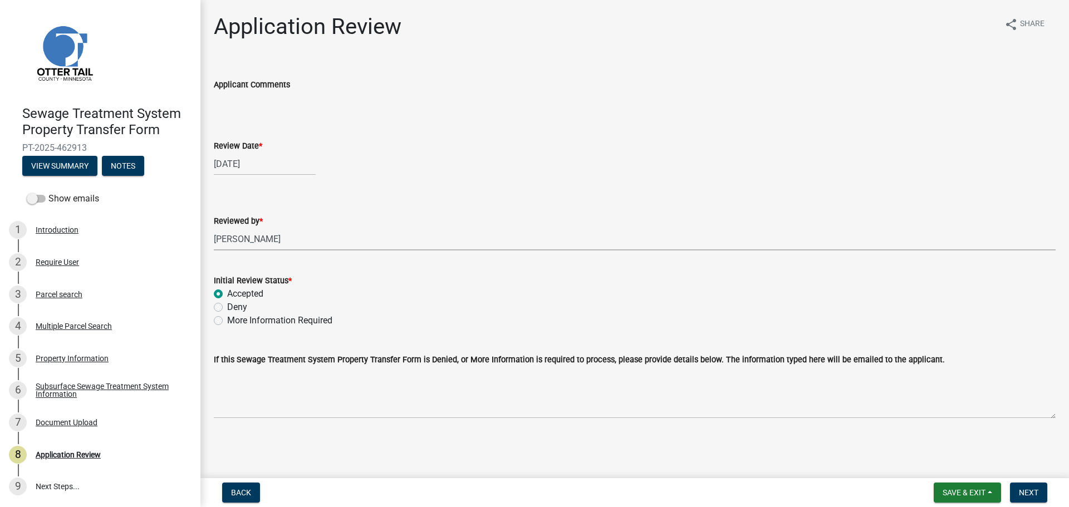
radio input "true"
click at [1022, 489] on span "Next" at bounding box center [1028, 492] width 19 height 9
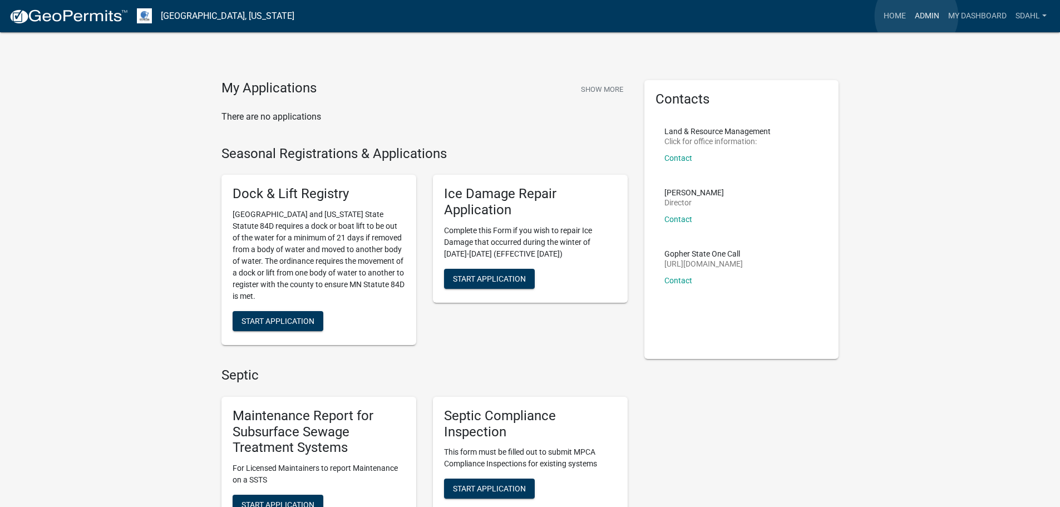
click at [917, 16] on link "Admin" at bounding box center [927, 16] width 33 height 21
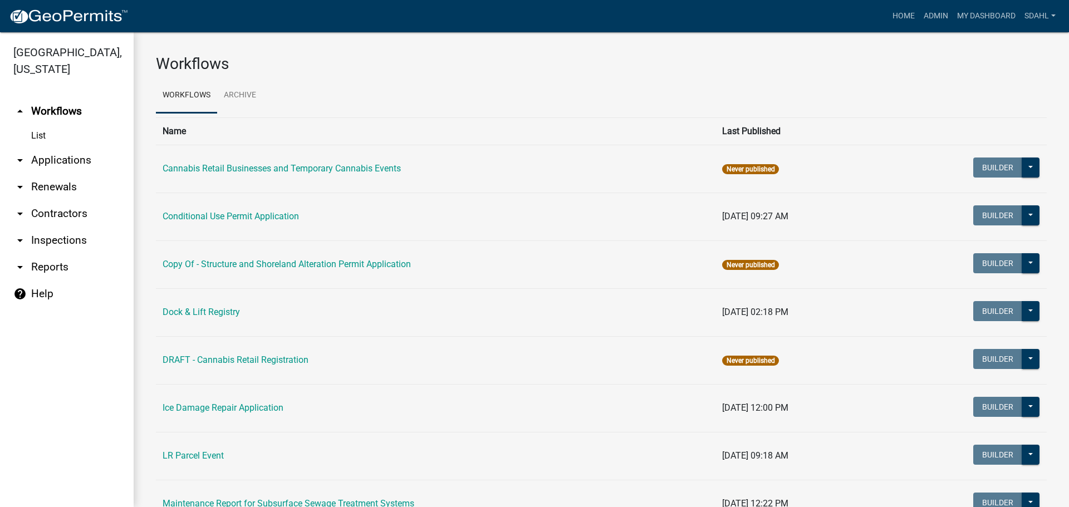
click at [52, 158] on link "arrow_drop_down Applications" at bounding box center [67, 160] width 134 height 27
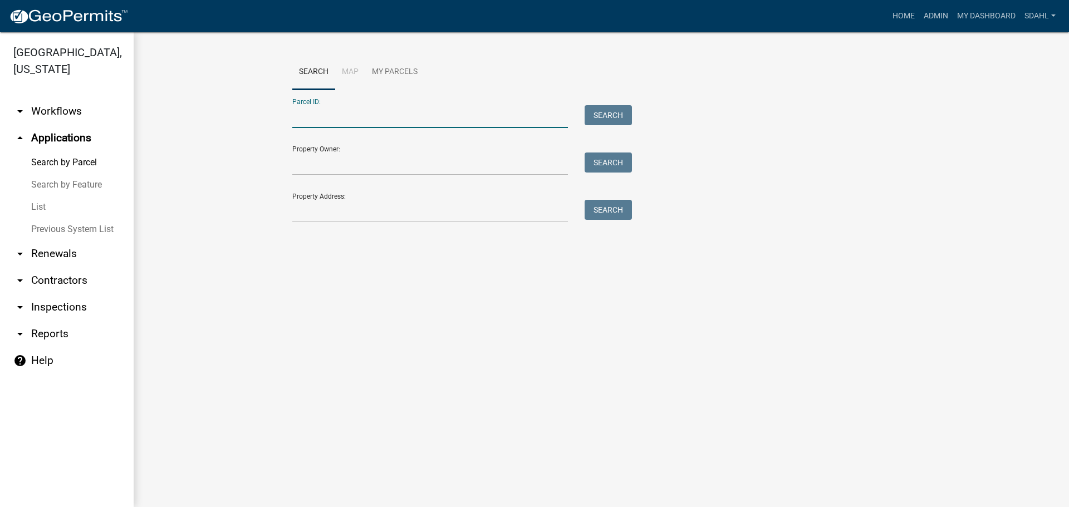
click at [309, 115] on input "Parcel ID:" at bounding box center [429, 116] width 275 height 23
paste input "75000990333000"
type input "75000990333000"
click at [604, 111] on button "Search" at bounding box center [607, 115] width 47 height 20
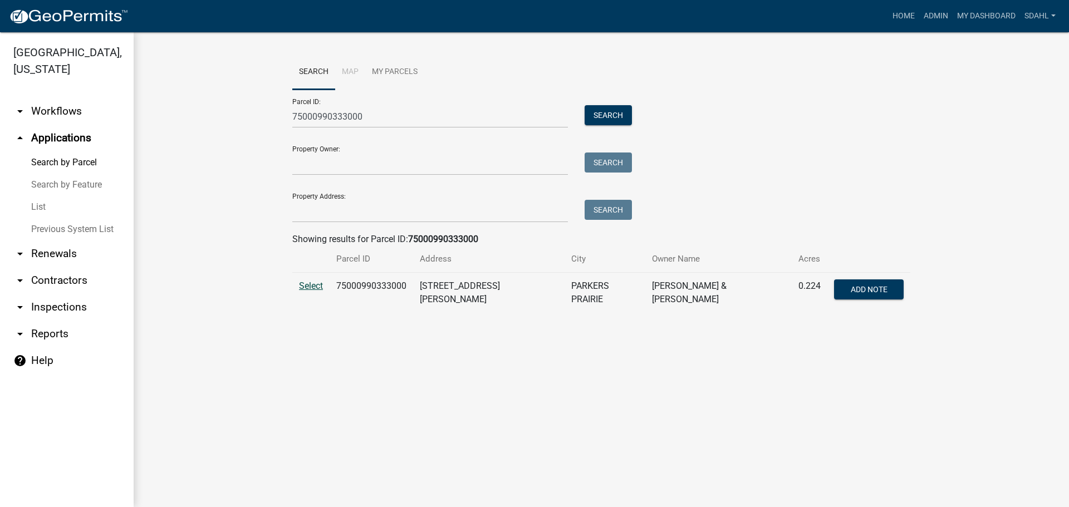
click at [306, 285] on span "Select" at bounding box center [311, 286] width 24 height 11
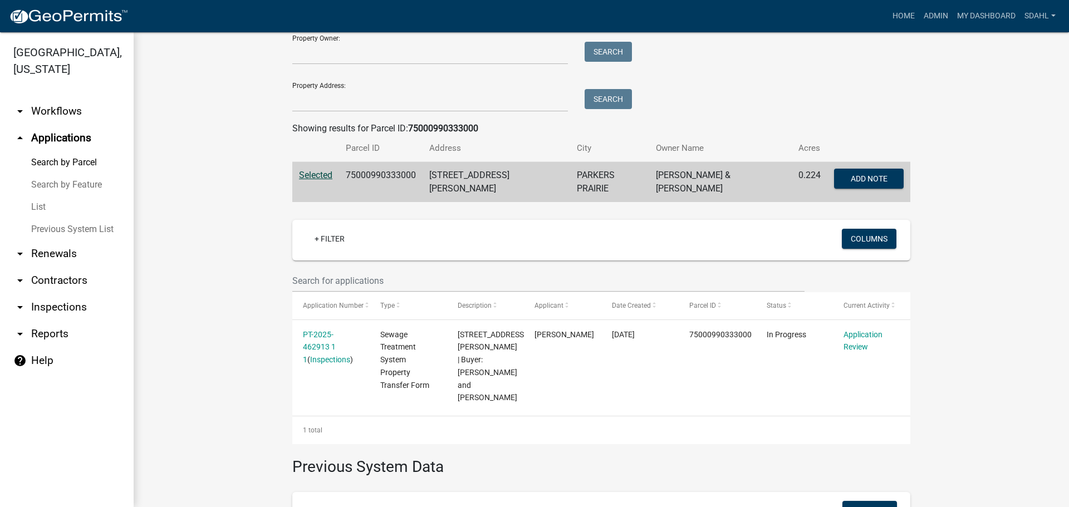
scroll to position [167, 0]
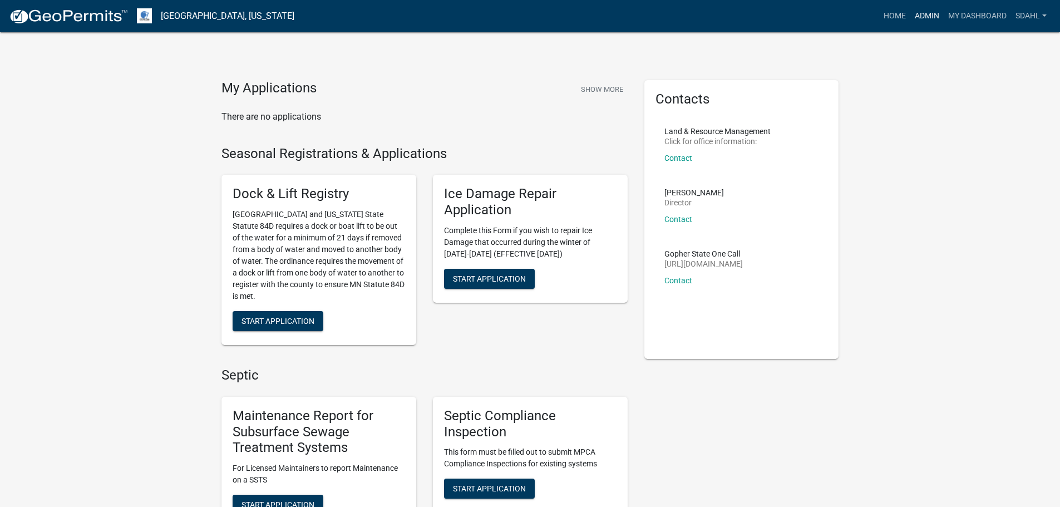
click at [921, 13] on link "Admin" at bounding box center [927, 16] width 33 height 21
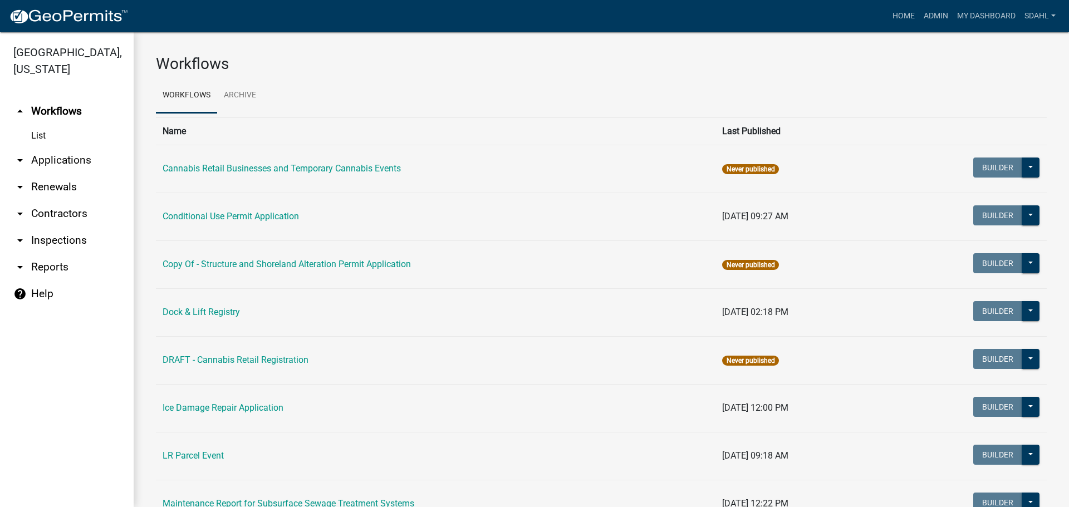
click at [71, 163] on link "arrow_drop_down Applications" at bounding box center [67, 160] width 134 height 27
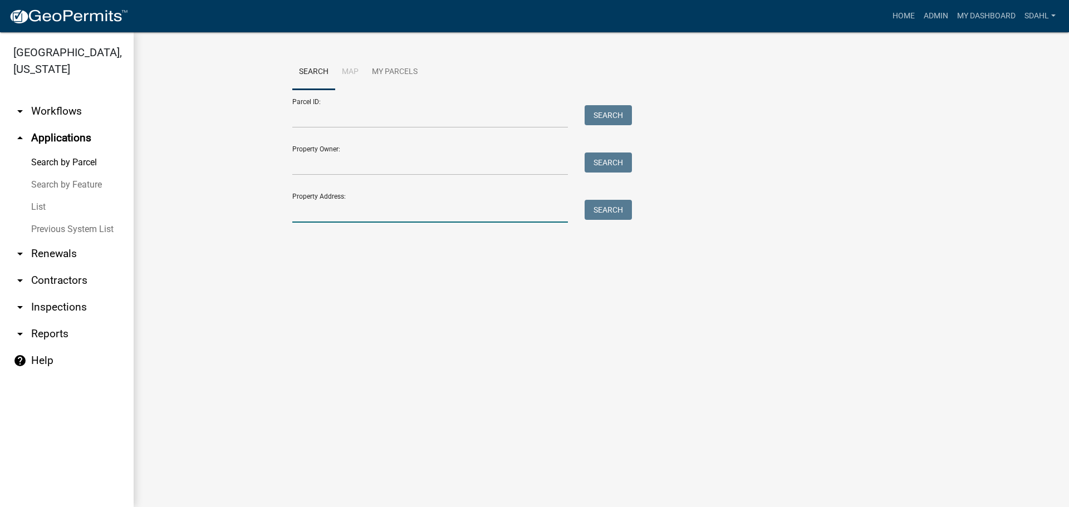
click at [398, 214] on input "Property Address:" at bounding box center [429, 211] width 275 height 23
type input "27205"
click at [614, 212] on button "Search" at bounding box center [607, 210] width 47 height 20
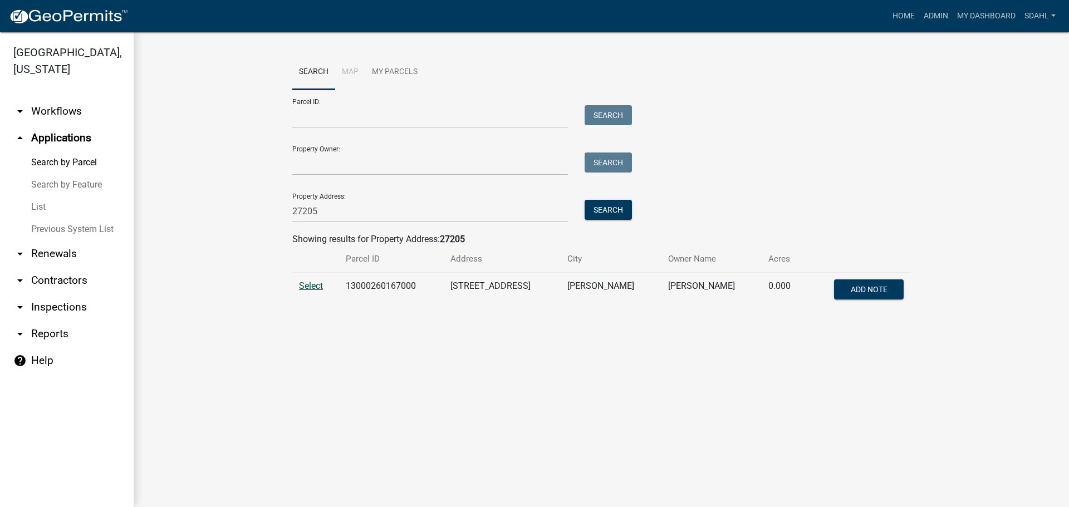
click at [306, 284] on span "Select" at bounding box center [311, 286] width 24 height 11
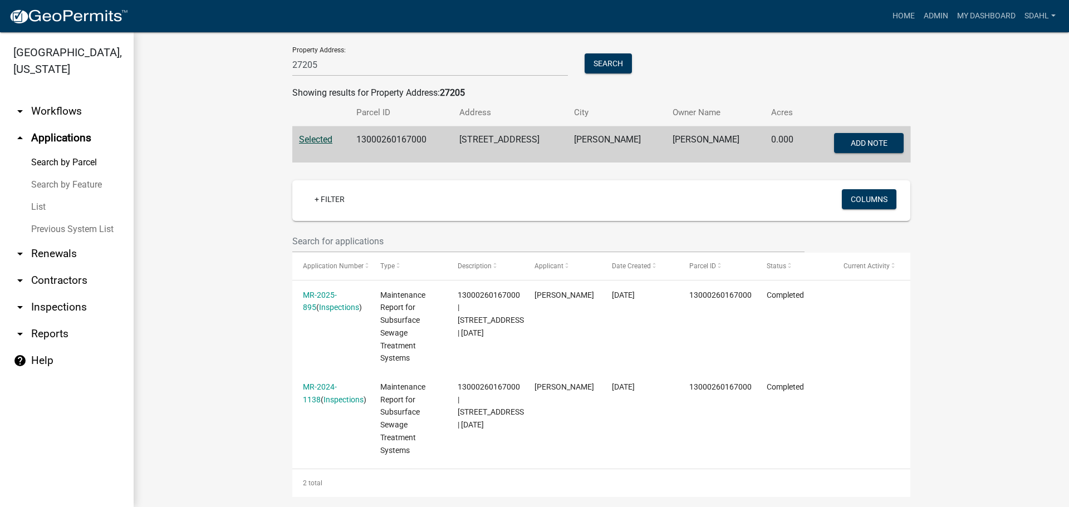
scroll to position [111, 0]
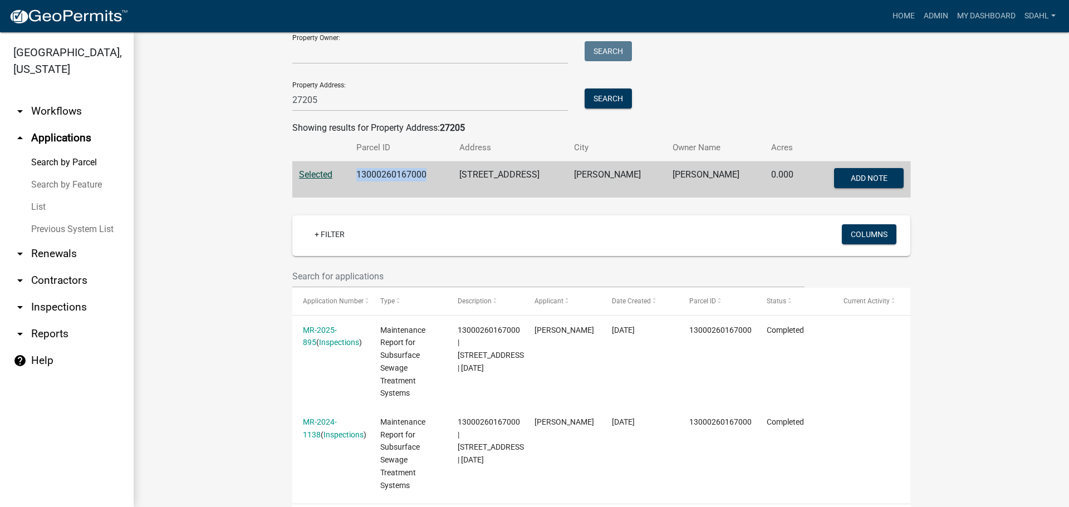
drag, startPoint x: 437, startPoint y: 176, endPoint x: 349, endPoint y: 175, distance: 88.5
click at [350, 175] on td "13000260167000" at bounding box center [401, 179] width 102 height 37
copy td "13000260167000"
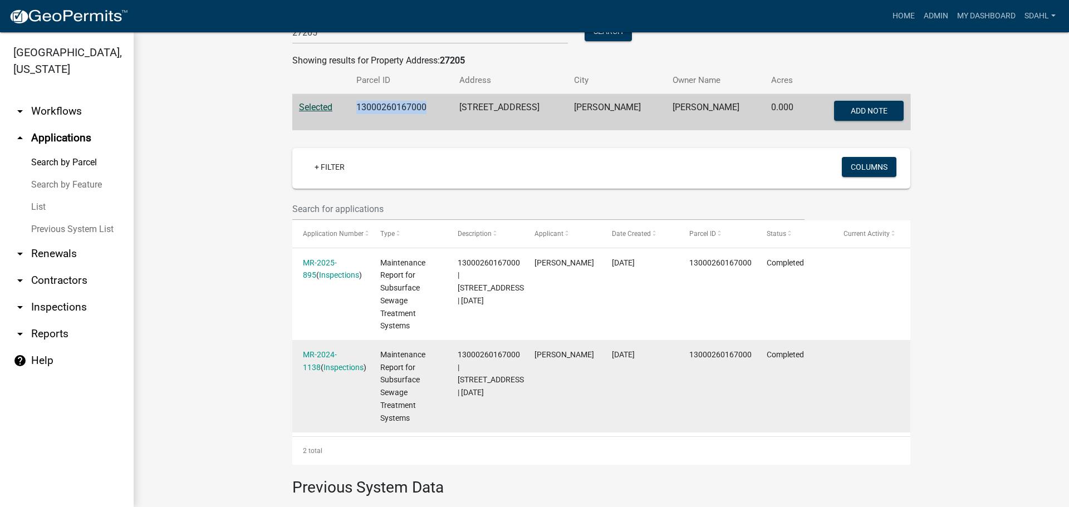
scroll to position [167, 0]
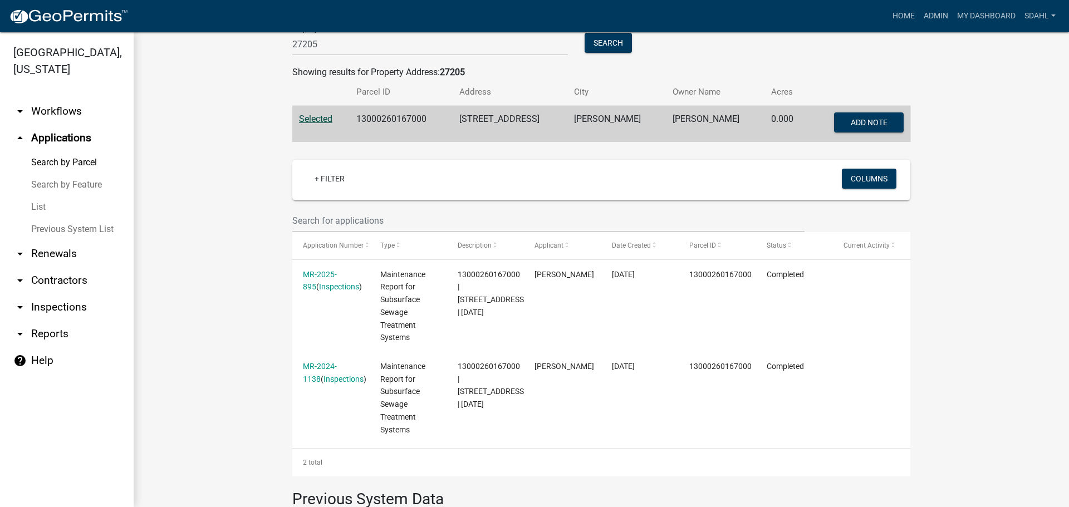
click at [223, 289] on wm-workflow-application-search-view "Search Map My Parcels Parcel ID: Search Property Owner: Search Property Address…" at bounding box center [601, 284] width 890 height 793
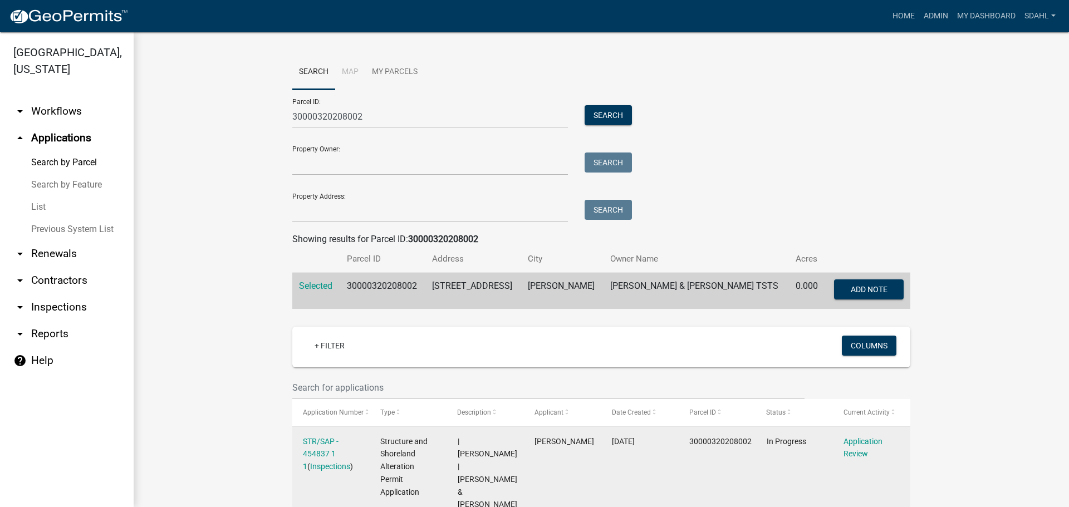
scroll to position [223, 0]
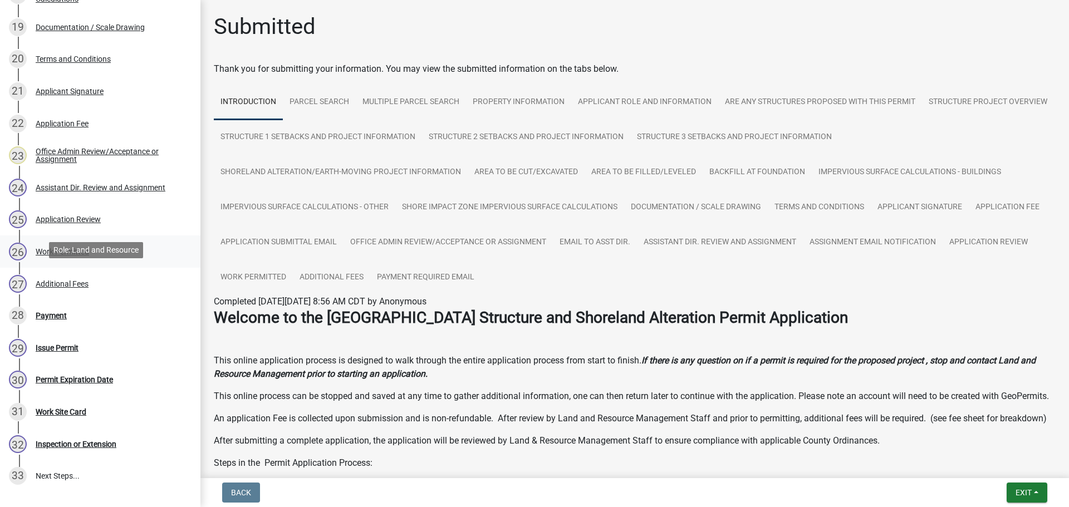
scroll to position [835, 0]
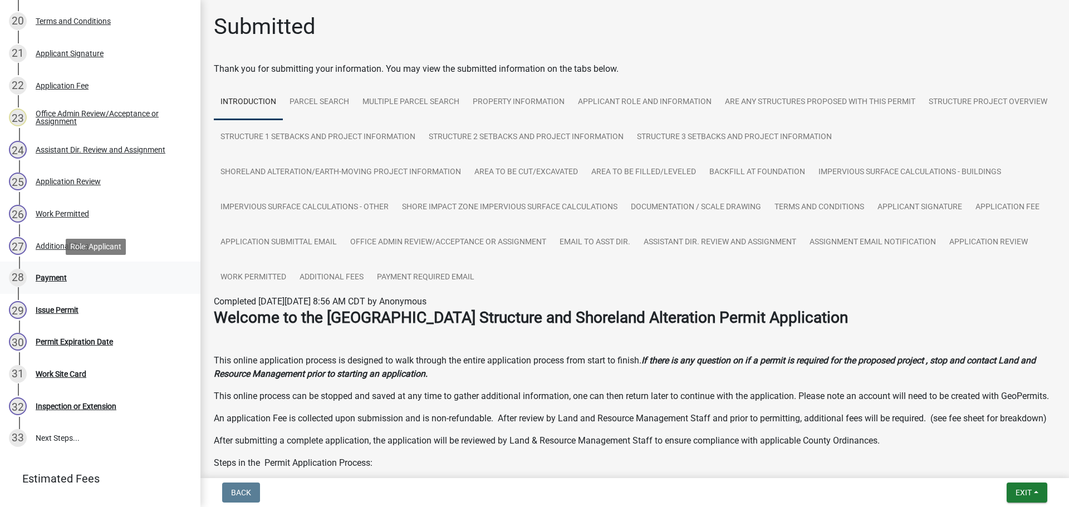
click at [45, 279] on div "Payment" at bounding box center [51, 278] width 31 height 8
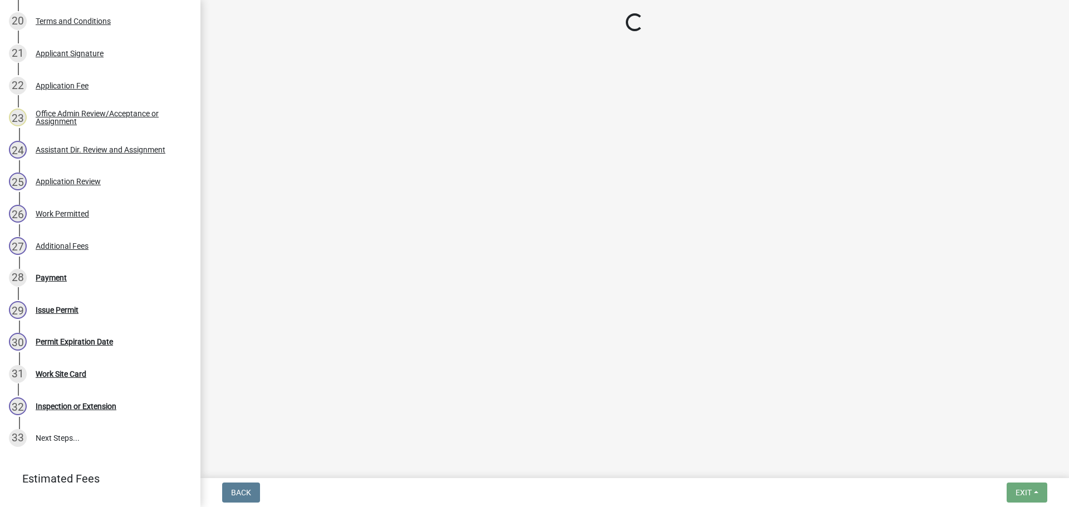
select select "3: 3"
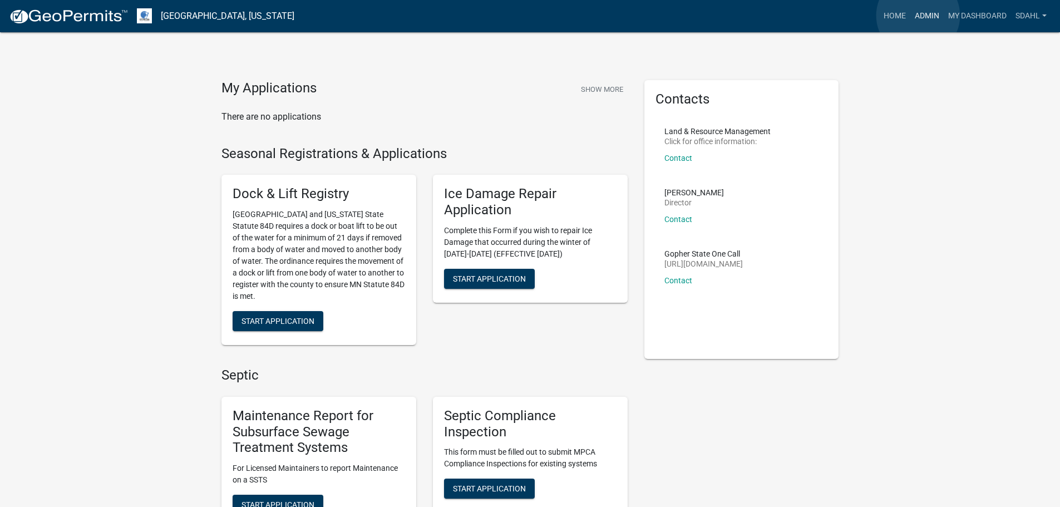
click at [918, 16] on link "Admin" at bounding box center [927, 16] width 33 height 21
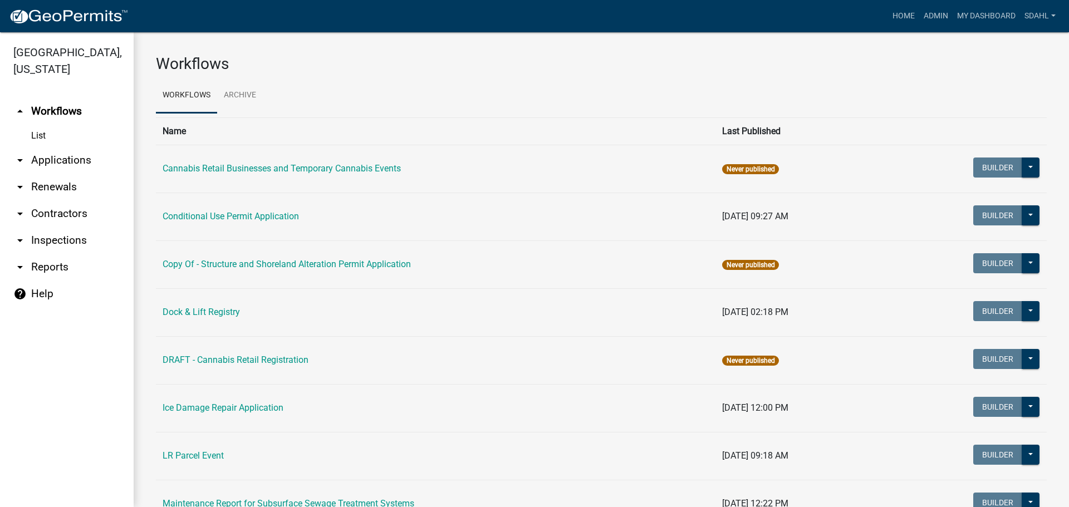
click at [51, 158] on link "arrow_drop_down Applications" at bounding box center [67, 160] width 134 height 27
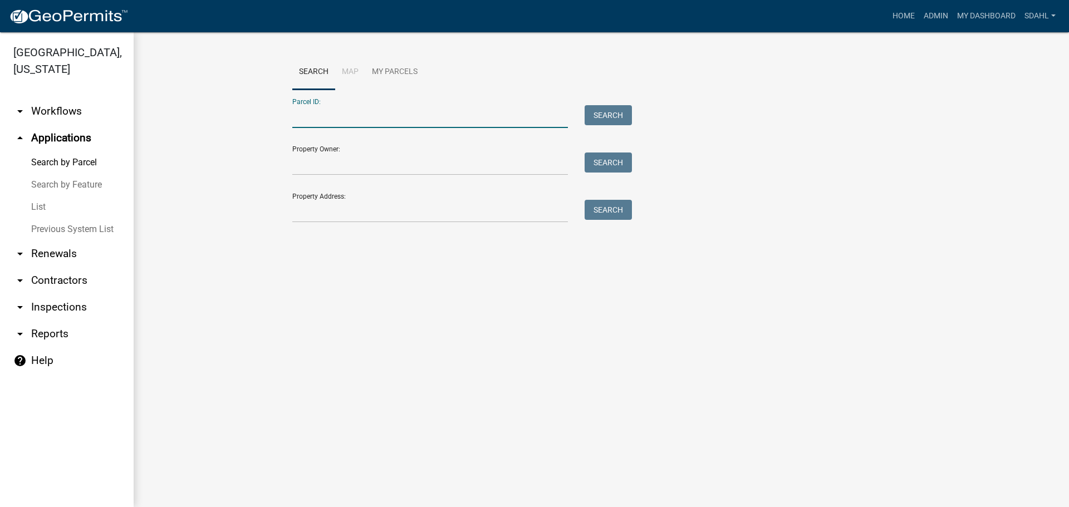
click at [323, 119] on input "Parcel ID:" at bounding box center [429, 116] width 275 height 23
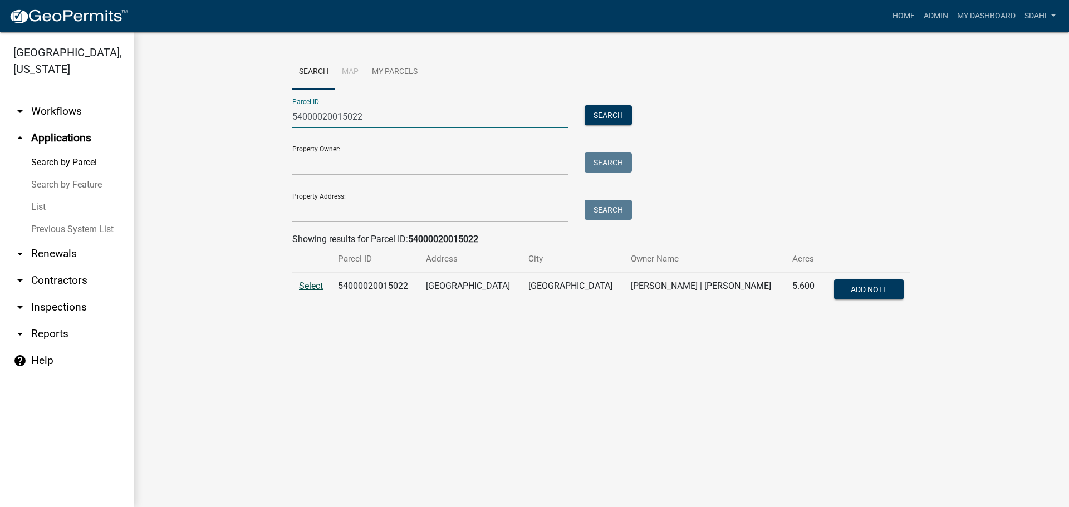
type input "54000020015022"
click at [308, 289] on span "Select" at bounding box center [311, 286] width 24 height 11
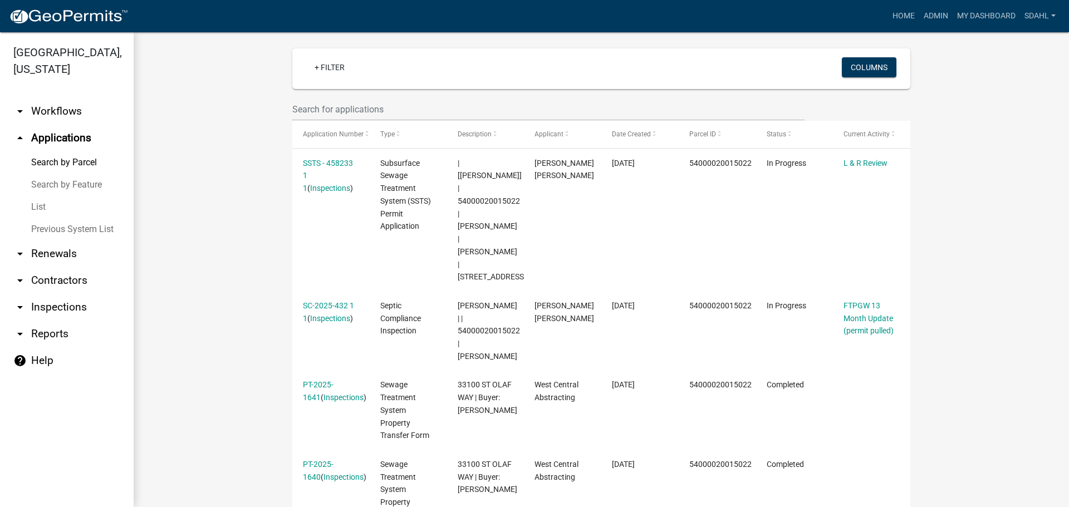
scroll to position [223, 0]
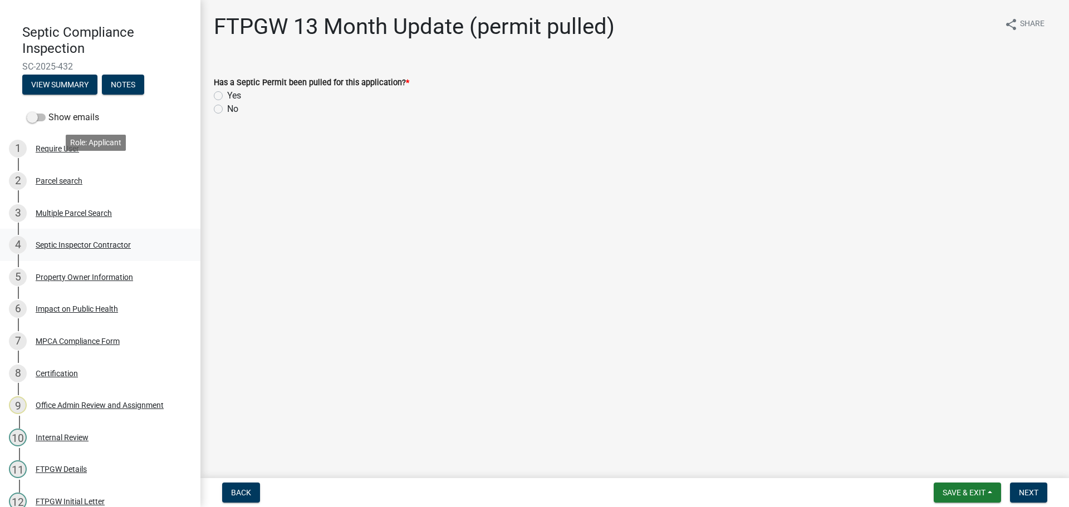
scroll to position [194, 0]
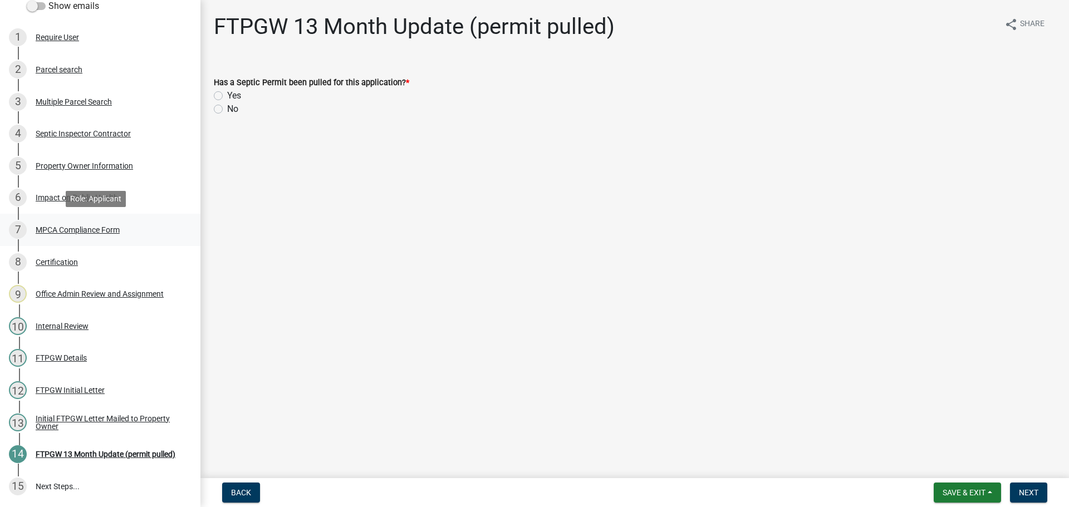
click at [88, 231] on div "MPCA Compliance Form" at bounding box center [78, 230] width 84 height 8
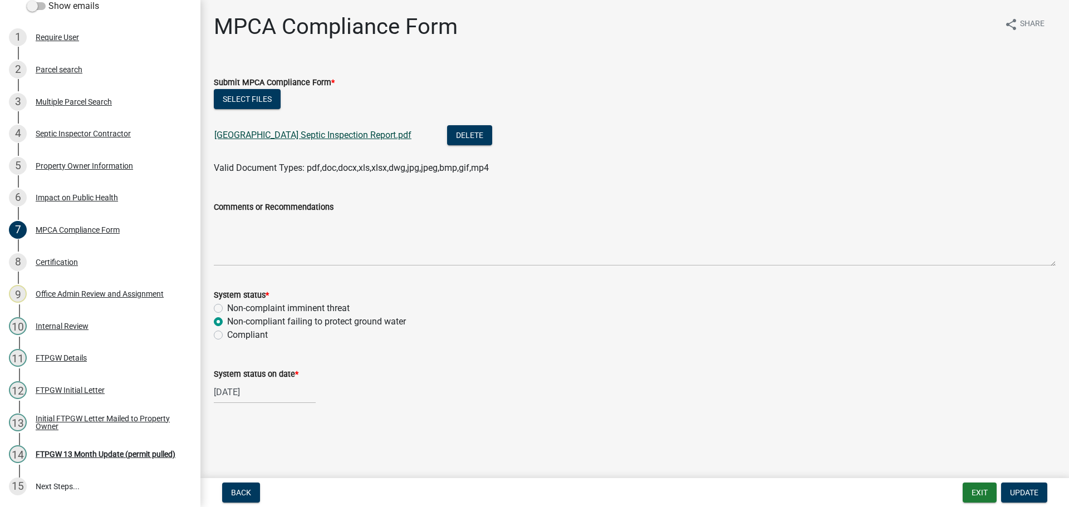
click at [335, 135] on link "33100 St Olaf Way Septic Inspection Report.pdf" at bounding box center [312, 135] width 197 height 11
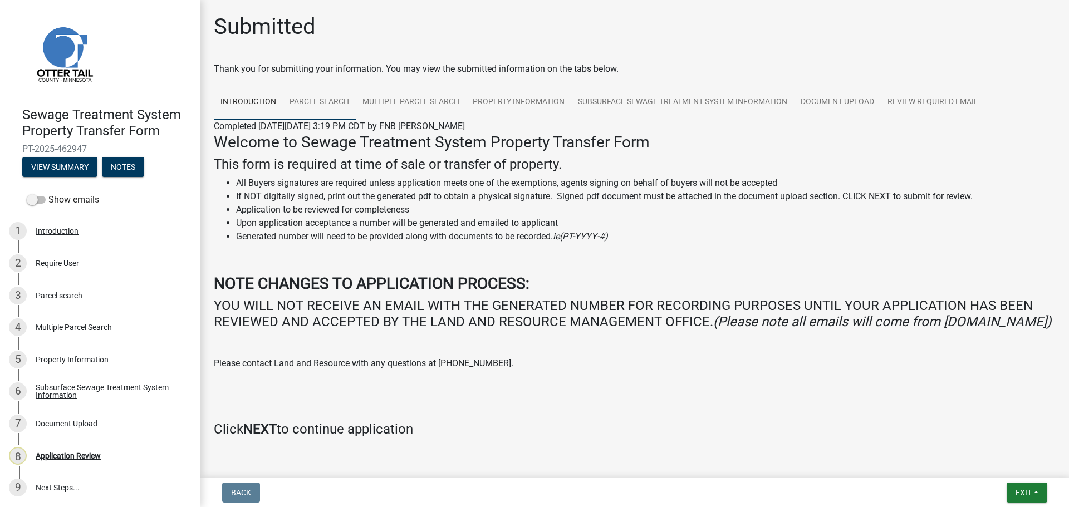
click at [321, 94] on link "Parcel search" at bounding box center [319, 103] width 73 height 36
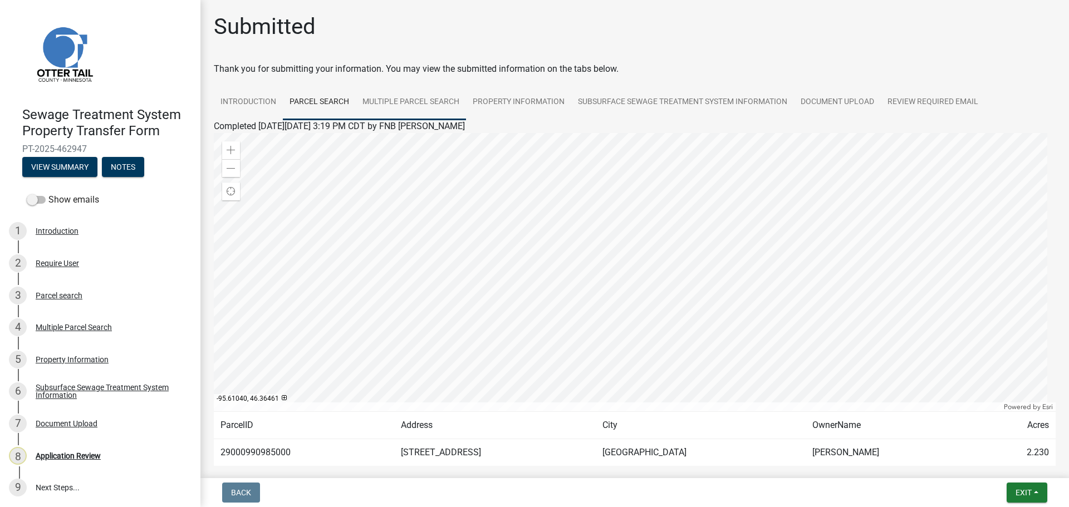
click at [421, 103] on link "Multiple Parcel Search" at bounding box center [411, 103] width 110 height 36
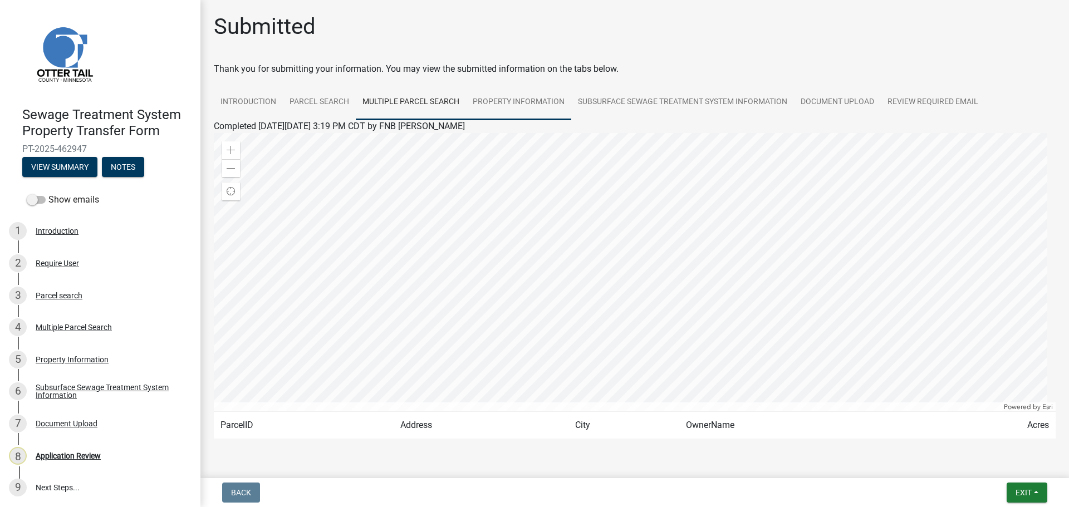
click at [508, 109] on link "Property Information" at bounding box center [518, 103] width 105 height 36
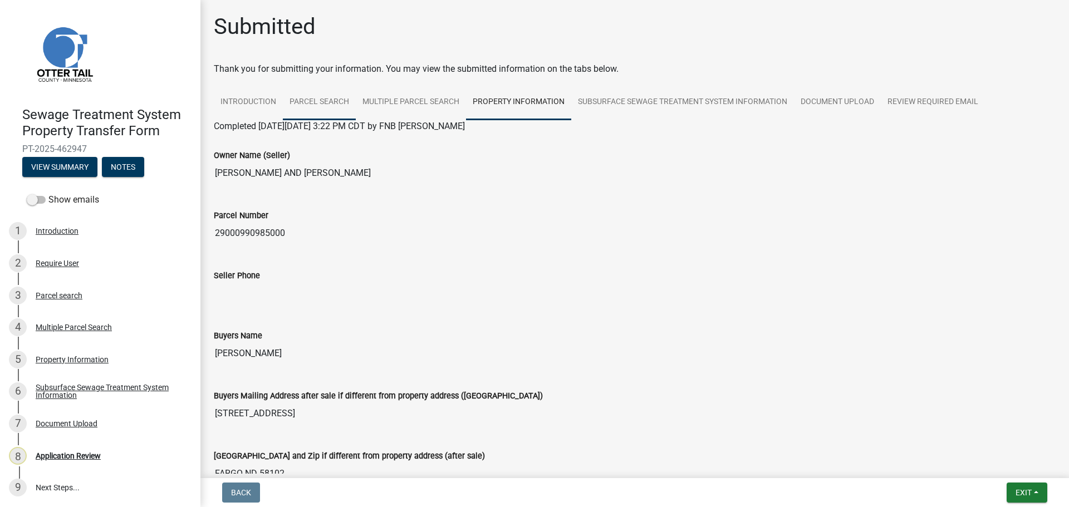
click at [333, 101] on link "Parcel search" at bounding box center [319, 103] width 73 height 36
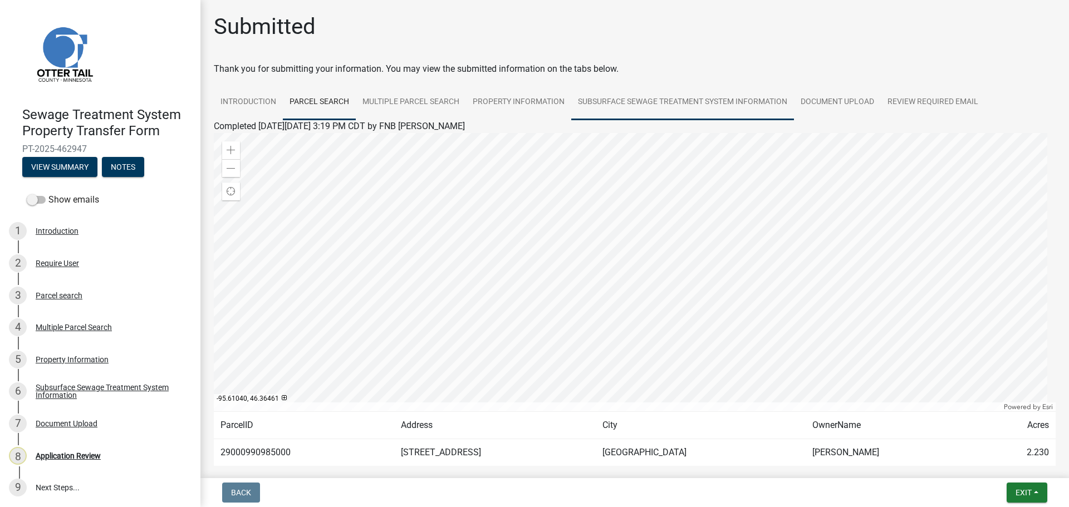
click at [718, 101] on link "Subsurface Sewage Treatment System Information" at bounding box center [682, 103] width 223 height 36
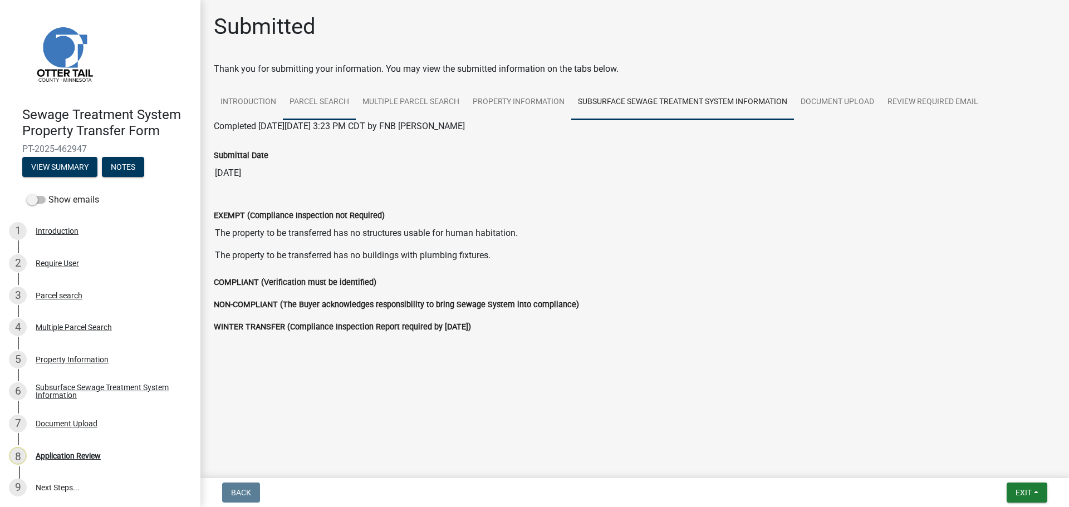
click at [334, 106] on link "Parcel search" at bounding box center [319, 103] width 73 height 36
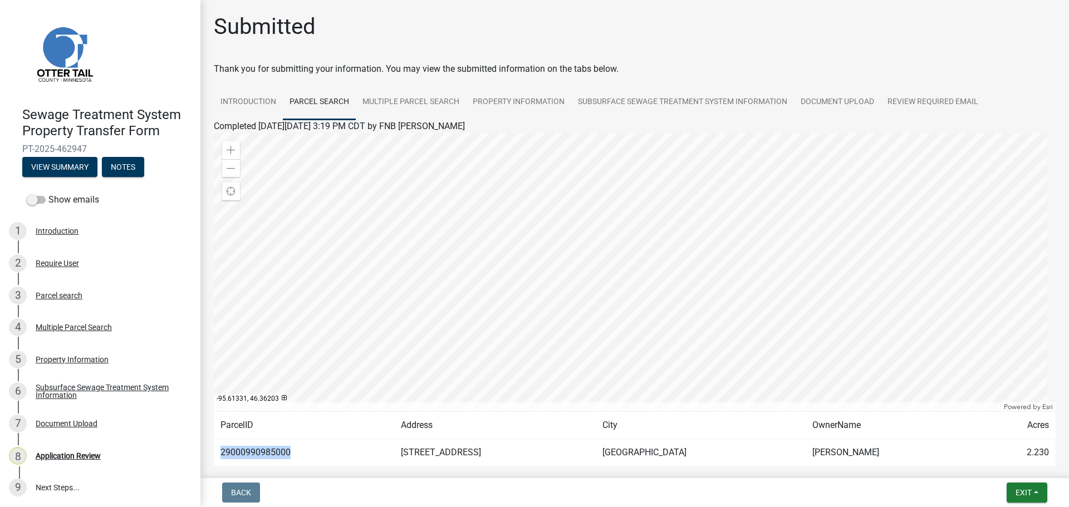
drag, startPoint x: 292, startPoint y: 452, endPoint x: 221, endPoint y: 459, distance: 71.6
click at [221, 459] on td "29000990985000" at bounding box center [304, 452] width 180 height 27
copy td "29000990985000"
click at [447, 98] on link "Multiple Parcel Search" at bounding box center [411, 103] width 110 height 36
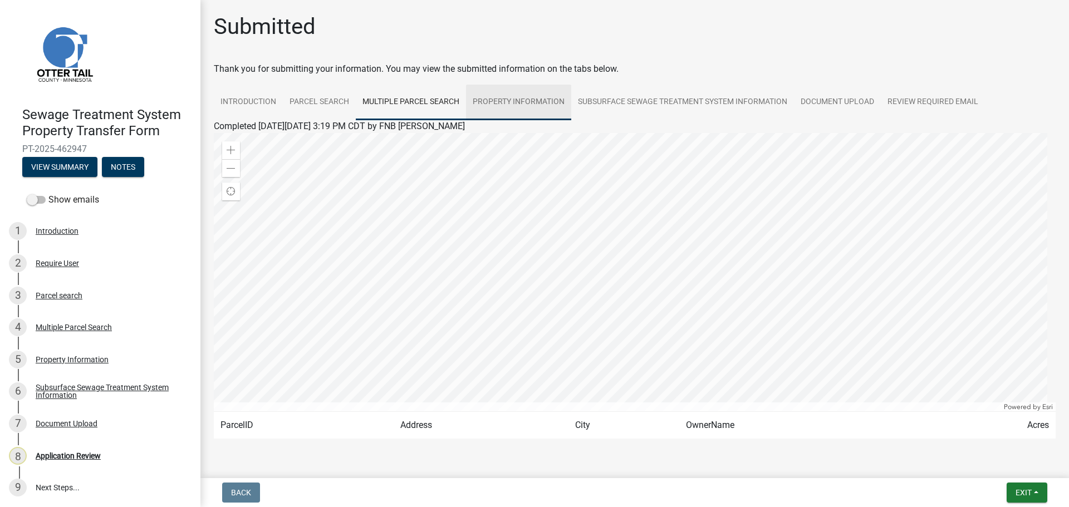
click at [509, 95] on link "Property Information" at bounding box center [518, 103] width 105 height 36
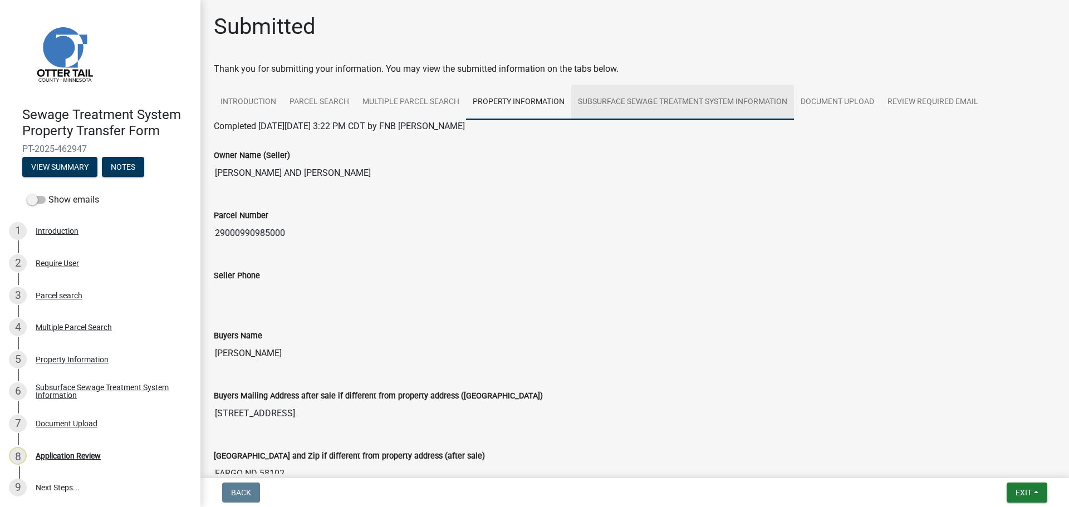
click at [653, 113] on link "Subsurface Sewage Treatment System Information" at bounding box center [682, 103] width 223 height 36
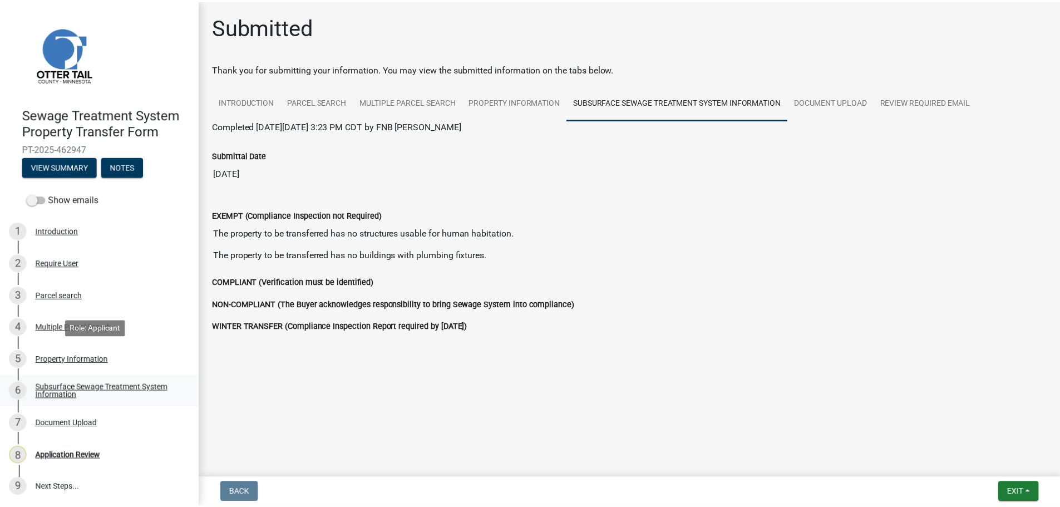
scroll to position [1, 0]
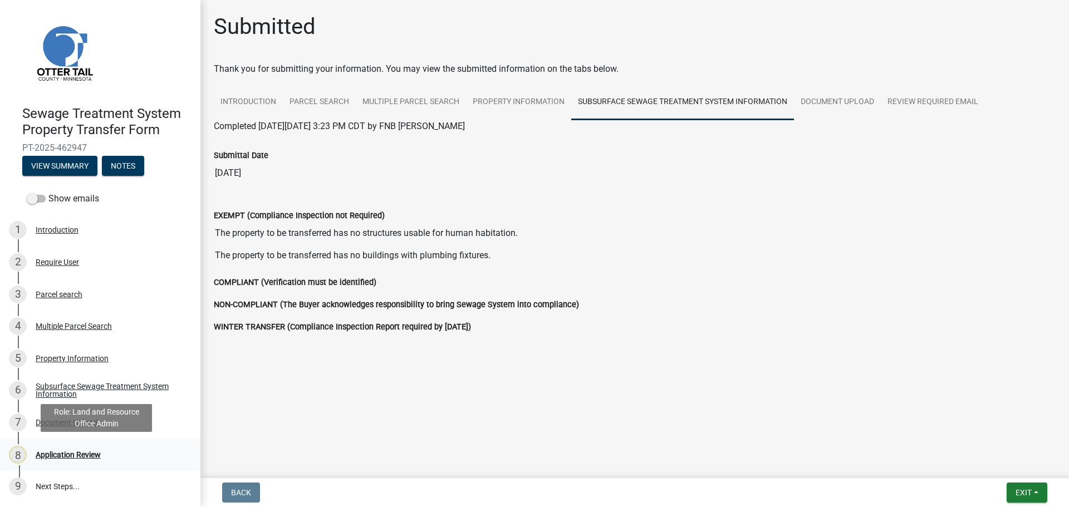
click at [70, 452] on div "Application Review" at bounding box center [68, 455] width 65 height 8
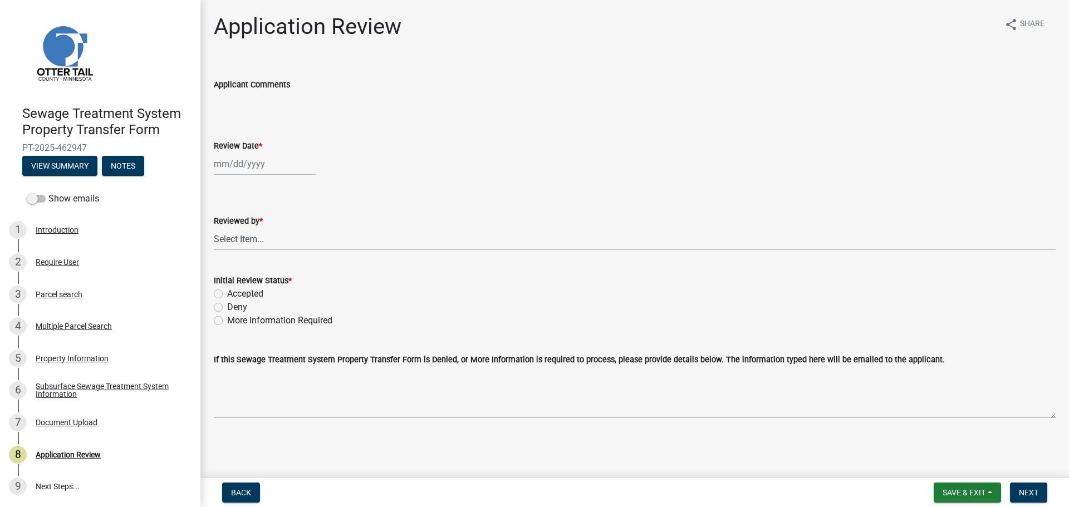
select select "8"
select select "2025"
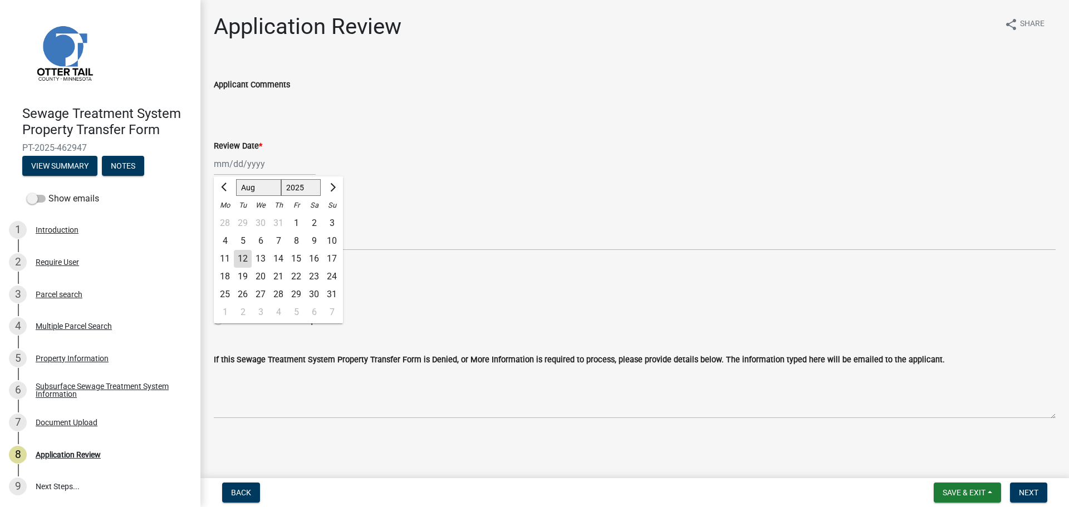
click at [233, 165] on div "Jan Feb Mar Apr May Jun Jul Aug Sep Oct Nov Dec 1525 1526 1527 1528 1529 1530 1…" at bounding box center [265, 163] width 102 height 23
click at [245, 262] on div "12" at bounding box center [243, 259] width 18 height 18
type input "08/12/2025"
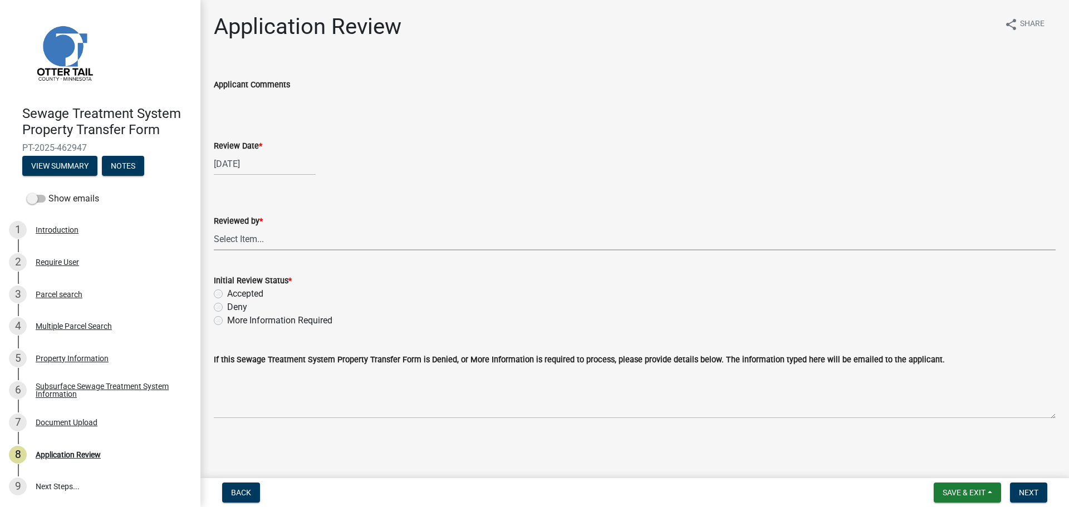
click at [248, 238] on select "Select Item... Alexis Newark Amy Busko Andrea Perales Brittany Tollefson Christ…" at bounding box center [635, 239] width 842 height 23
click at [214, 228] on select "Select Item... Alexis Newark Amy Busko Andrea Perales Brittany Tollefson Christ…" at bounding box center [635, 239] width 842 height 23
select select "67745ee8-7159-4960-80f9-a638286b467c"
click at [249, 292] on label "Accepted" at bounding box center [245, 293] width 36 height 13
click at [234, 292] on input "Accepted" at bounding box center [230, 290] width 7 height 7
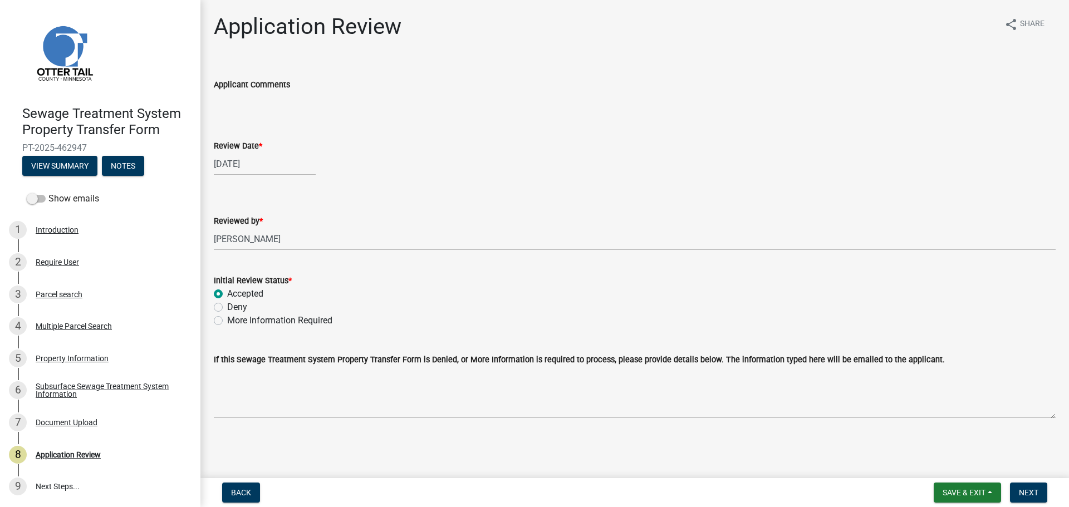
radio input "true"
click at [1024, 488] on span "Next" at bounding box center [1028, 492] width 19 height 9
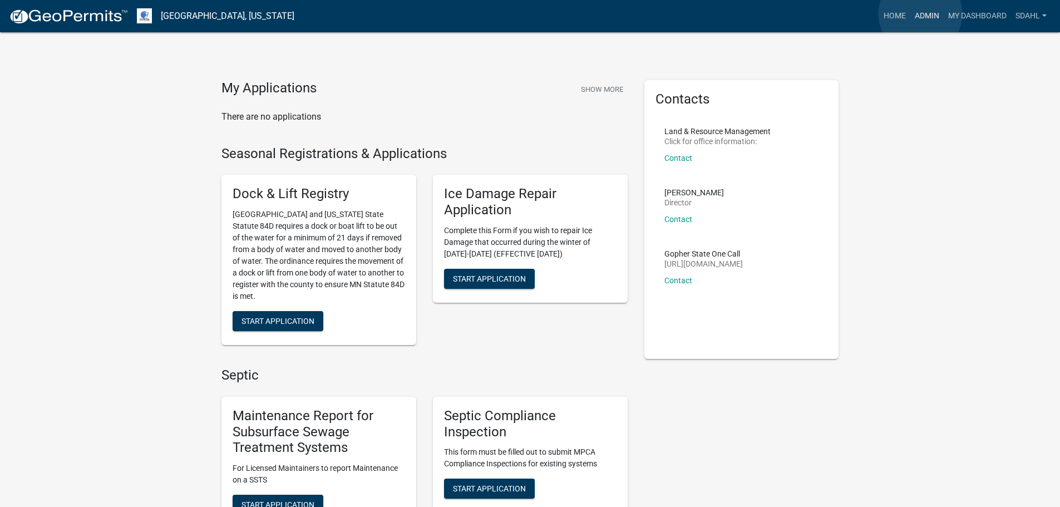
click at [921, 14] on link "Admin" at bounding box center [927, 16] width 33 height 21
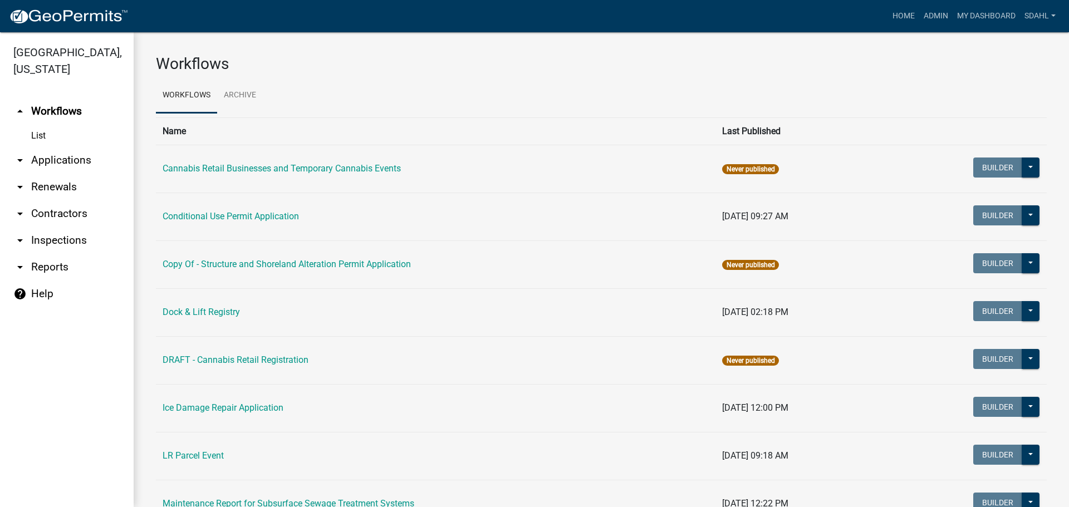
click at [52, 164] on link "arrow_drop_down Applications" at bounding box center [67, 160] width 134 height 27
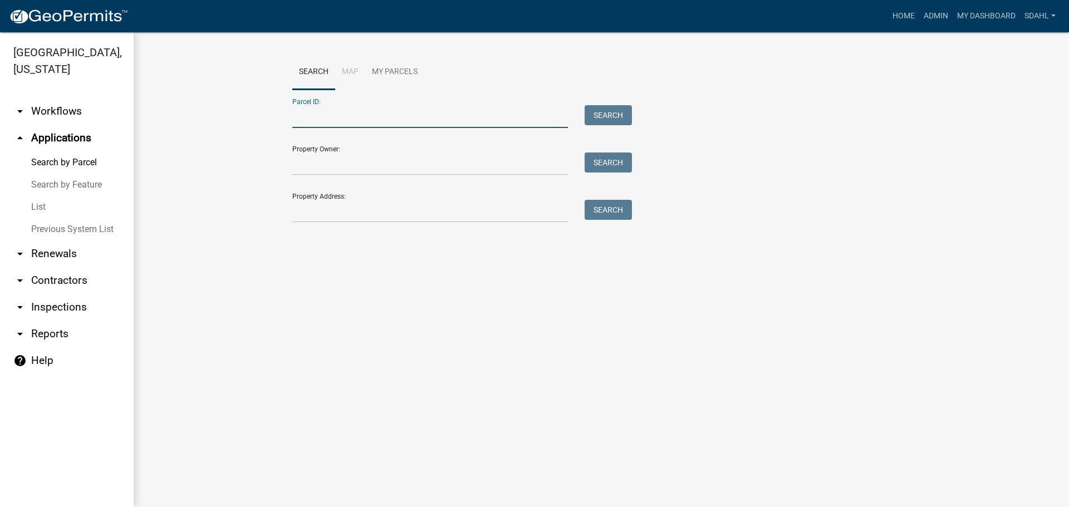
click at [319, 115] on input "Parcel ID:" at bounding box center [429, 116] width 275 height 23
paste input "29000990985000"
type input "29000990985000"
click at [598, 117] on button "Search" at bounding box center [607, 115] width 47 height 20
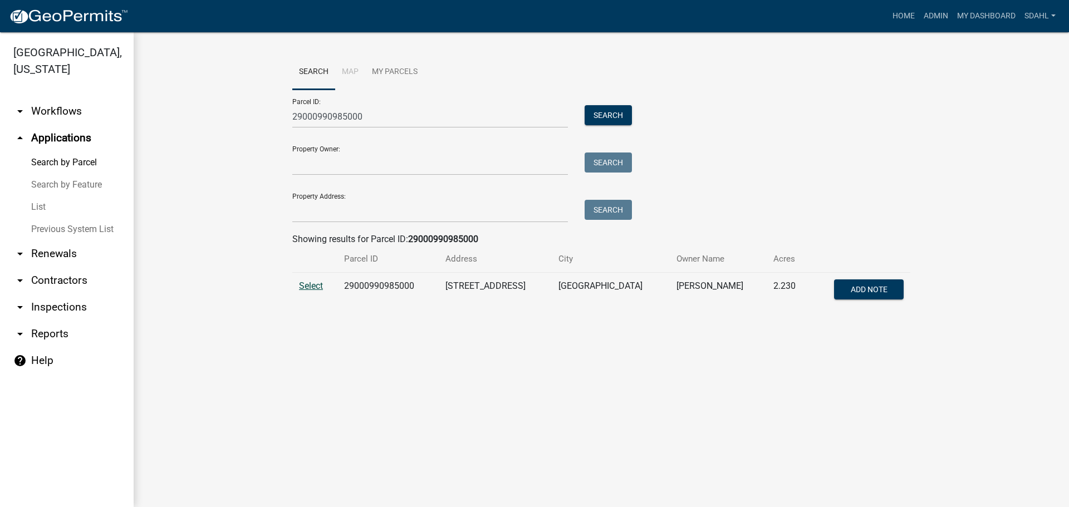
click at [314, 287] on span "Select" at bounding box center [311, 286] width 24 height 11
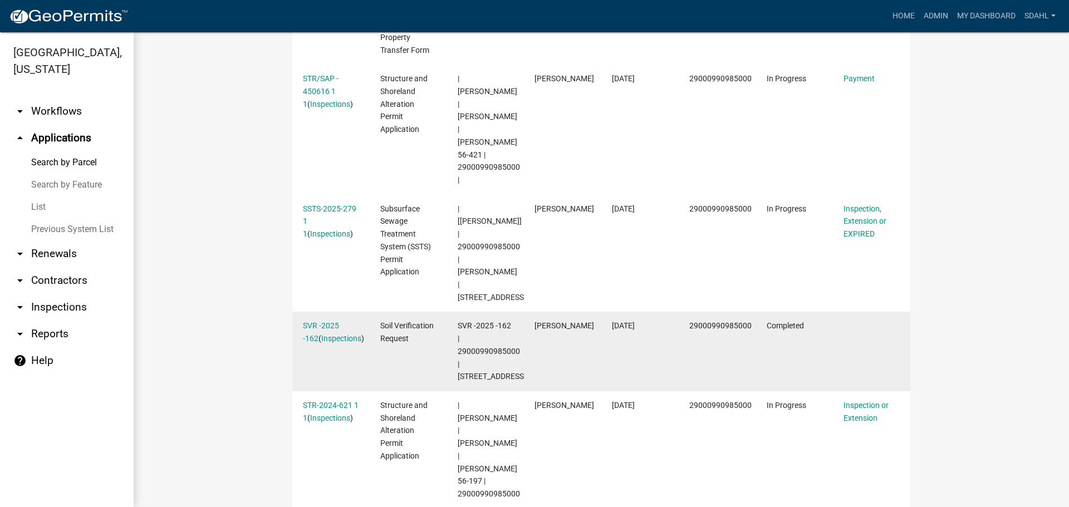
scroll to position [390, 0]
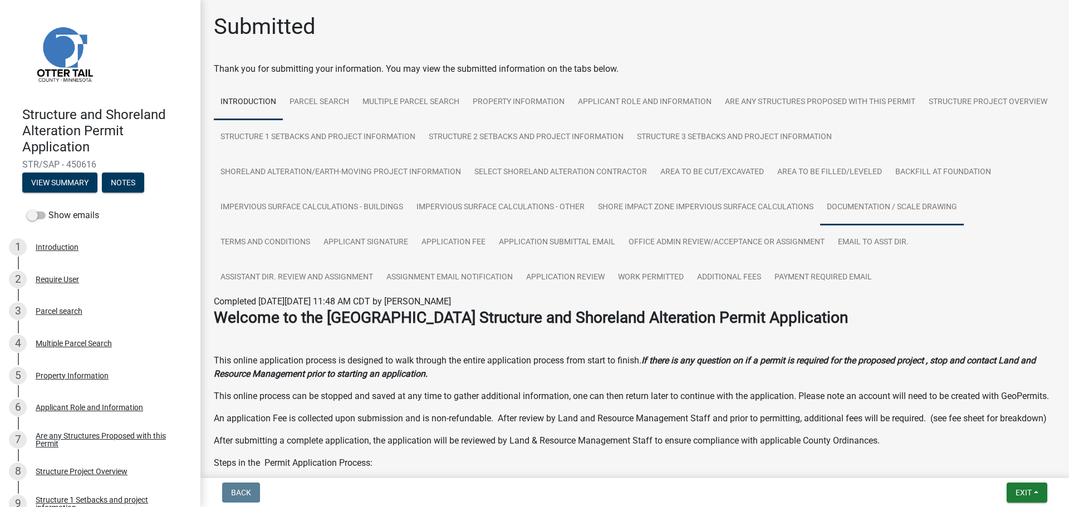
click at [838, 205] on link "Documentation / Scale Drawing" at bounding box center [892, 208] width 144 height 36
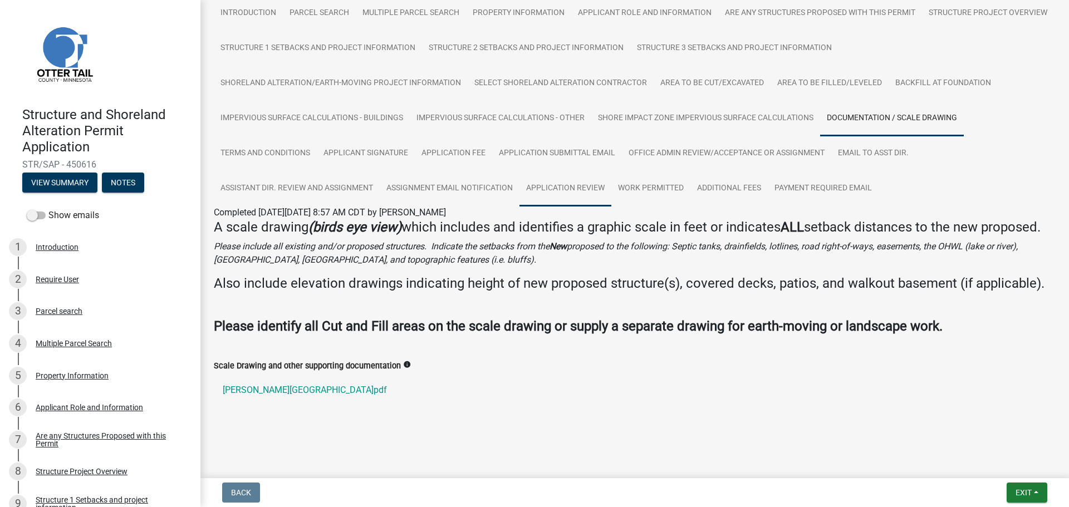
scroll to position [105, 0]
click at [294, 390] on link "Jim Estes Building Site.pdf" at bounding box center [635, 390] width 842 height 27
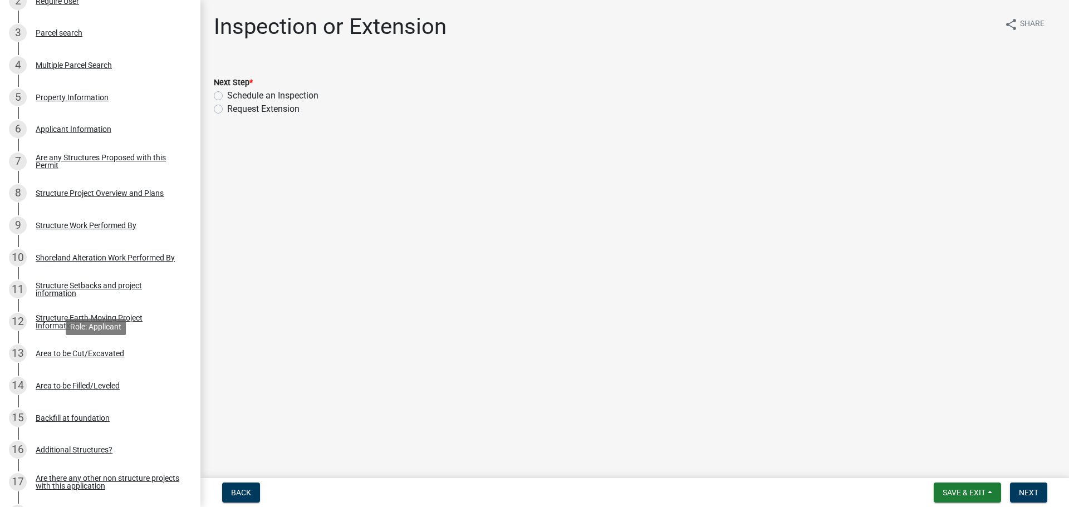
scroll to position [223, 0]
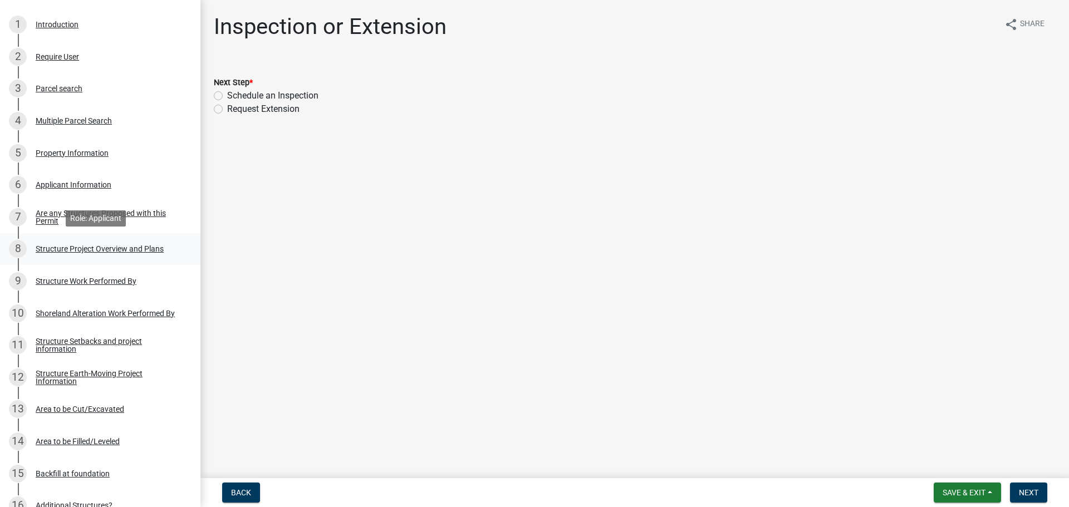
click at [125, 248] on div "Structure Project Overview and Plans" at bounding box center [100, 249] width 128 height 8
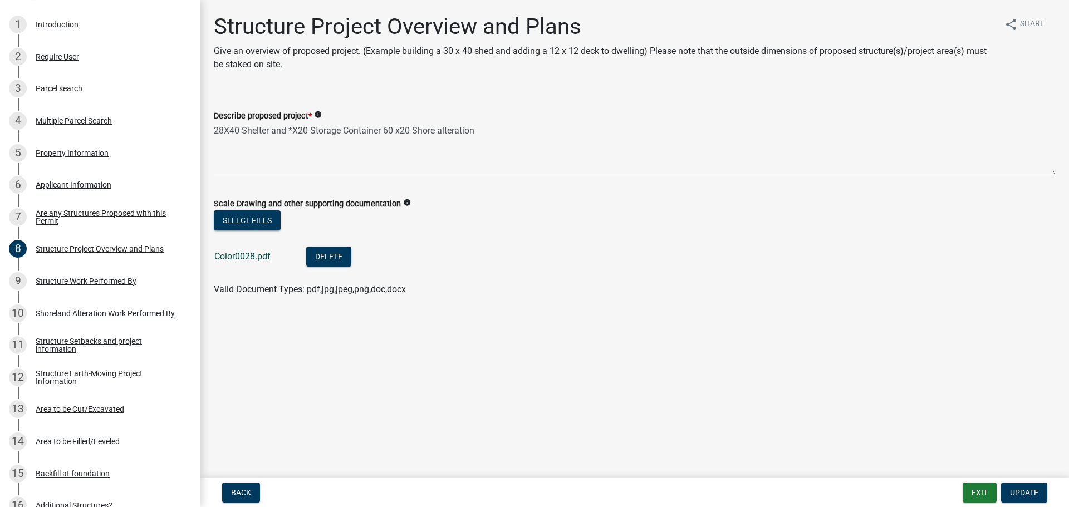
click at [248, 252] on link "Color0028.pdf" at bounding box center [242, 256] width 56 height 11
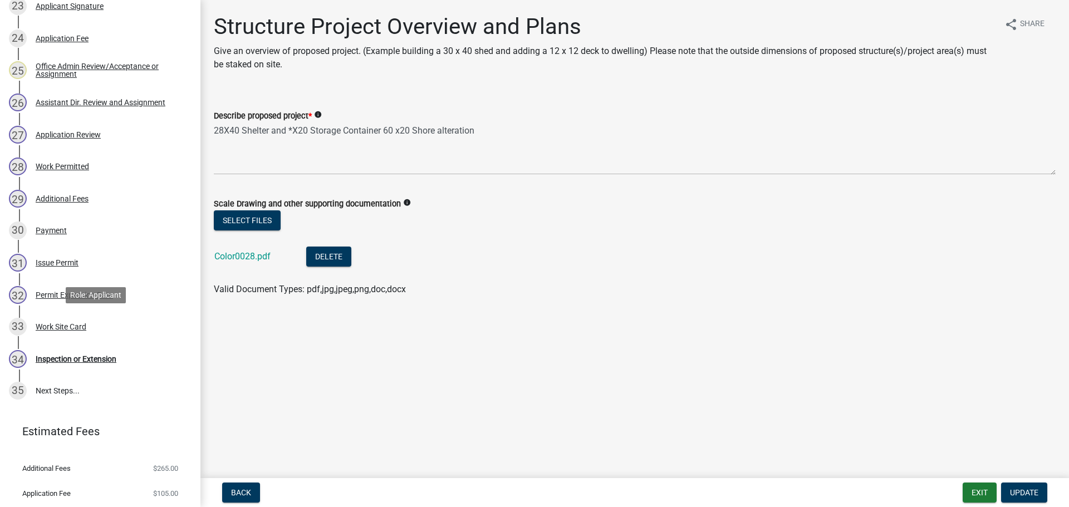
scroll to position [975, 0]
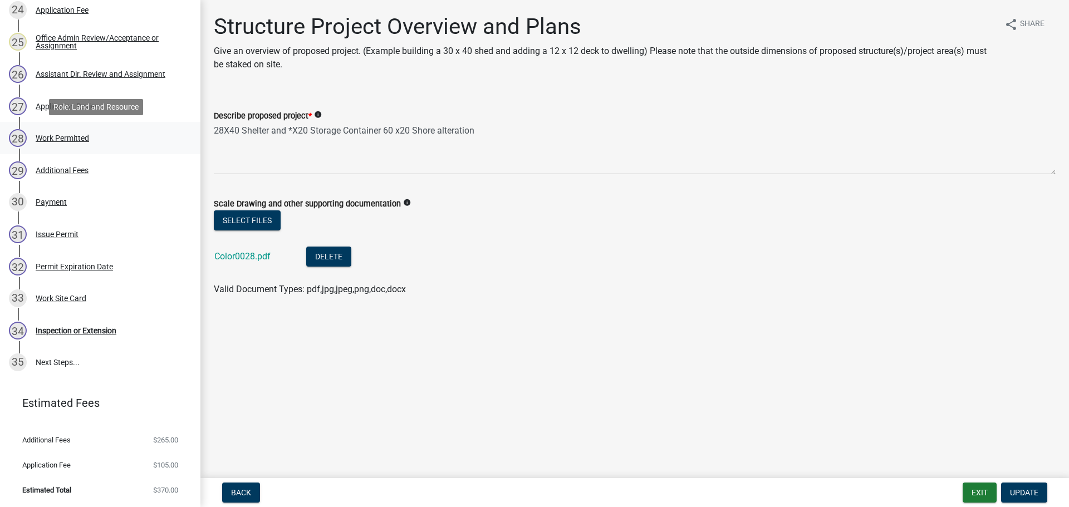
click at [61, 132] on div "28 Work Permitted" at bounding box center [96, 138] width 174 height 18
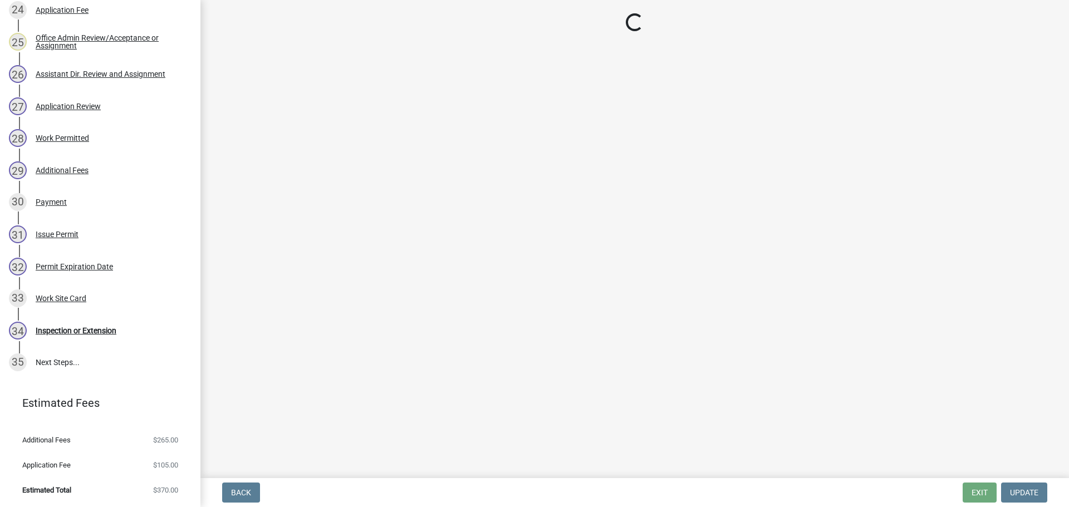
select select "f66be788-4dd6-459d-a9ec-6d83f4dfb709"
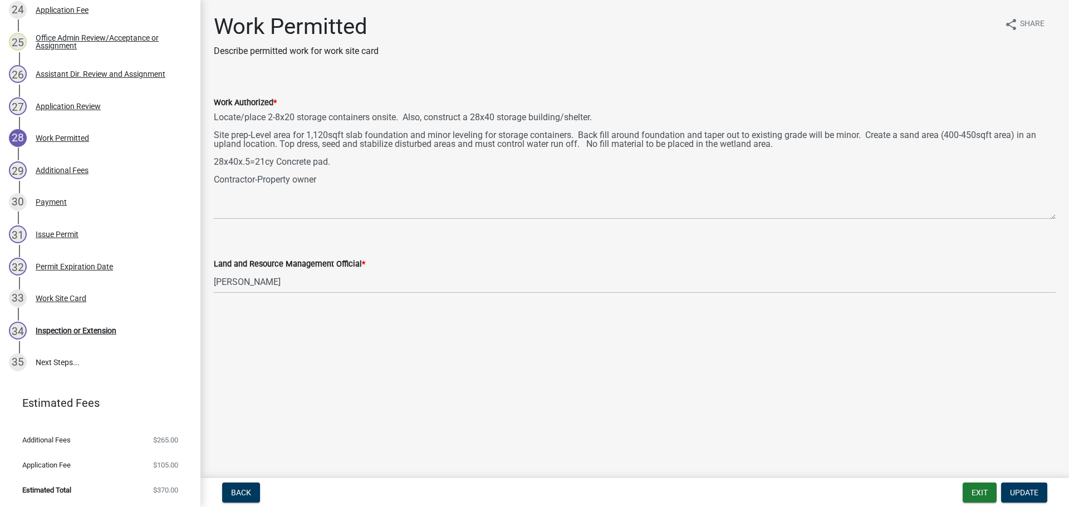
drag, startPoint x: 1051, startPoint y: 160, endPoint x: 1048, endPoint y: 218, distance: 58.0
click at [1048, 218] on textarea "Locate/place 2-8x20 storage containers onsite. Also, construct a 28x40 storage …" at bounding box center [635, 164] width 842 height 110
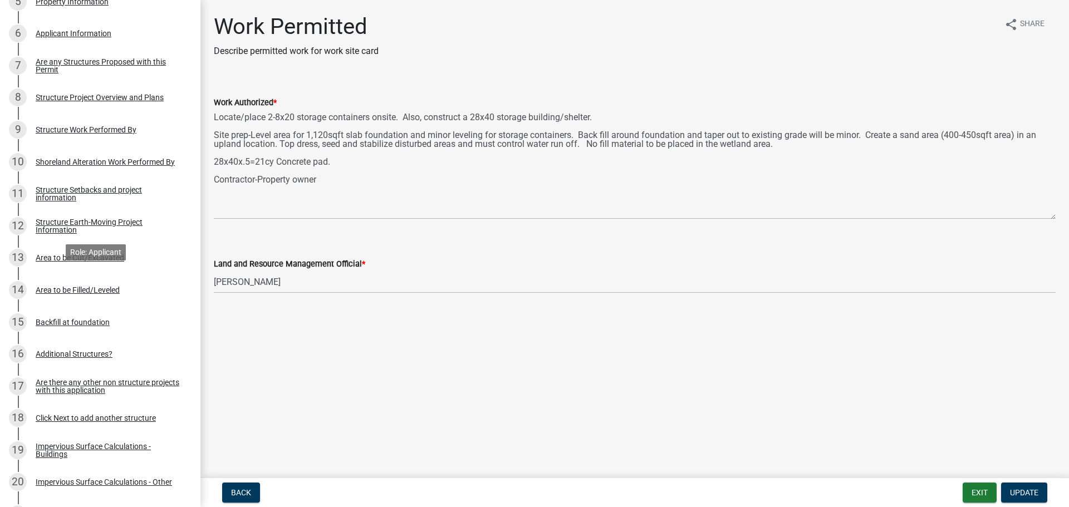
scroll to position [362, 0]
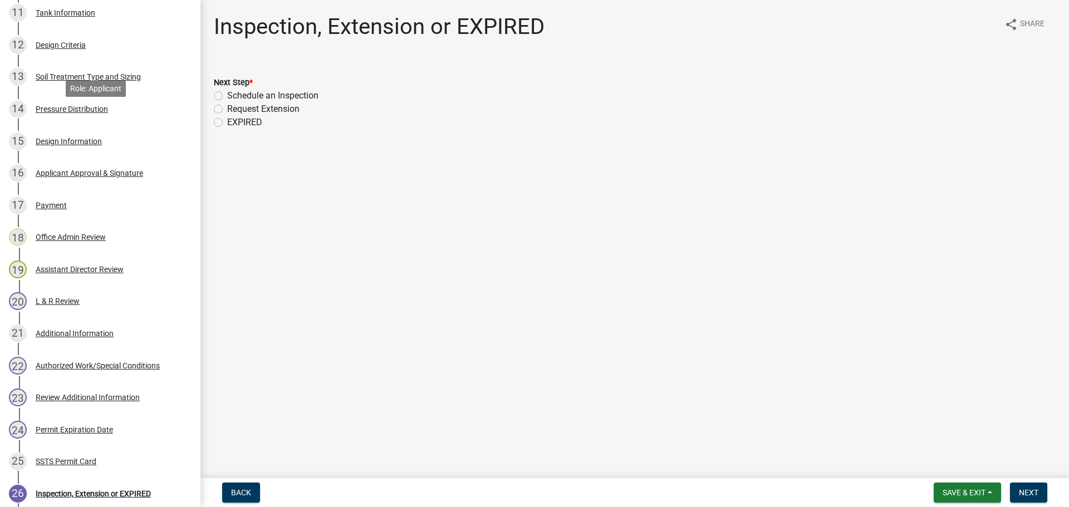
scroll to position [557, 0]
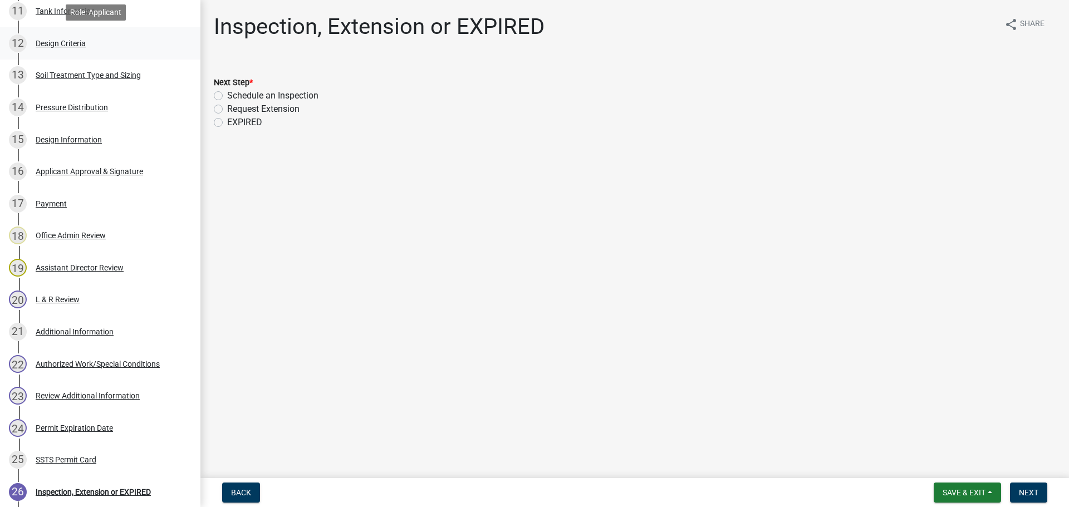
click at [53, 41] on div "Design Criteria" at bounding box center [61, 44] width 50 height 8
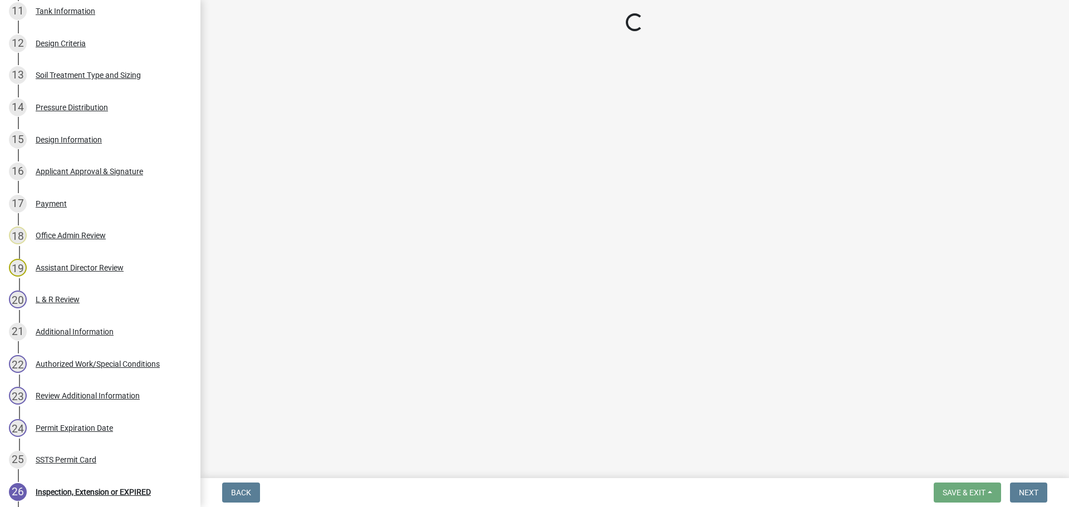
select select "eaa6e4cf-be76-4366-bfe5-e87acfaaf3f4"
select select "48b77c43-c0ca-4757-a1b1-e2e69db0f822"
select select "643267e1-855b-462d-a385-c521968adb40"
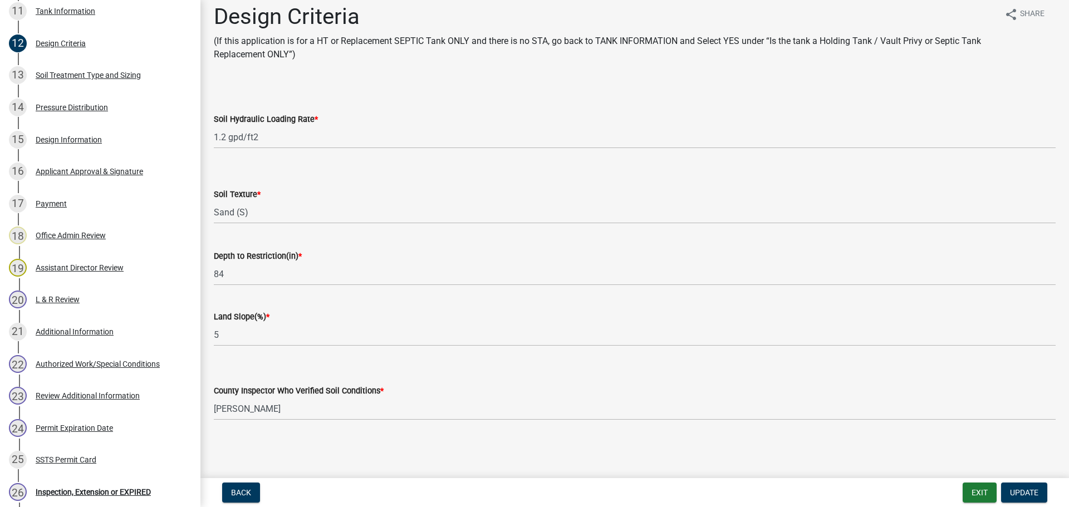
scroll to position [0, 0]
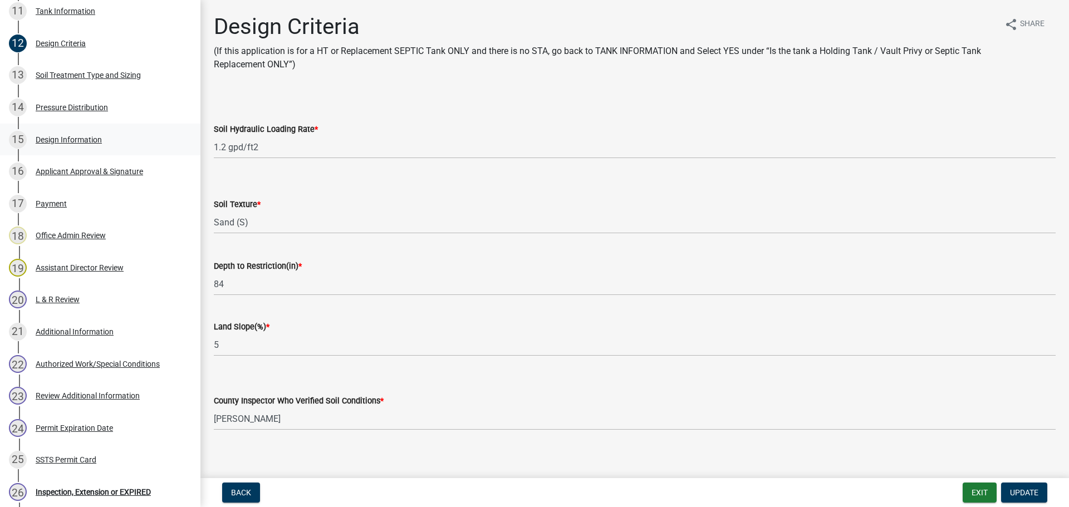
click at [60, 139] on div "Design Information" at bounding box center [69, 140] width 66 height 8
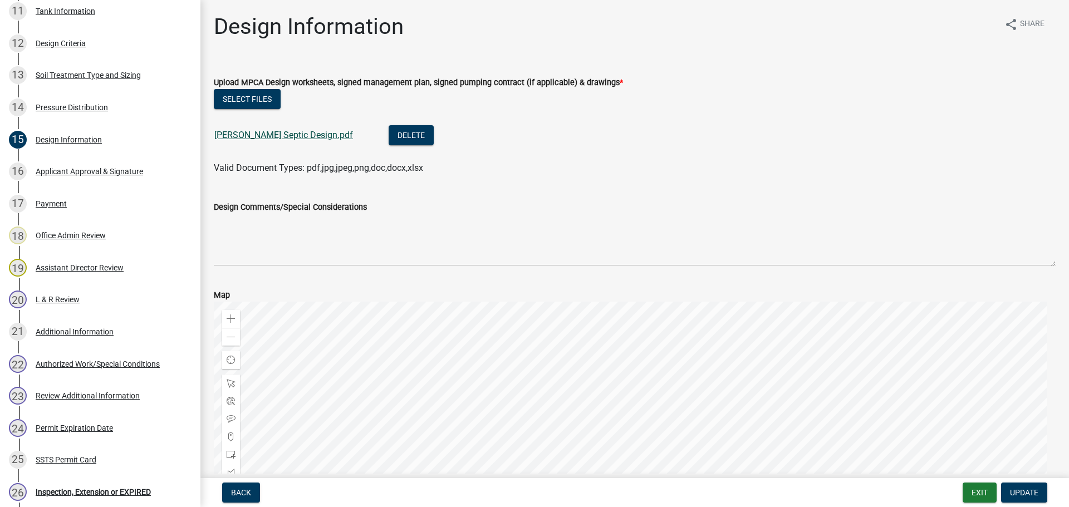
click at [274, 135] on link "Jim Estes Septic Design.pdf" at bounding box center [283, 135] width 139 height 11
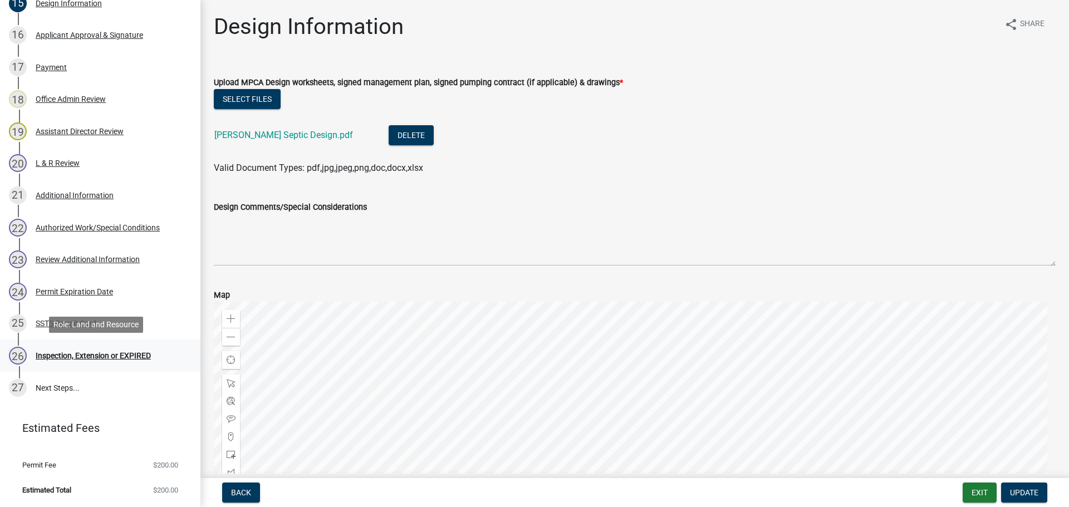
click at [72, 356] on div "Inspection, Extension or EXPIRED" at bounding box center [93, 356] width 115 height 8
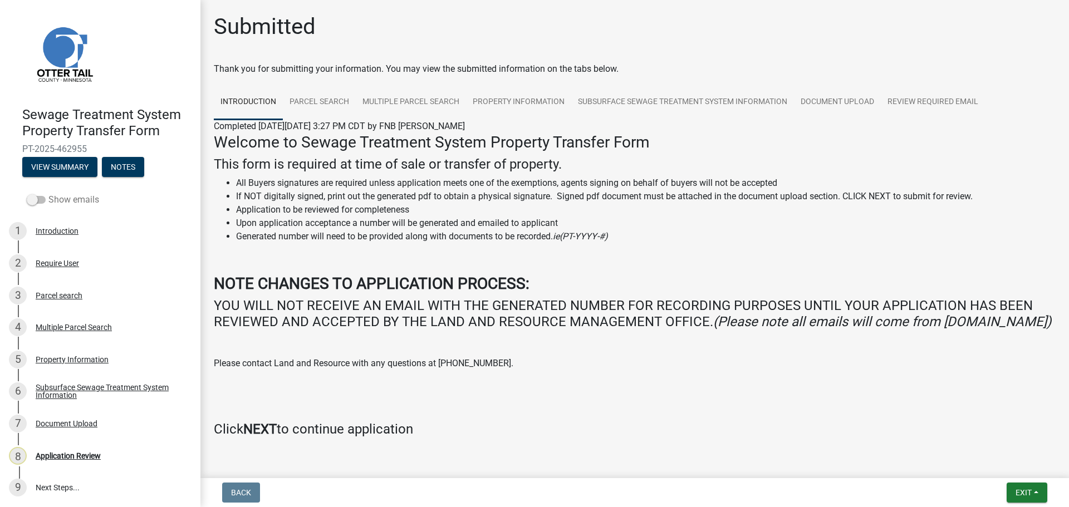
click at [56, 203] on label "Show emails" at bounding box center [63, 199] width 72 height 13
click at [48, 193] on input "Show emails" at bounding box center [48, 193] width 0 height 0
click at [328, 104] on link "Parcel search" at bounding box center [319, 103] width 73 height 36
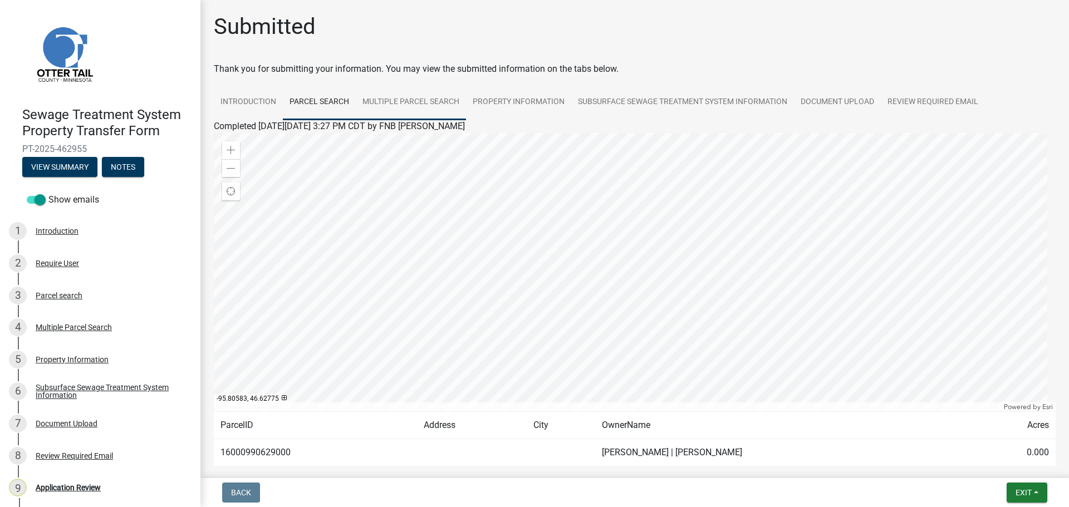
click at [411, 101] on link "Multiple Parcel Search" at bounding box center [411, 103] width 110 height 36
click at [332, 106] on link "Parcel search" at bounding box center [319, 103] width 73 height 36
click at [514, 99] on link "Property Information" at bounding box center [518, 103] width 105 height 36
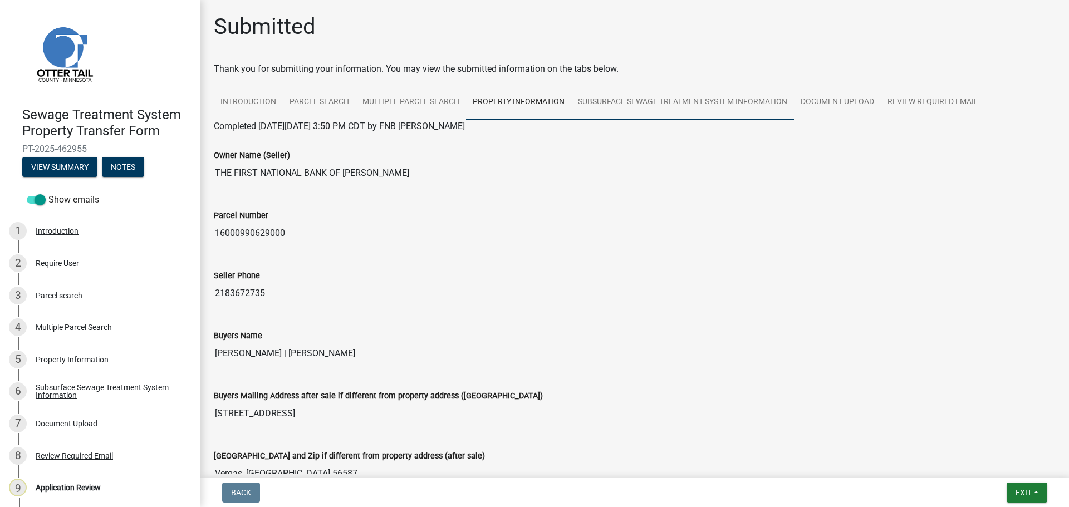
click at [683, 98] on link "Subsurface Sewage Treatment System Information" at bounding box center [682, 103] width 223 height 36
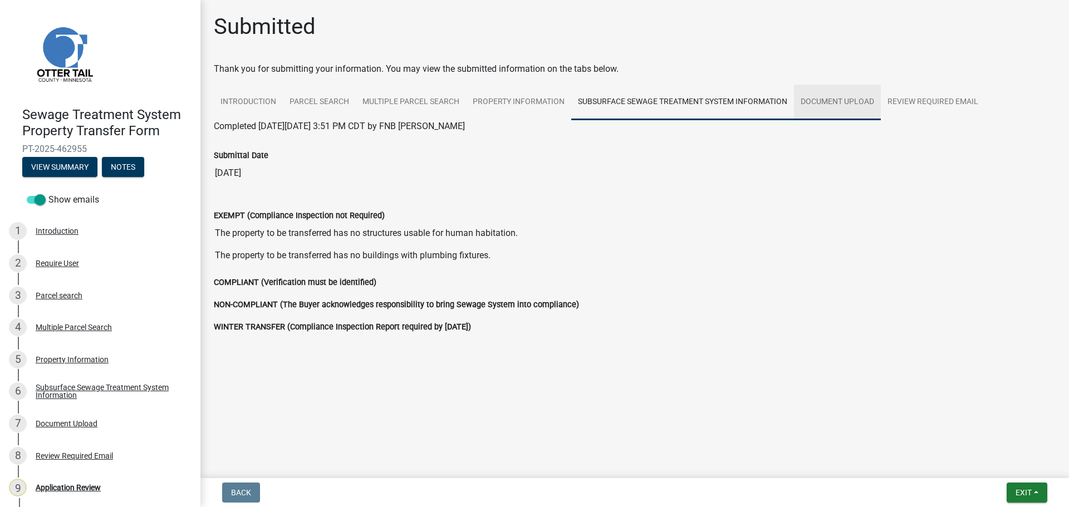
click at [861, 103] on link "Document Upload" at bounding box center [837, 103] width 87 height 36
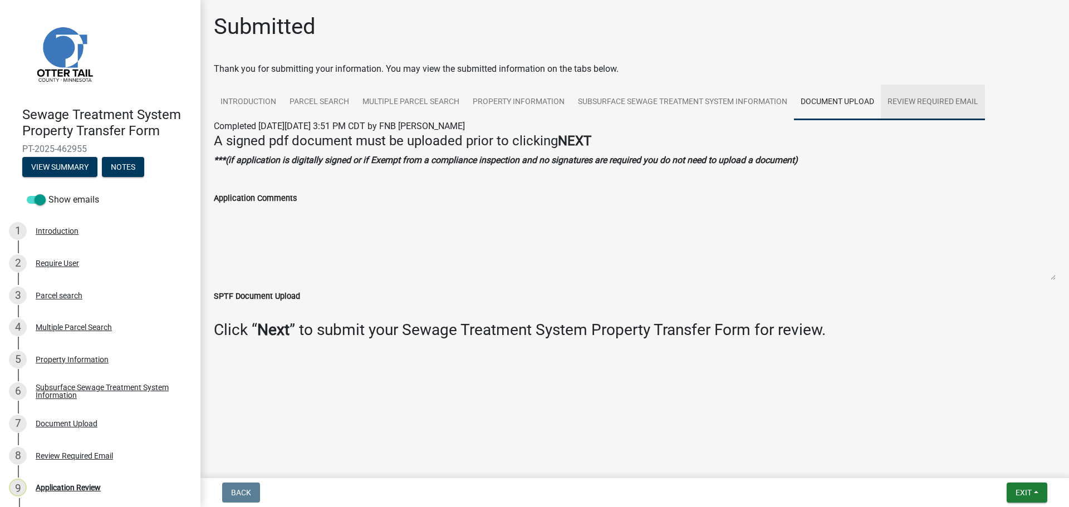
click at [931, 104] on link "Review Required Email" at bounding box center [932, 103] width 104 height 36
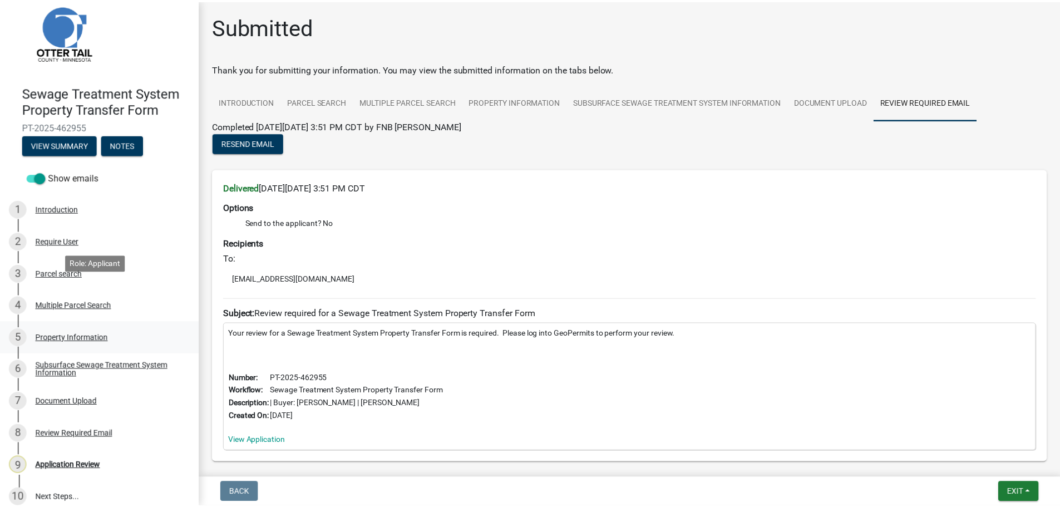
scroll to position [33, 0]
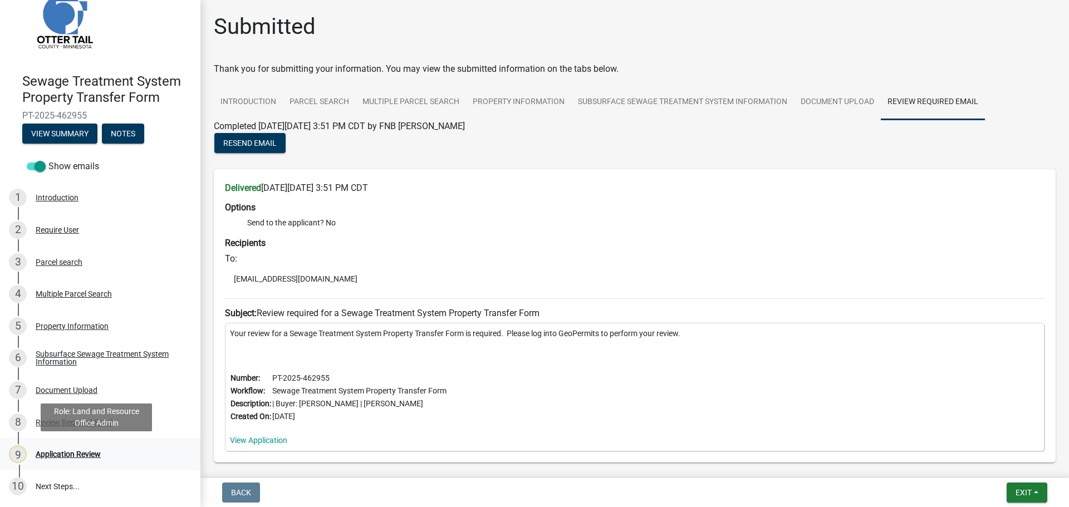
click at [90, 455] on div "Application Review" at bounding box center [68, 454] width 65 height 8
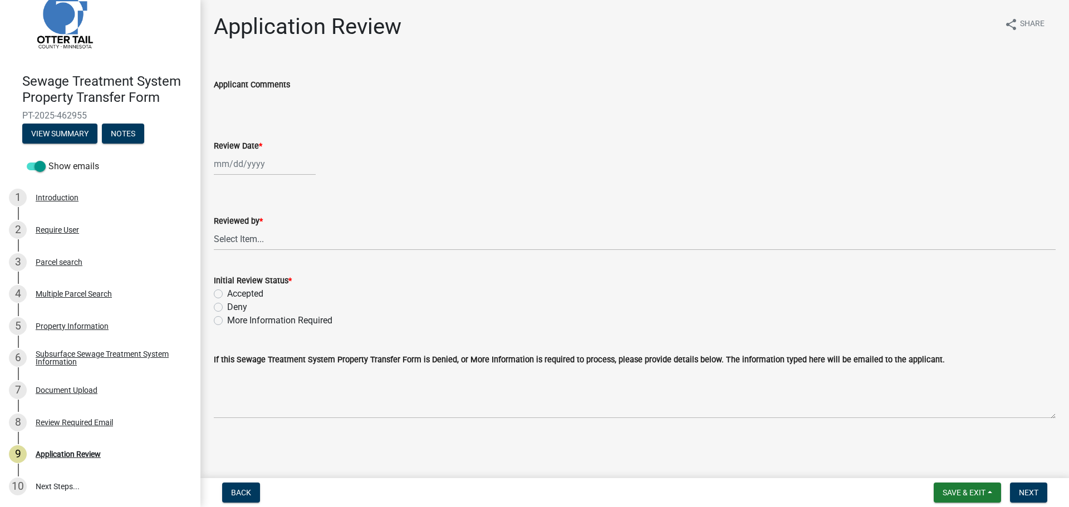
click at [255, 168] on div at bounding box center [265, 163] width 102 height 23
select select "8"
select select "2025"
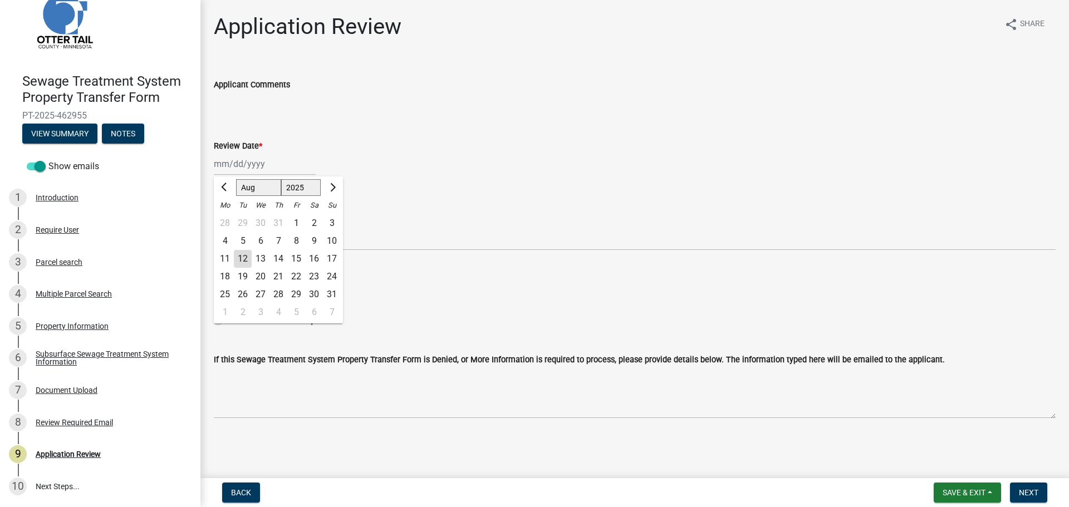
click at [245, 256] on div "12" at bounding box center [243, 259] width 18 height 18
type input "08/12/2025"
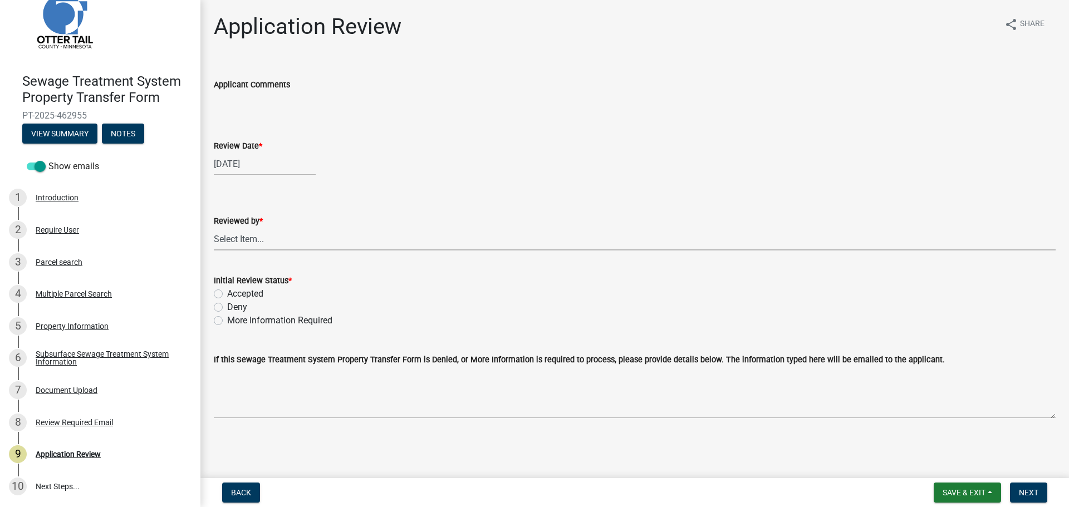
click at [242, 239] on select "Select Item... Alexis Newark Amy Busko Andrea Perales Brittany Tollefson Christ…" at bounding box center [635, 239] width 842 height 23
click at [214, 228] on select "Select Item... Alexis Newark Amy Busko Andrea Perales Brittany Tollefson Christ…" at bounding box center [635, 239] width 842 height 23
select select "67745ee8-7159-4960-80f9-a638286b467c"
click at [244, 292] on label "Accepted" at bounding box center [245, 293] width 36 height 13
click at [234, 292] on input "Accepted" at bounding box center [230, 290] width 7 height 7
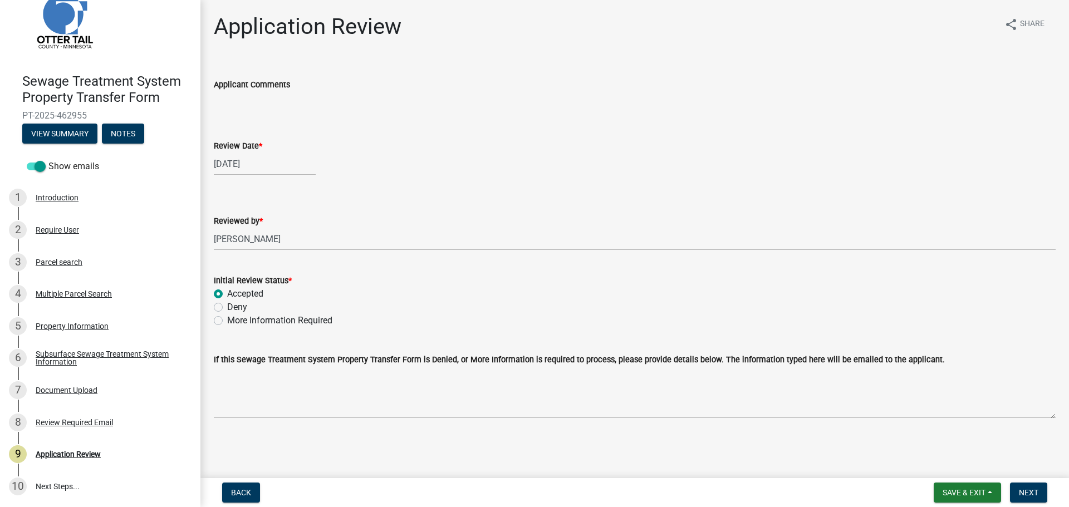
radio input "true"
click at [1023, 493] on span "Next" at bounding box center [1028, 492] width 19 height 9
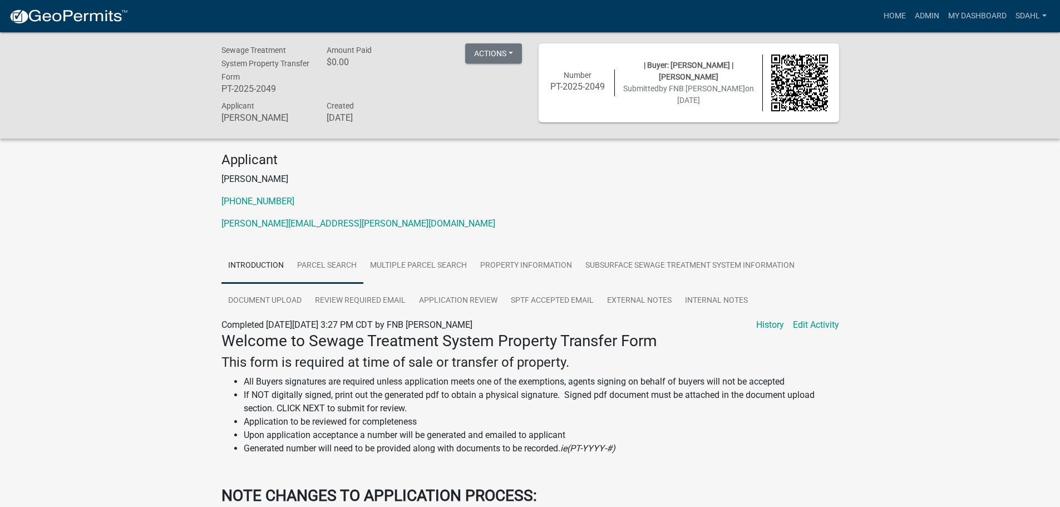
click at [352, 274] on link "Parcel search" at bounding box center [327, 266] width 73 height 36
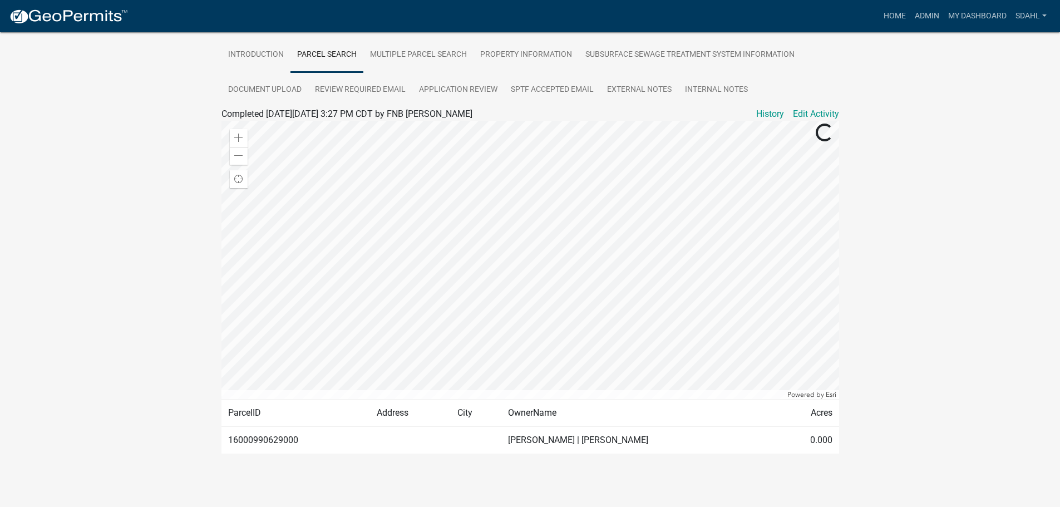
scroll to position [213, 0]
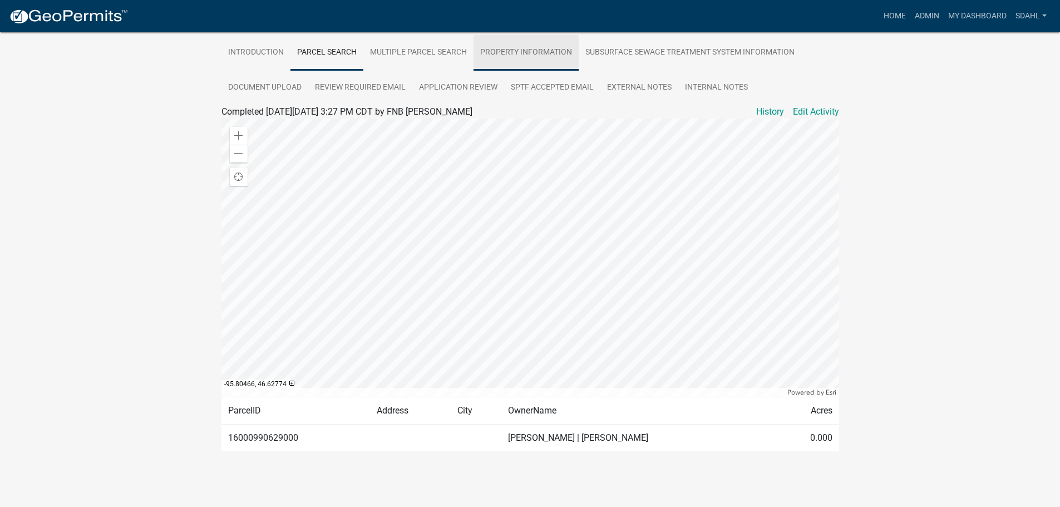
click at [544, 53] on link "Property Information" at bounding box center [526, 53] width 105 height 36
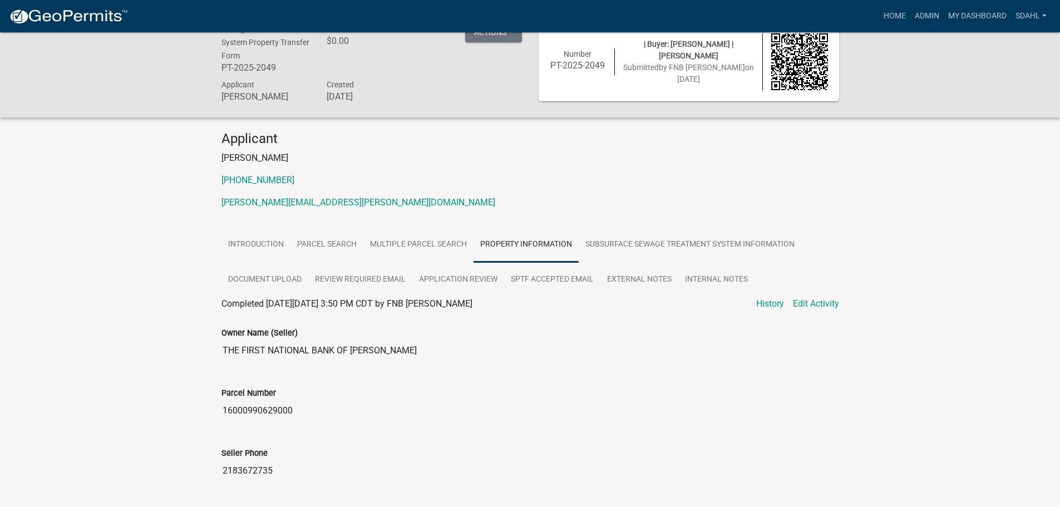
scroll to position [0, 0]
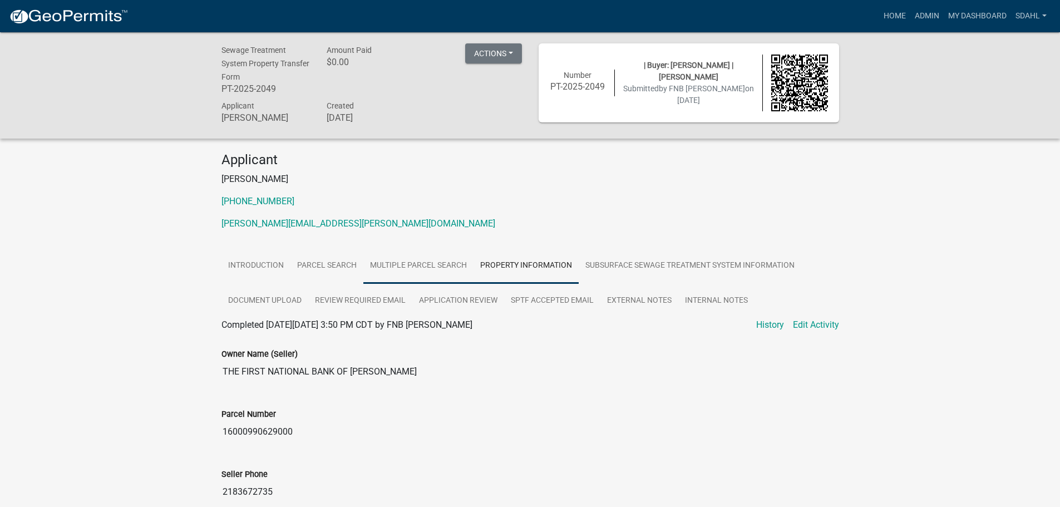
click at [409, 265] on link "Multiple Parcel Search" at bounding box center [418, 266] width 110 height 36
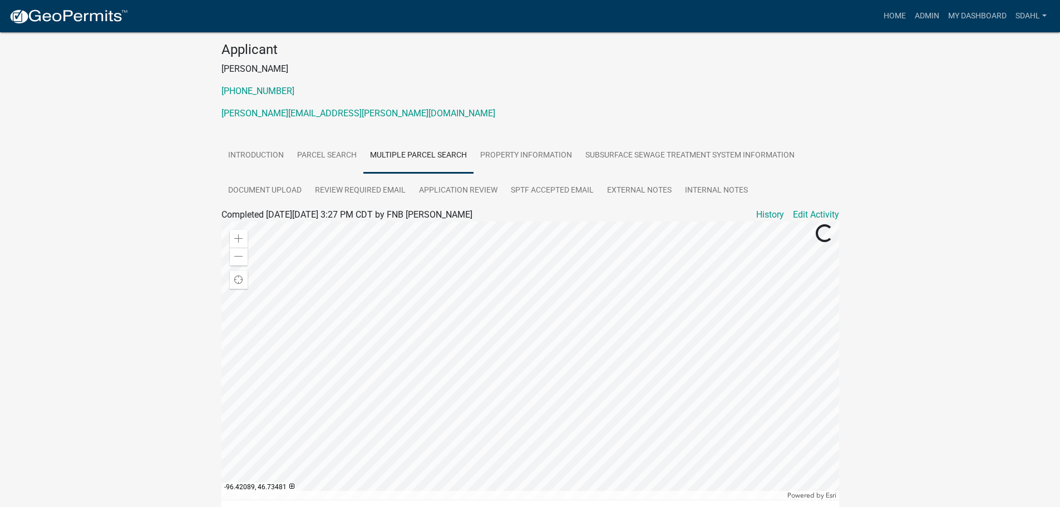
scroll to position [213, 0]
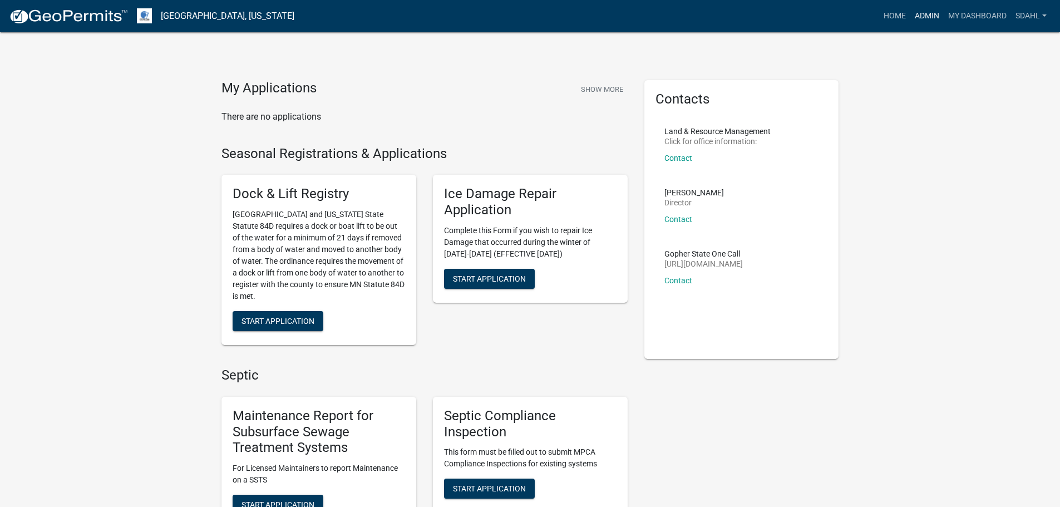
click at [936, 16] on link "Admin" at bounding box center [927, 16] width 33 height 21
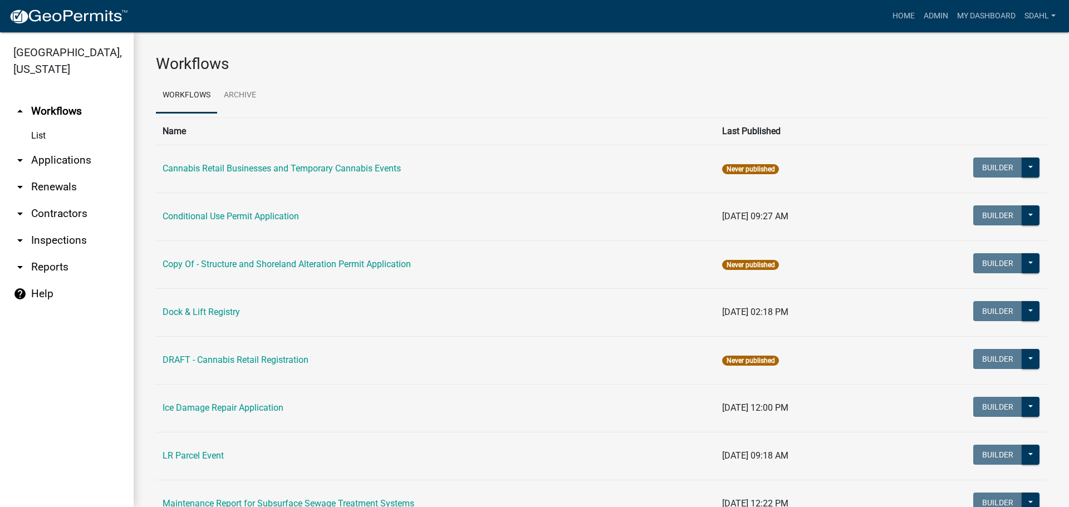
click at [49, 160] on link "arrow_drop_down Applications" at bounding box center [67, 160] width 134 height 27
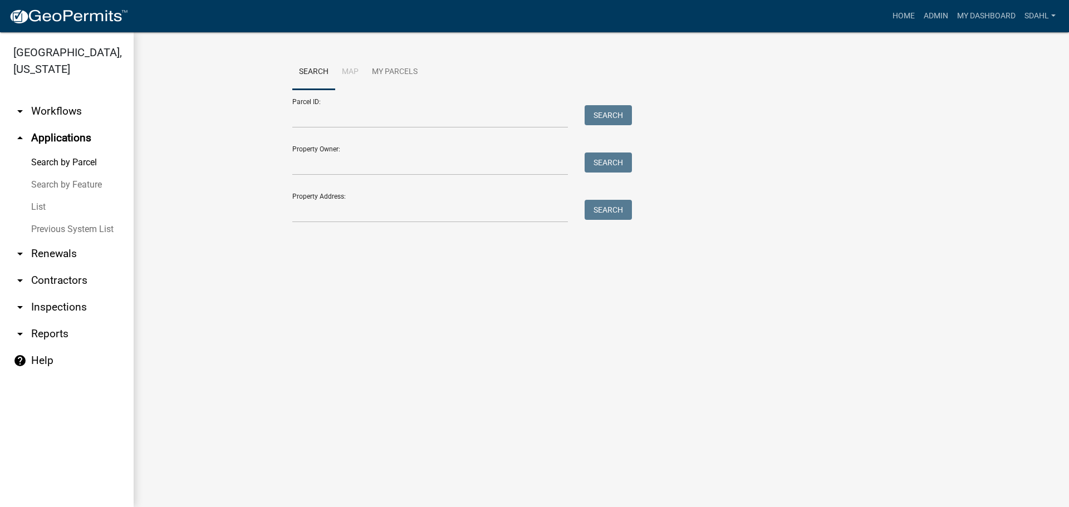
click at [61, 115] on link "arrow_drop_down Workflows" at bounding box center [67, 111] width 134 height 27
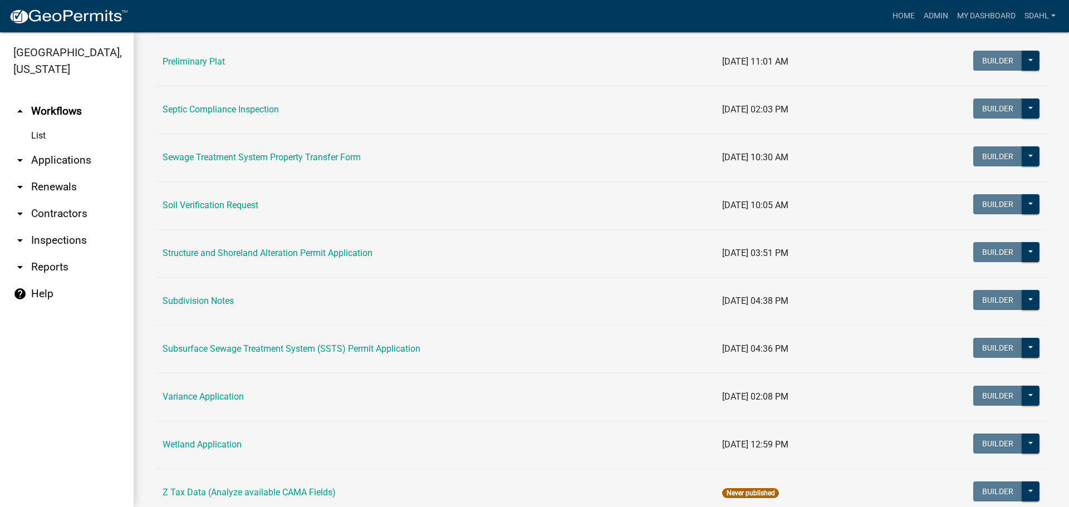
scroll to position [612, 0]
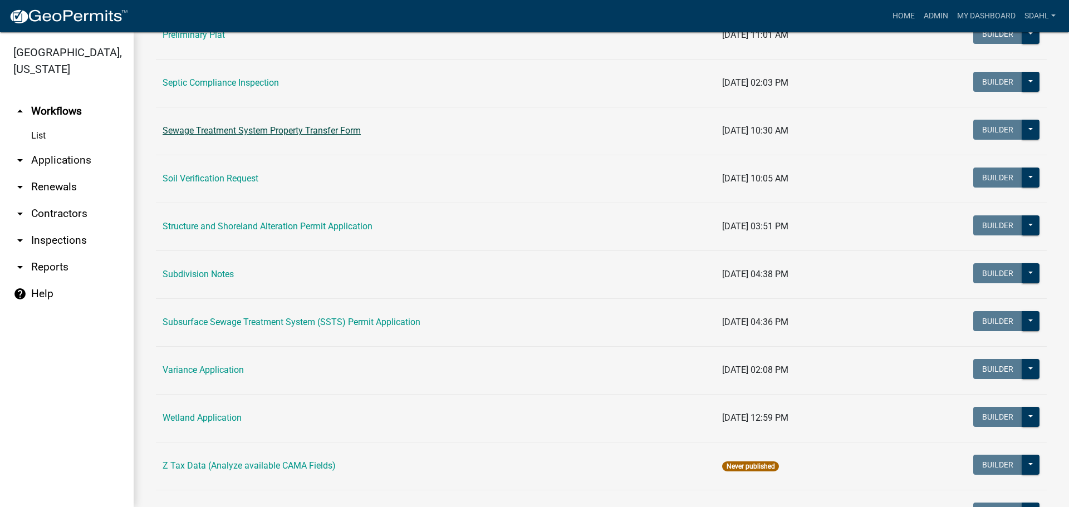
click at [317, 134] on link "Sewage Treatment System Property Transfer Form" at bounding box center [262, 130] width 198 height 11
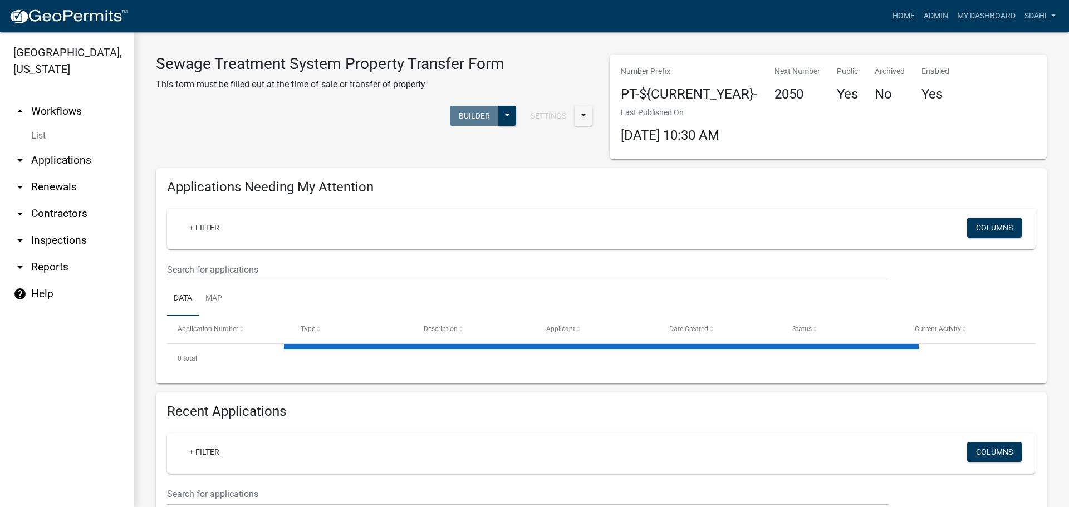
select select "3: 100"
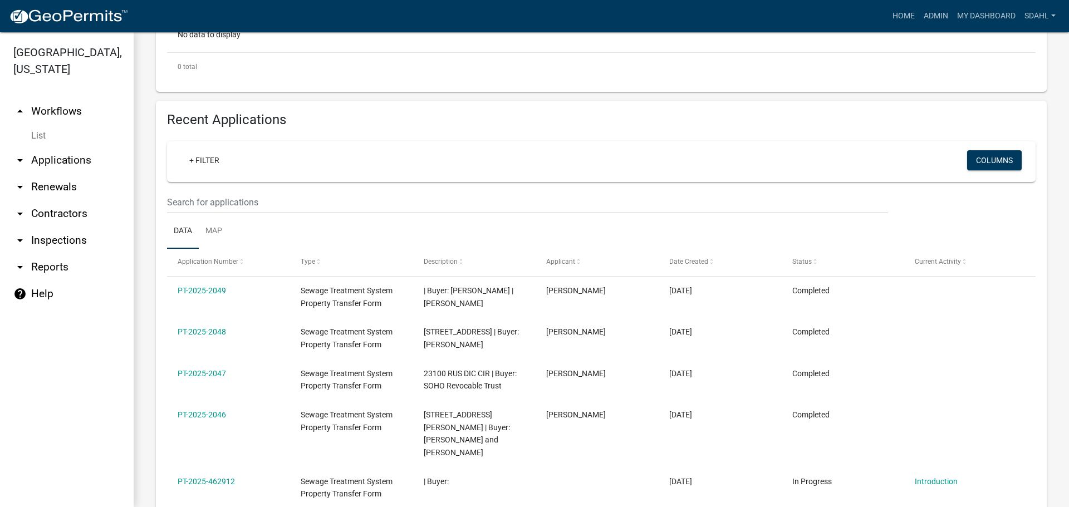
scroll to position [334, 0]
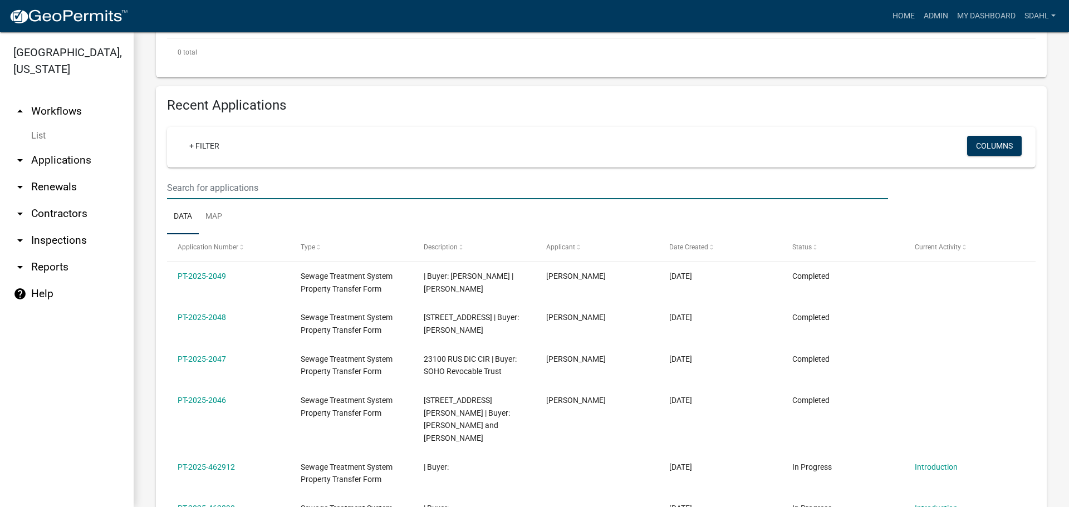
click at [257, 185] on input "text" at bounding box center [527, 187] width 721 height 23
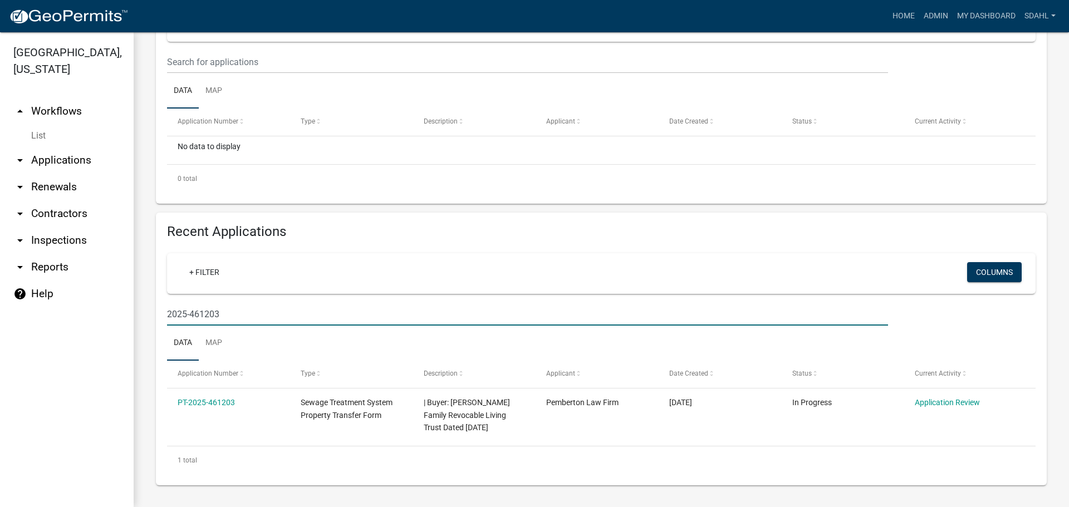
scroll to position [208, 0]
click at [250, 314] on input "2025-461203" at bounding box center [527, 314] width 721 height 23
type input "2"
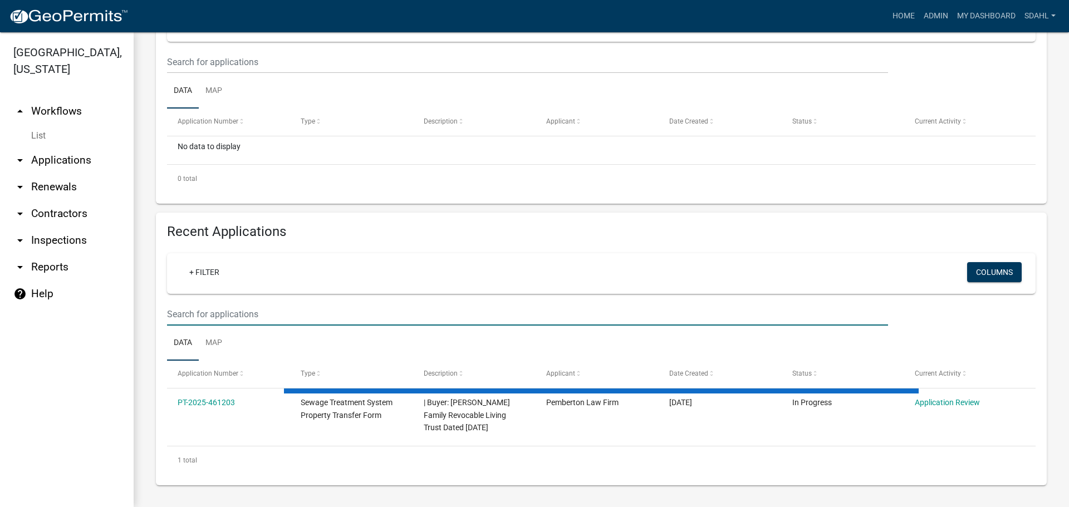
select select "3: 100"
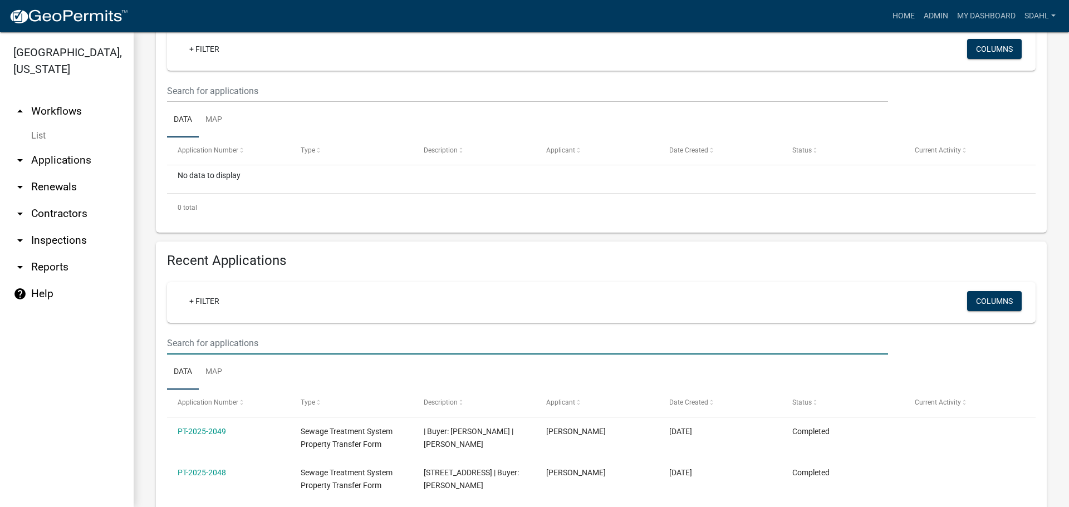
scroll to position [152, 0]
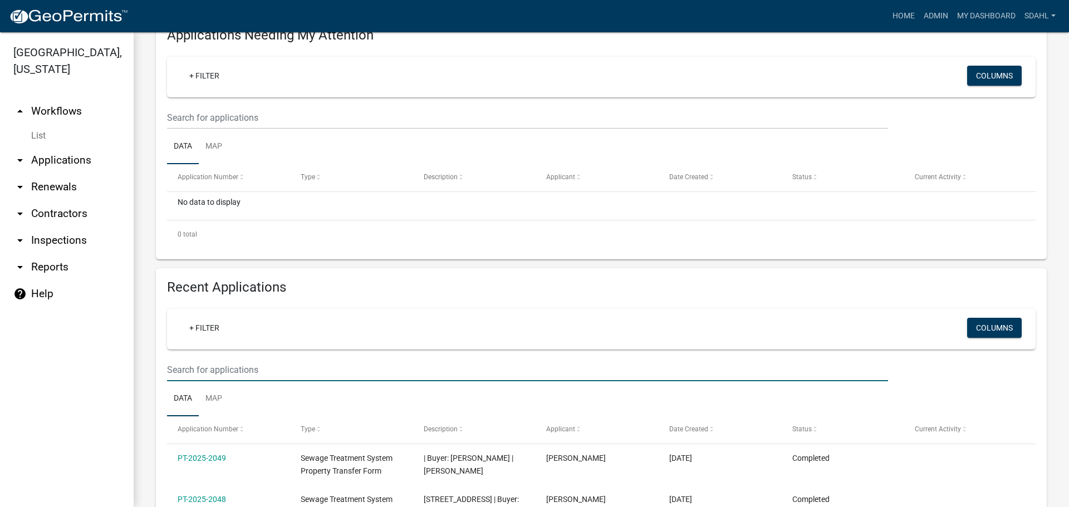
click at [218, 366] on input "text" at bounding box center [527, 369] width 721 height 23
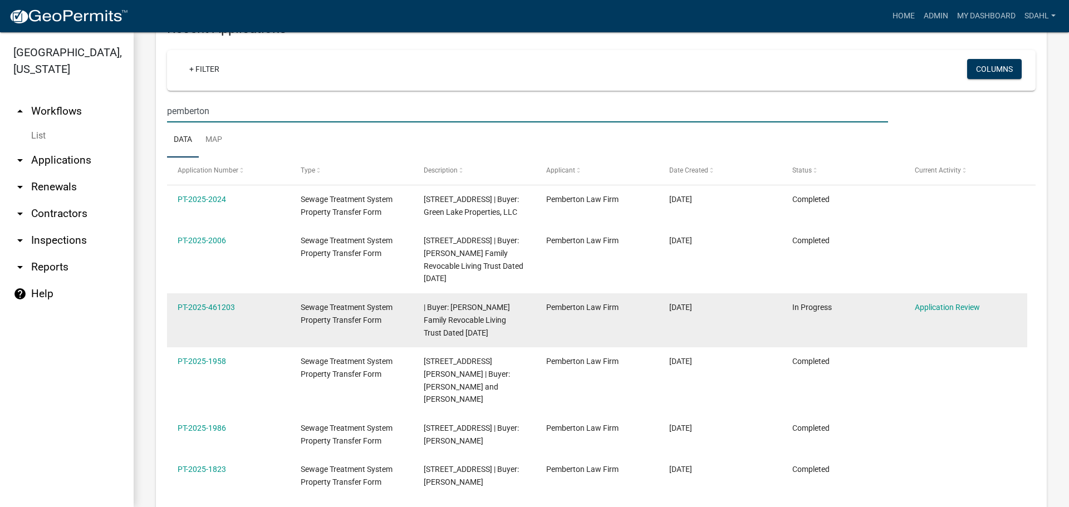
scroll to position [430, 0]
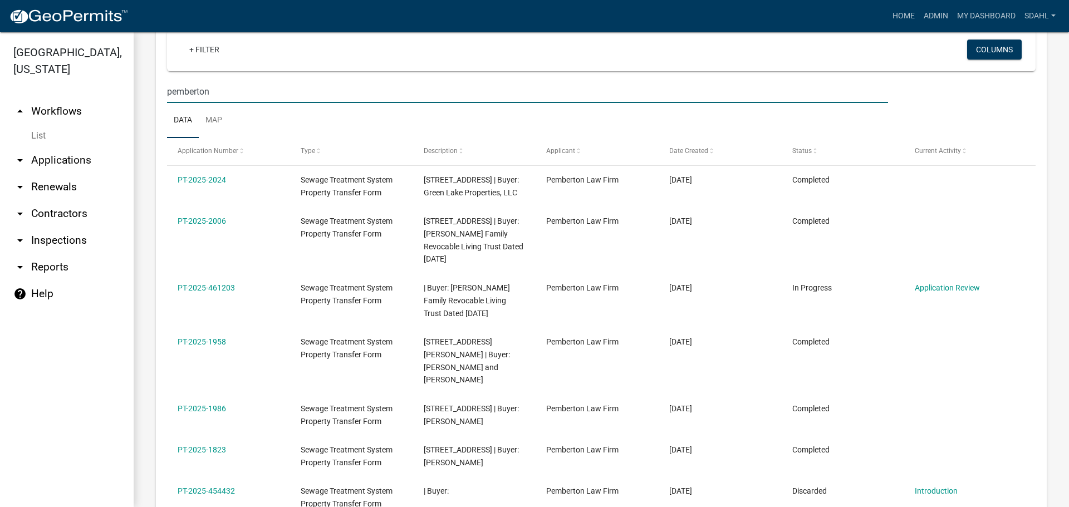
type input "pemberton"
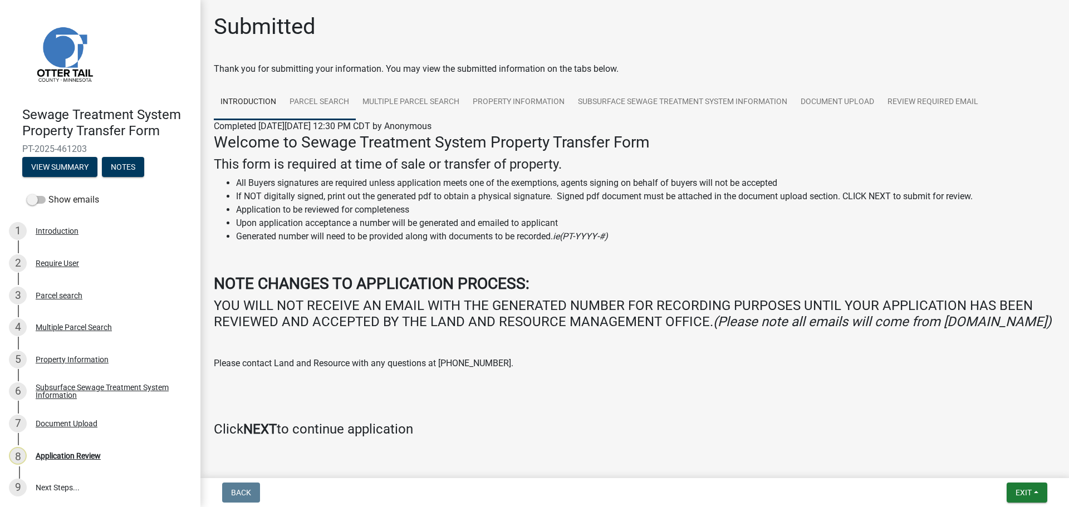
click at [326, 102] on link "Parcel search" at bounding box center [319, 103] width 73 height 36
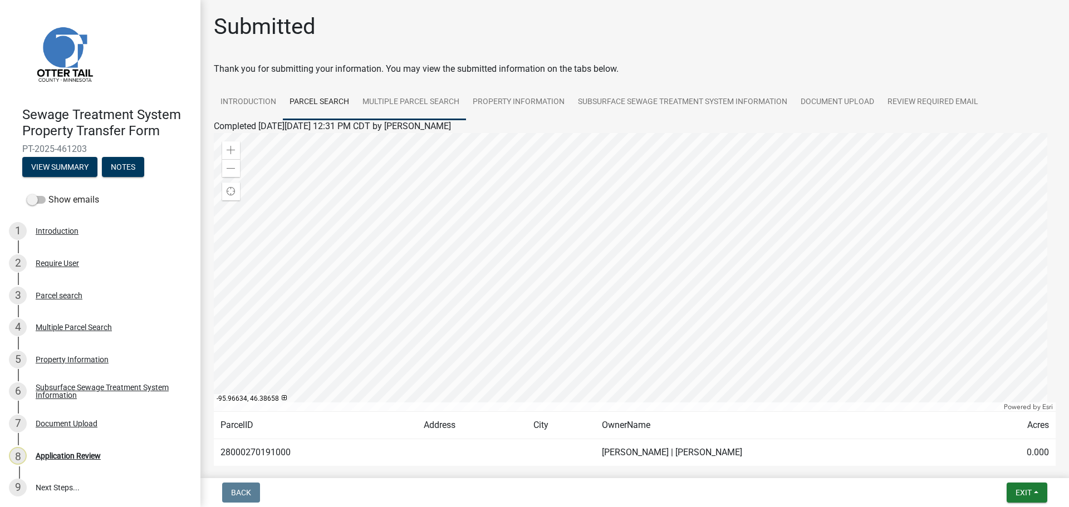
click at [420, 97] on link "Multiple Parcel Search" at bounding box center [411, 103] width 110 height 36
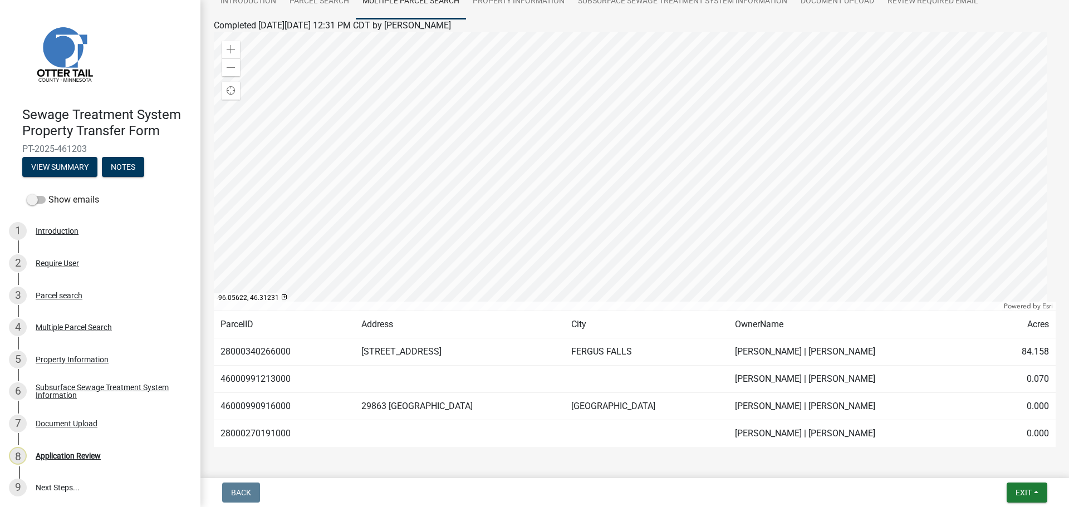
scroll to position [84, 0]
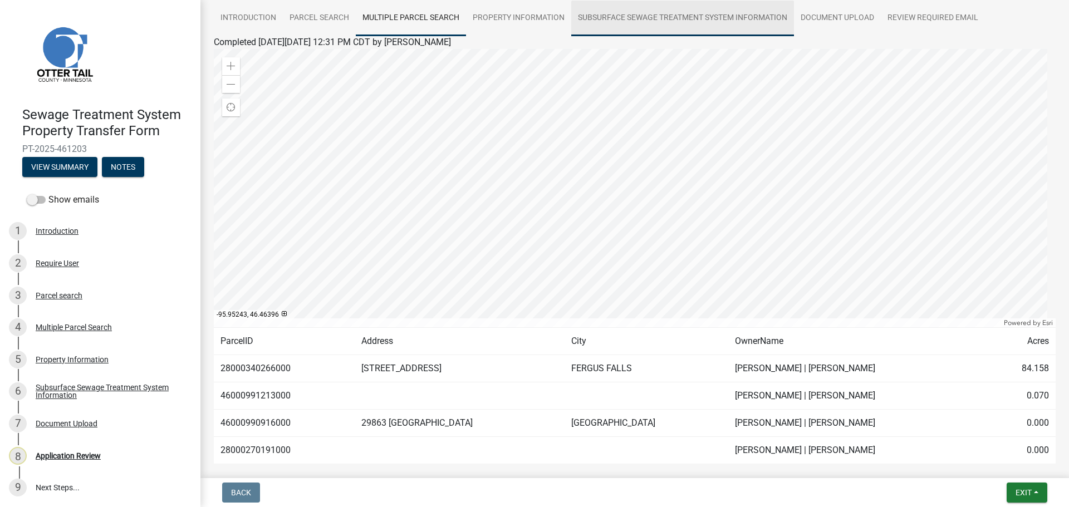
click at [627, 18] on link "Subsurface Sewage Treatment System Information" at bounding box center [682, 19] width 223 height 36
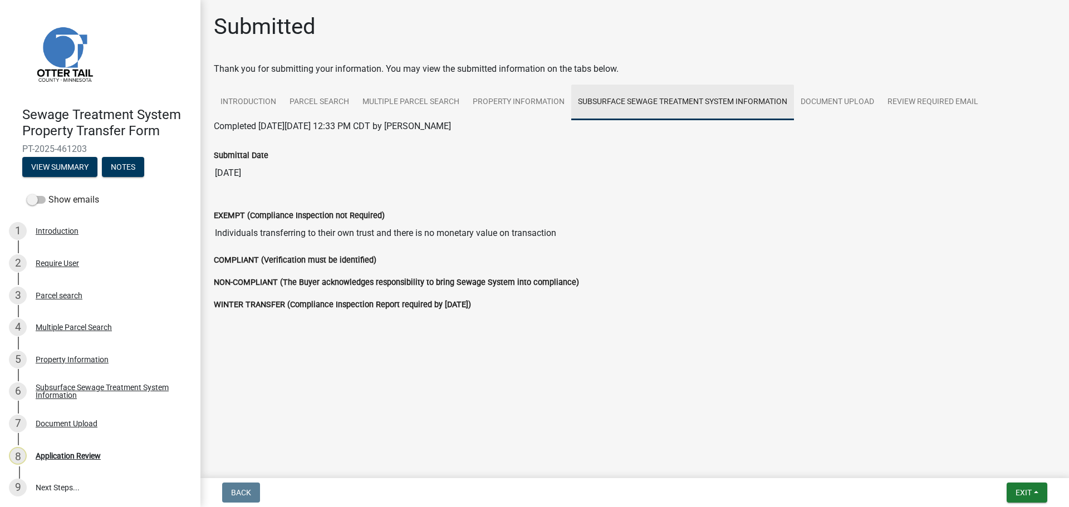
scroll to position [0, 0]
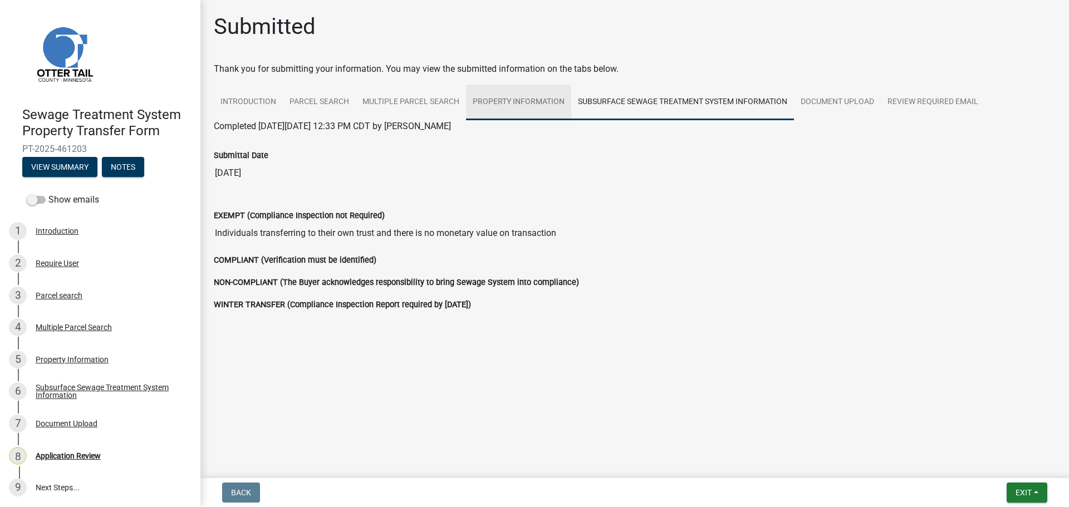
click at [521, 102] on link "Property Information" at bounding box center [518, 103] width 105 height 36
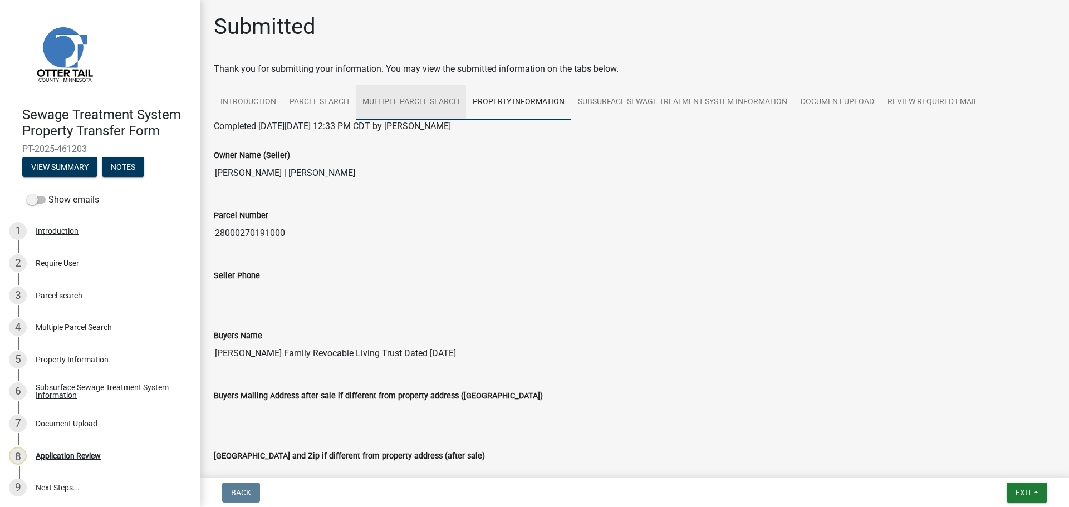
click at [437, 109] on link "Multiple Parcel Search" at bounding box center [411, 103] width 110 height 36
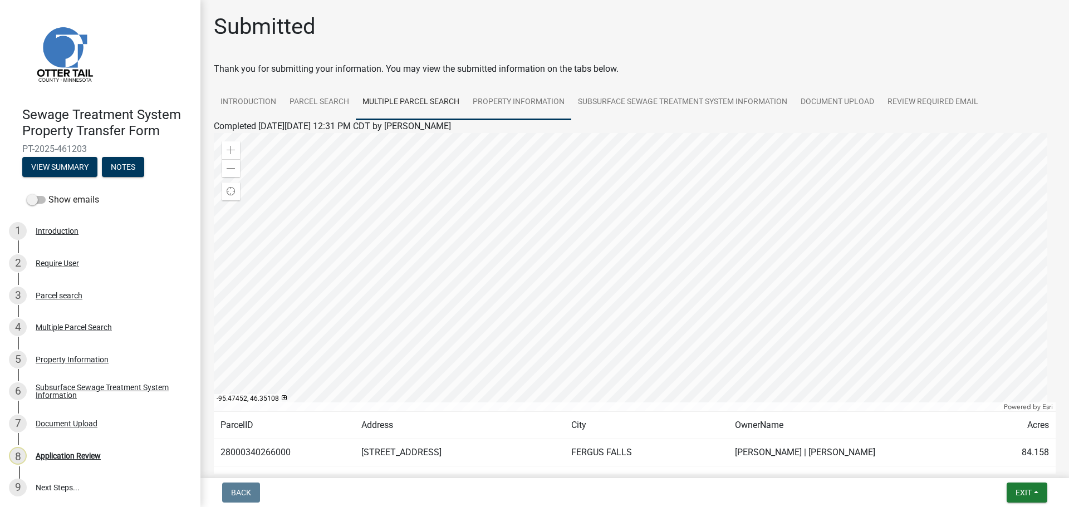
click at [529, 97] on link "Property Information" at bounding box center [518, 103] width 105 height 36
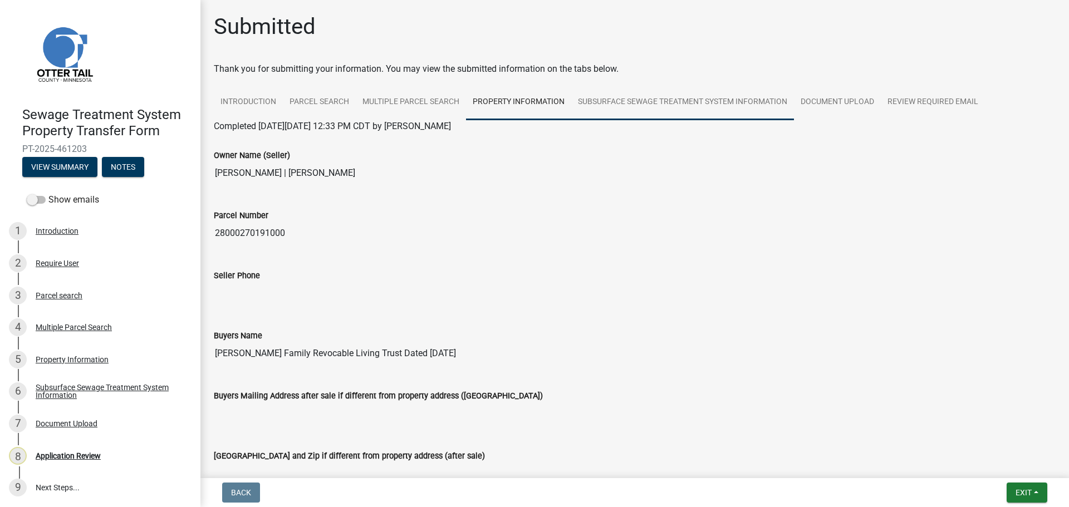
click at [662, 108] on link "Subsurface Sewage Treatment System Information" at bounding box center [682, 103] width 223 height 36
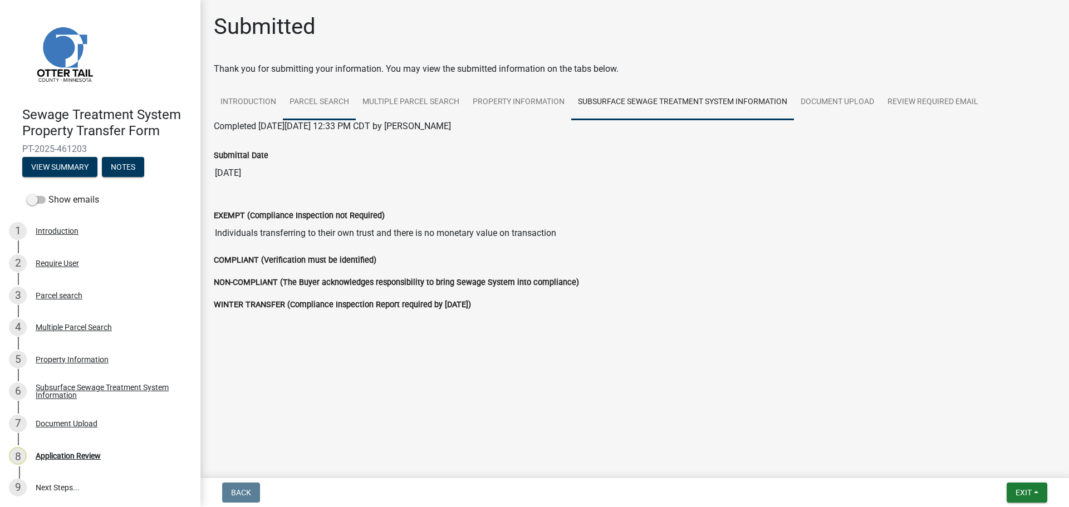
click at [332, 101] on link "Parcel search" at bounding box center [319, 103] width 73 height 36
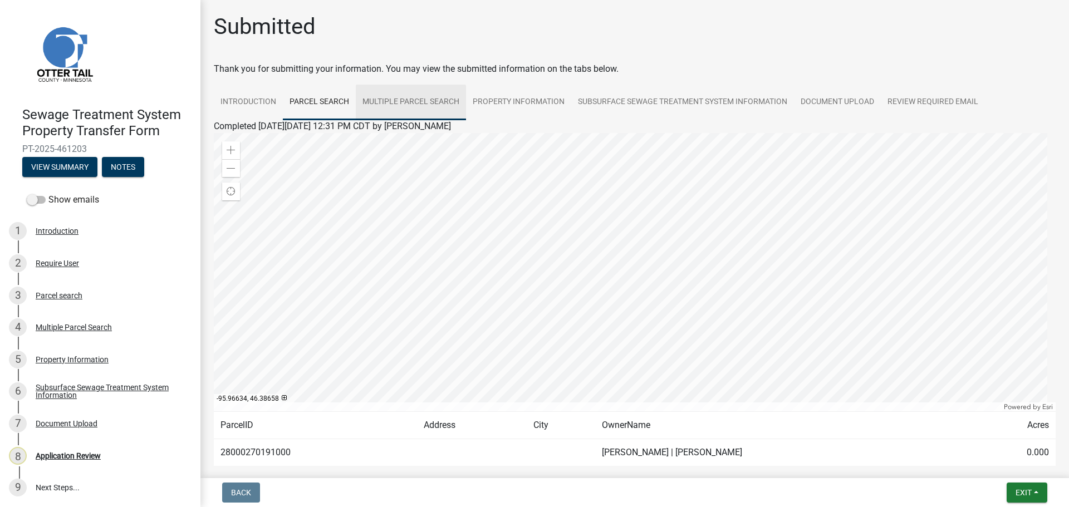
click at [404, 105] on link "Multiple Parcel Search" at bounding box center [411, 103] width 110 height 36
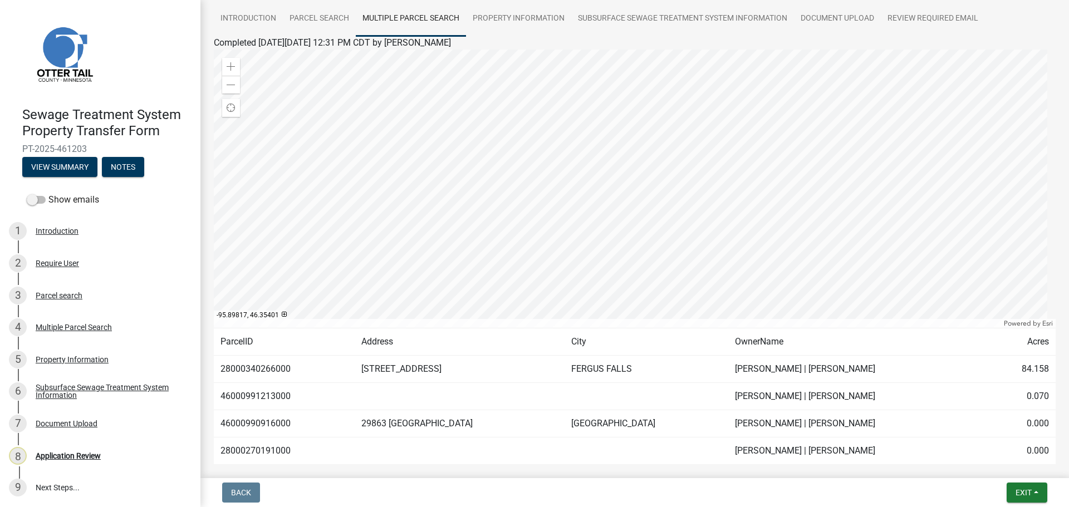
scroll to position [28, 0]
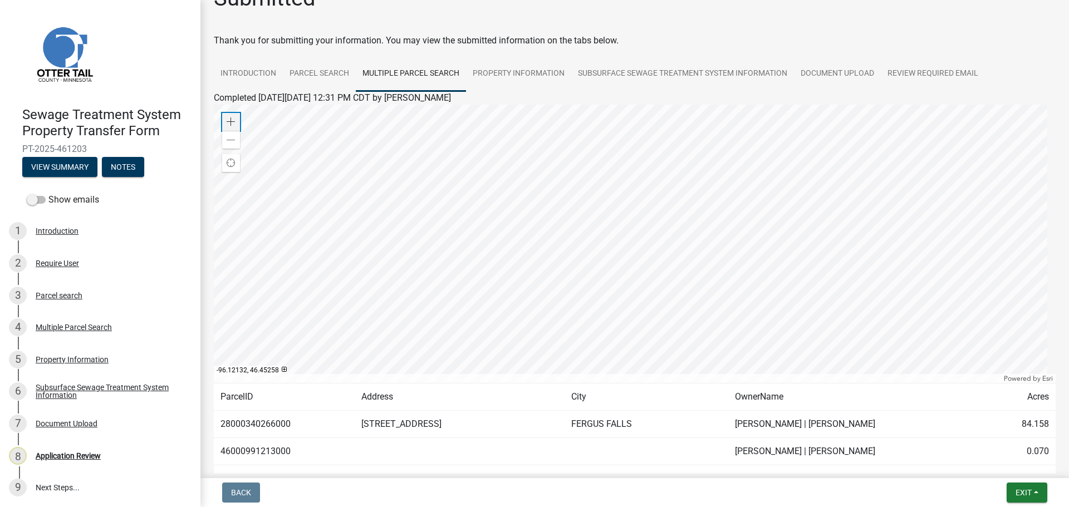
click at [232, 121] on span at bounding box center [231, 121] width 9 height 9
click at [623, 283] on div at bounding box center [635, 244] width 842 height 278
click at [228, 124] on span at bounding box center [231, 121] width 9 height 9
click at [650, 175] on div at bounding box center [635, 244] width 842 height 278
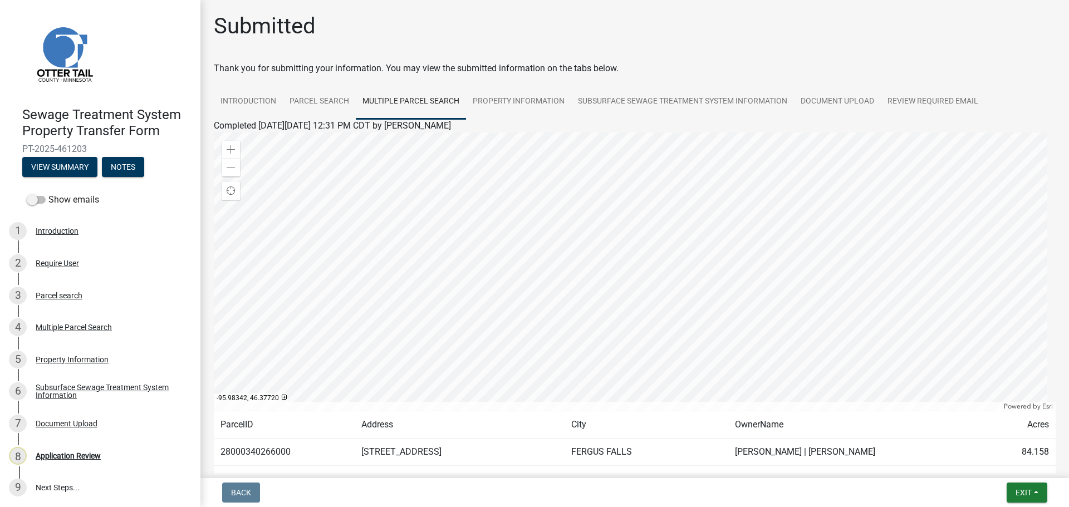
scroll to position [0, 0]
click at [323, 101] on link "Parcel search" at bounding box center [319, 103] width 73 height 36
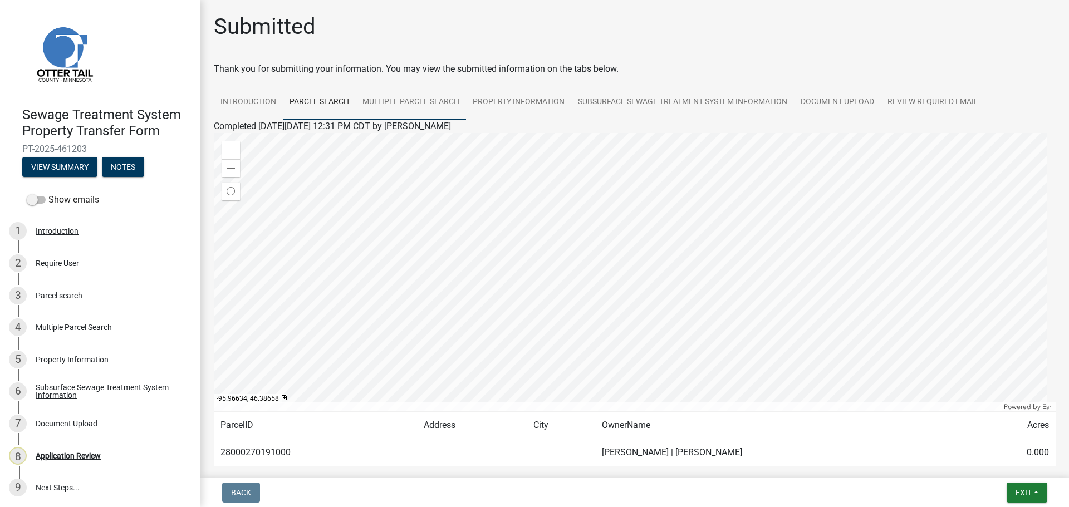
click at [404, 102] on link "Multiple Parcel Search" at bounding box center [411, 103] width 110 height 36
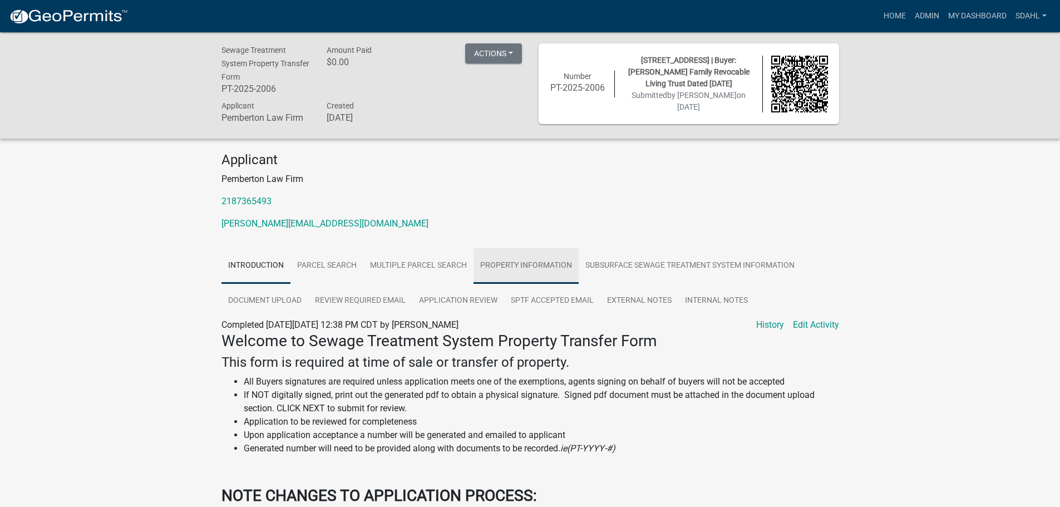
click at [512, 269] on link "Property Information" at bounding box center [526, 266] width 105 height 36
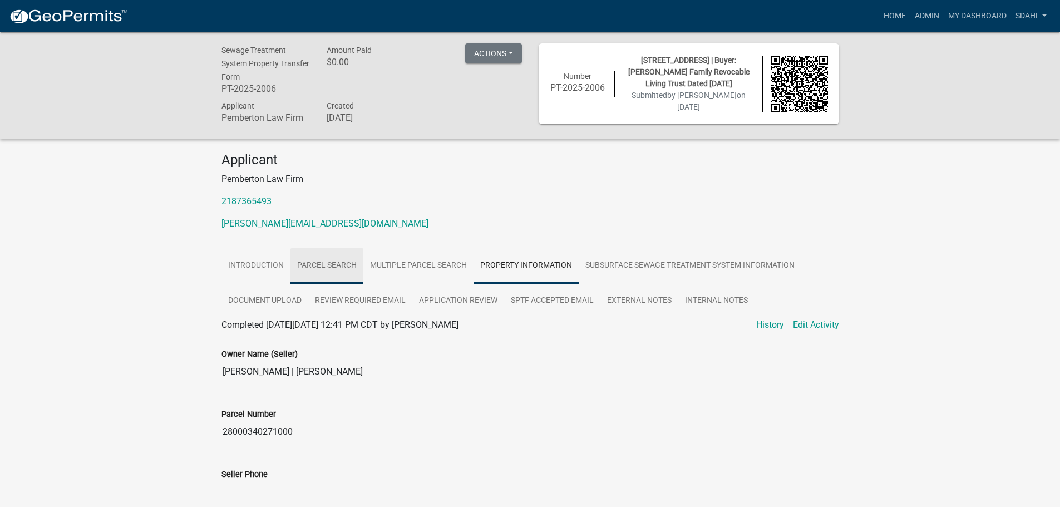
click at [331, 260] on link "Parcel search" at bounding box center [327, 266] width 73 height 36
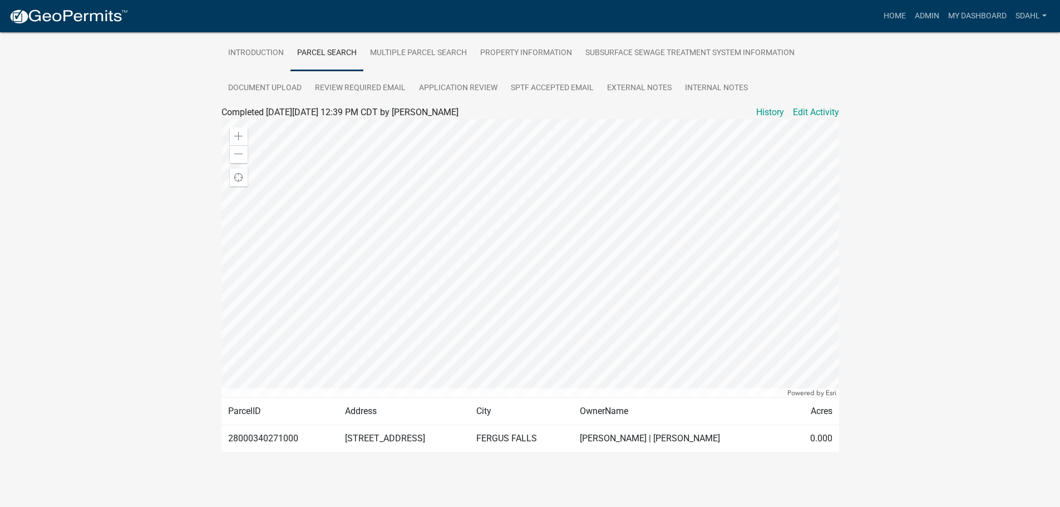
scroll to position [213, 0]
click at [434, 51] on link "Multiple Parcel Search" at bounding box center [418, 53] width 110 height 36
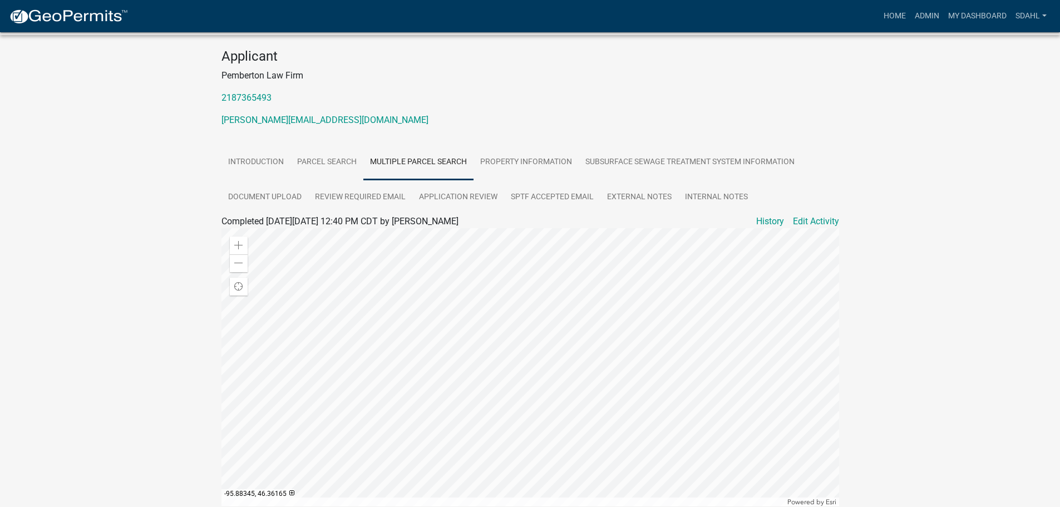
scroll to position [111, 0]
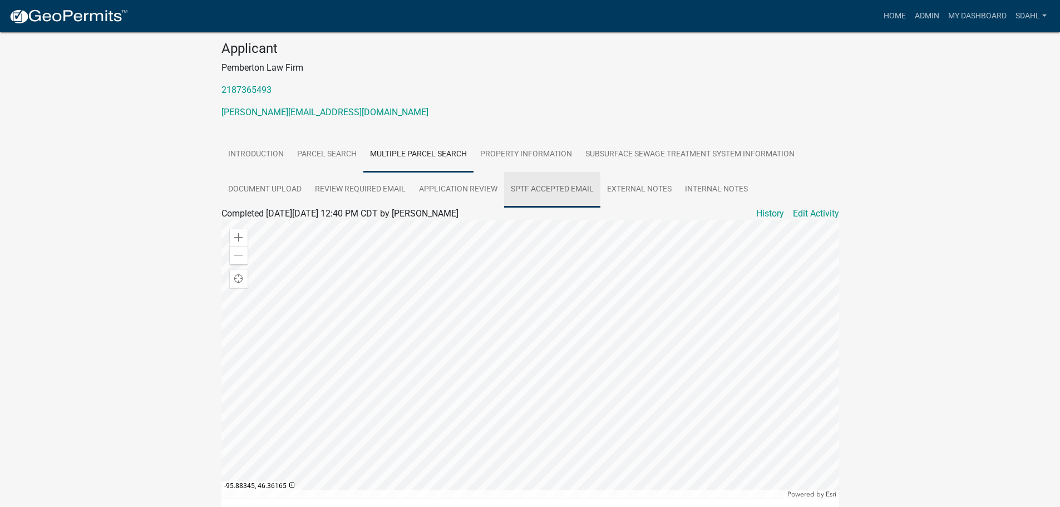
click at [577, 179] on link "SPTF Accepted Email" at bounding box center [552, 190] width 96 height 36
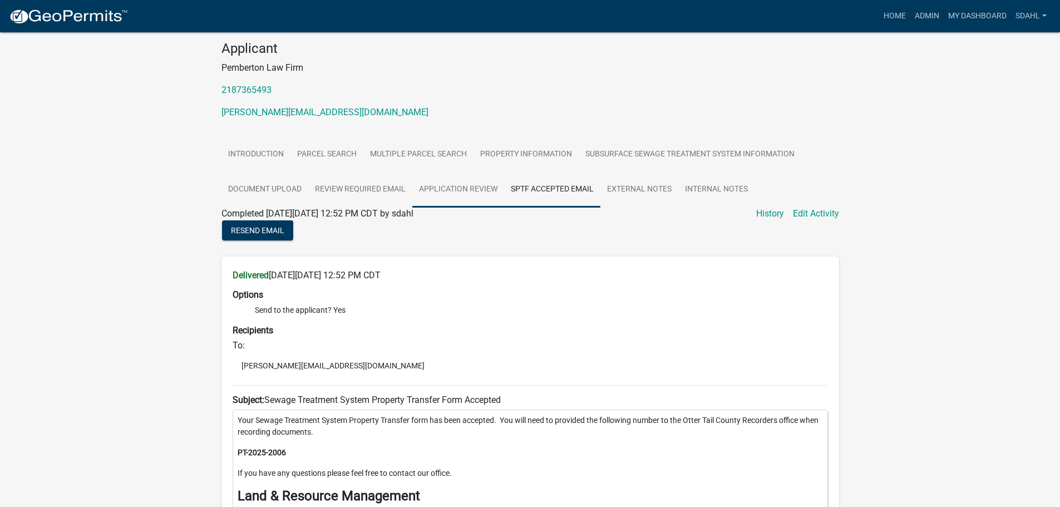
click at [476, 188] on link "Application Review" at bounding box center [458, 190] width 92 height 36
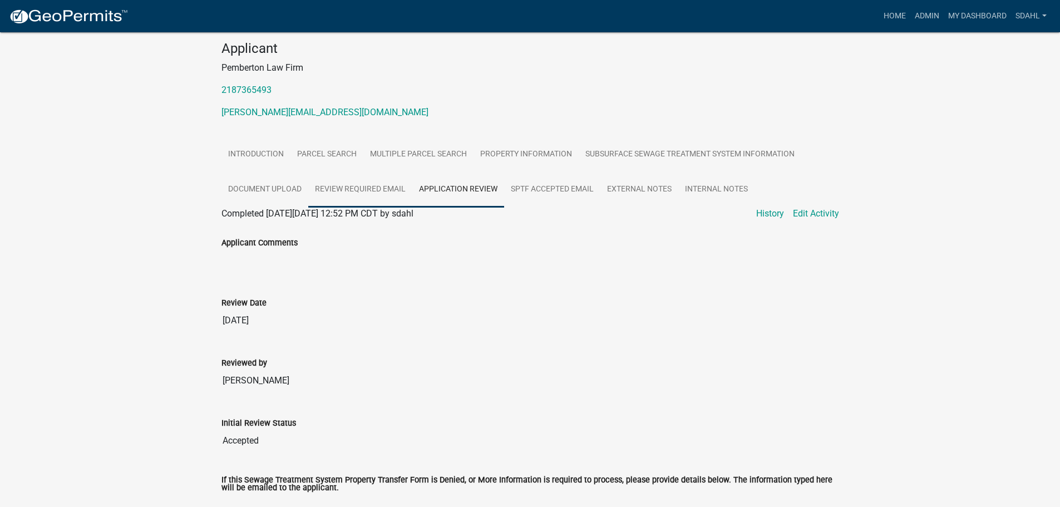
click at [376, 188] on link "Review Required Email" at bounding box center [360, 190] width 104 height 36
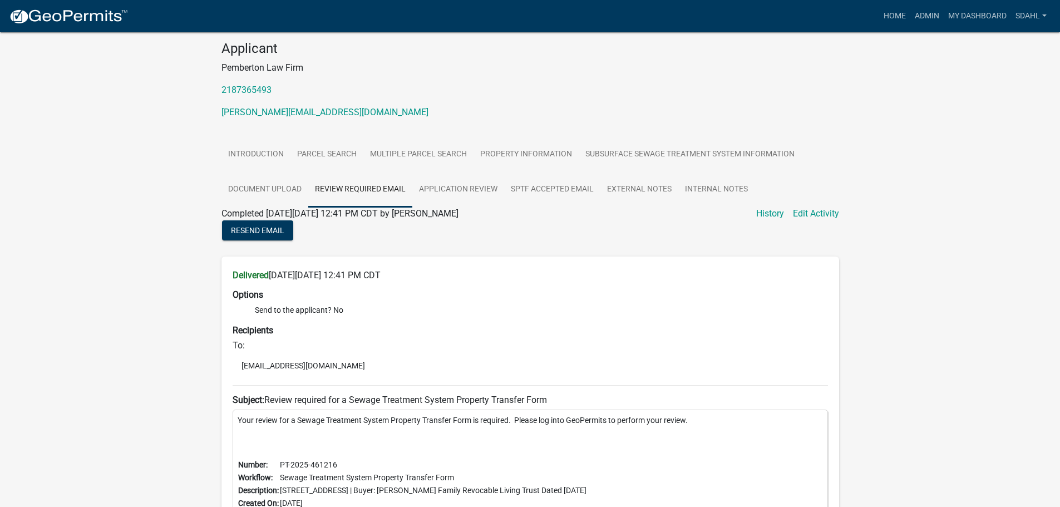
click at [954, 210] on div "Sewage Treatment System Property Transfer Form PT-2025-2006 Amount Paid $0.00 A…" at bounding box center [530, 258] width 1060 height 675
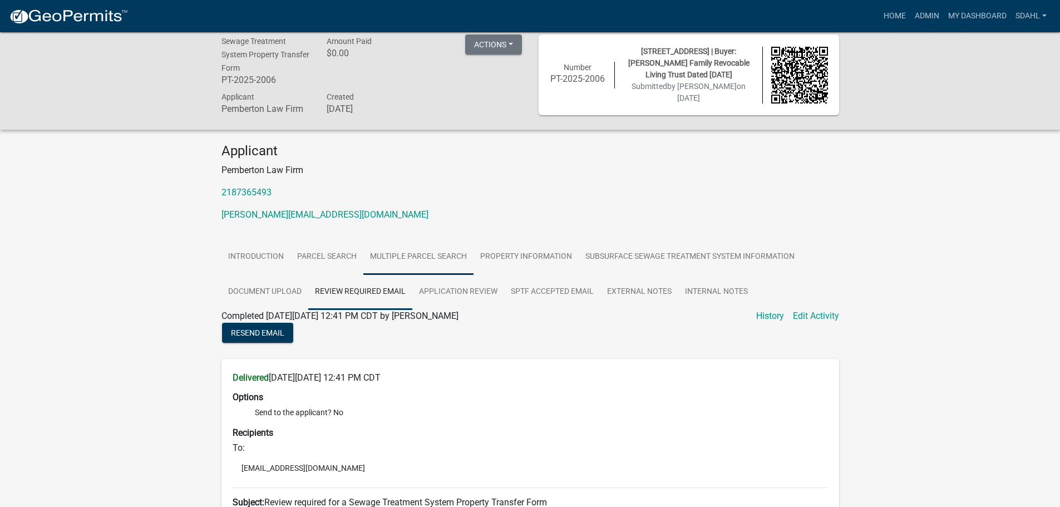
scroll to position [0, 0]
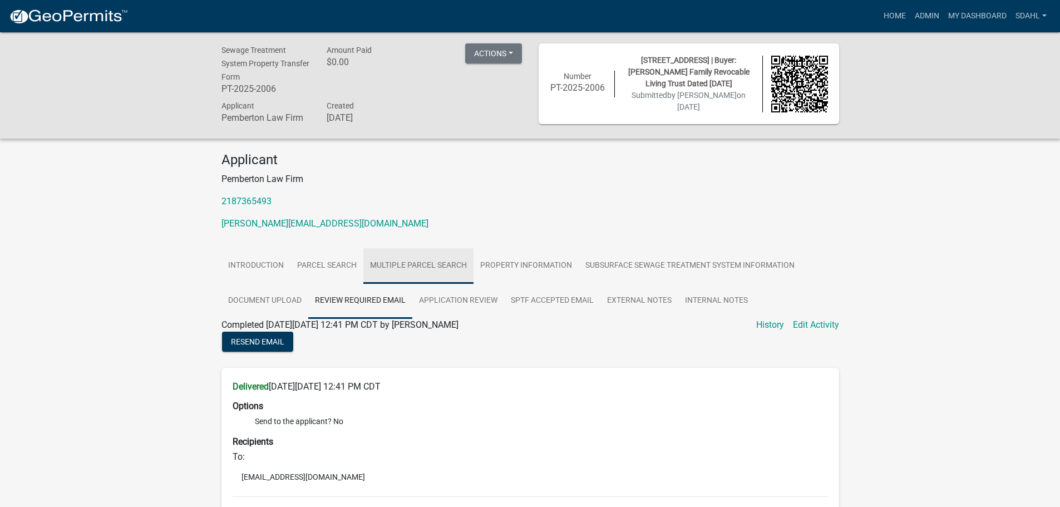
click at [411, 267] on link "Multiple Parcel Search" at bounding box center [418, 266] width 110 height 36
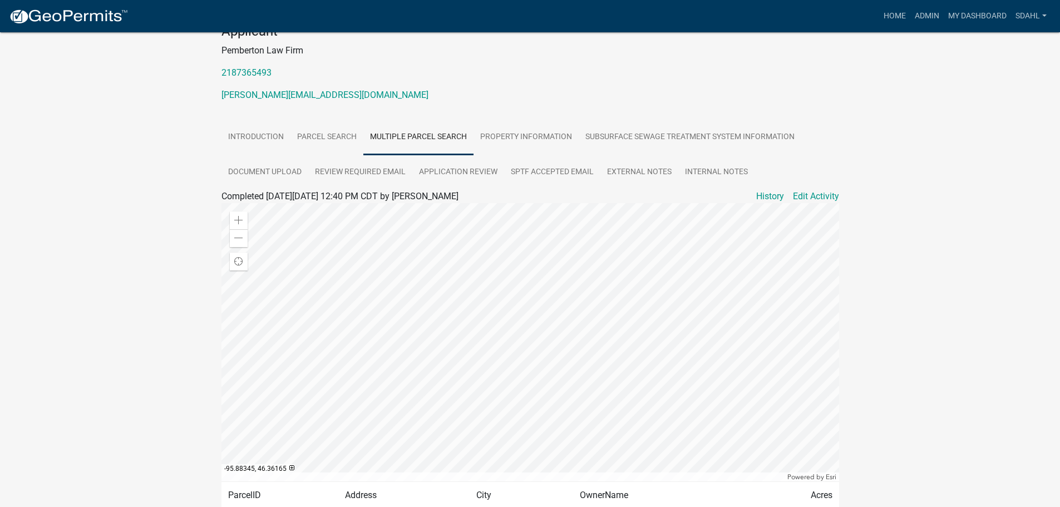
scroll to position [223, 0]
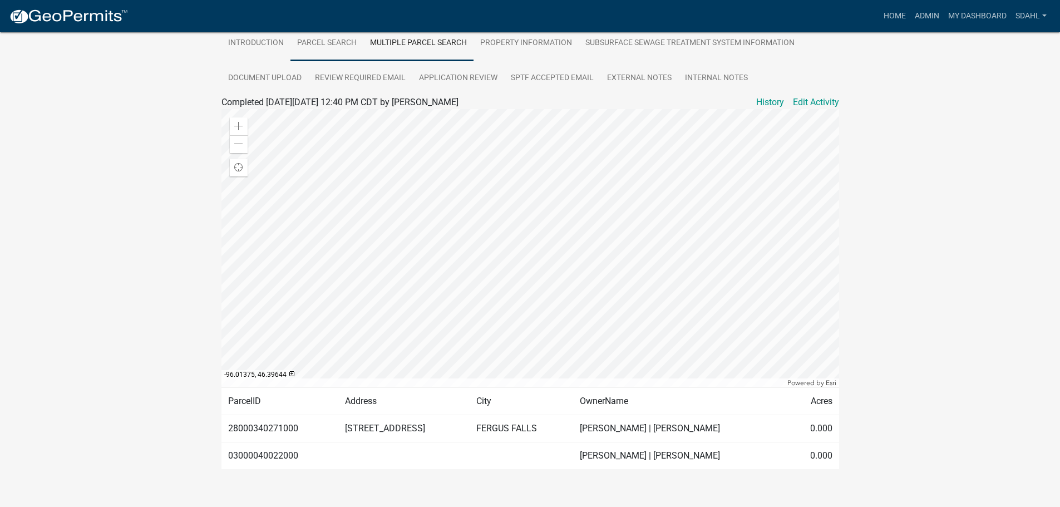
click at [328, 47] on link "Parcel search" at bounding box center [327, 44] width 73 height 36
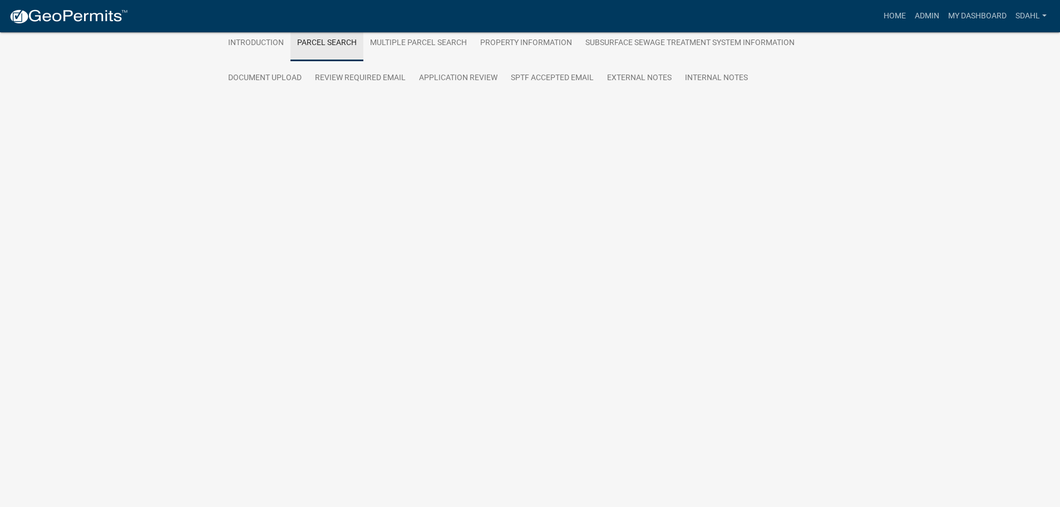
scroll to position [213, 0]
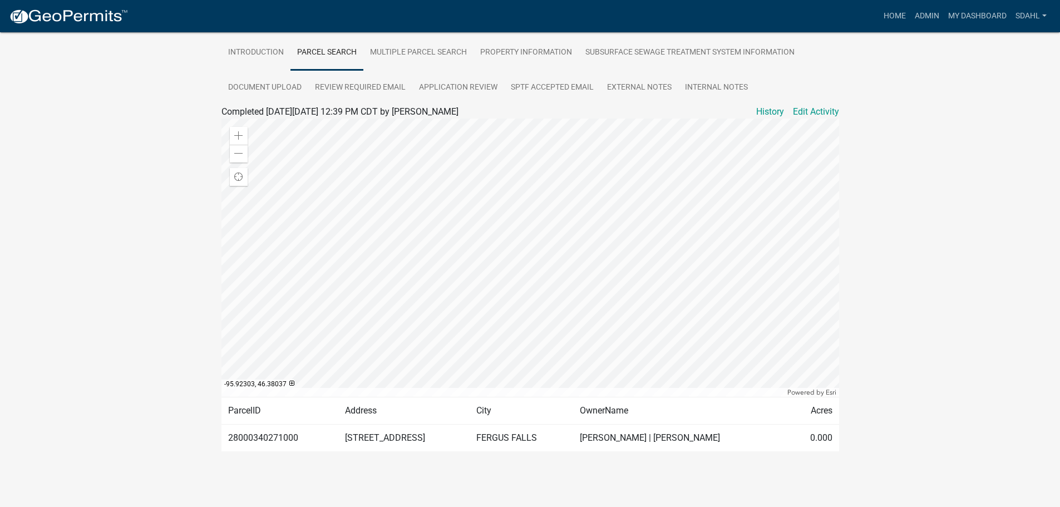
click at [921, 224] on div "Sewage Treatment System Property Transfer Form PT-2025-2006 Amount Paid $0.00 A…" at bounding box center [530, 156] width 1060 height 674
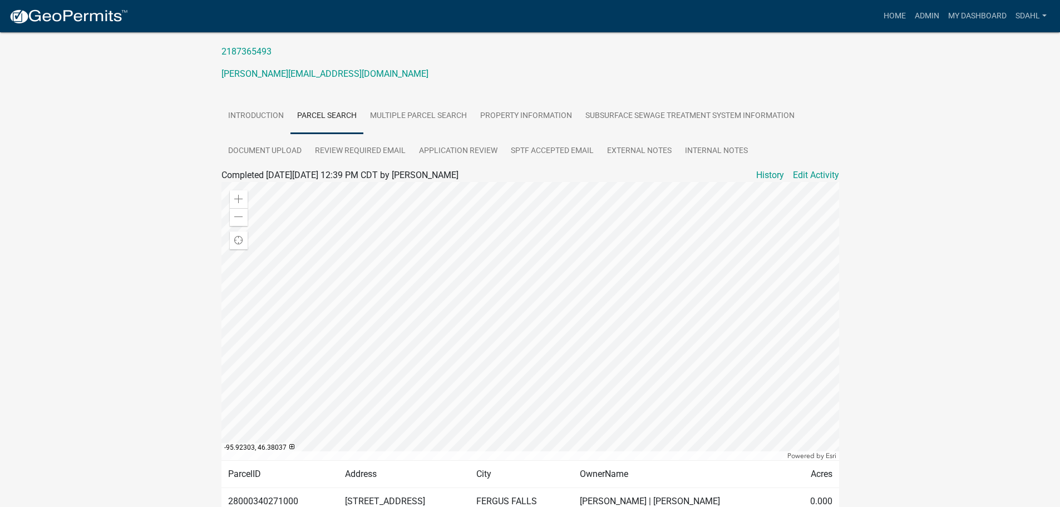
scroll to position [0, 0]
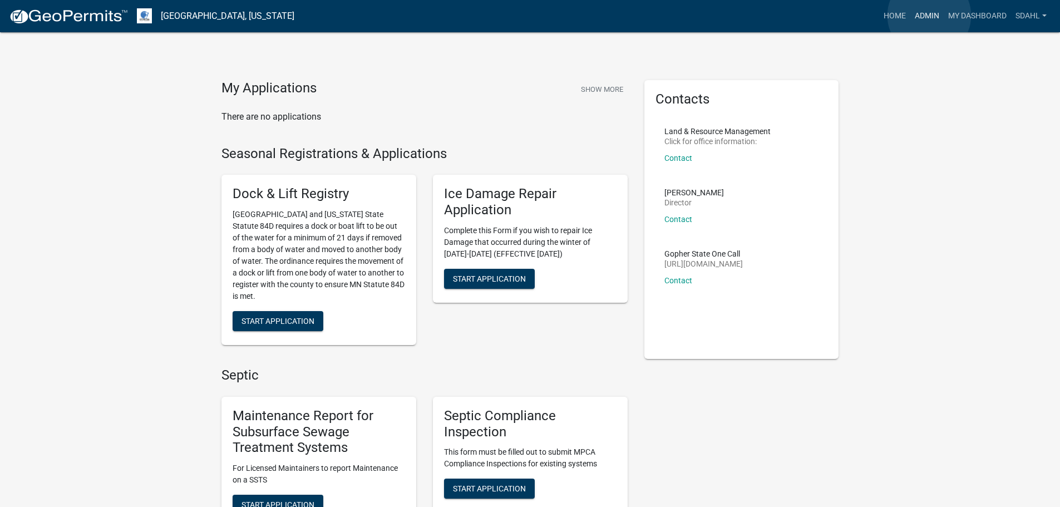
drag, startPoint x: 929, startPoint y: 16, endPoint x: 893, endPoint y: 41, distance: 44.5
click at [929, 15] on link "Admin" at bounding box center [927, 16] width 33 height 21
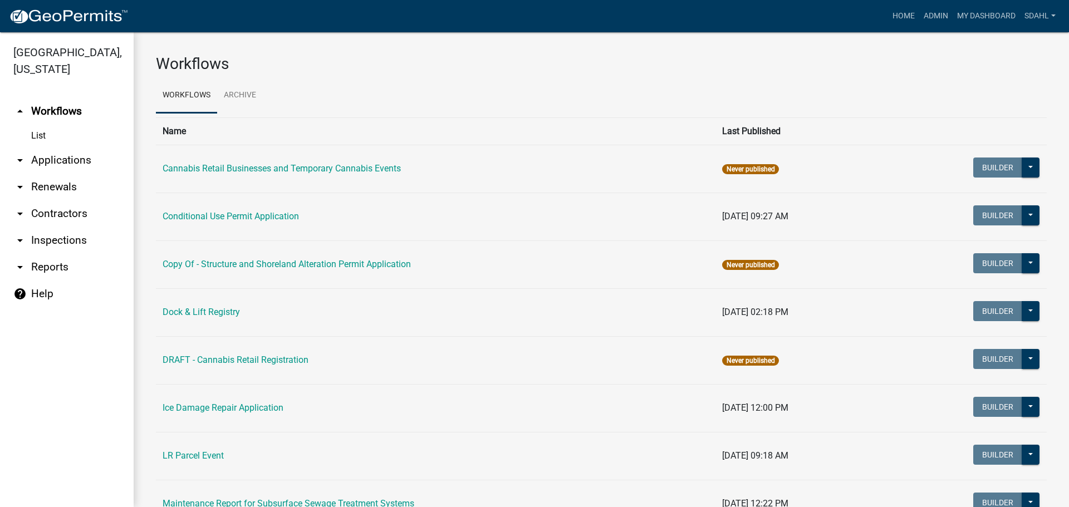
click at [58, 159] on link "arrow_drop_down Applications" at bounding box center [67, 160] width 134 height 27
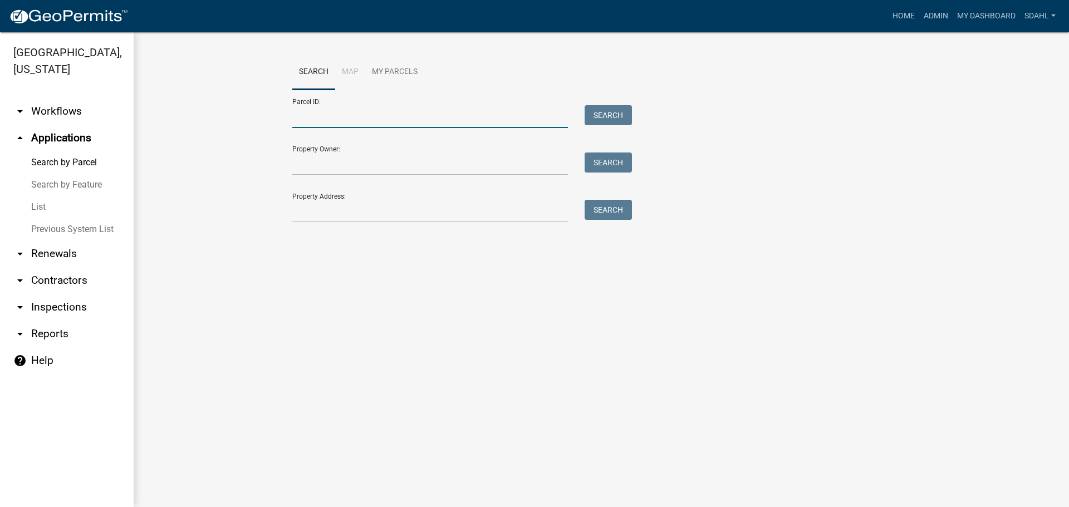
click at [405, 113] on input "Parcel ID:" at bounding box center [429, 116] width 275 height 23
paste input "05000050028000"
click at [603, 110] on button "Search" at bounding box center [607, 115] width 47 height 20
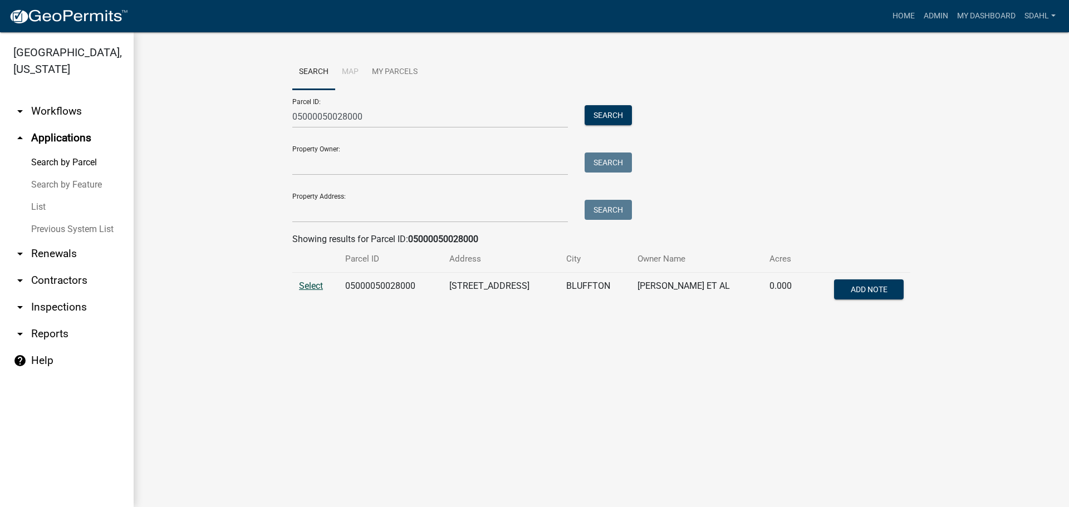
click at [313, 283] on span "Select" at bounding box center [311, 286] width 24 height 11
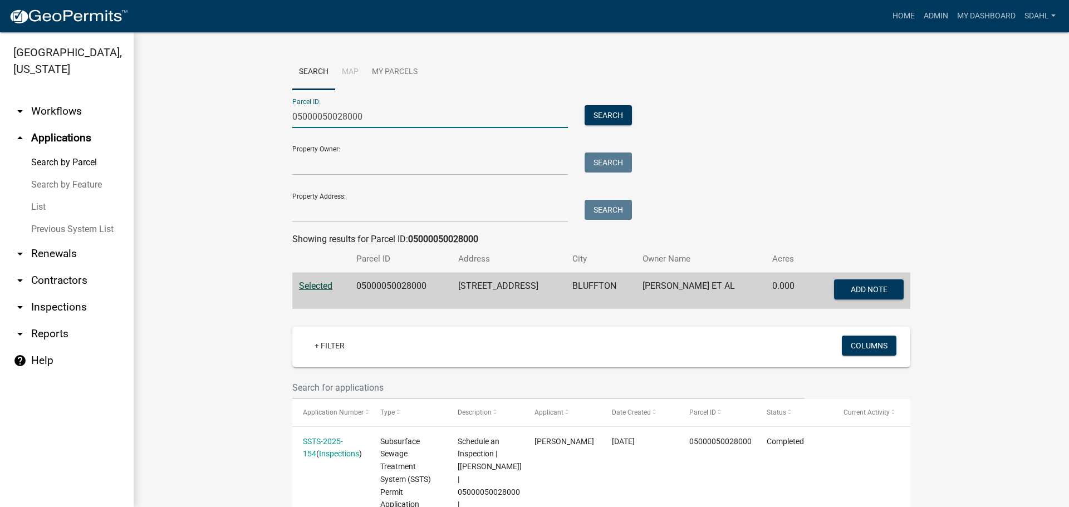
drag, startPoint x: 368, startPoint y: 119, endPoint x: 267, endPoint y: 127, distance: 101.7
click at [267, 127] on wm-workflow-application-search-view "Search Map My Parcels Parcel ID: 05000050028000 Search Property Owner: Search P…" at bounding box center [601, 503] width 890 height 897
type input "4"
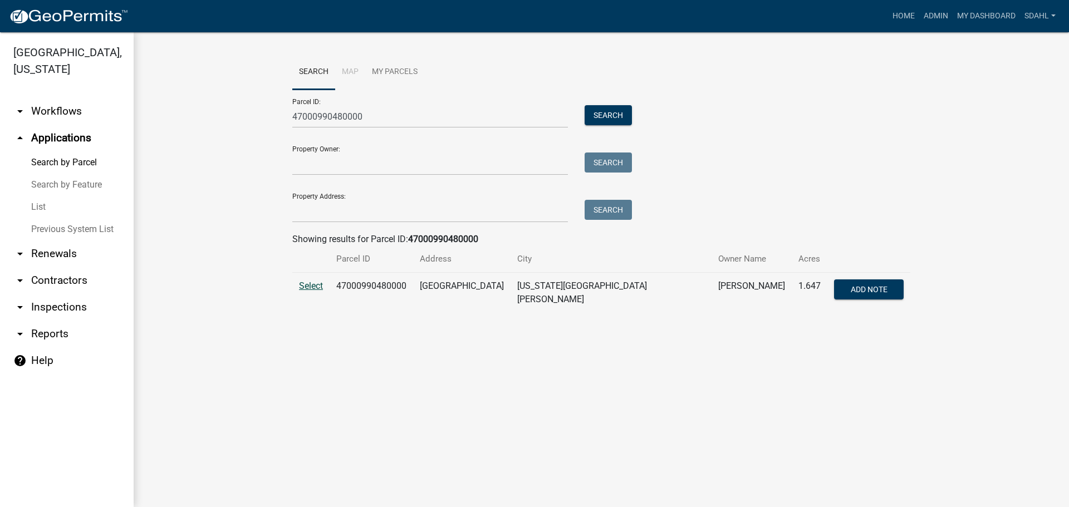
click at [309, 286] on span "Select" at bounding box center [311, 286] width 24 height 11
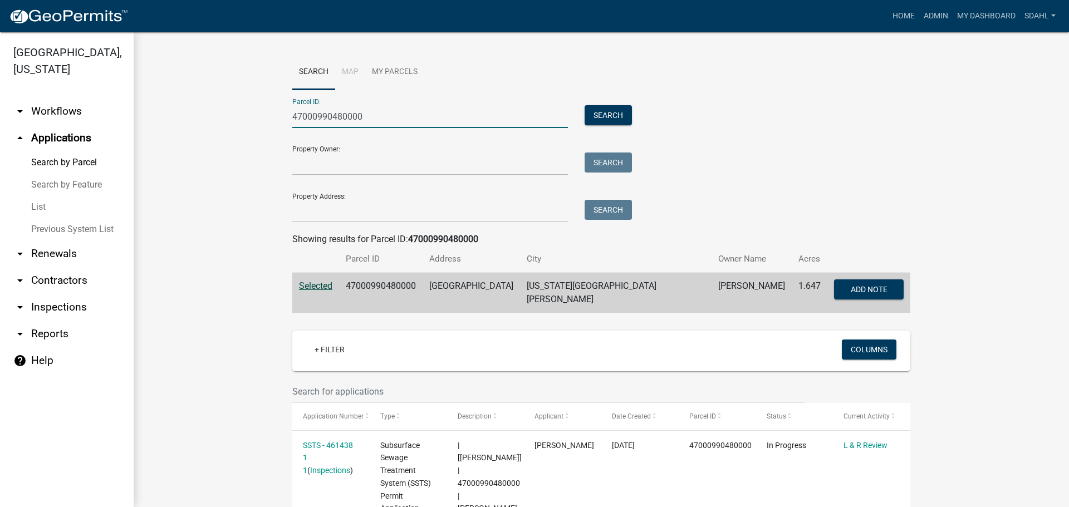
drag, startPoint x: 372, startPoint y: 117, endPoint x: 174, endPoint y: 120, distance: 198.2
click at [174, 120] on wm-workflow-application-search-view "Search Map My Parcels Parcel ID: 47000990480000 Search Property Owner: Search P…" at bounding box center [601, 499] width 890 height 888
paste input "15000140127001"
type input "15000140127001"
click at [611, 114] on button "Search" at bounding box center [607, 115] width 47 height 20
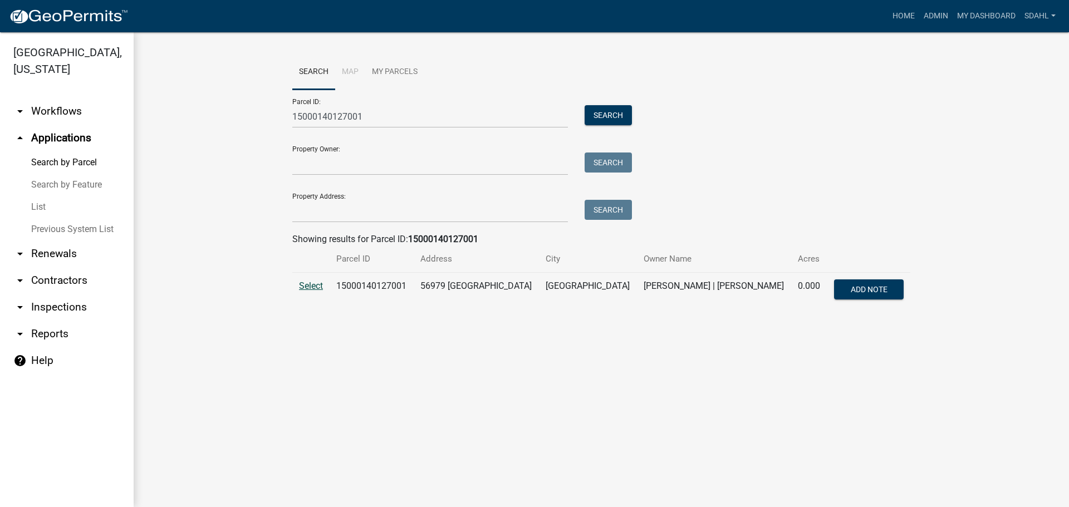
click at [309, 284] on span "Select" at bounding box center [311, 286] width 24 height 11
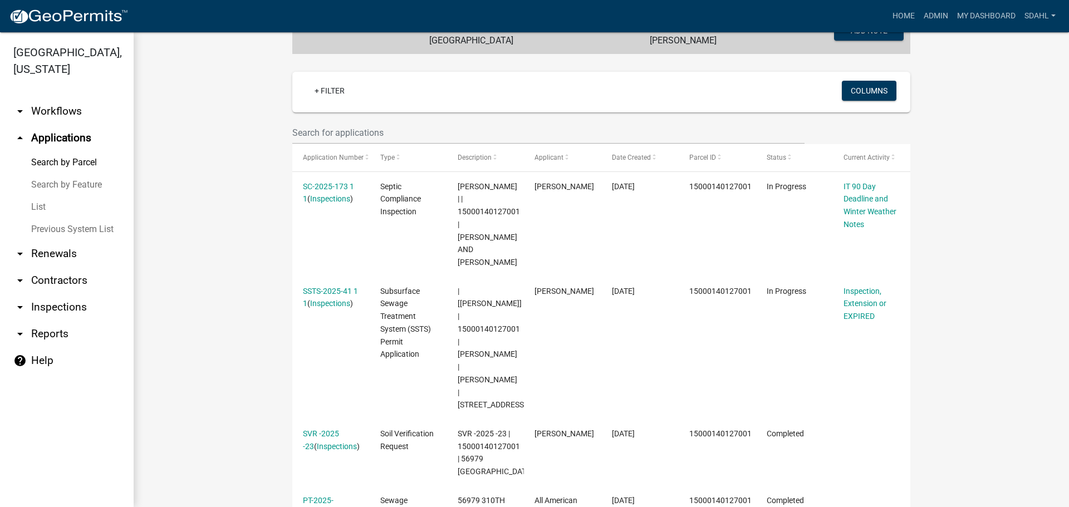
scroll to position [278, 0]
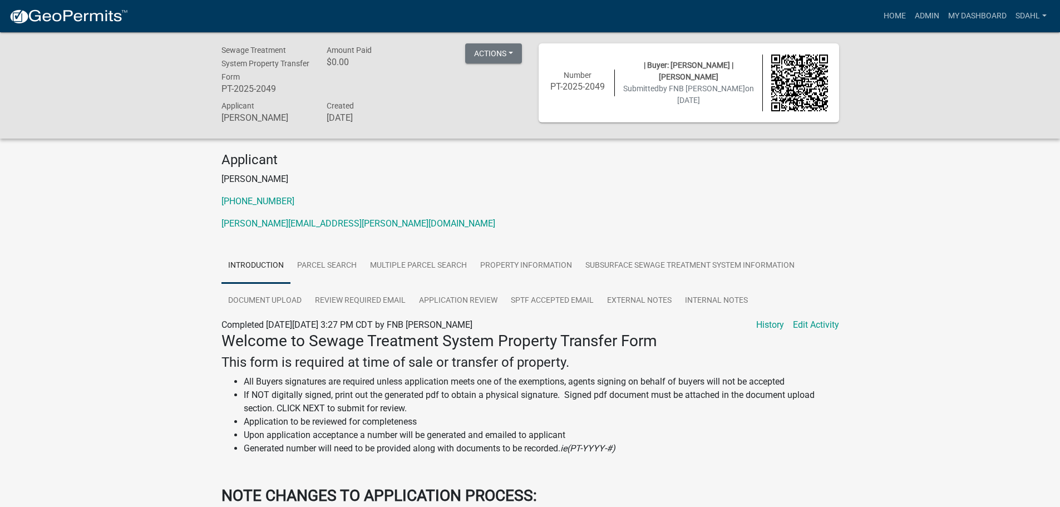
click at [915, 120] on div "Sewage Treatment System Property Transfer Form PT-2025-2049 Amount Paid $0.00 A…" at bounding box center [530, 85] width 1060 height 106
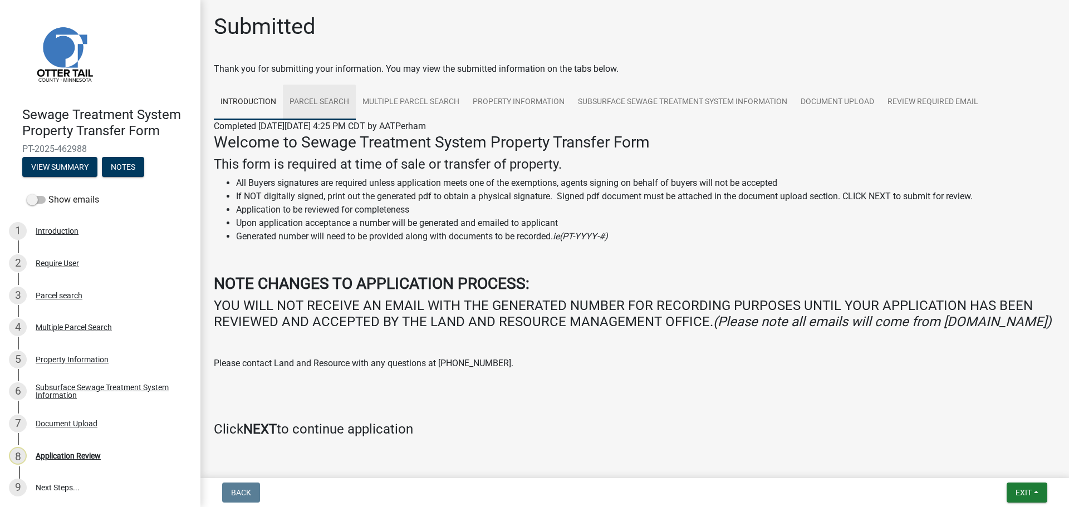
click at [327, 102] on link "Parcel search" at bounding box center [319, 103] width 73 height 36
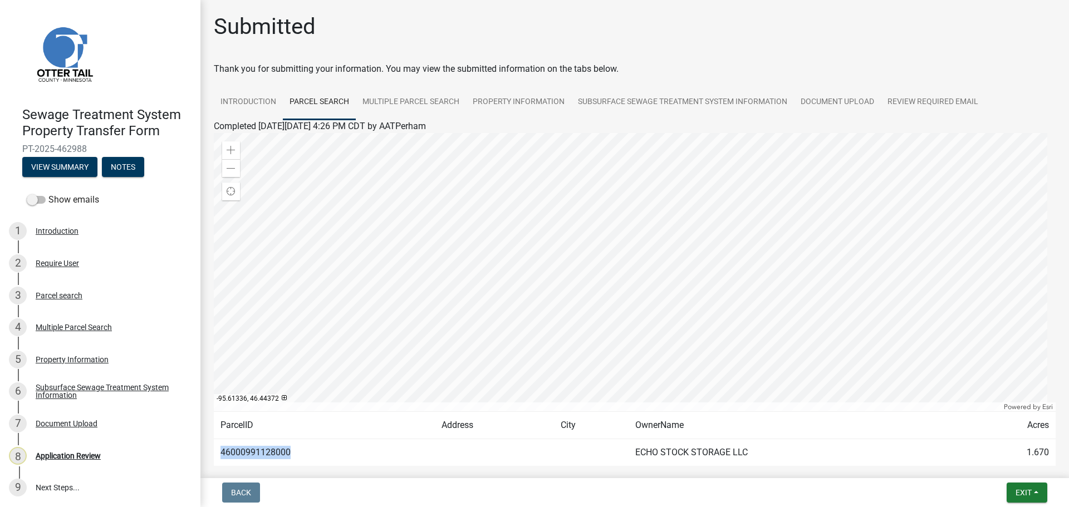
drag, startPoint x: 293, startPoint y: 450, endPoint x: 227, endPoint y: 469, distance: 68.7
click at [215, 459] on td "46000991128000" at bounding box center [324, 452] width 221 height 27
copy td "46000991128000"
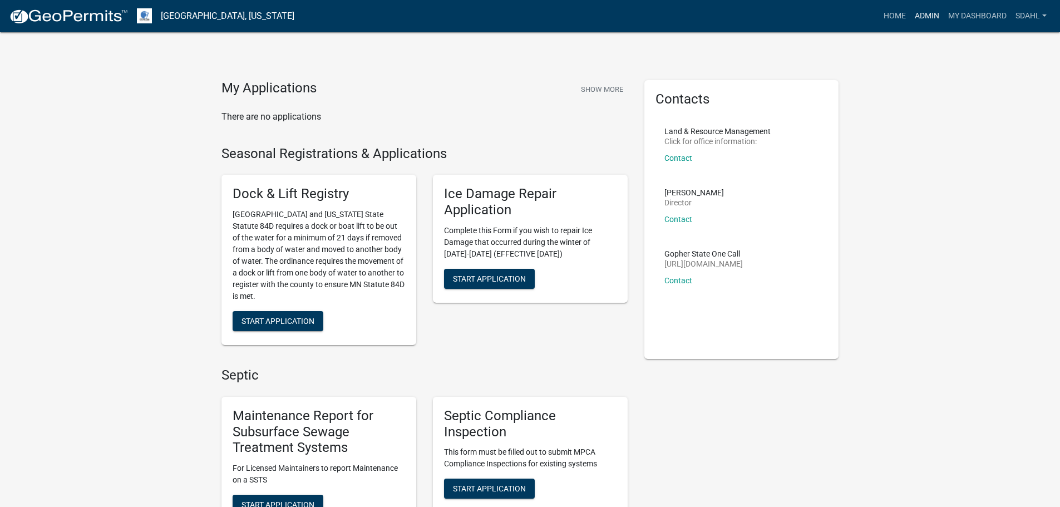
click at [918, 16] on link "Admin" at bounding box center [927, 16] width 33 height 21
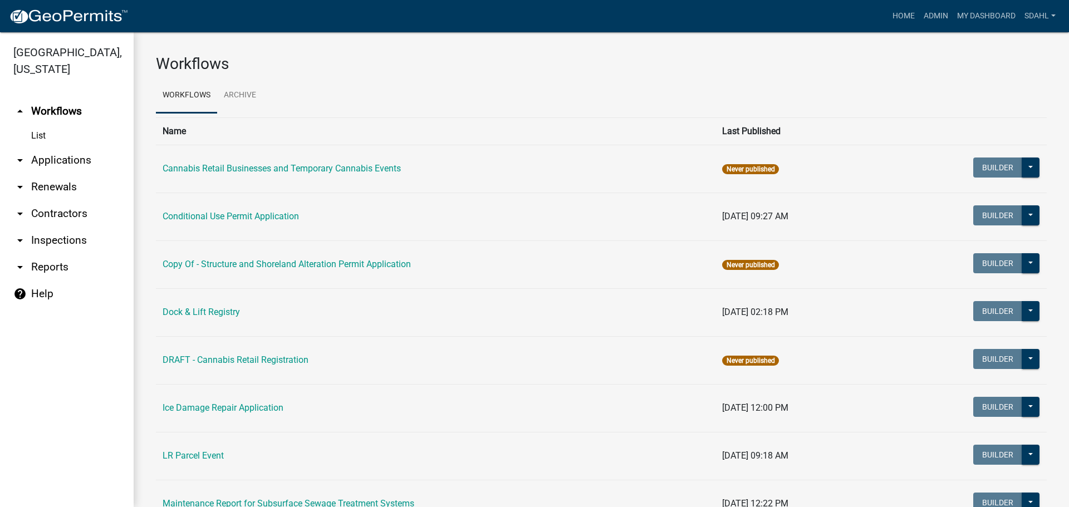
click at [73, 158] on link "arrow_drop_down Applications" at bounding box center [67, 160] width 134 height 27
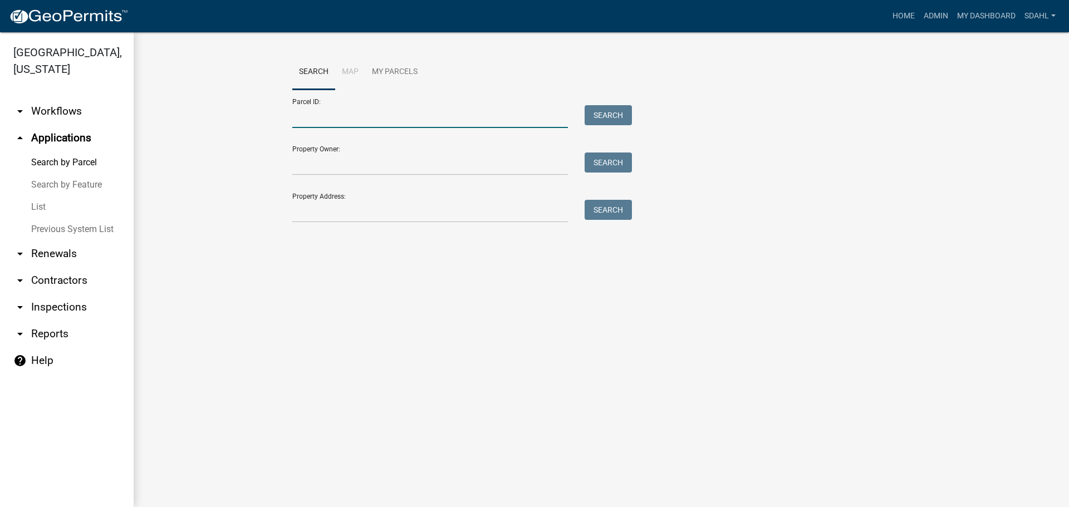
click at [370, 119] on input "Parcel ID:" at bounding box center [429, 116] width 275 height 23
paste input "46000991128000"
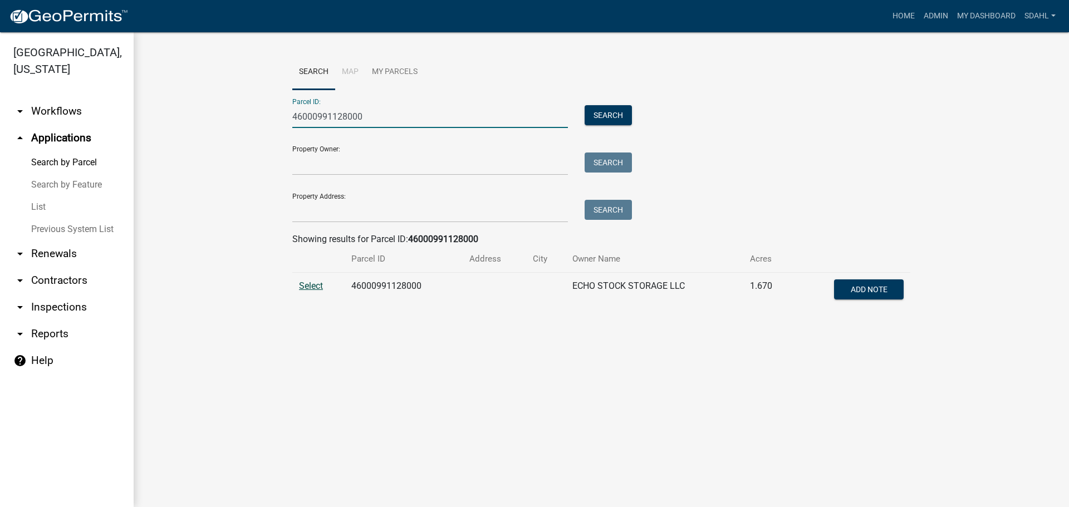
type input "46000991128000"
click at [312, 287] on span "Select" at bounding box center [311, 286] width 24 height 11
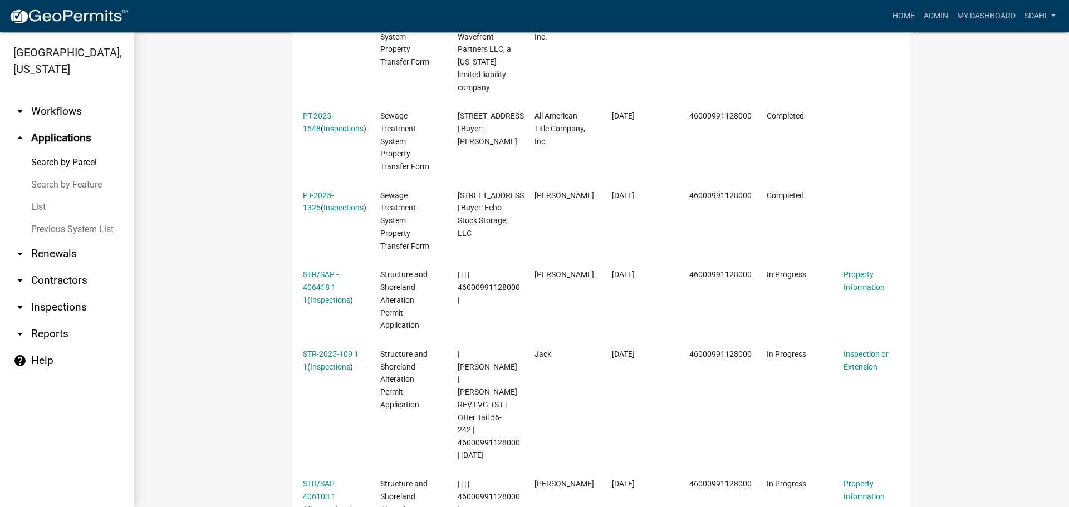
scroll to position [612, 0]
